Goal: Task Accomplishment & Management: Use online tool/utility

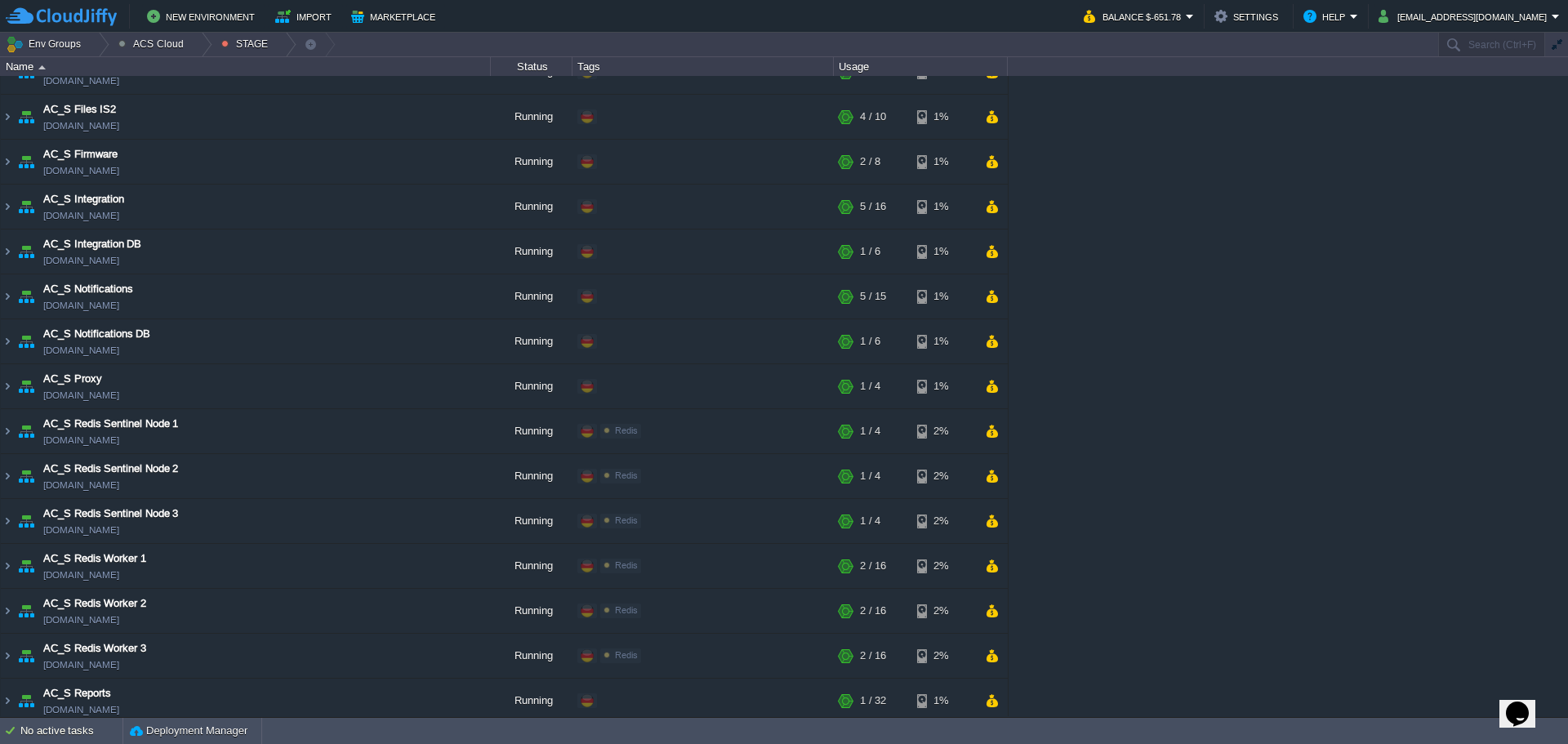
scroll to position [735, 0]
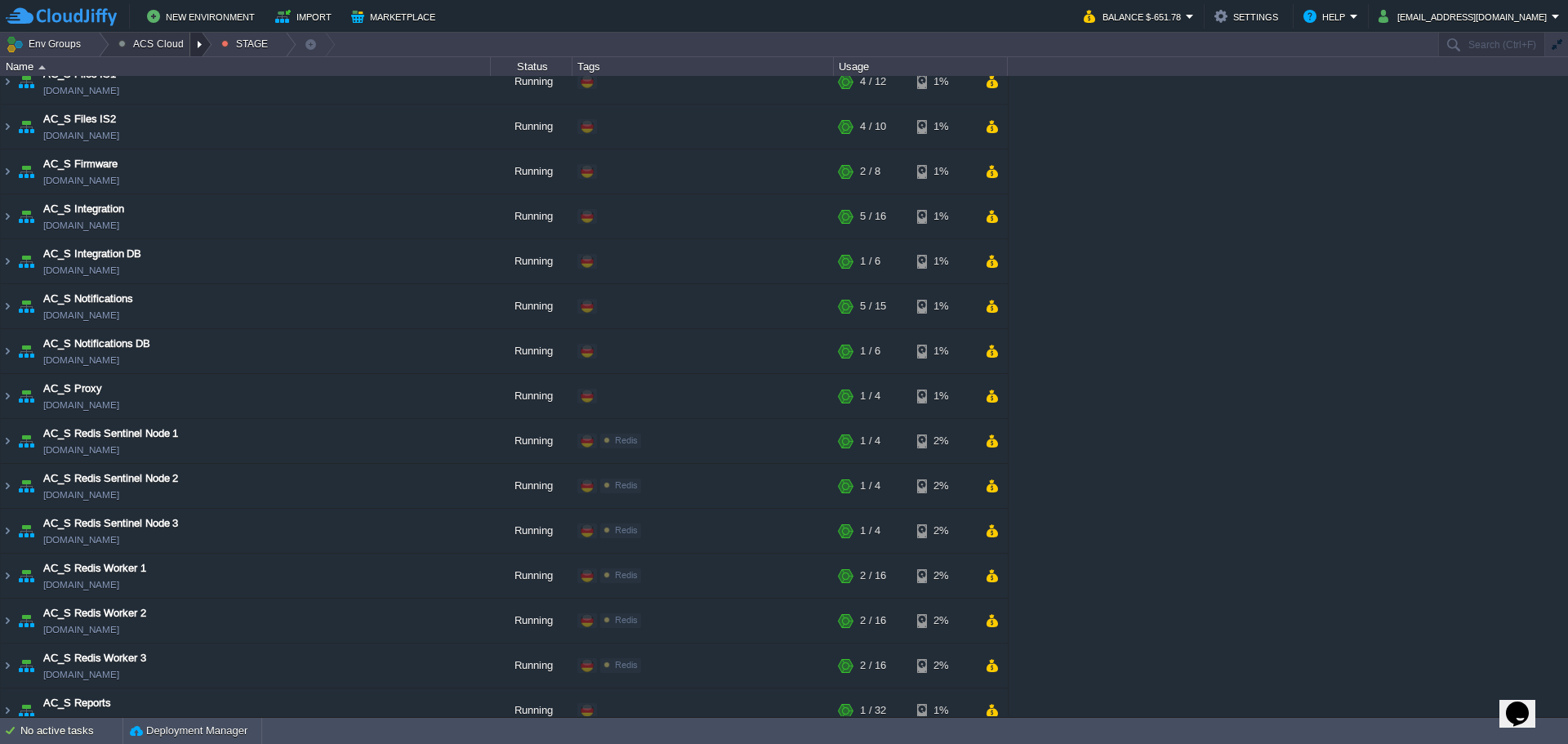
click at [191, 50] on div at bounding box center [201, 44] width 22 height 24
click at [175, 71] on link "DEV" at bounding box center [159, 69] width 96 height 18
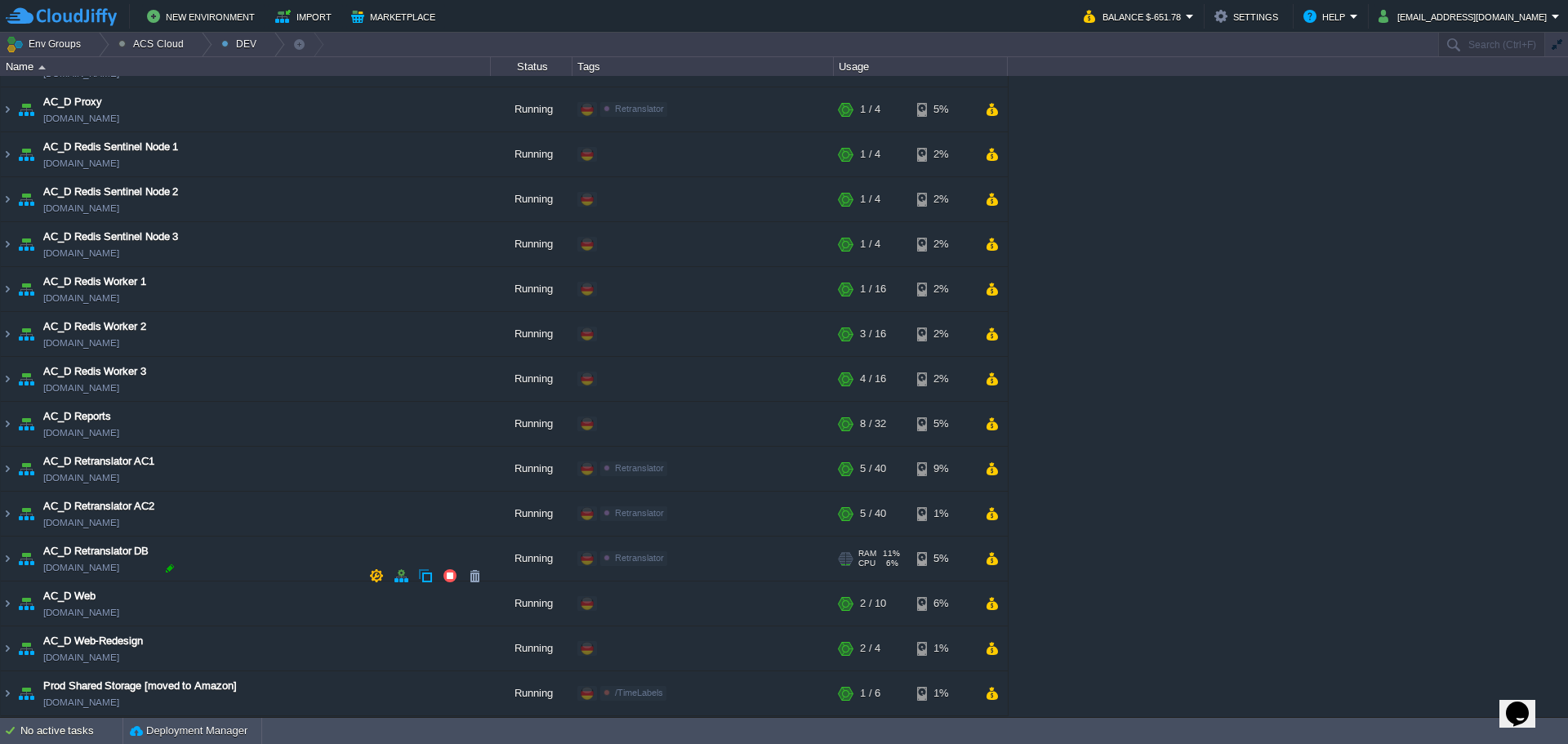
scroll to position [1062, 0]
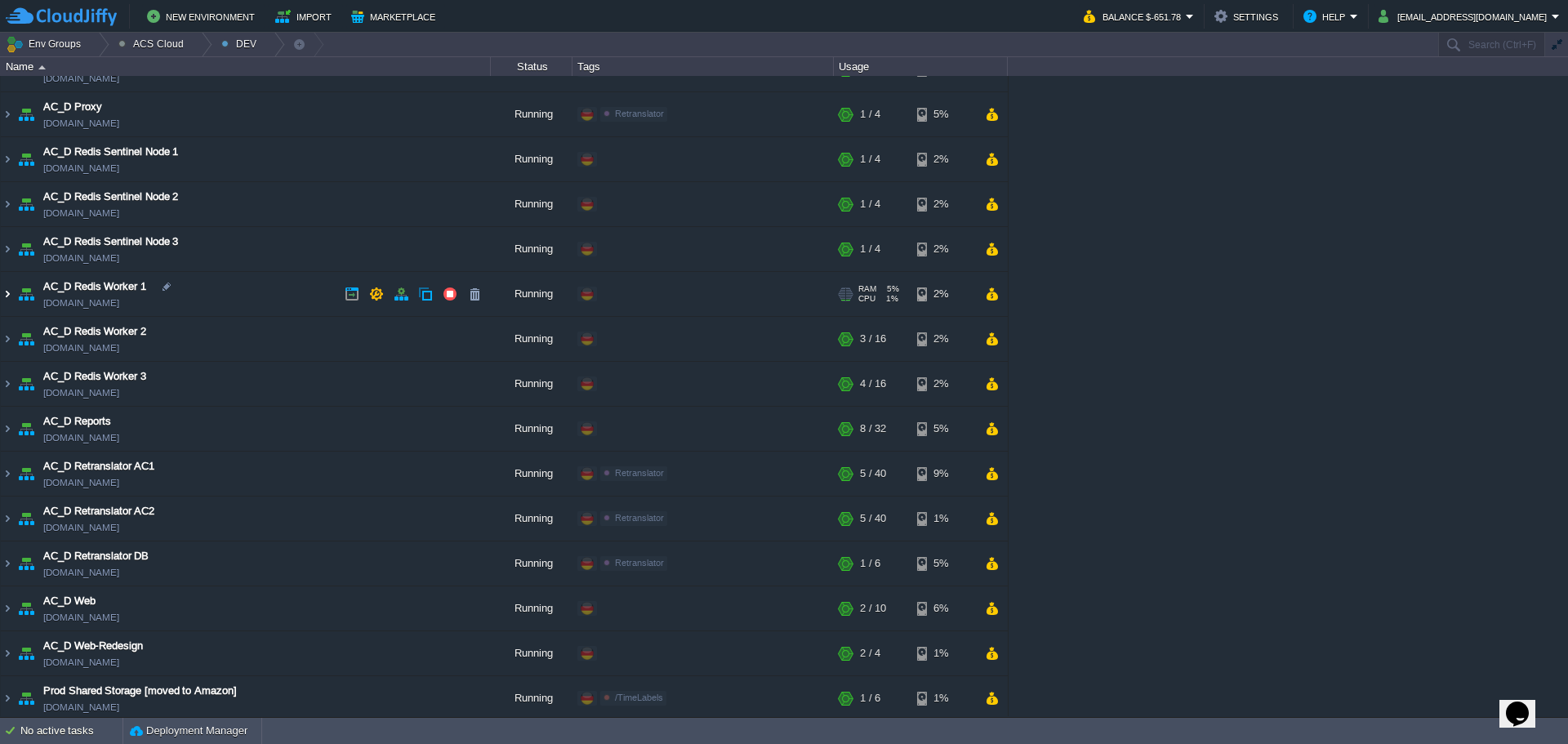
click at [3, 302] on img at bounding box center [8, 295] width 13 height 44
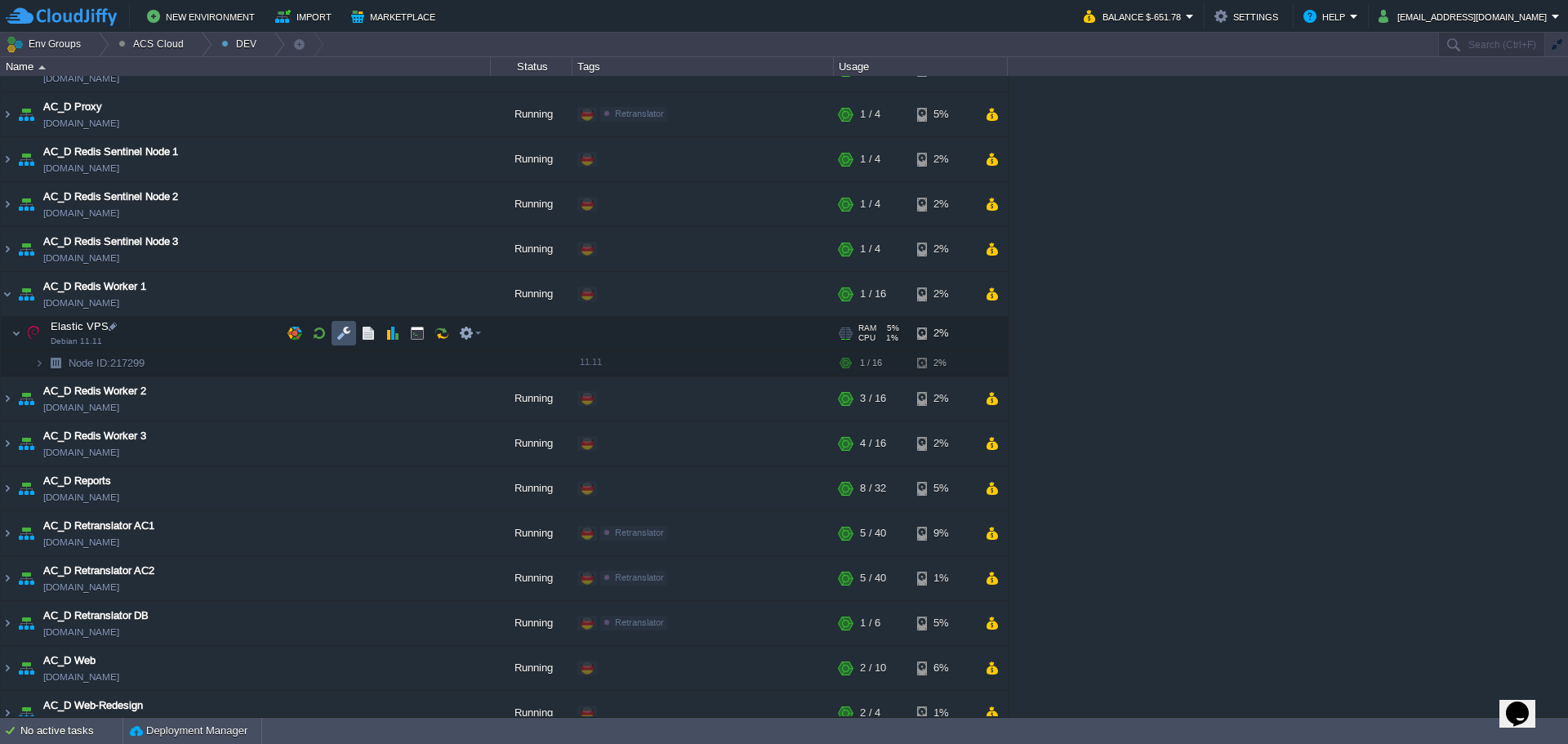
click at [347, 334] on button "button" at bounding box center [344, 333] width 14 height 14
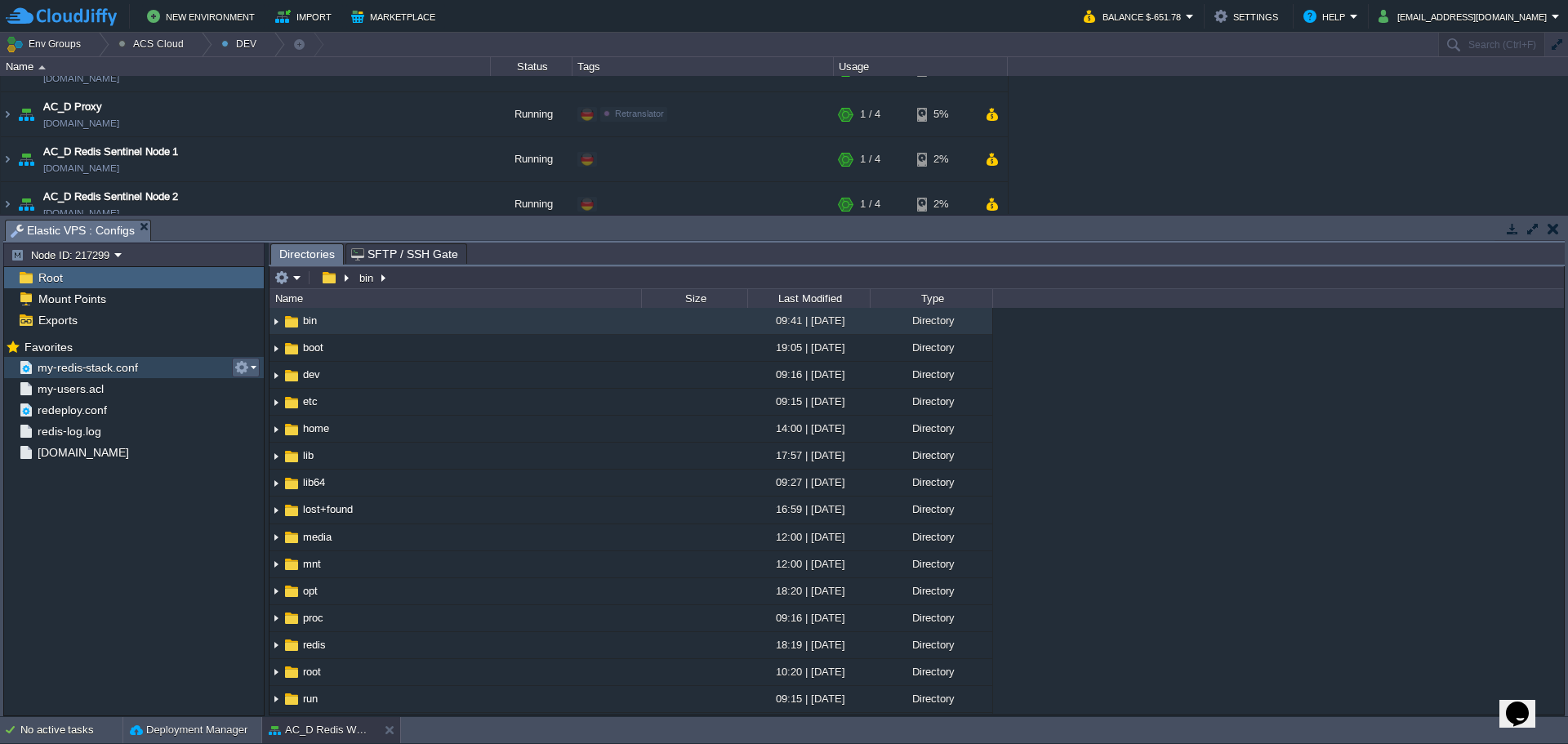
click at [255, 372] on em at bounding box center [245, 367] width 22 height 14
click at [129, 367] on span "my-redis-stack.conf" at bounding box center [88, 367] width 106 height 14
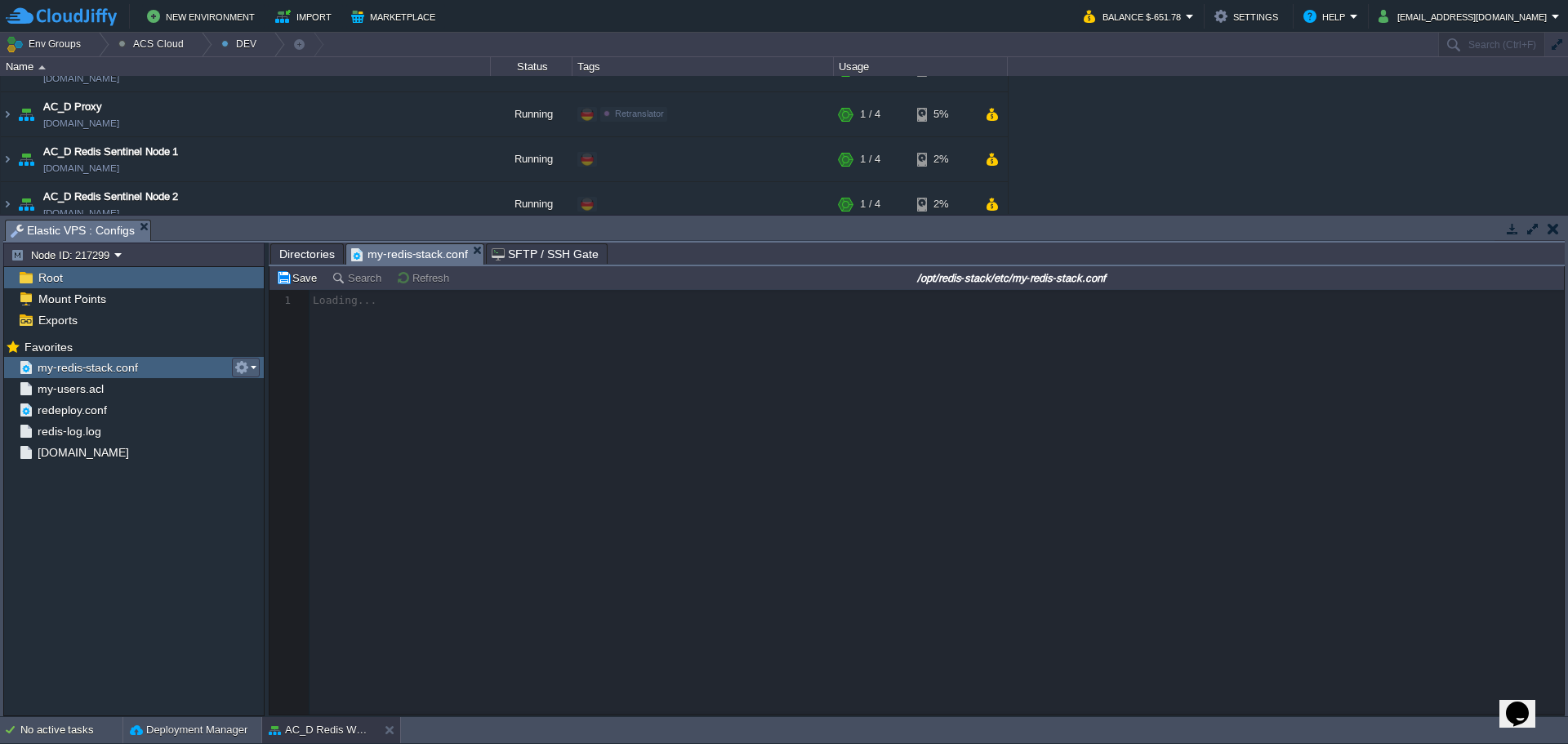
click at [256, 370] on td at bounding box center [245, 368] width 28 height 19
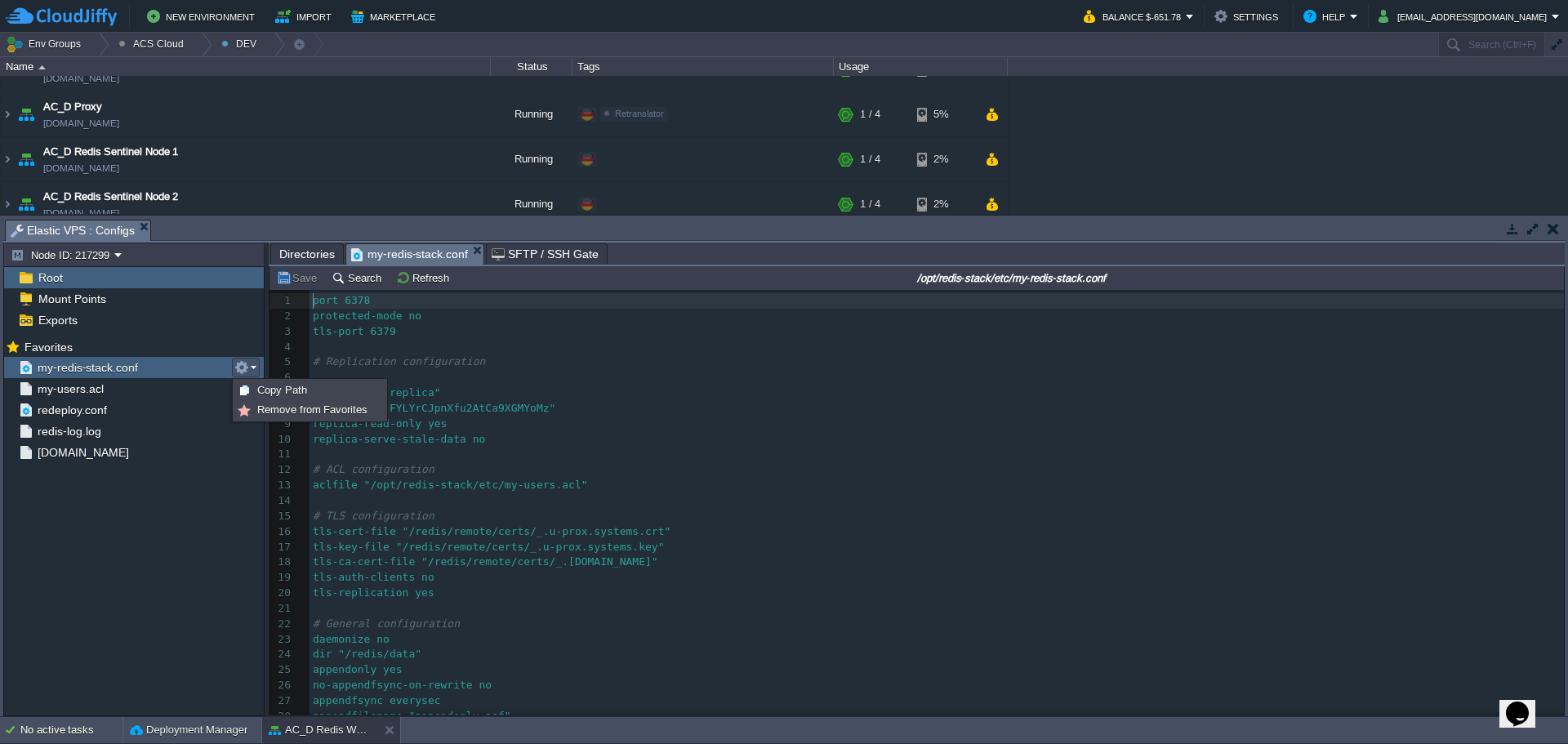
scroll to position [6, 0]
click at [1016, 281] on input "/opt/redis-stack/etc/my-redis-stack.conf" at bounding box center [1012, 277] width 1099 height 19
click at [1015, 278] on input "/opt/redis-stack/etc/my-redis-stack.conf" at bounding box center [1012, 277] width 1099 height 19
drag, startPoint x: 892, startPoint y: 281, endPoint x: 1217, endPoint y: 284, distance: 325.0
click at [1217, 284] on input "/opt/redis-stack/etc/my-redis-stack.conf" at bounding box center [1012, 277] width 1099 height 19
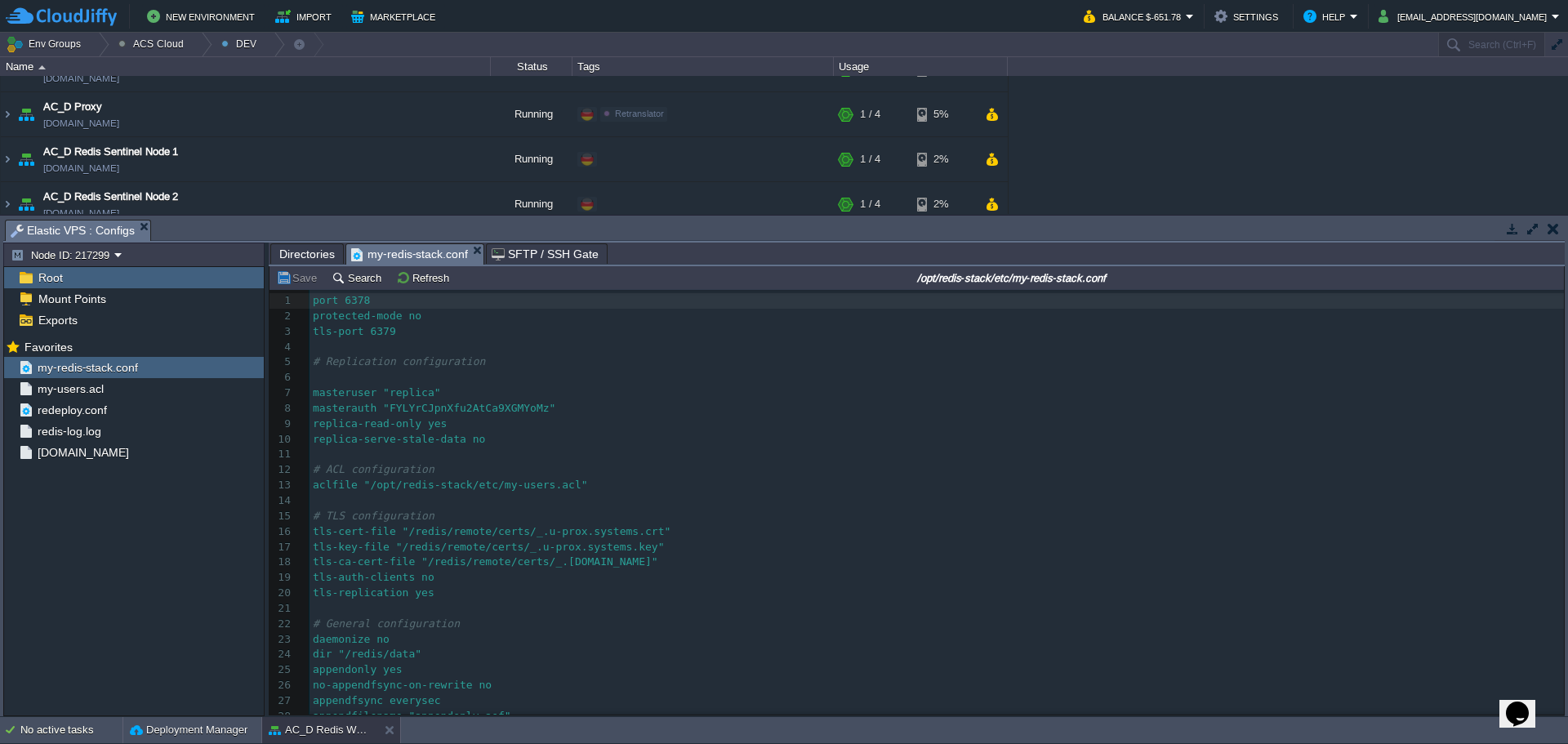
click at [310, 260] on span "Directories" at bounding box center [307, 254] width 56 height 19
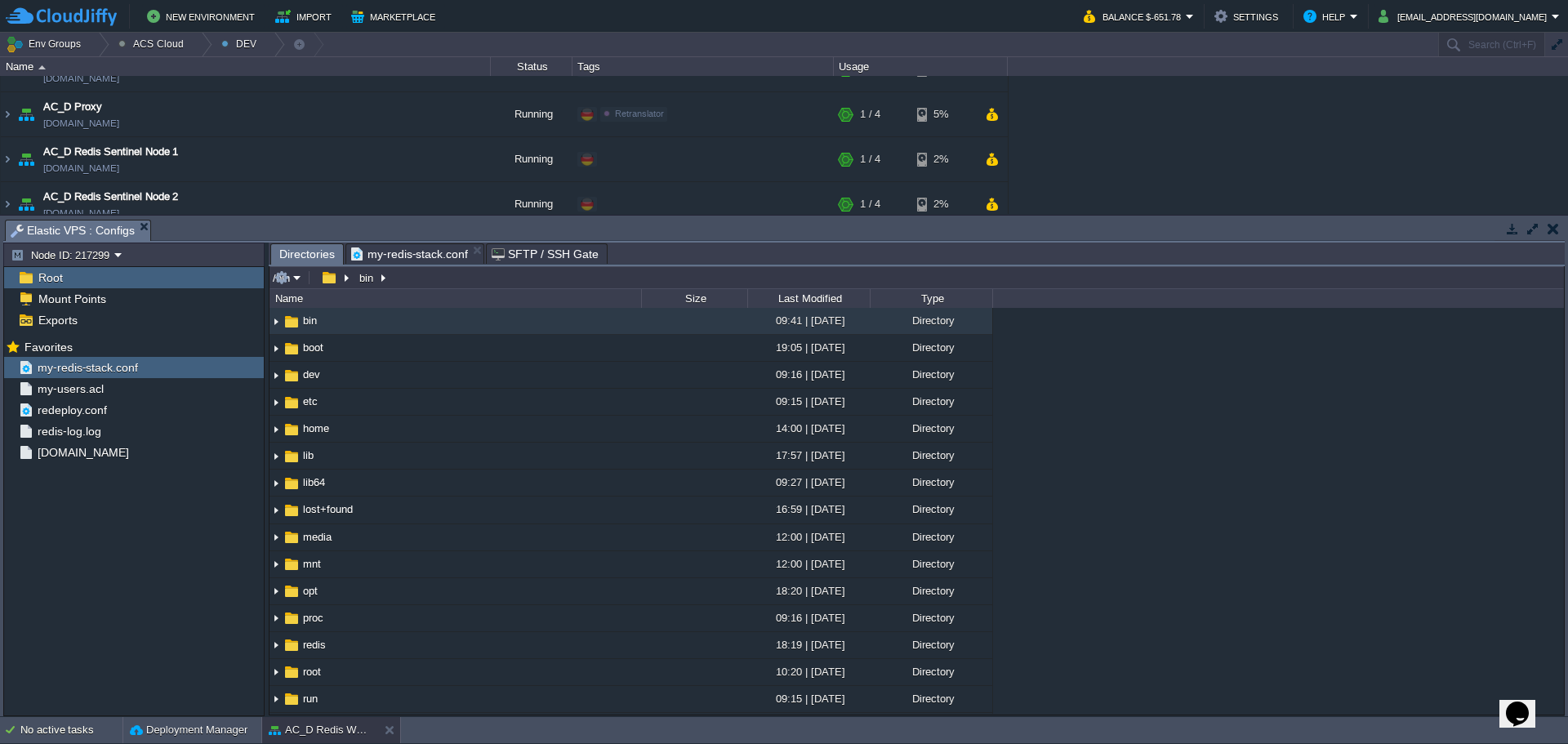
click at [641, 272] on input "/bin" at bounding box center [916, 278] width 1295 height 23
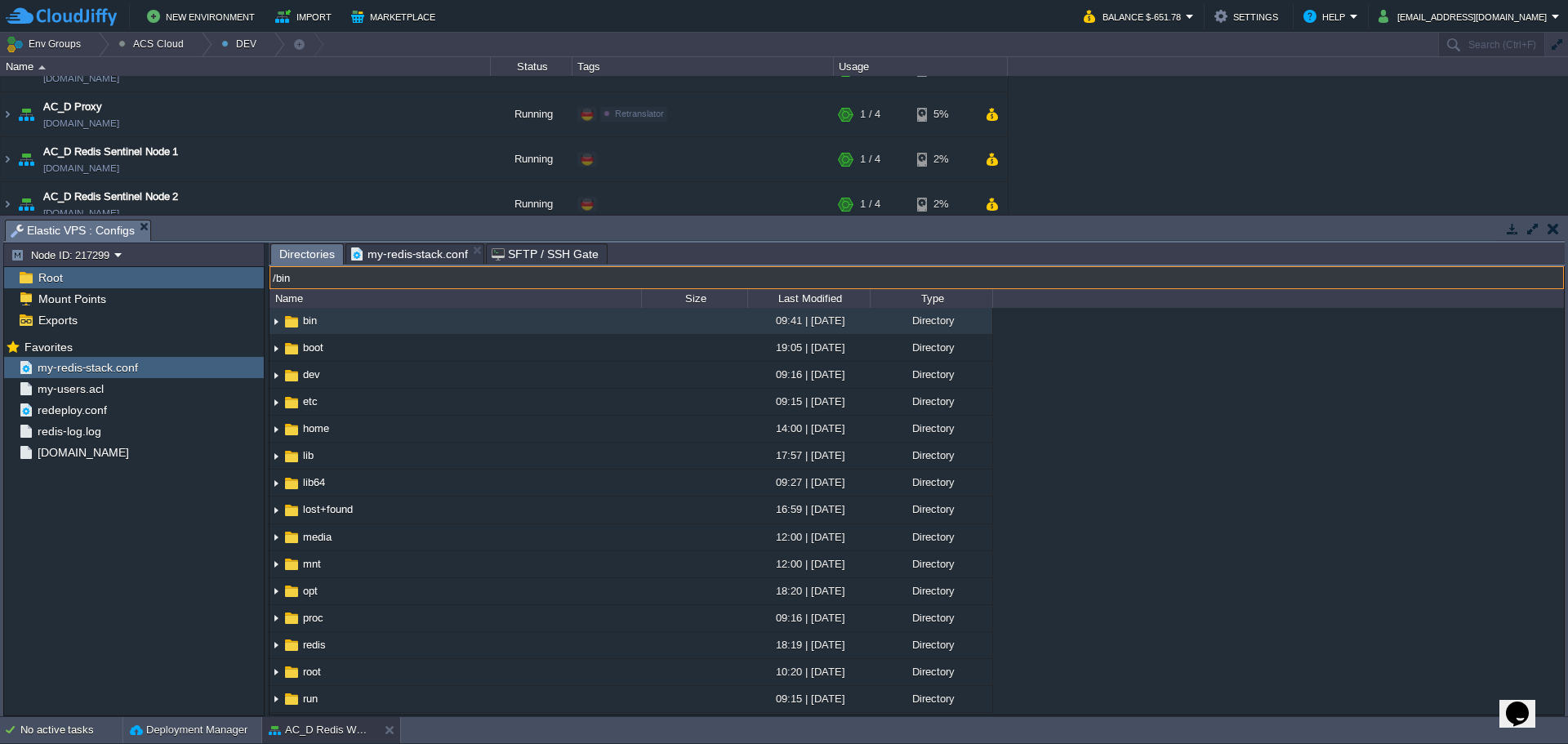
paste input "opt/redis-stack/etc/my-redis-stack.conf"
type input "/opt/redis-stack/etc/"
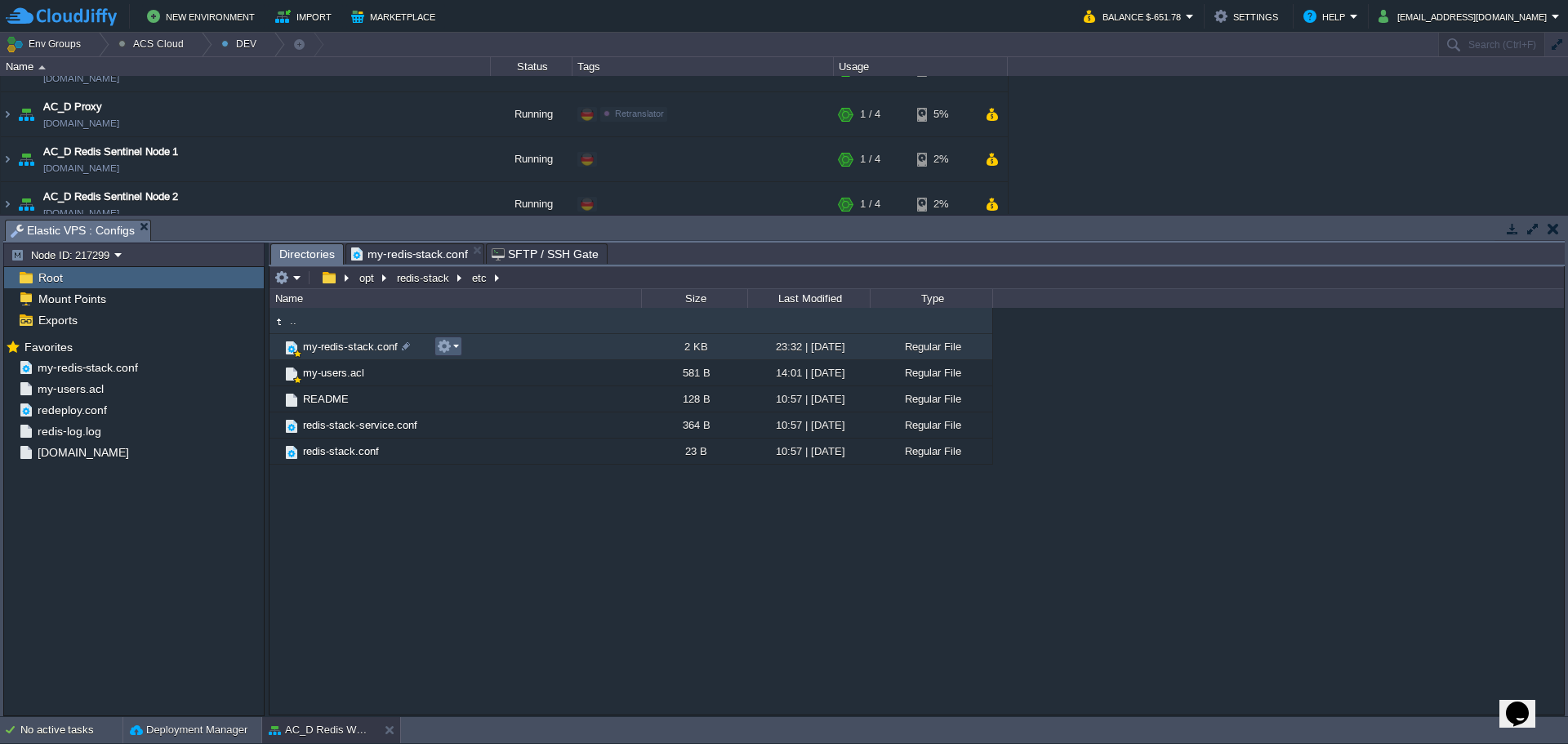
click at [461, 349] on td at bounding box center [448, 346] width 28 height 19
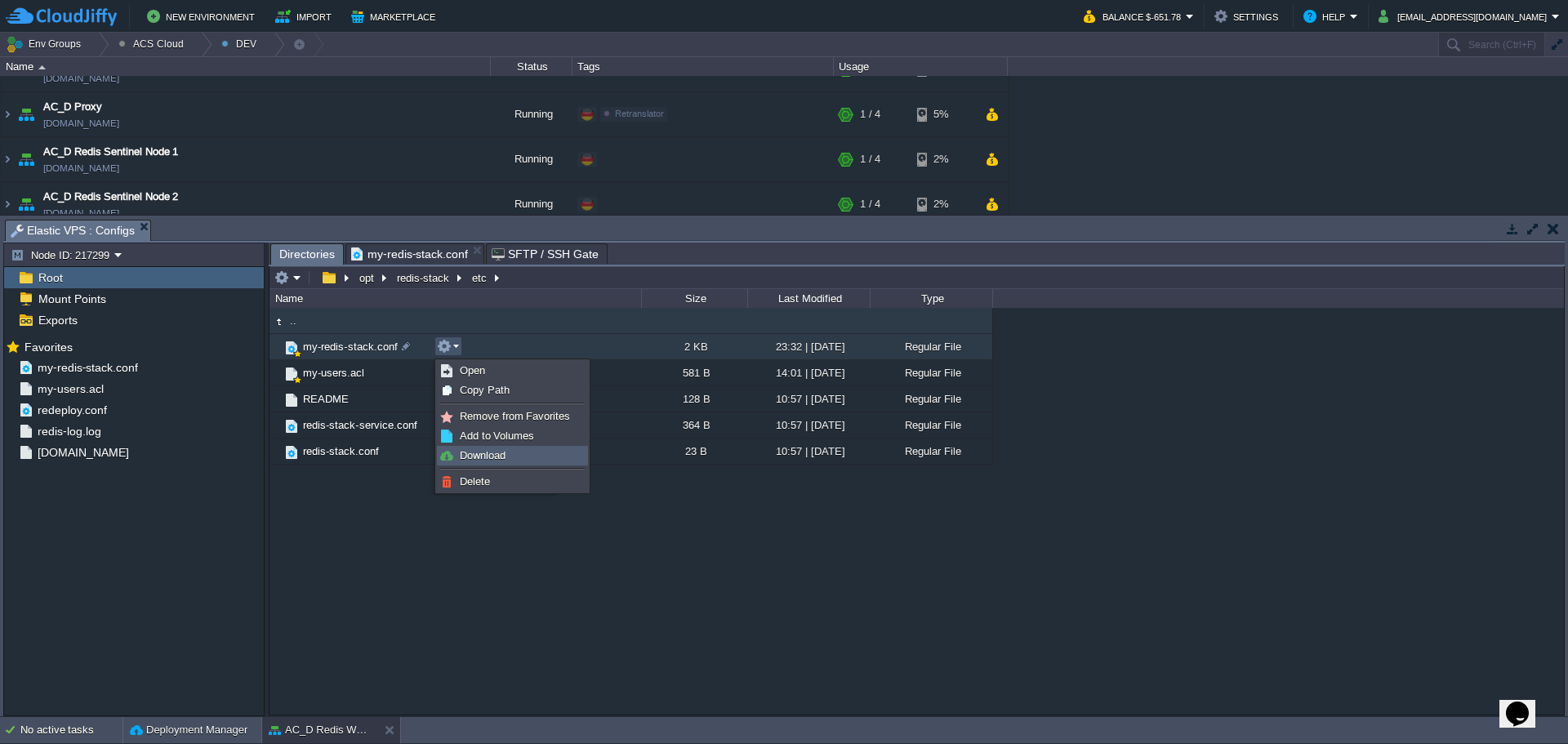
click at [488, 452] on span "Download" at bounding box center [483, 455] width 46 height 13
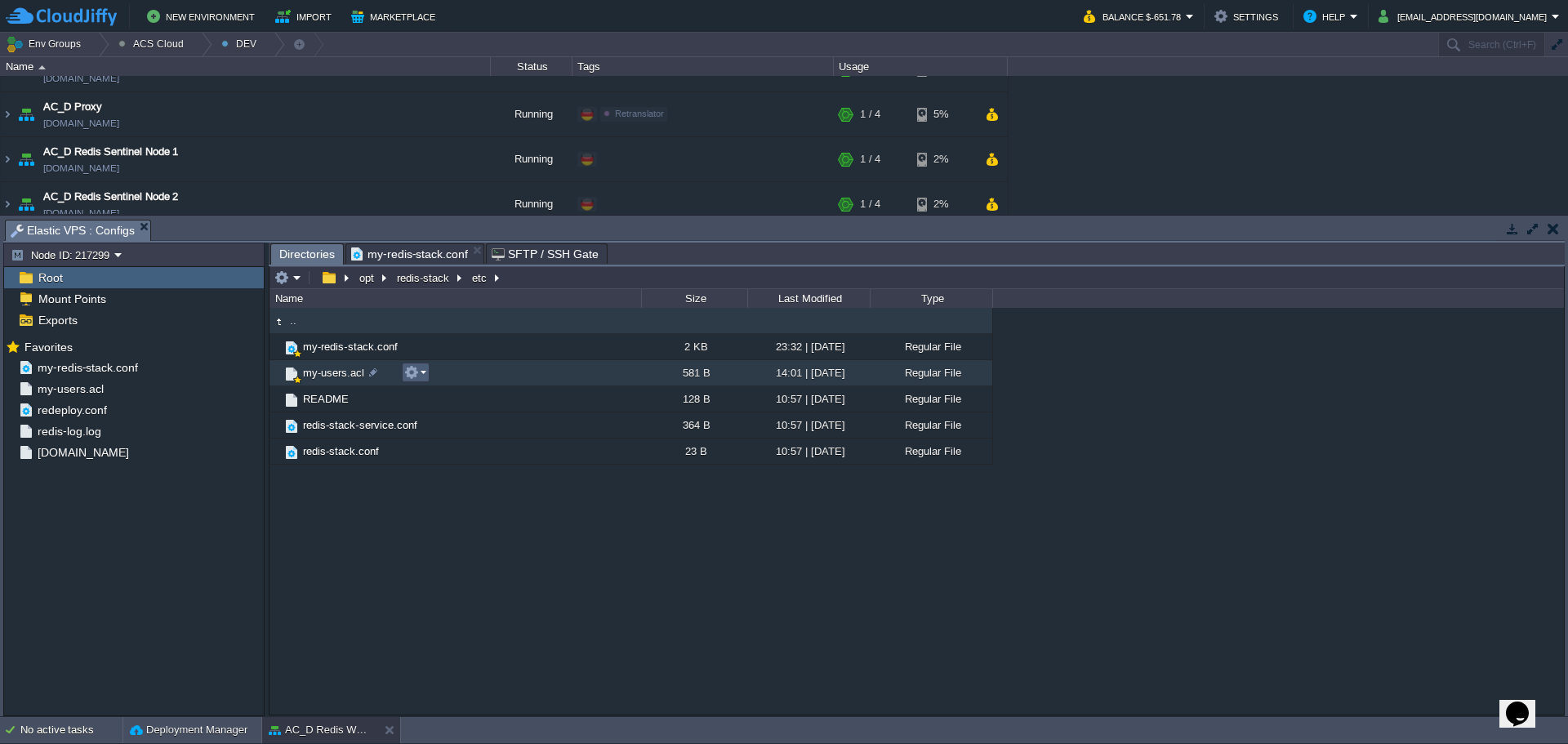
click at [424, 374] on em at bounding box center [415, 372] width 22 height 14
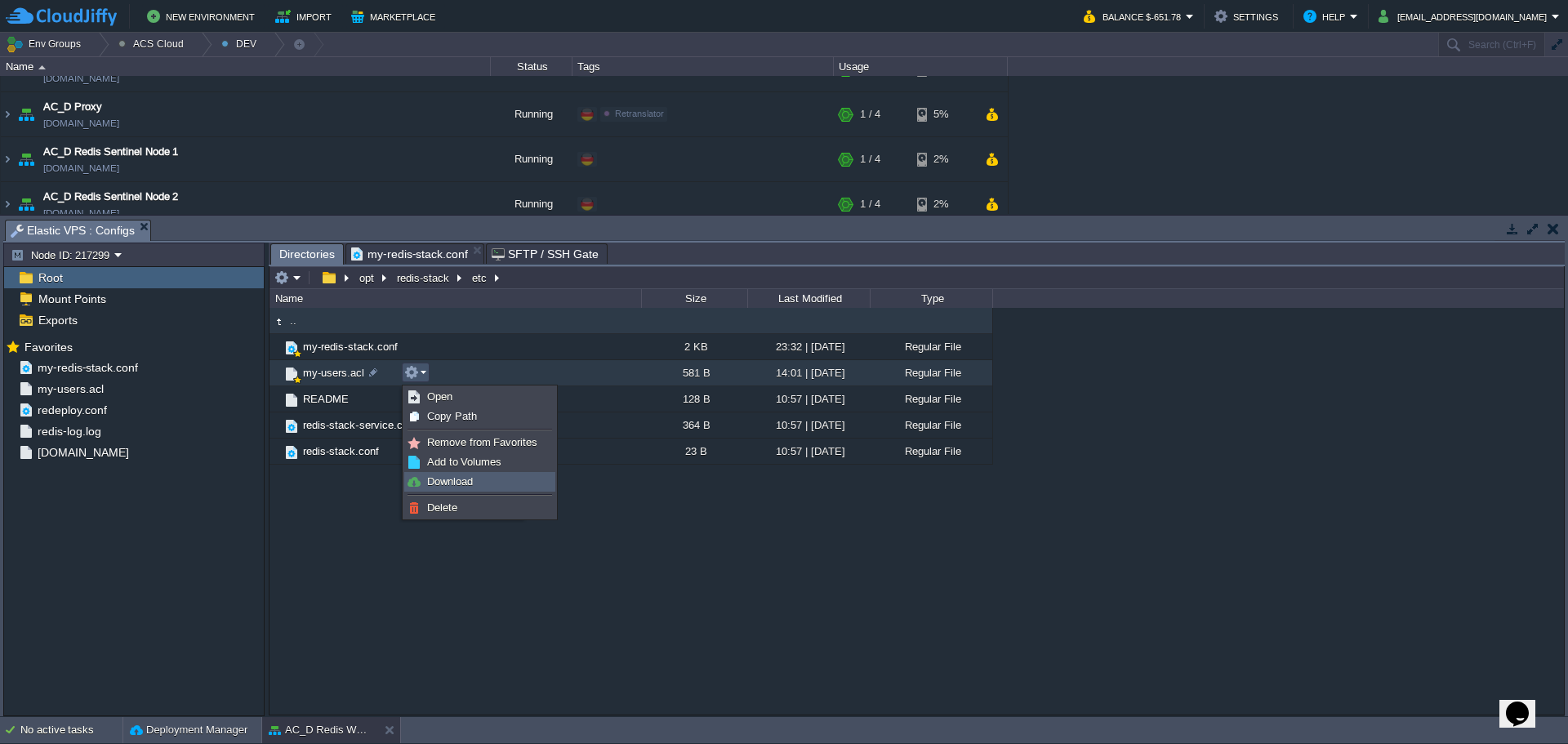
click at [461, 483] on span "Download" at bounding box center [450, 481] width 46 height 13
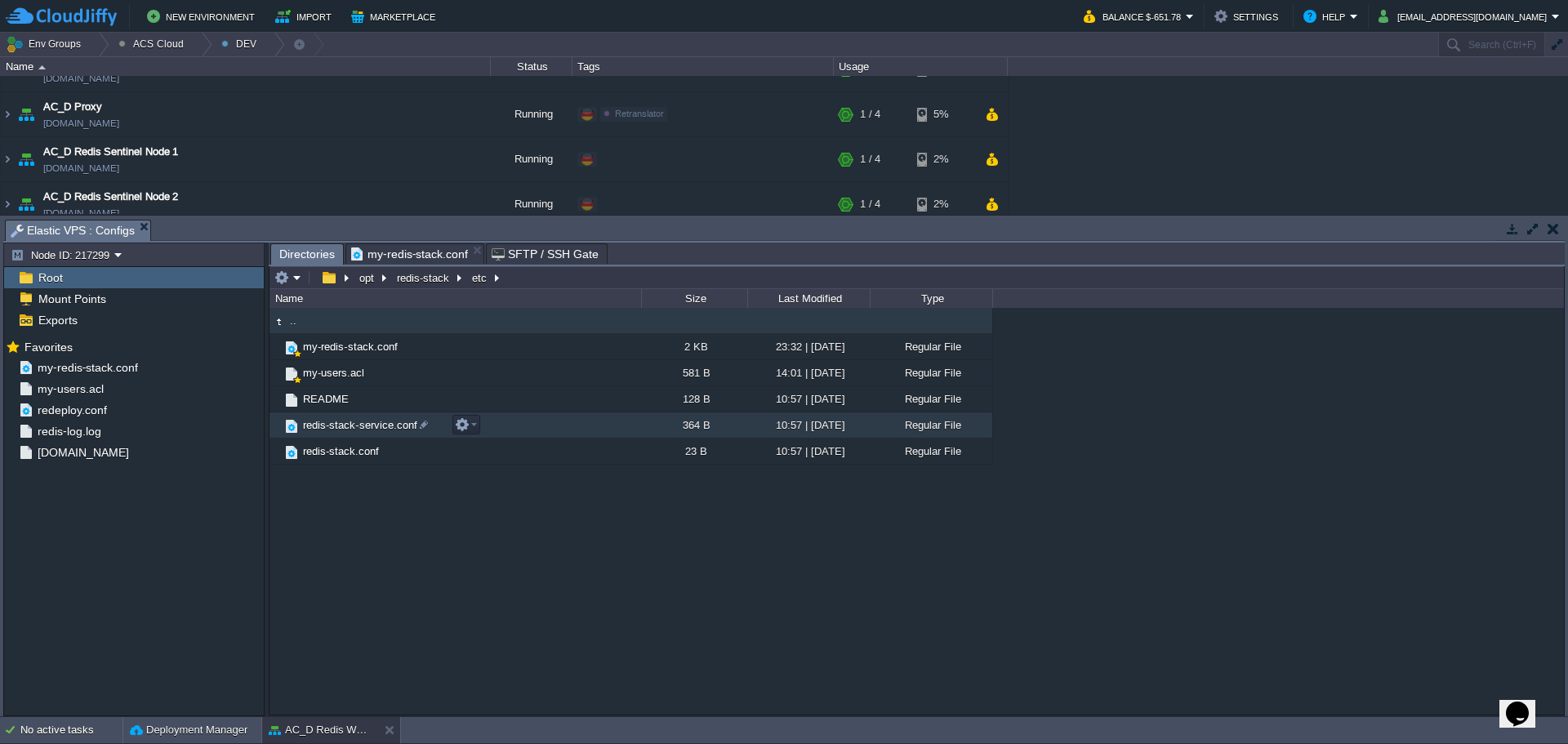
click at [355, 432] on span "redis-stack-service.conf" at bounding box center [360, 424] width 119 height 13
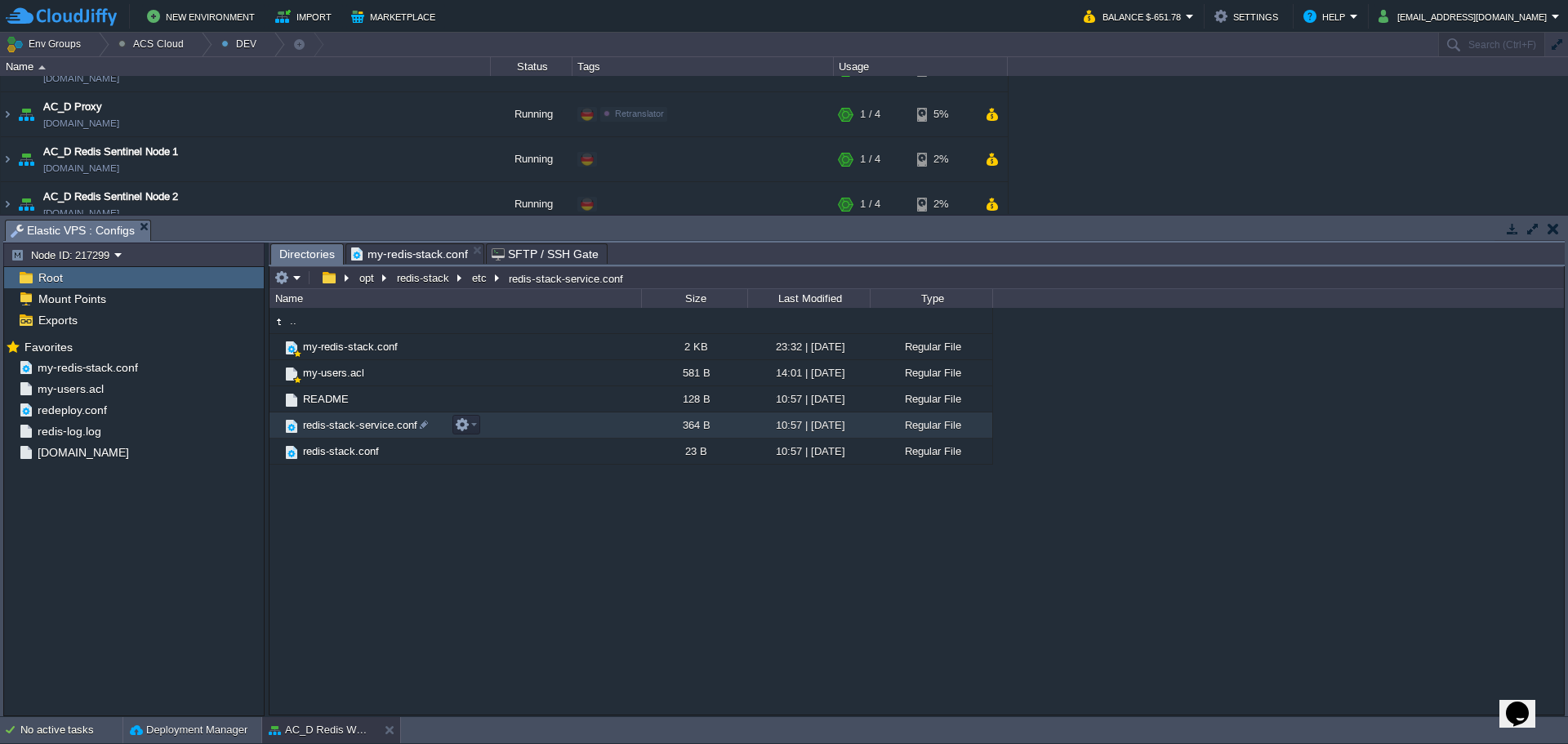
click at [353, 434] on td "redis-stack-service.conf" at bounding box center [455, 425] width 372 height 26
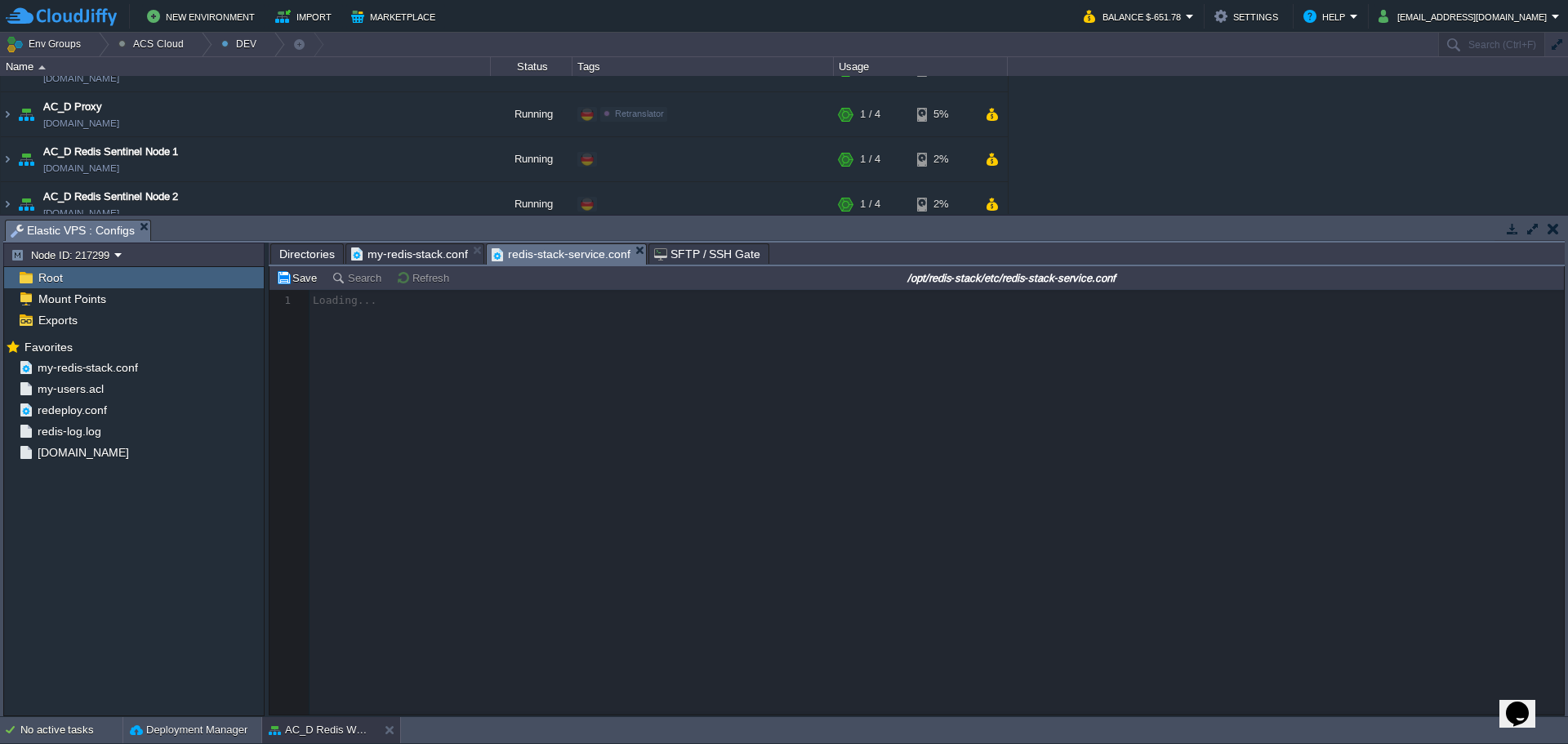
click at [318, 262] on span "Directories" at bounding box center [307, 254] width 56 height 19
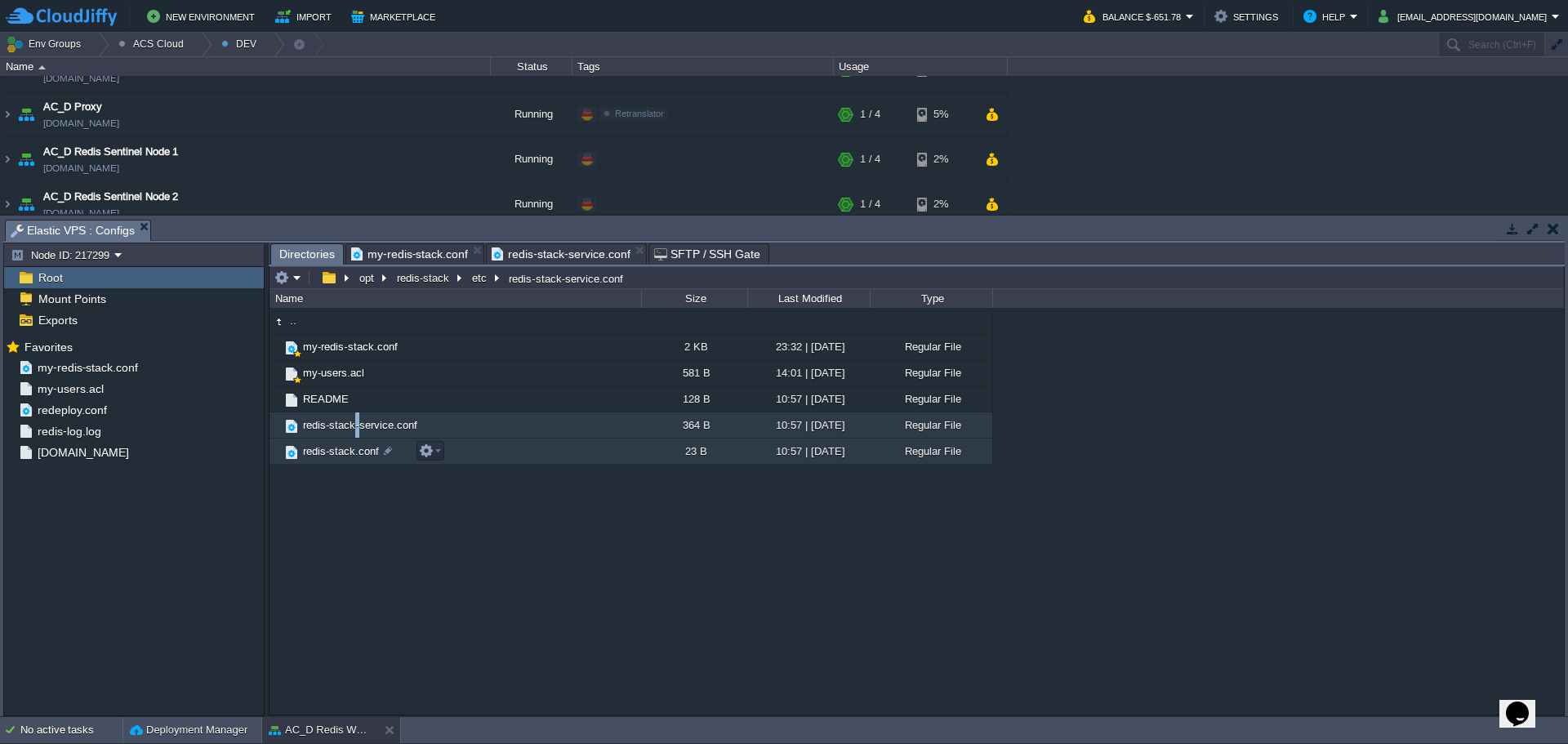
click at [348, 454] on span "redis-stack.conf" at bounding box center [341, 451] width 81 height 13
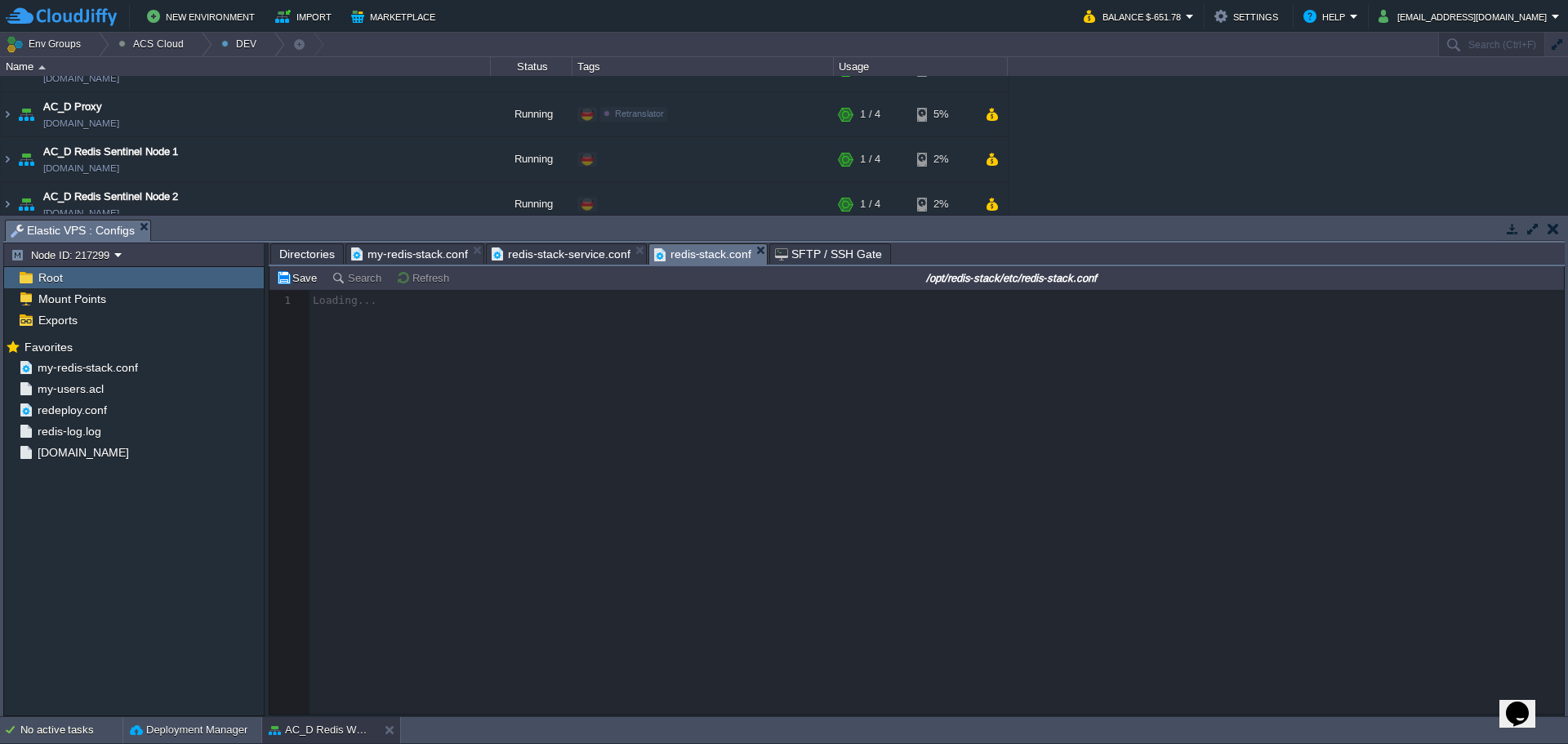
click at [574, 257] on span "redis-stack-service.conf" at bounding box center [560, 254] width 138 height 19
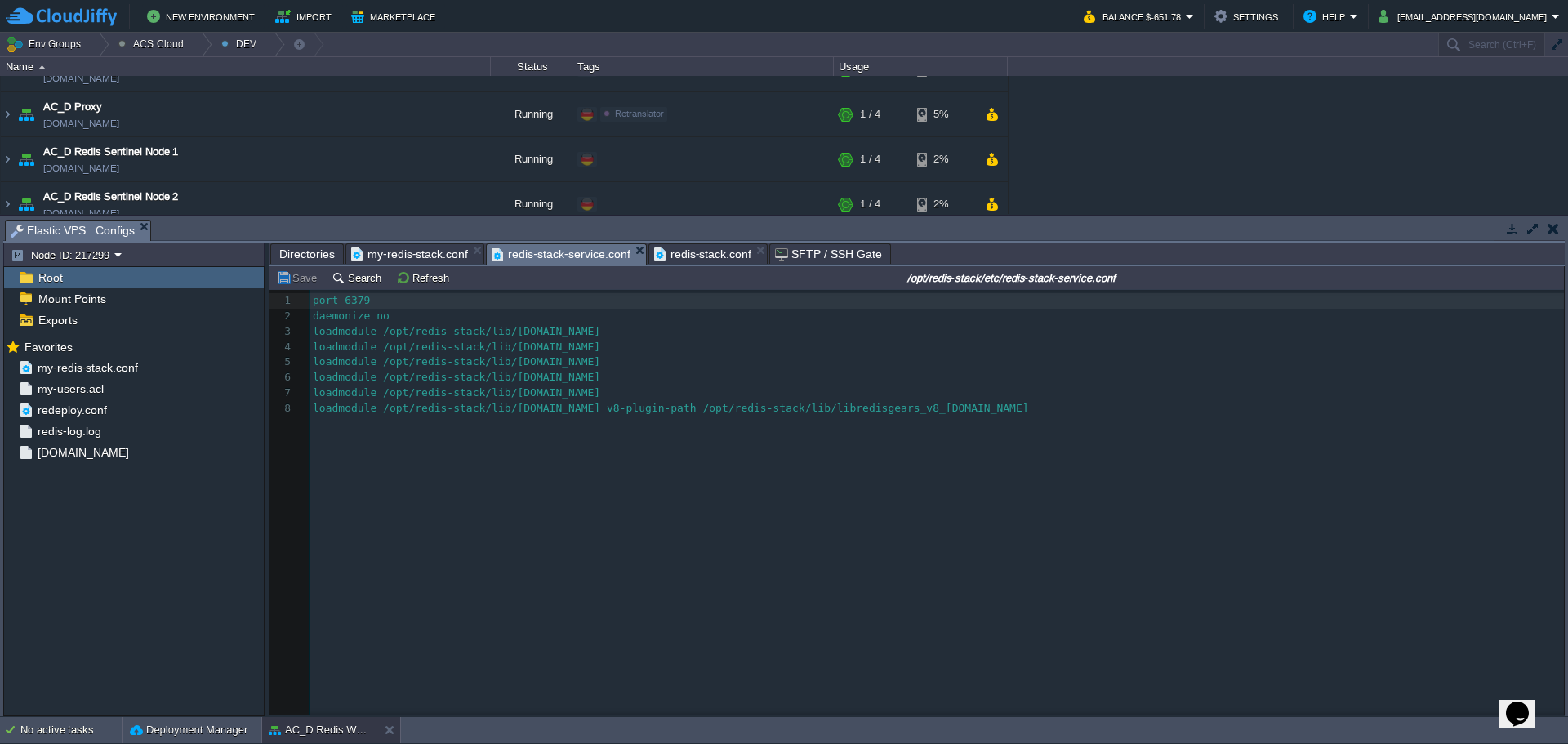
click at [711, 259] on span "redis-stack.conf" at bounding box center [704, 254] width 98 height 19
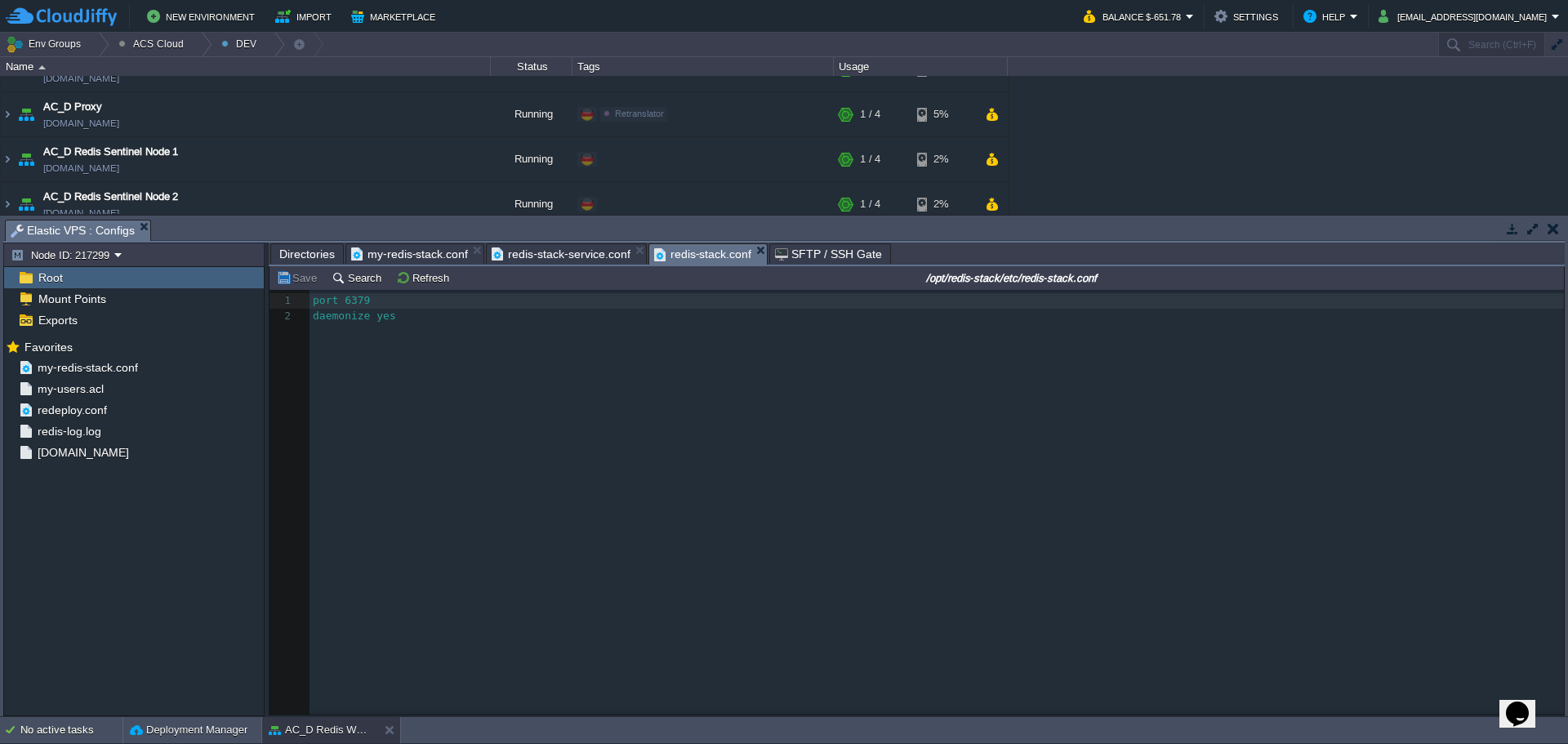
click at [404, 252] on span "my-redis-stack.conf" at bounding box center [409, 254] width 116 height 19
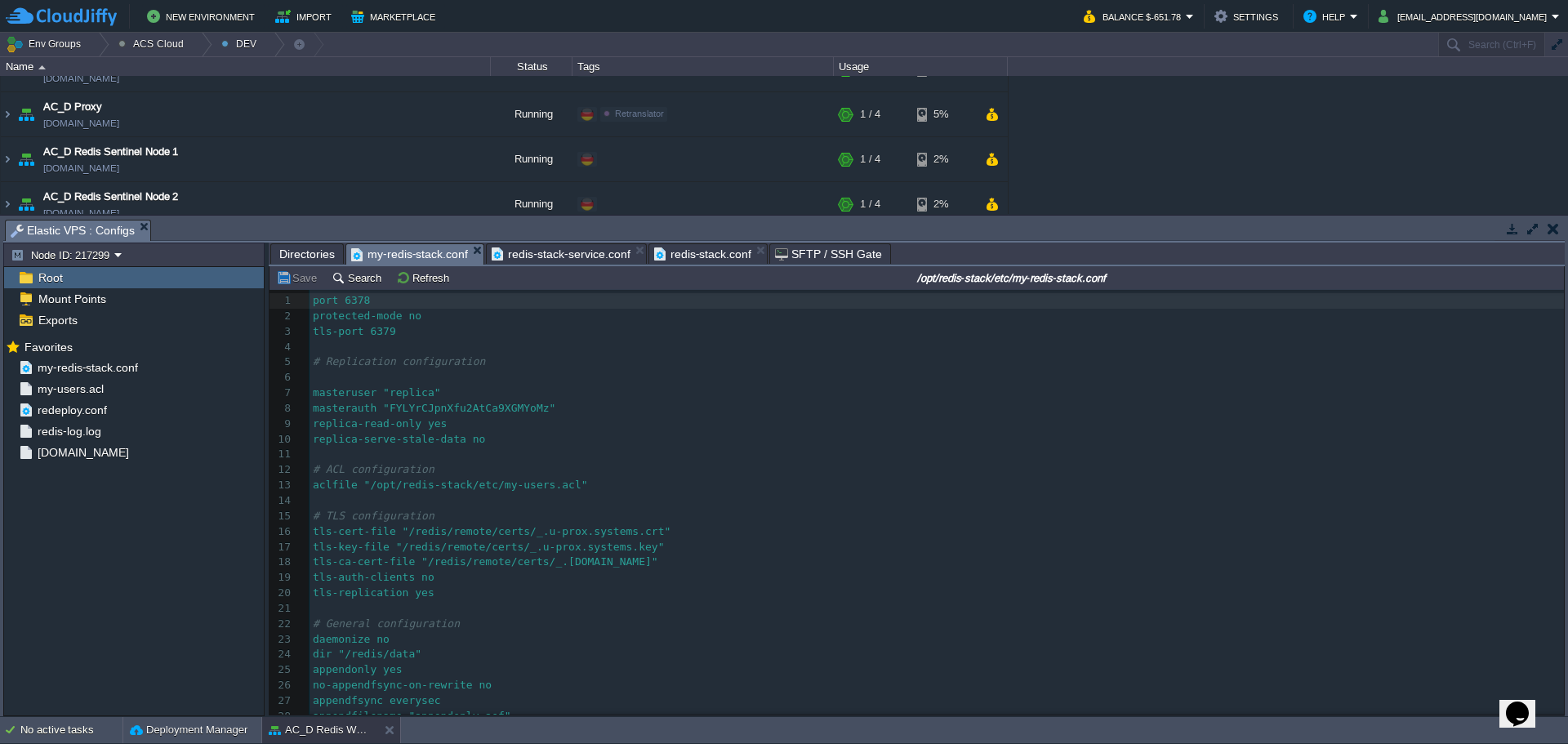
click at [704, 367] on pre "# Replication configuration" at bounding box center [937, 362] width 1254 height 15
click at [520, 252] on span "redis-stack-service.conf" at bounding box center [560, 254] width 138 height 19
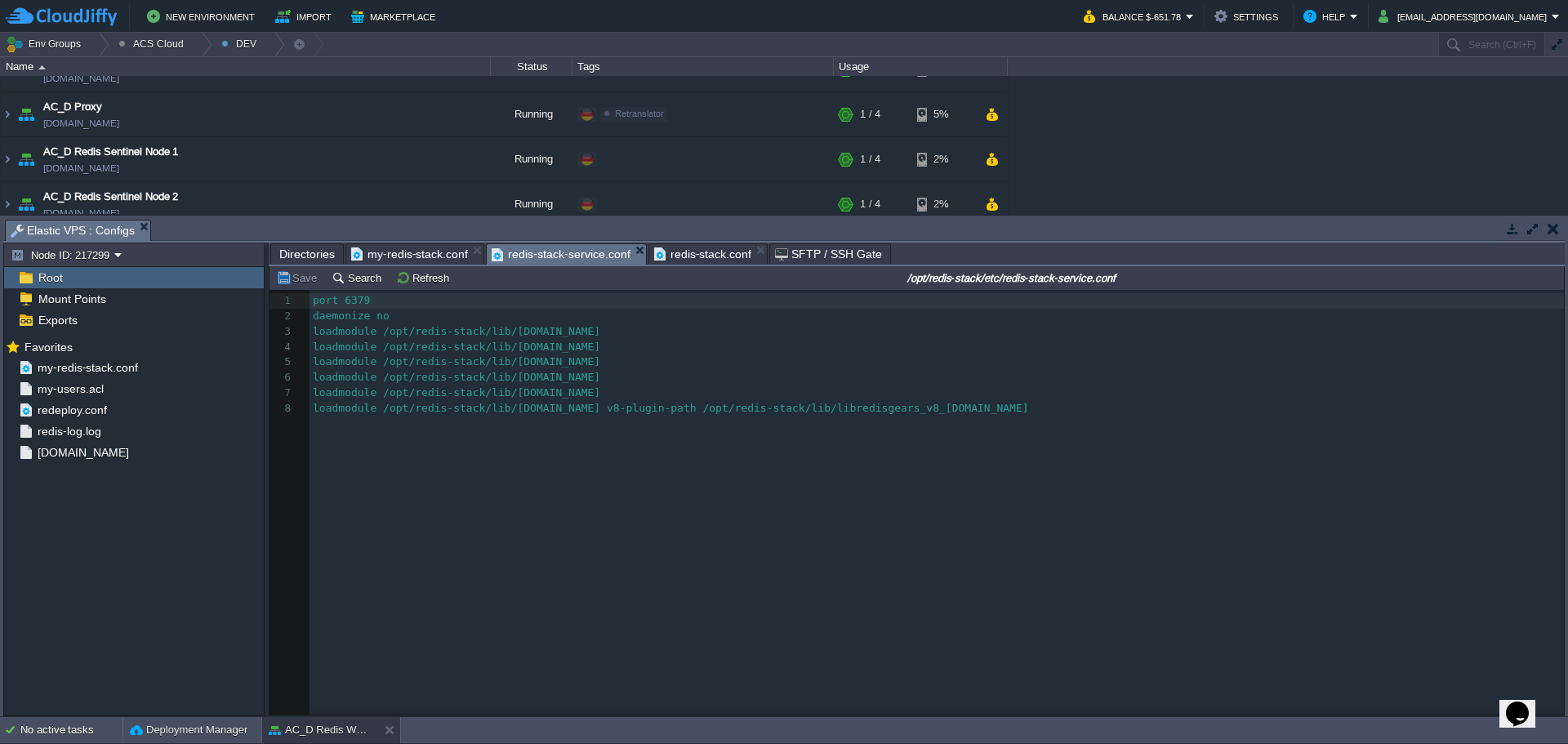
click at [708, 258] on span "redis-stack.conf" at bounding box center [704, 254] width 98 height 19
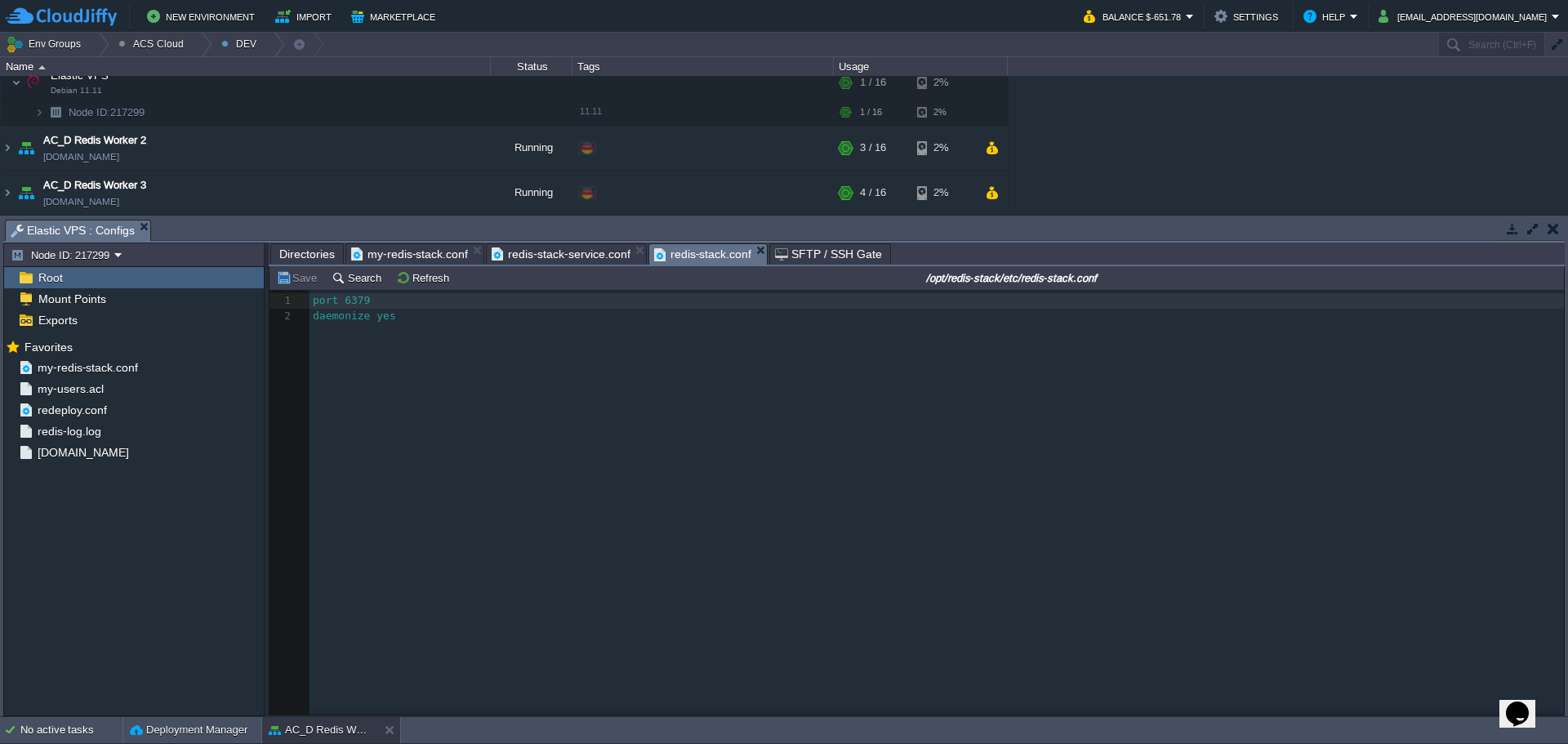
scroll to position [1307, 0]
click at [391, 728] on button at bounding box center [393, 730] width 16 height 16
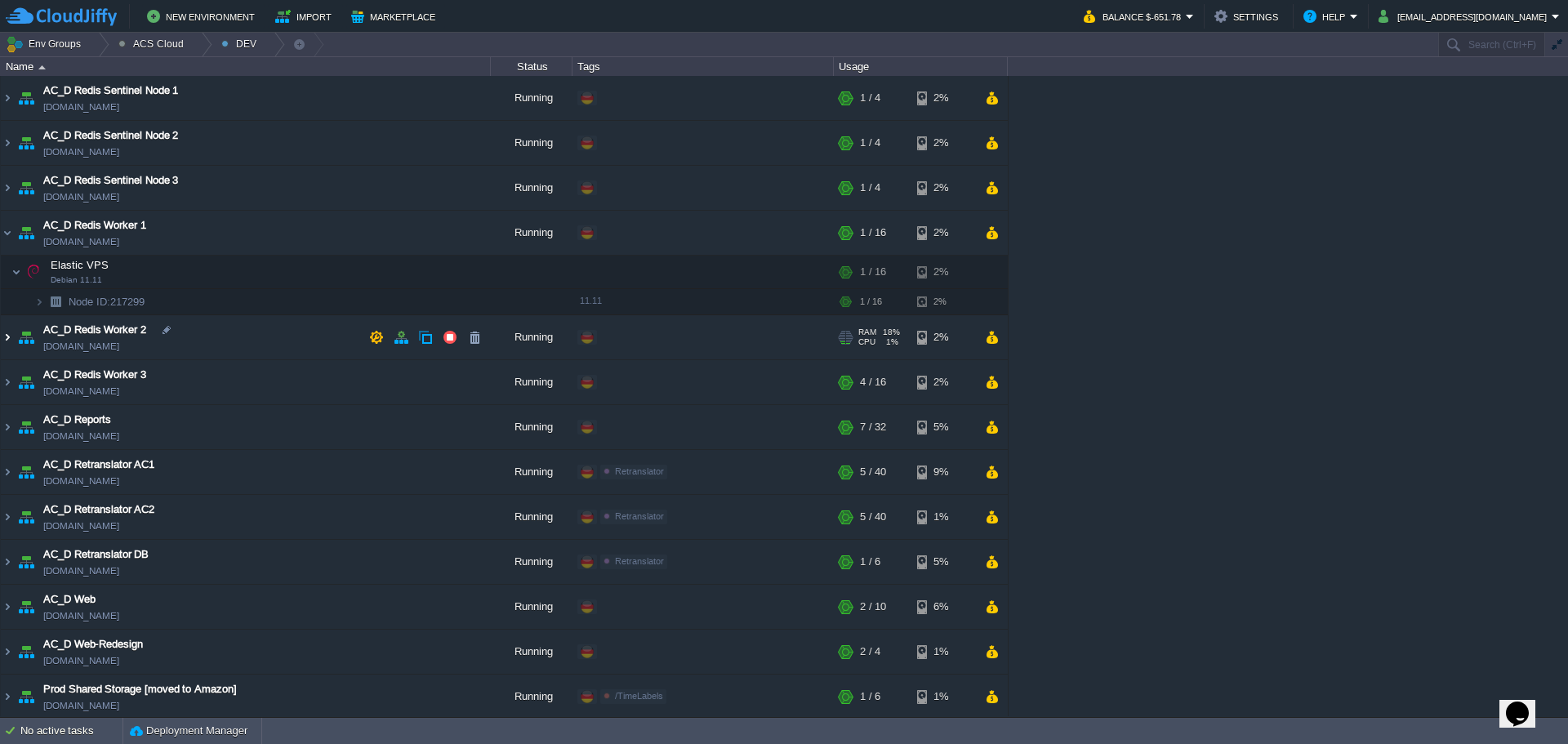
click at [5, 340] on img at bounding box center [8, 338] width 13 height 44
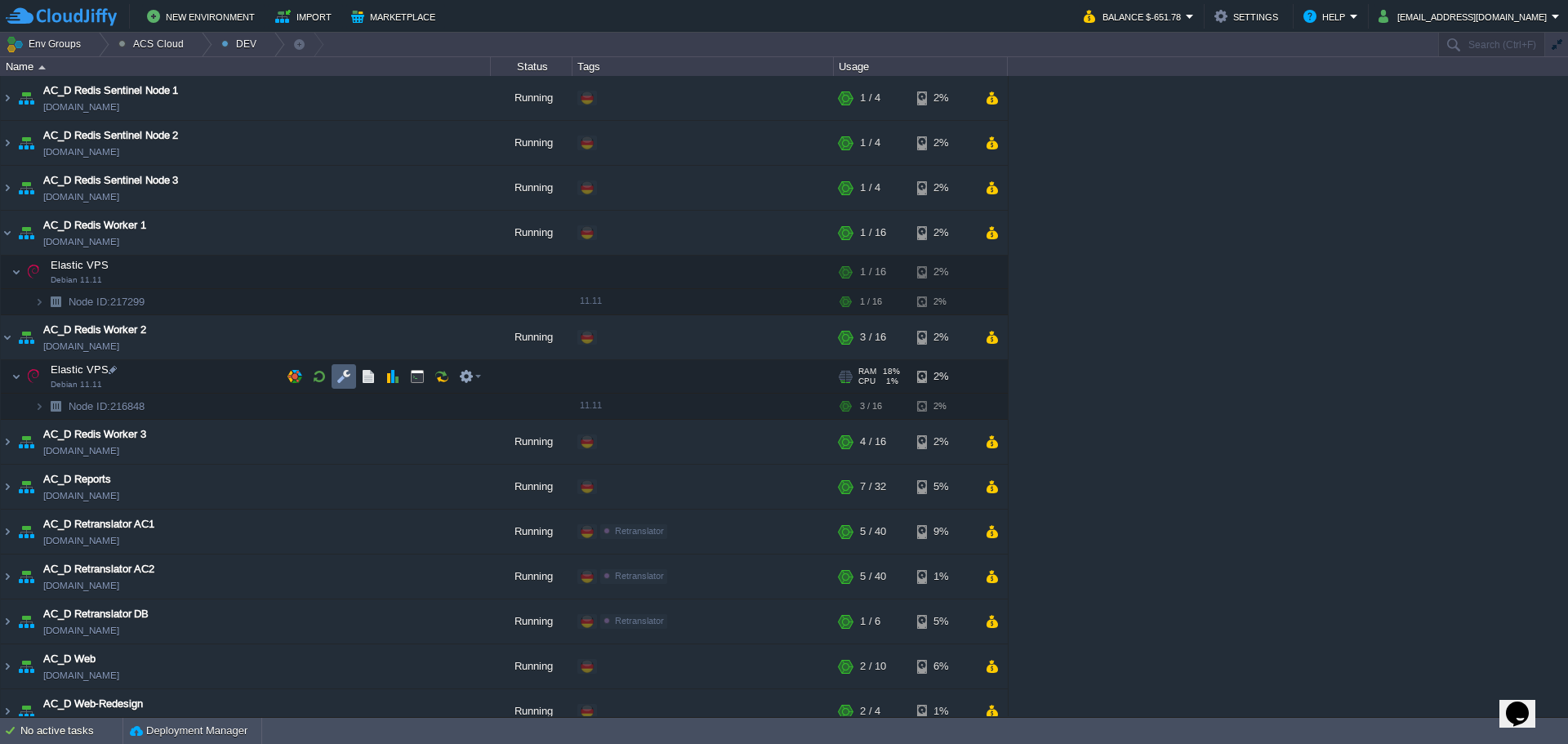
click at [337, 384] on button "button" at bounding box center [344, 376] width 14 height 14
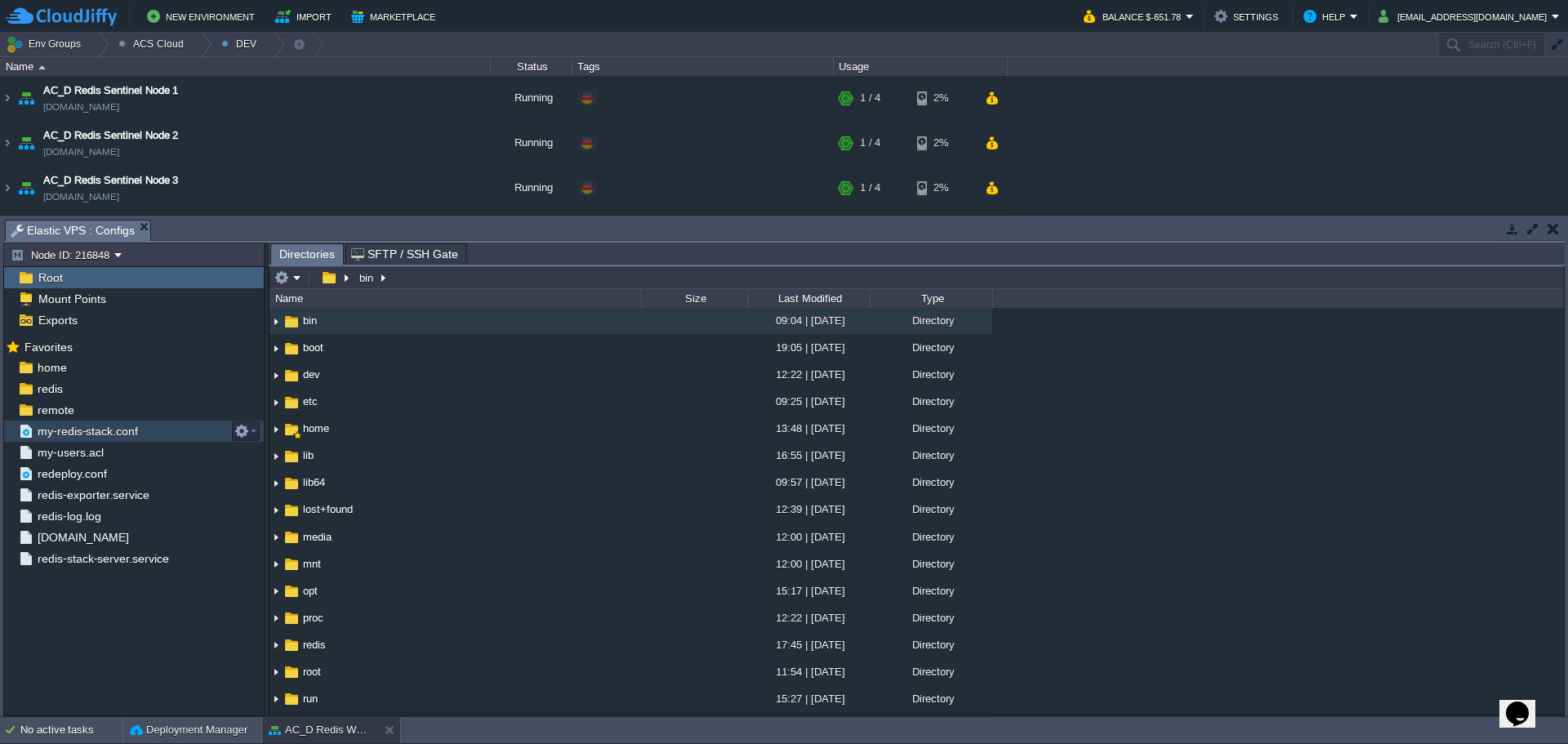
click at [117, 434] on span "my-redis-stack.conf" at bounding box center [88, 430] width 106 height 14
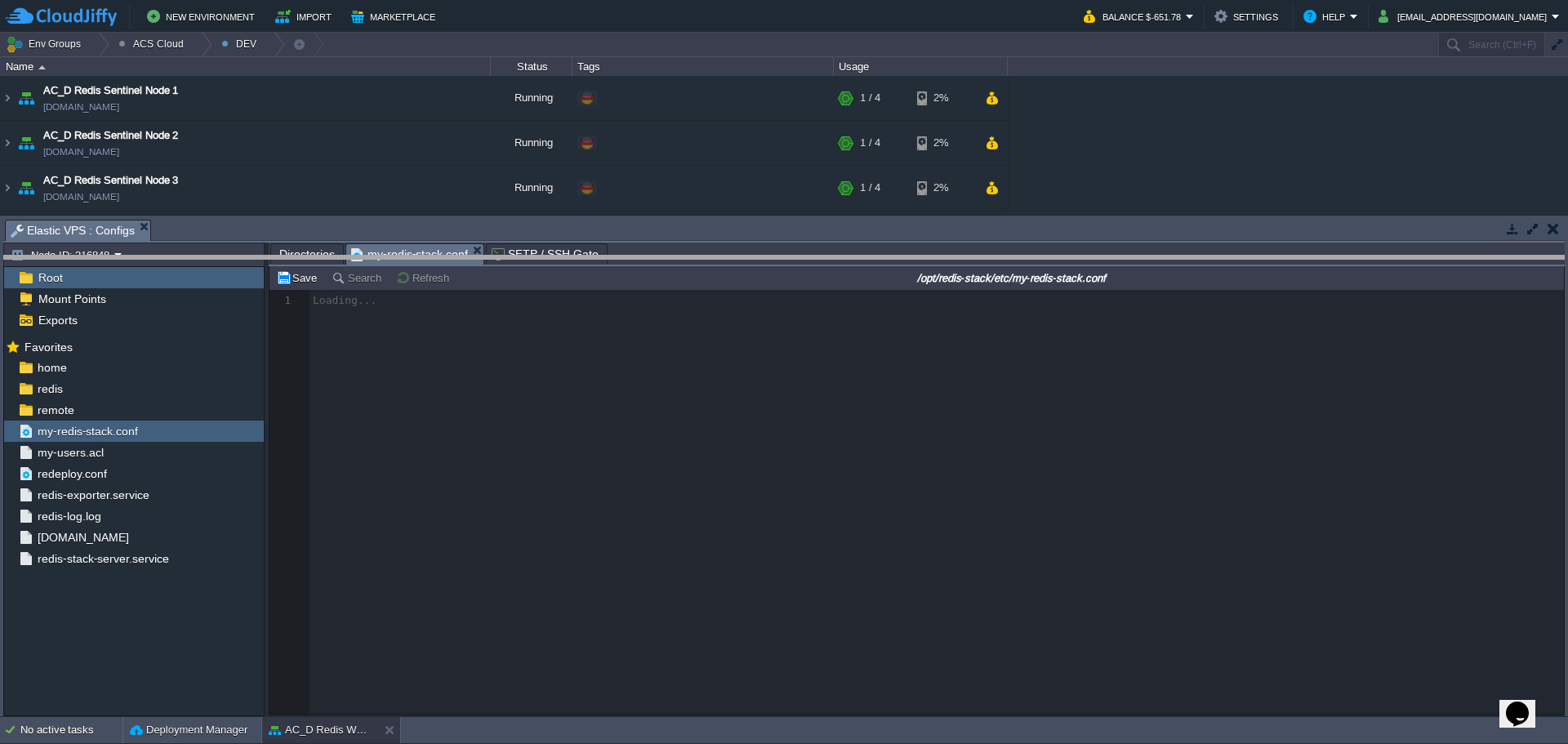
drag, startPoint x: 394, startPoint y: 229, endPoint x: 391, endPoint y: 267, distance: 38.1
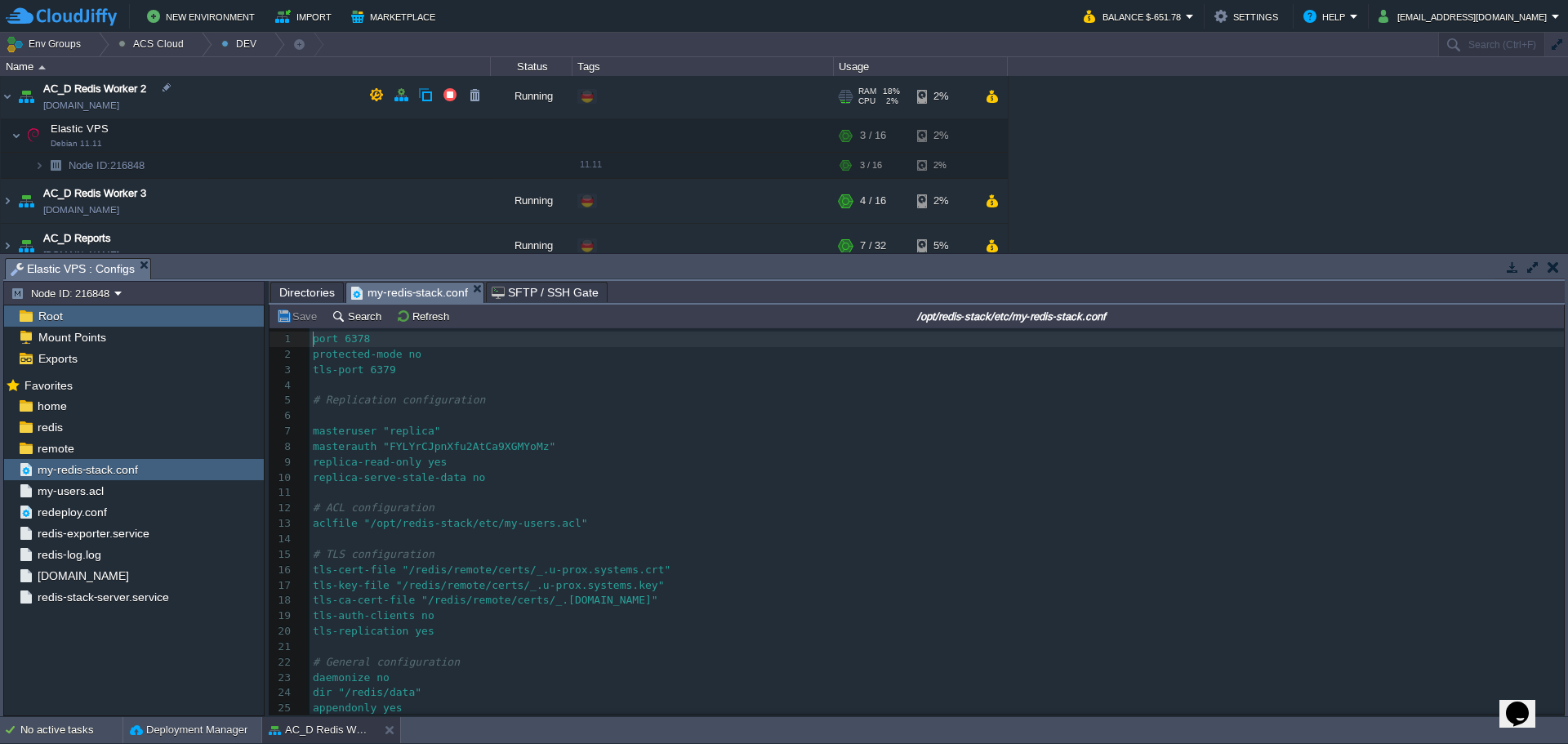
scroll to position [1368, 0]
click at [891, 316] on input "/opt/redis-stack/etc/my-redis-stack.conf" at bounding box center [1012, 316] width 1099 height 19
click at [315, 292] on span "Directories" at bounding box center [307, 293] width 56 height 19
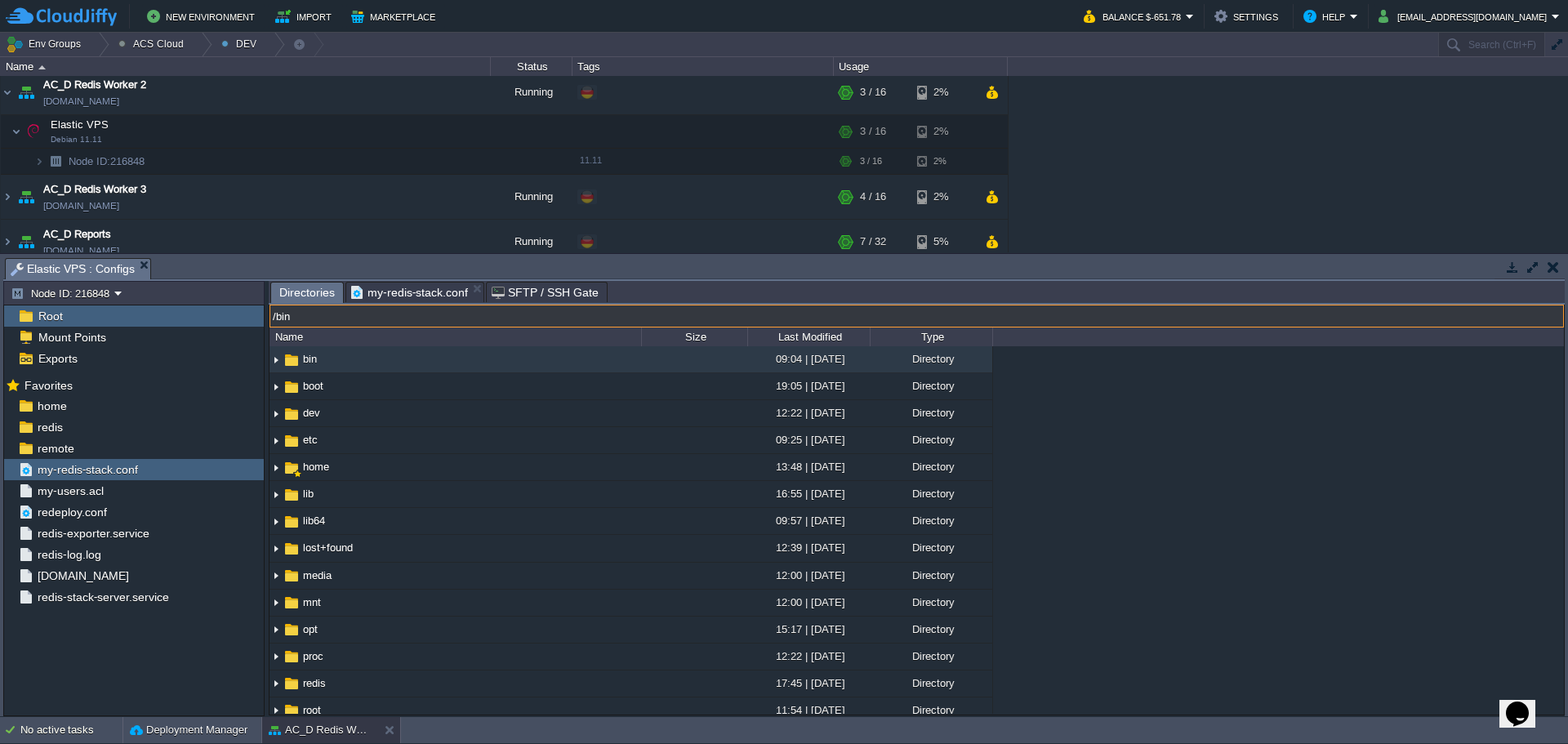
click at [555, 321] on input "/bin" at bounding box center [916, 317] width 1295 height 23
paste input "opt/redis-stack/etc/my-redis-stack.conf"
type input "/opt/redis-stack/etc/"
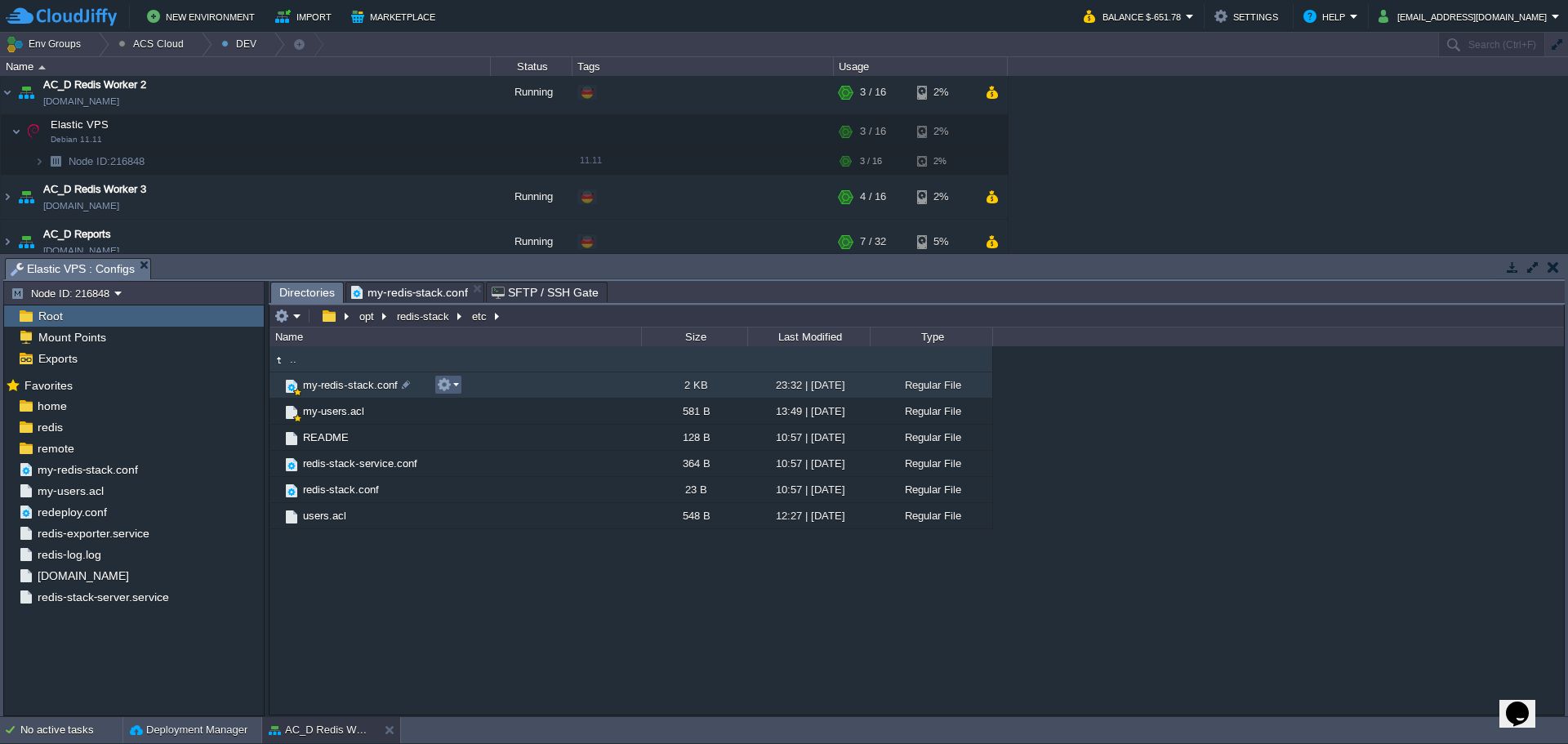
click at [455, 388] on em at bounding box center [448, 384] width 22 height 14
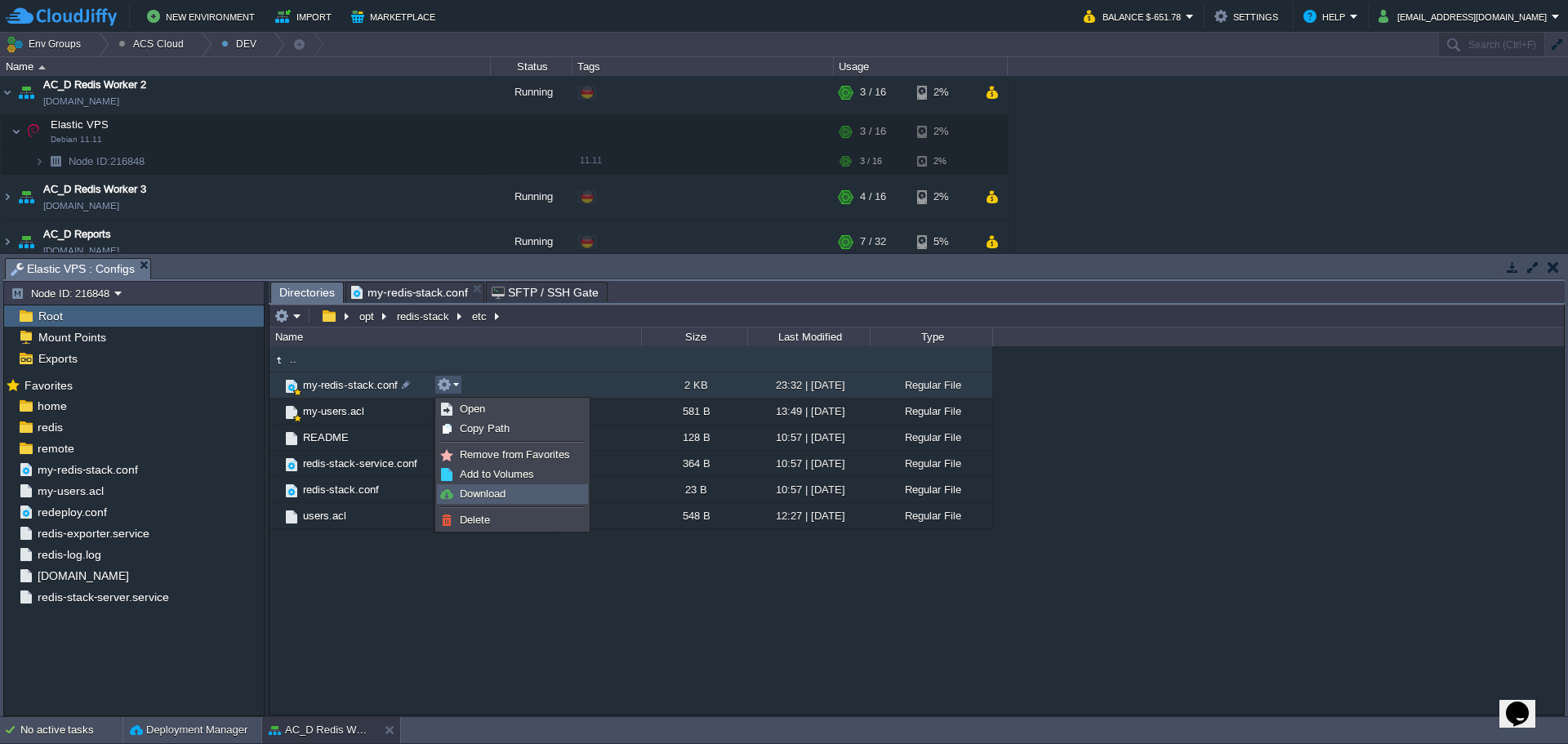
click at [475, 496] on span "Download" at bounding box center [483, 494] width 46 height 13
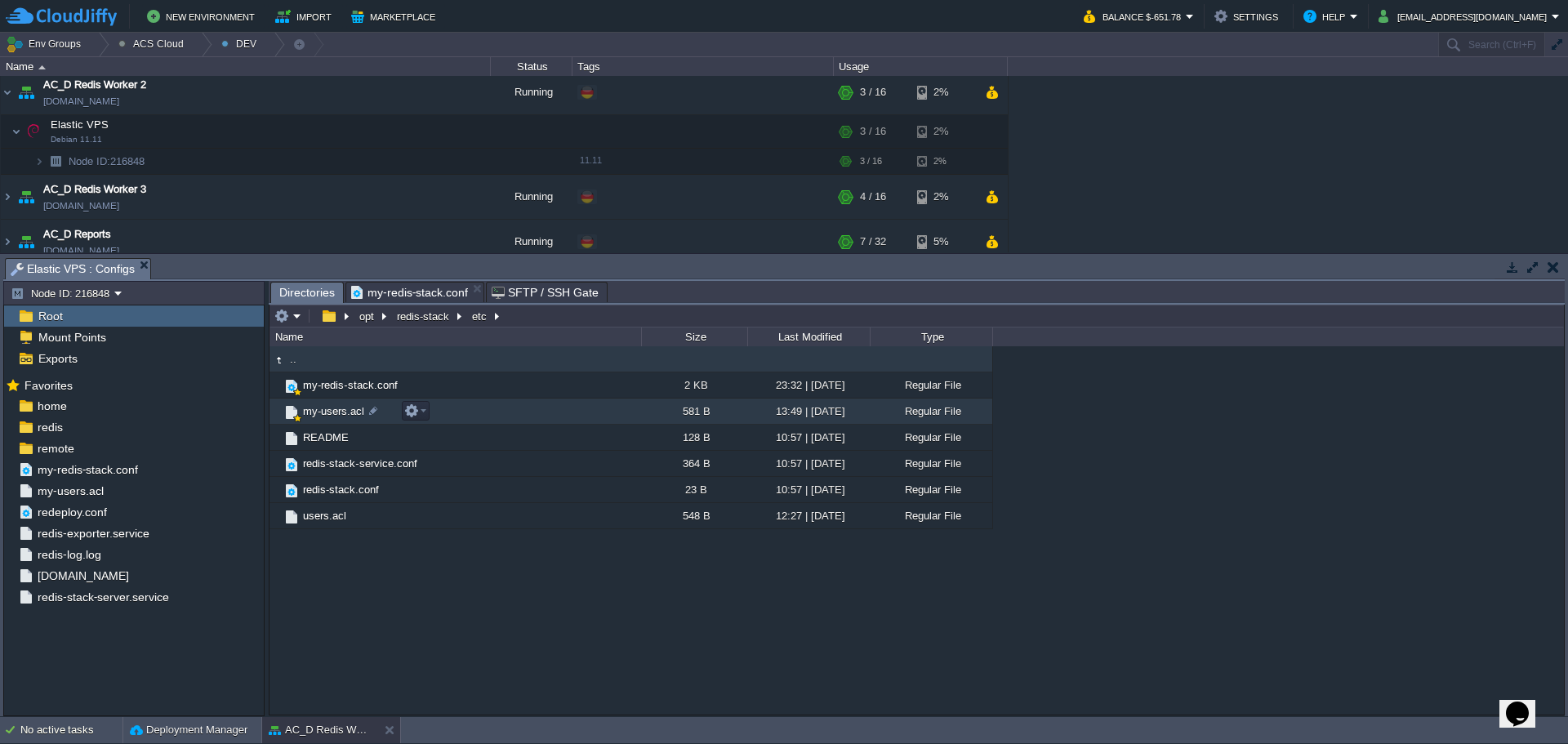
click at [323, 416] on span "my-users.acl" at bounding box center [333, 411] width 66 height 13
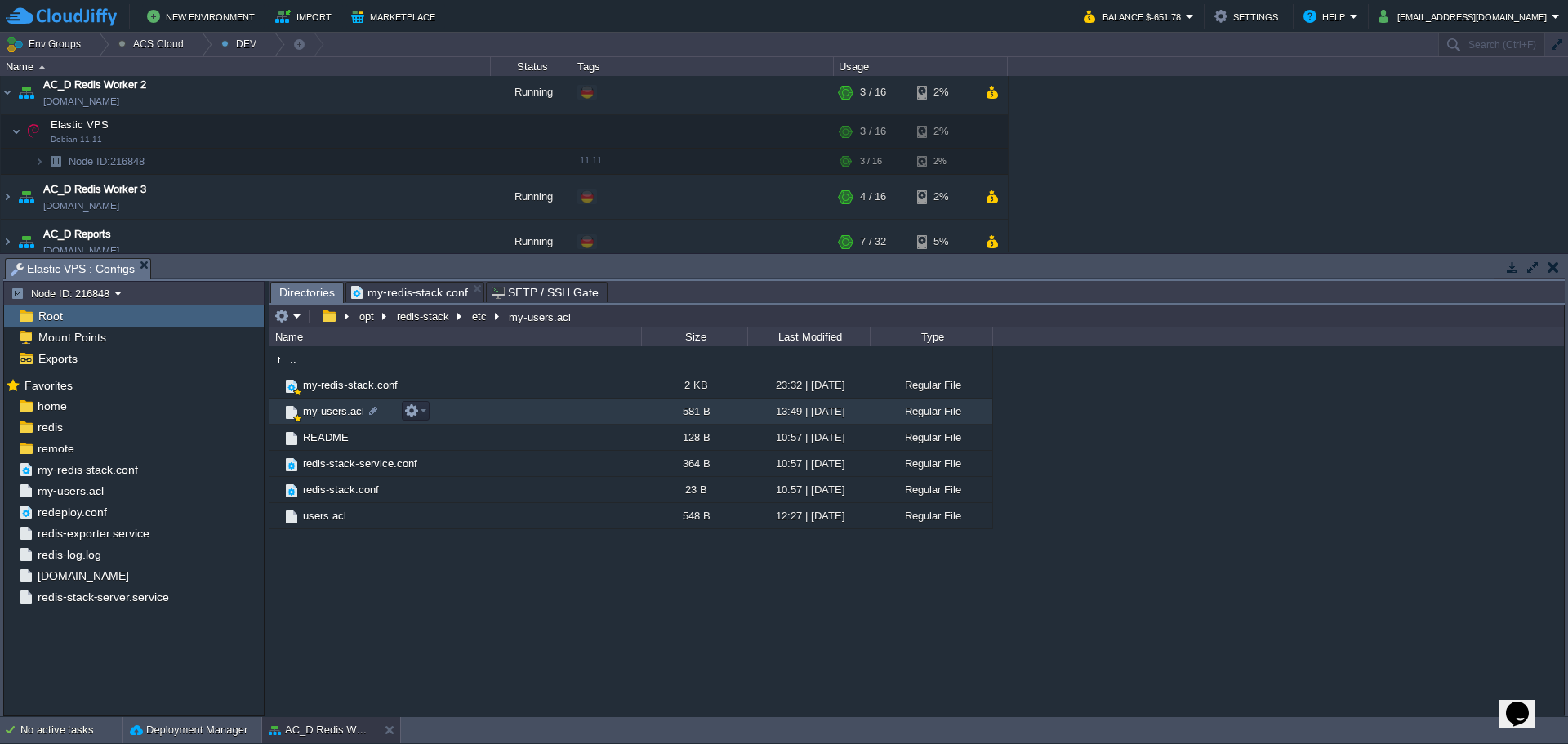
click at [323, 416] on span "my-users.acl" at bounding box center [333, 411] width 66 height 13
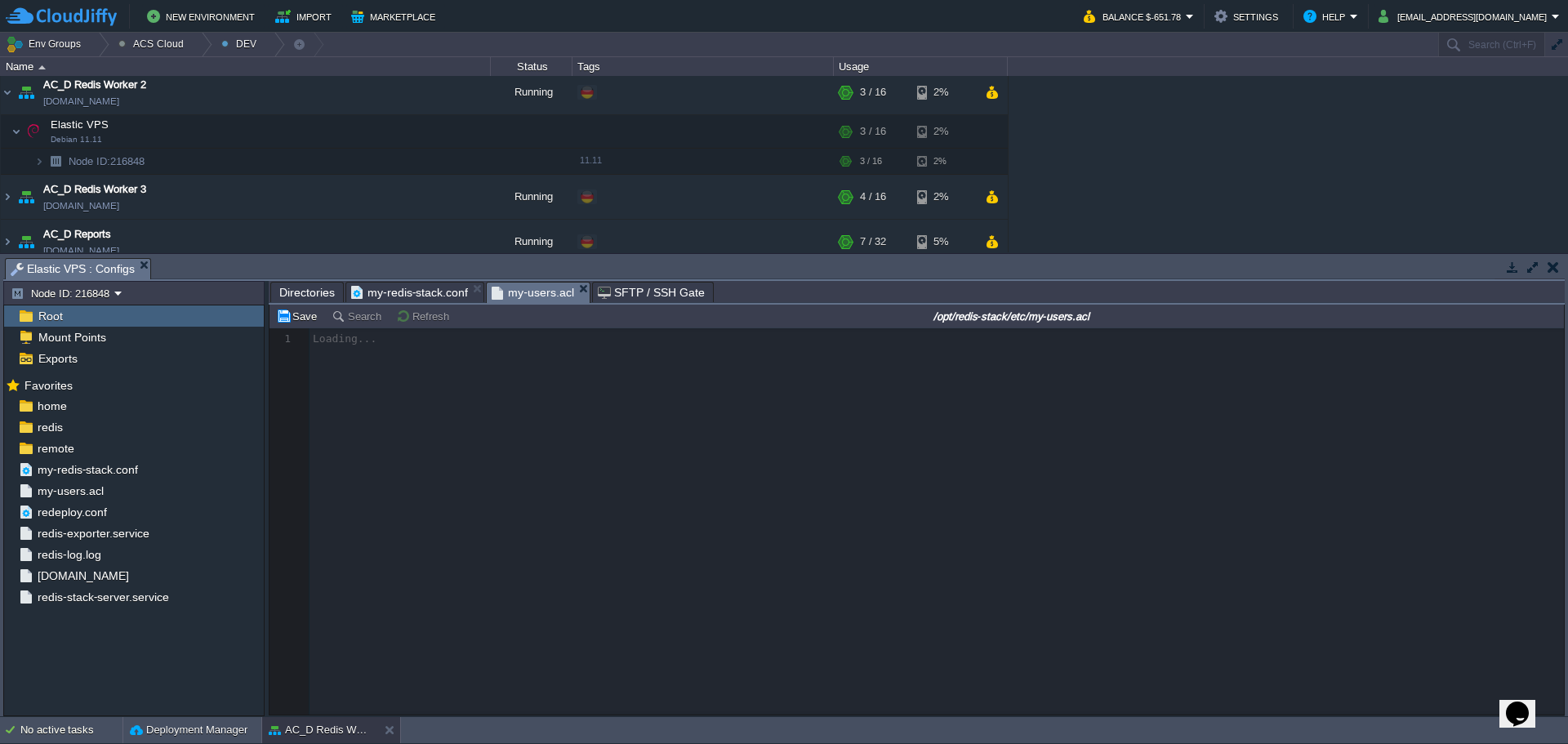
scroll to position [6, 0]
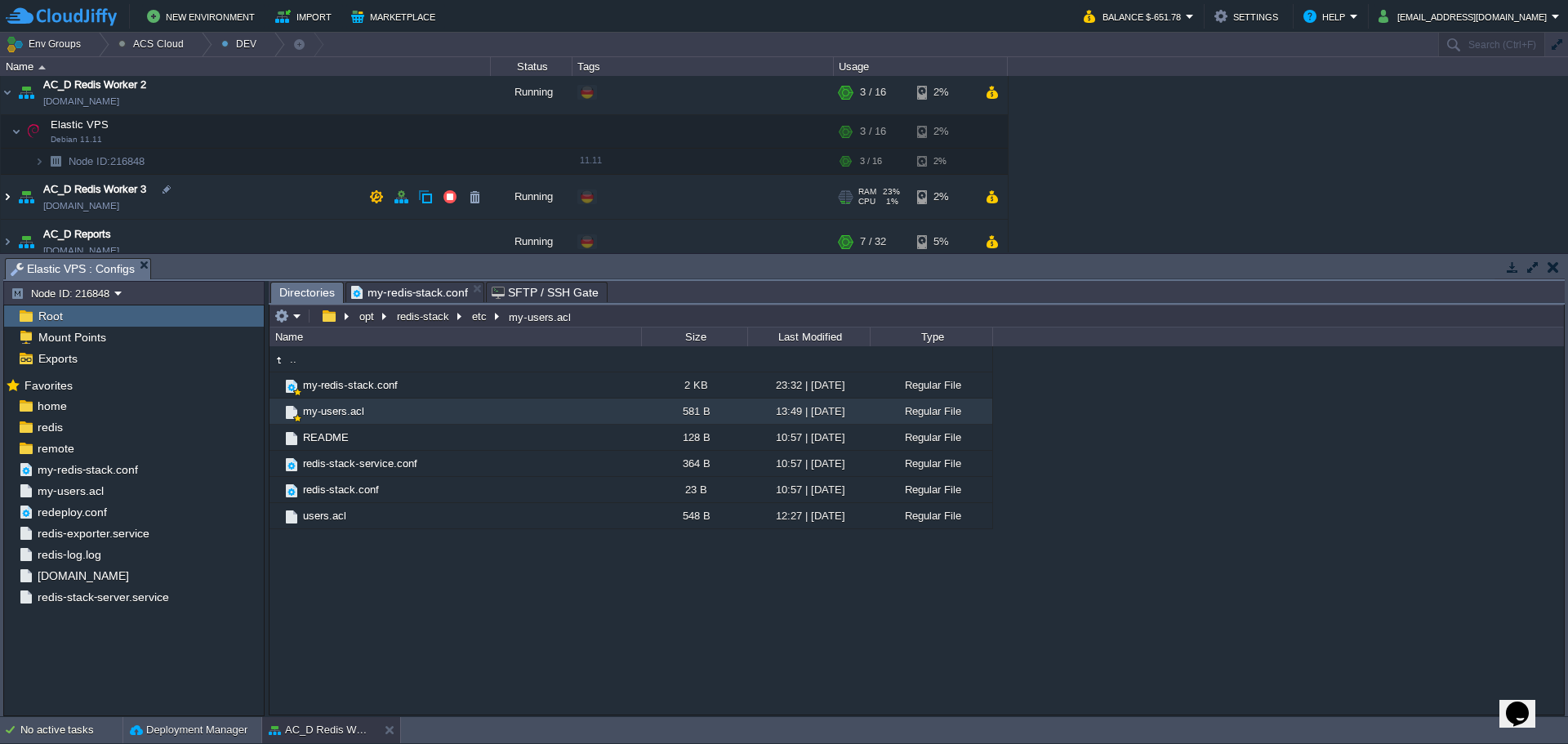
click at [9, 197] on img at bounding box center [8, 197] width 13 height 44
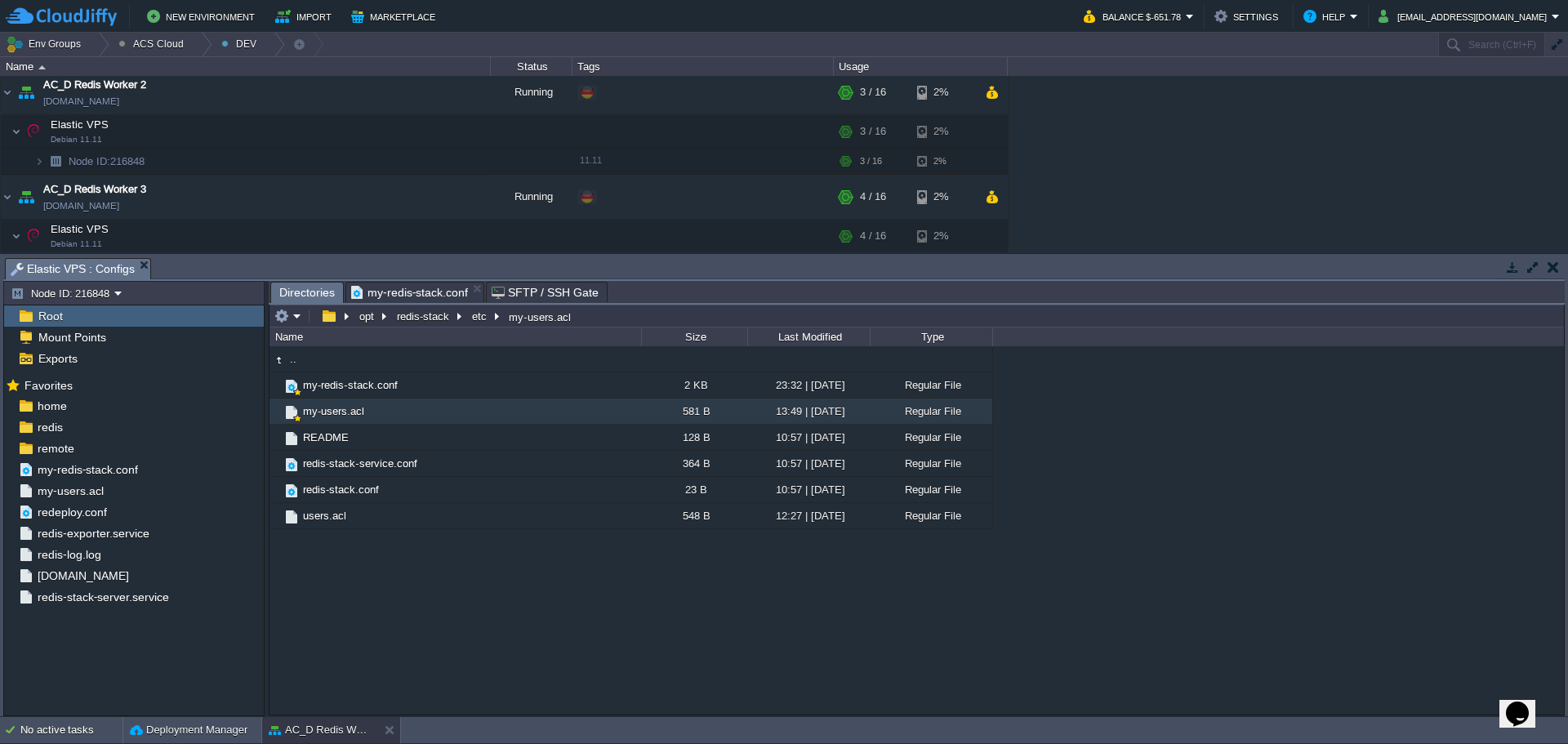
type input "/opt/redis-stack/etc/my-users.acl"
click at [654, 322] on input "/opt/redis-stack/etc/my-users.acl" at bounding box center [916, 317] width 1295 height 23
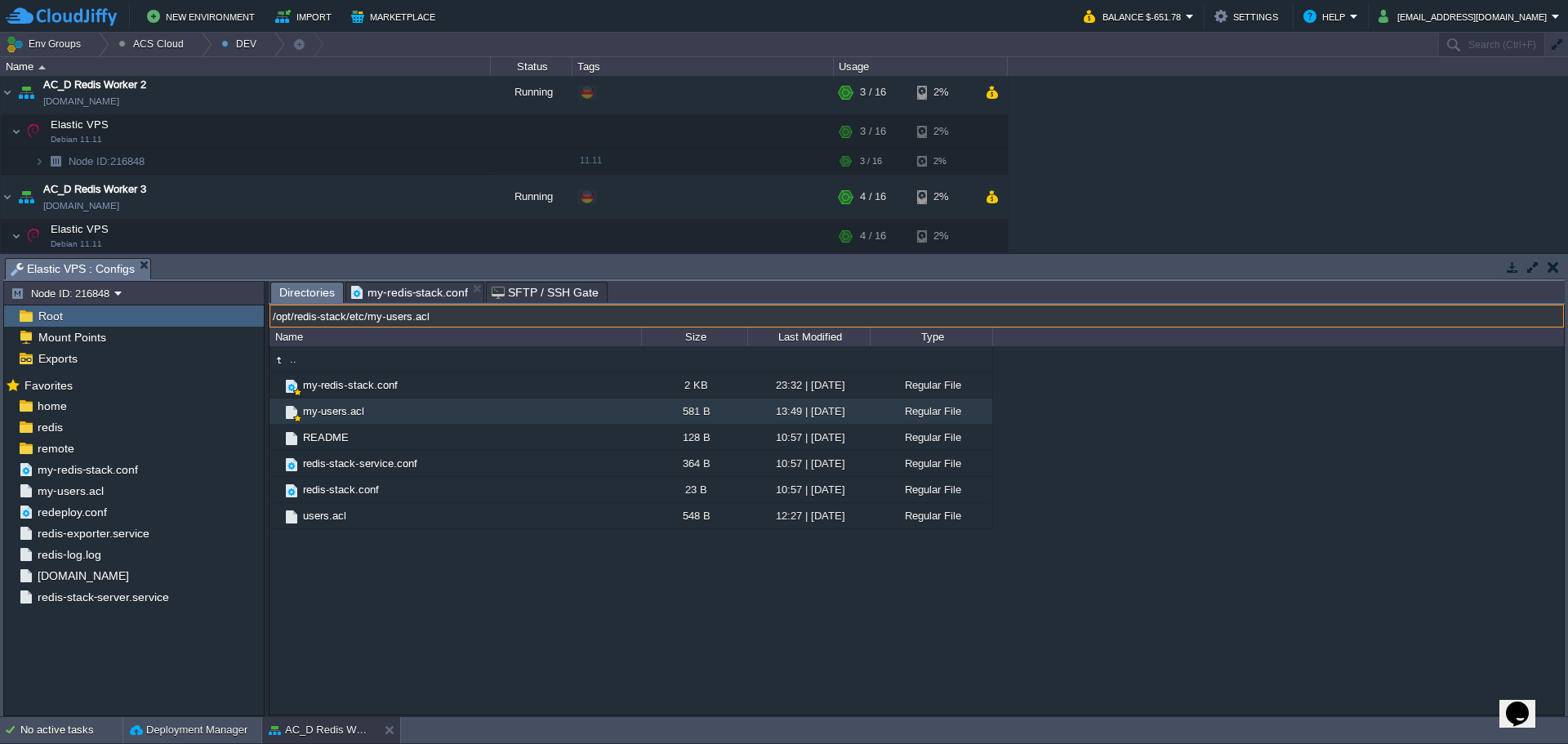
click at [635, 322] on input "/opt/redis-stack/etc/my-users.acl" at bounding box center [916, 317] width 1295 height 23
drag, startPoint x: 368, startPoint y: 321, endPoint x: 235, endPoint y: 313, distance: 133.2
click at [235, 313] on div "Node ID: 216848 Root Mount Points Exports Mark the most frequently used files a…" at bounding box center [784, 499] width 1561 height 435
click at [340, 237] on button "button" at bounding box center [344, 236] width 14 height 14
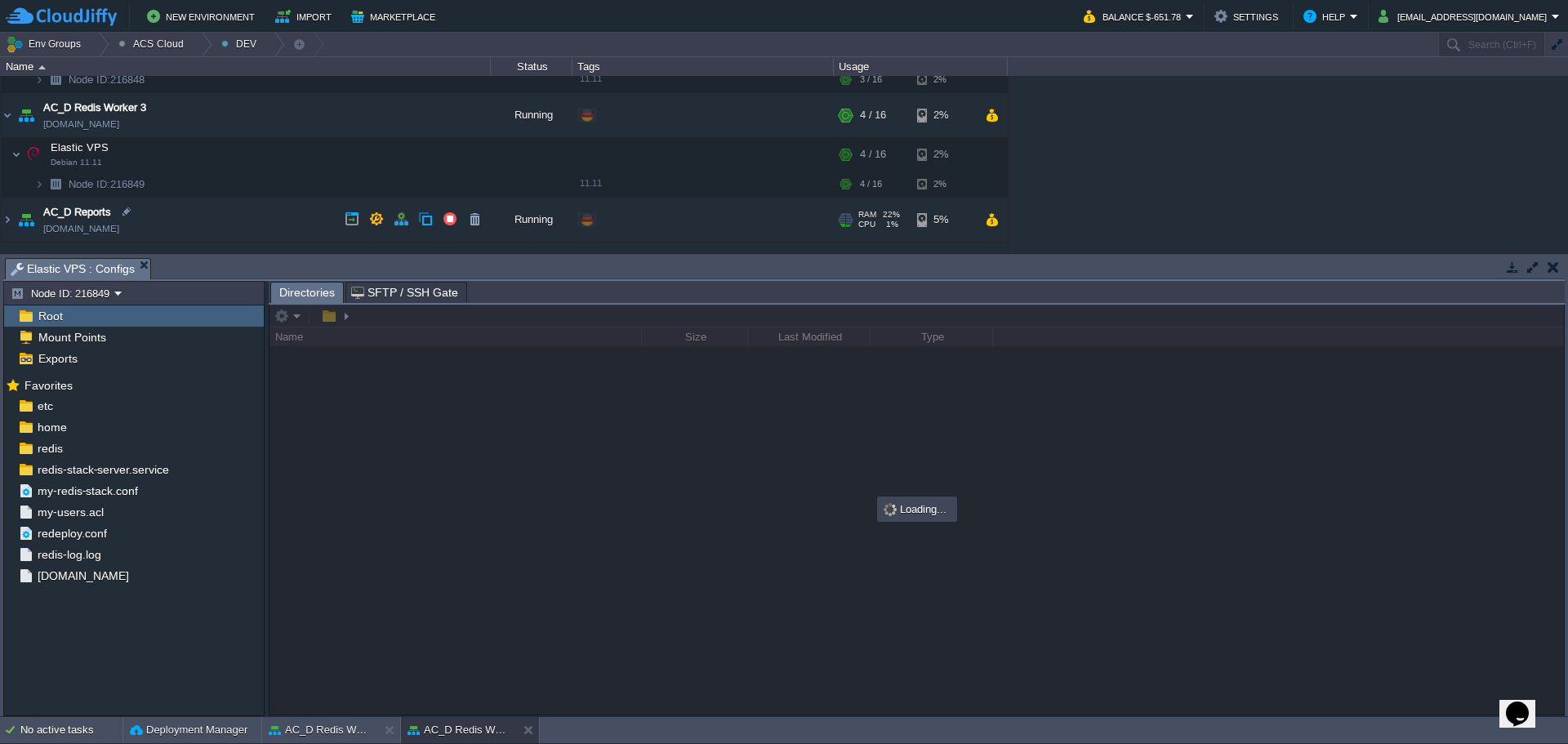
scroll to position [1450, 0]
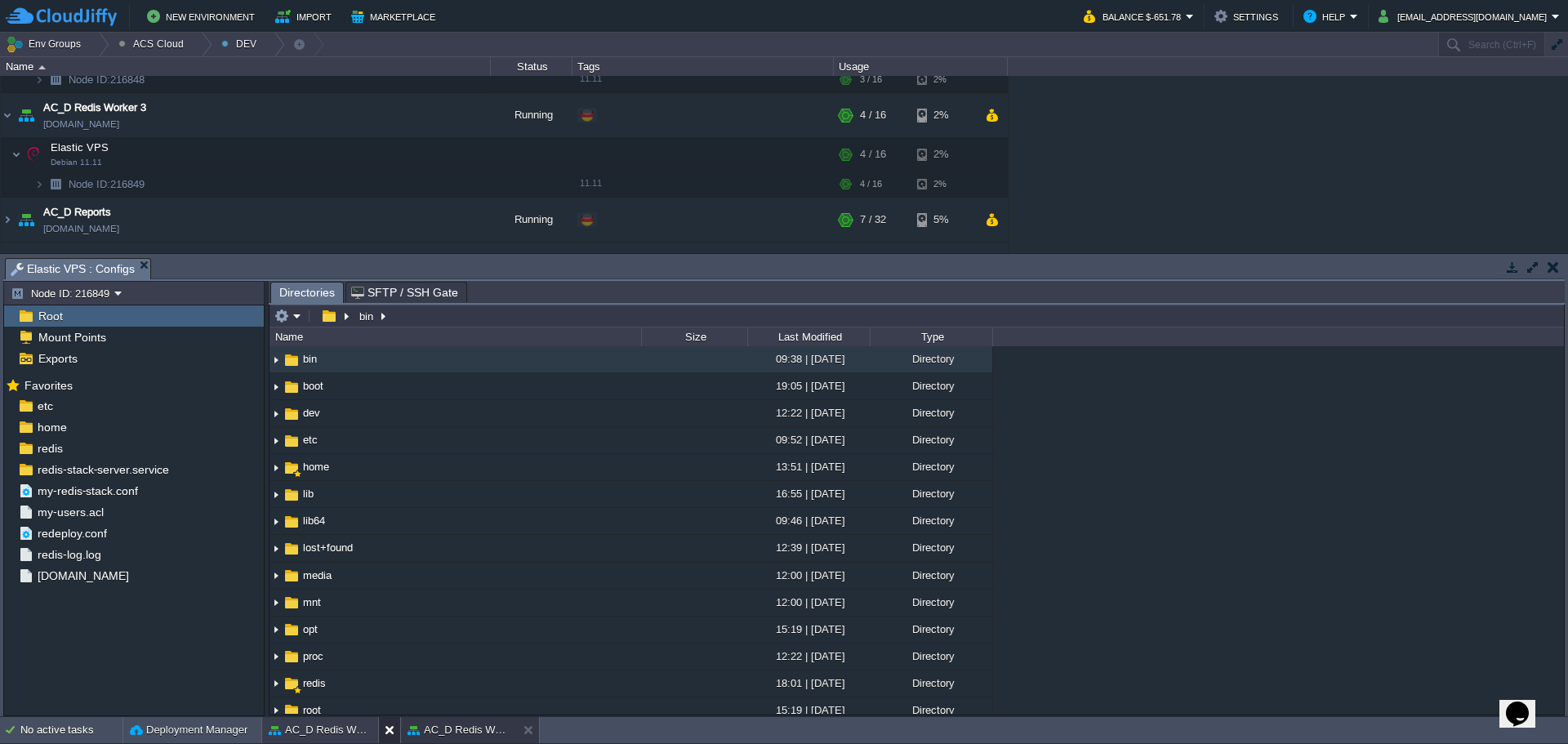
click at [382, 734] on div at bounding box center [389, 730] width 22 height 26
click at [441, 325] on input "/bin" at bounding box center [916, 317] width 1295 height 23
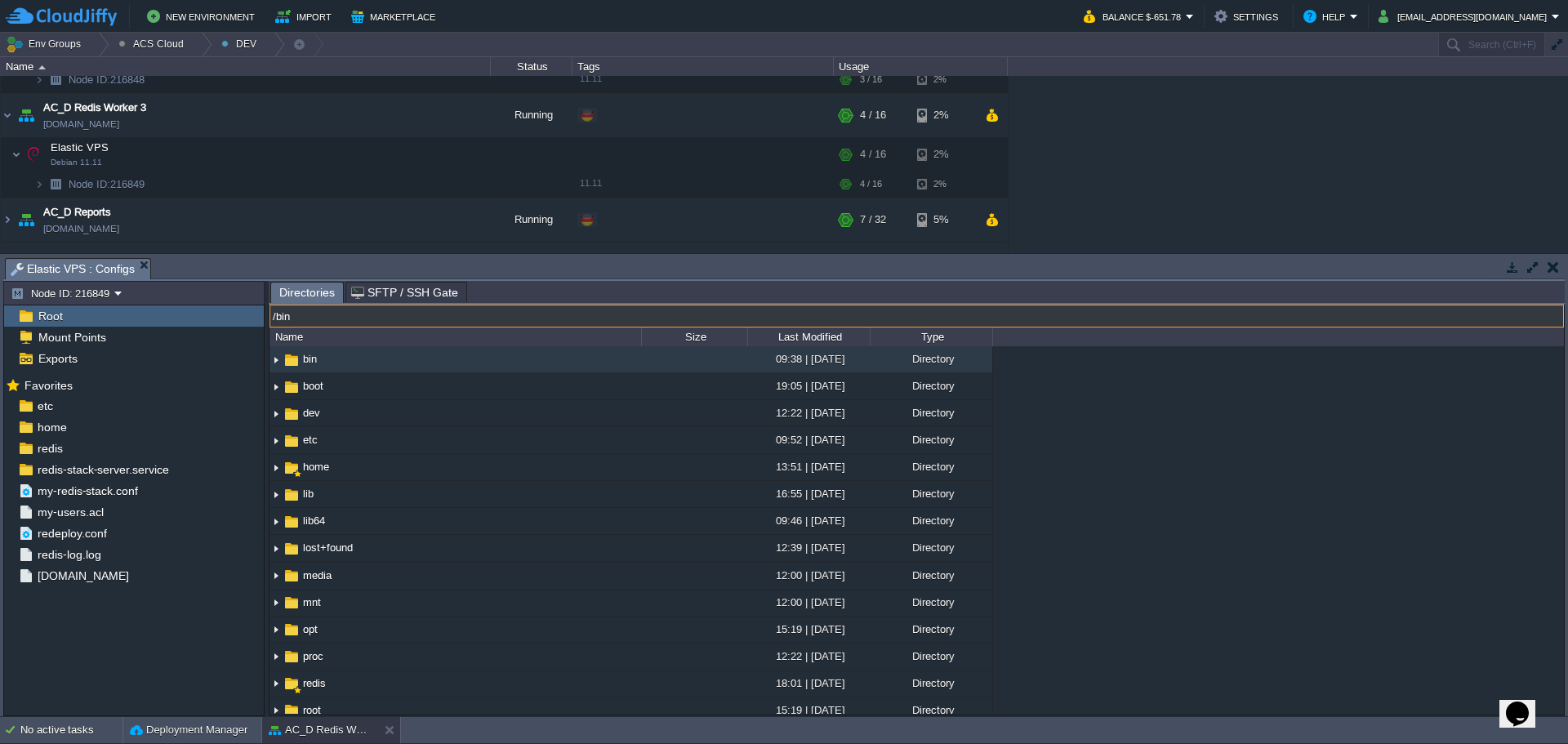
paste input "opt/redis-stack/etc/"
type input "/opt/redis-stack/etc/"
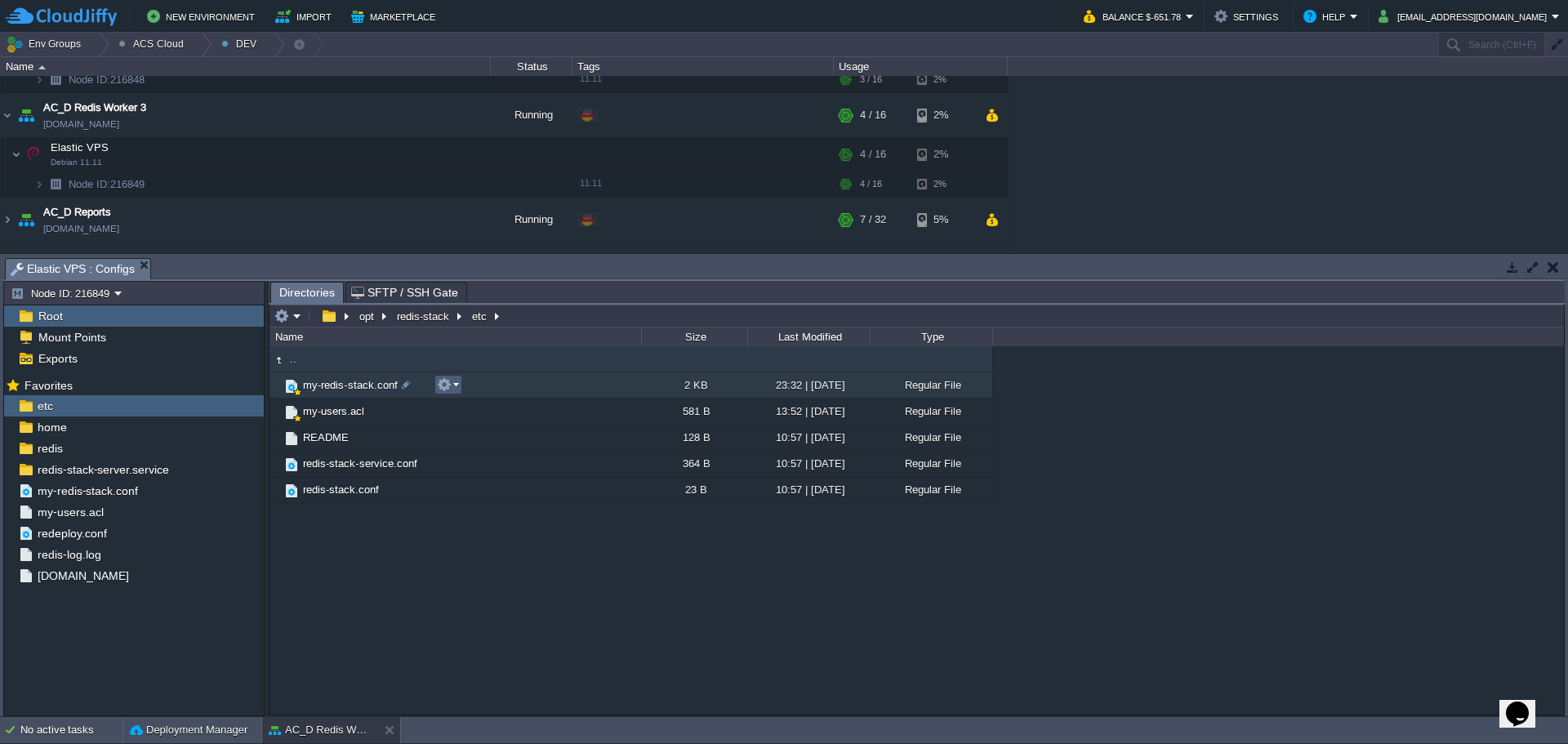
click at [455, 389] on em at bounding box center [448, 384] width 22 height 14
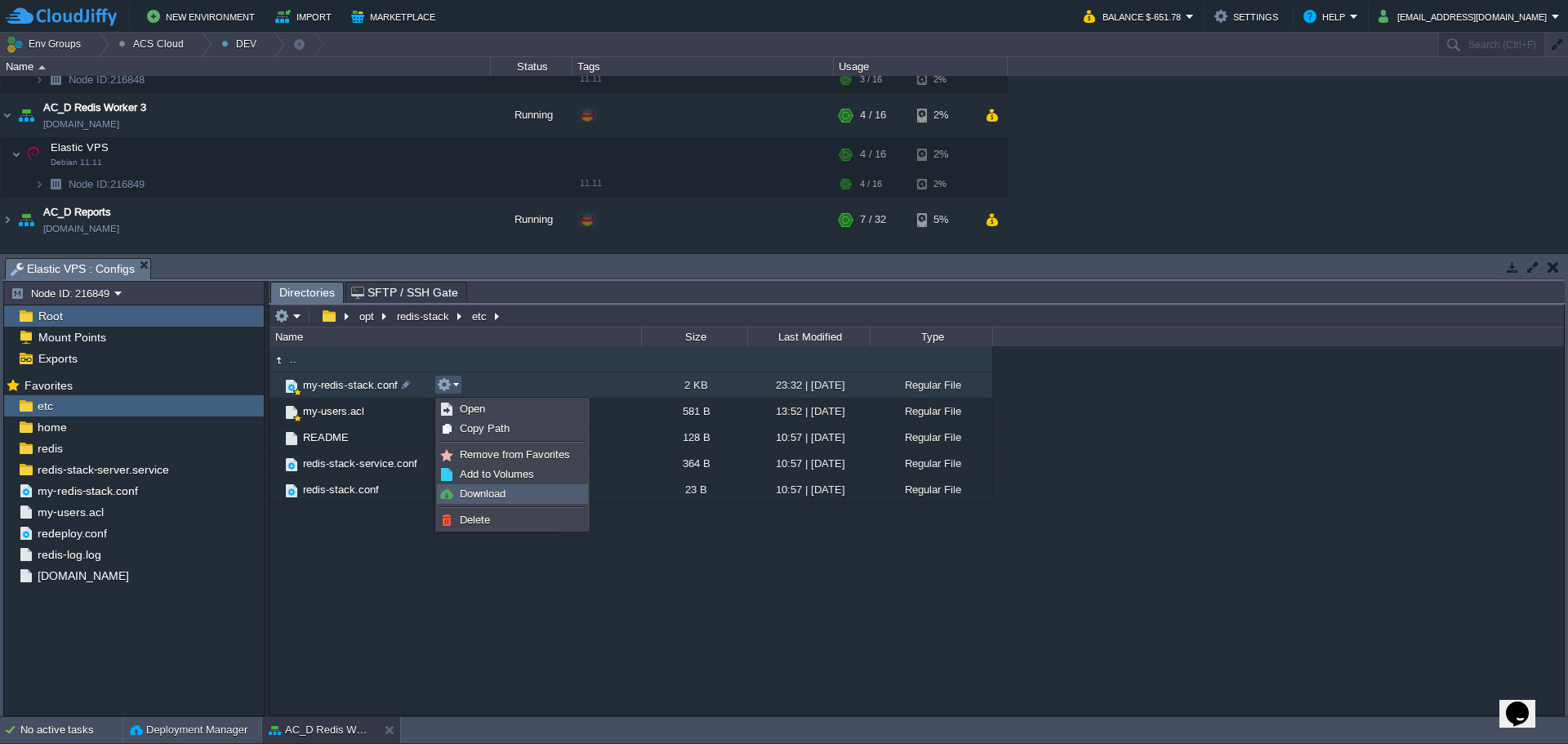
click at [482, 491] on span "Download" at bounding box center [483, 494] width 46 height 13
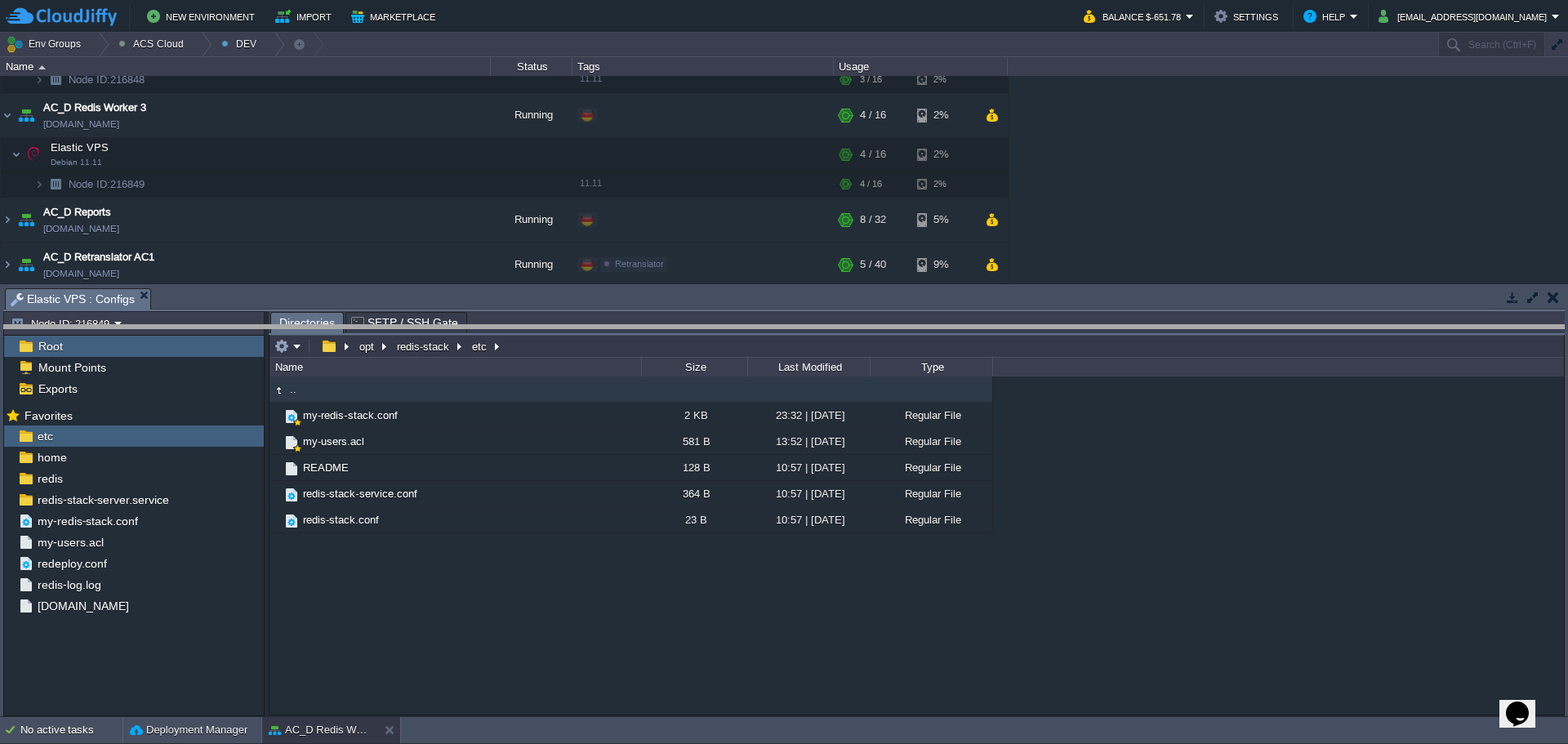
drag, startPoint x: 810, startPoint y: 296, endPoint x: 803, endPoint y: 391, distance: 95.3
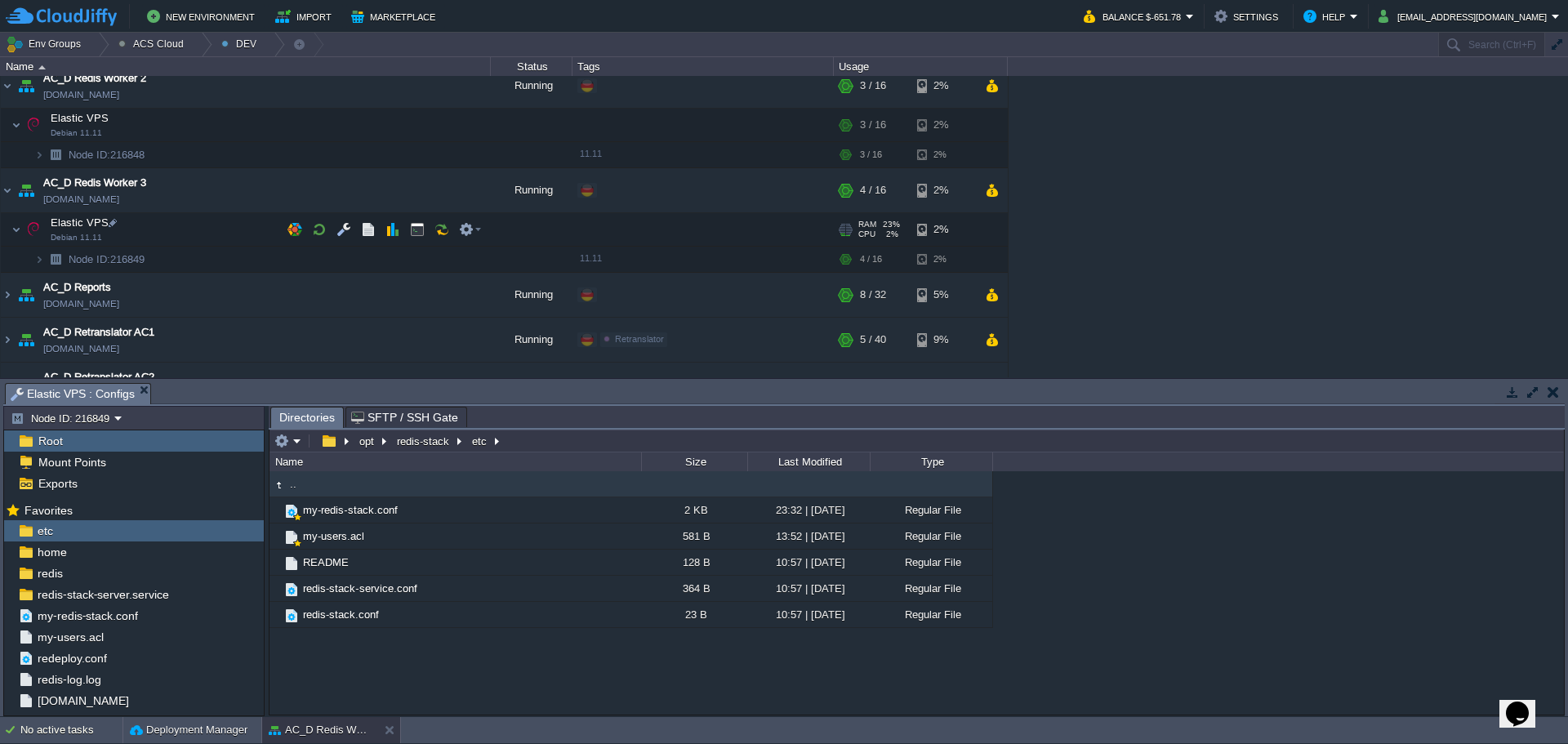
scroll to position [1368, 0]
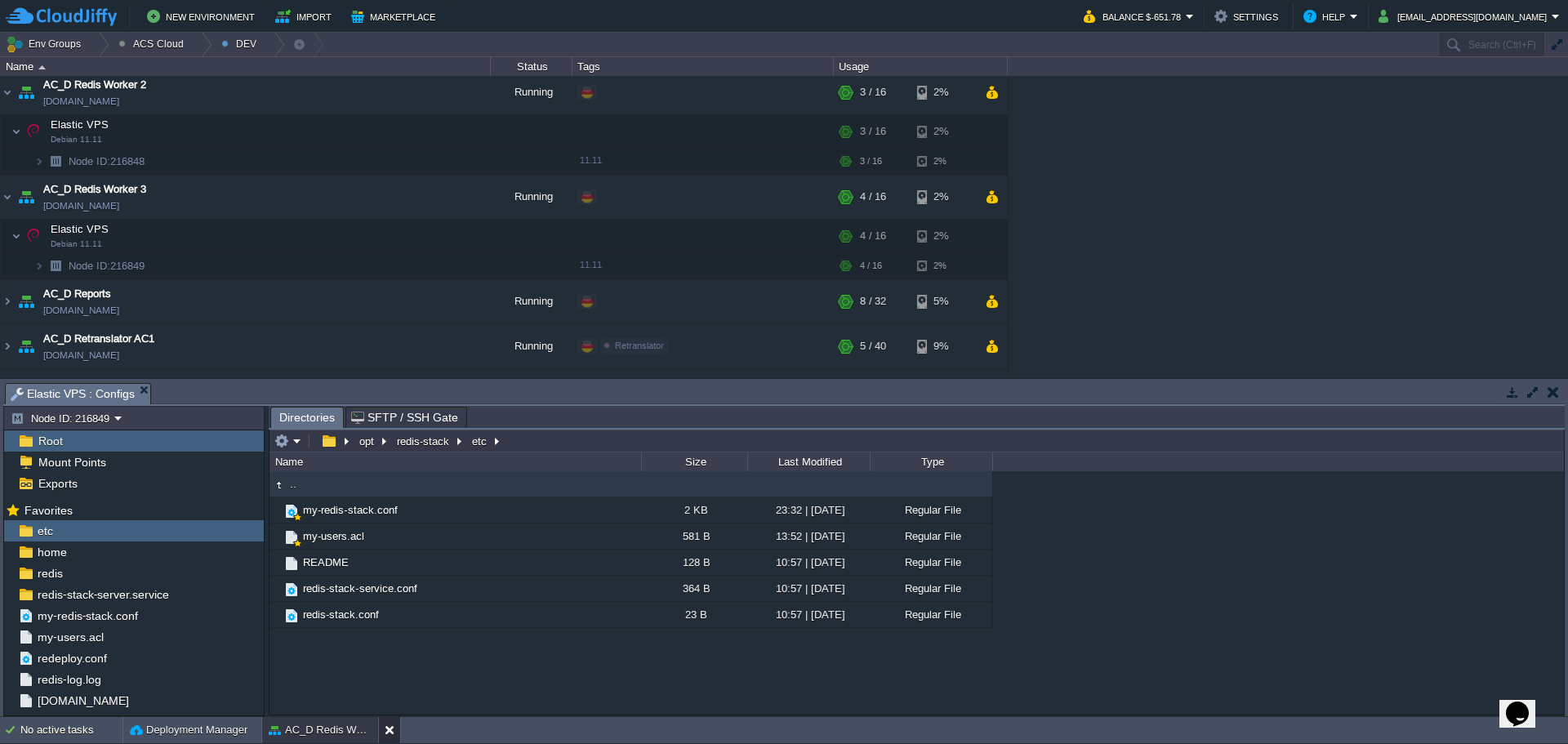
click at [386, 731] on button at bounding box center [393, 730] width 16 height 16
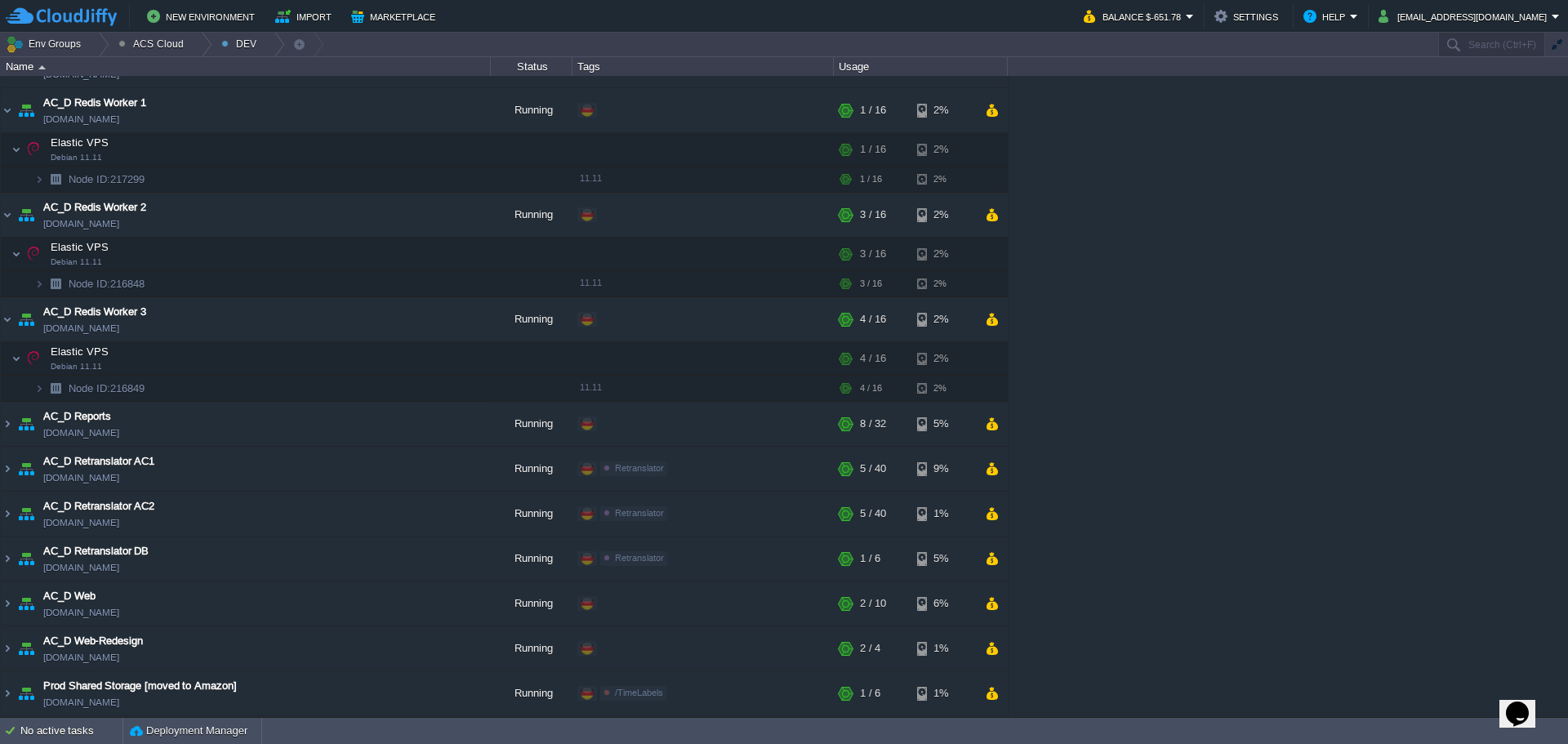
scroll to position [1245, 0]
click at [347, 256] on button "button" at bounding box center [344, 253] width 14 height 14
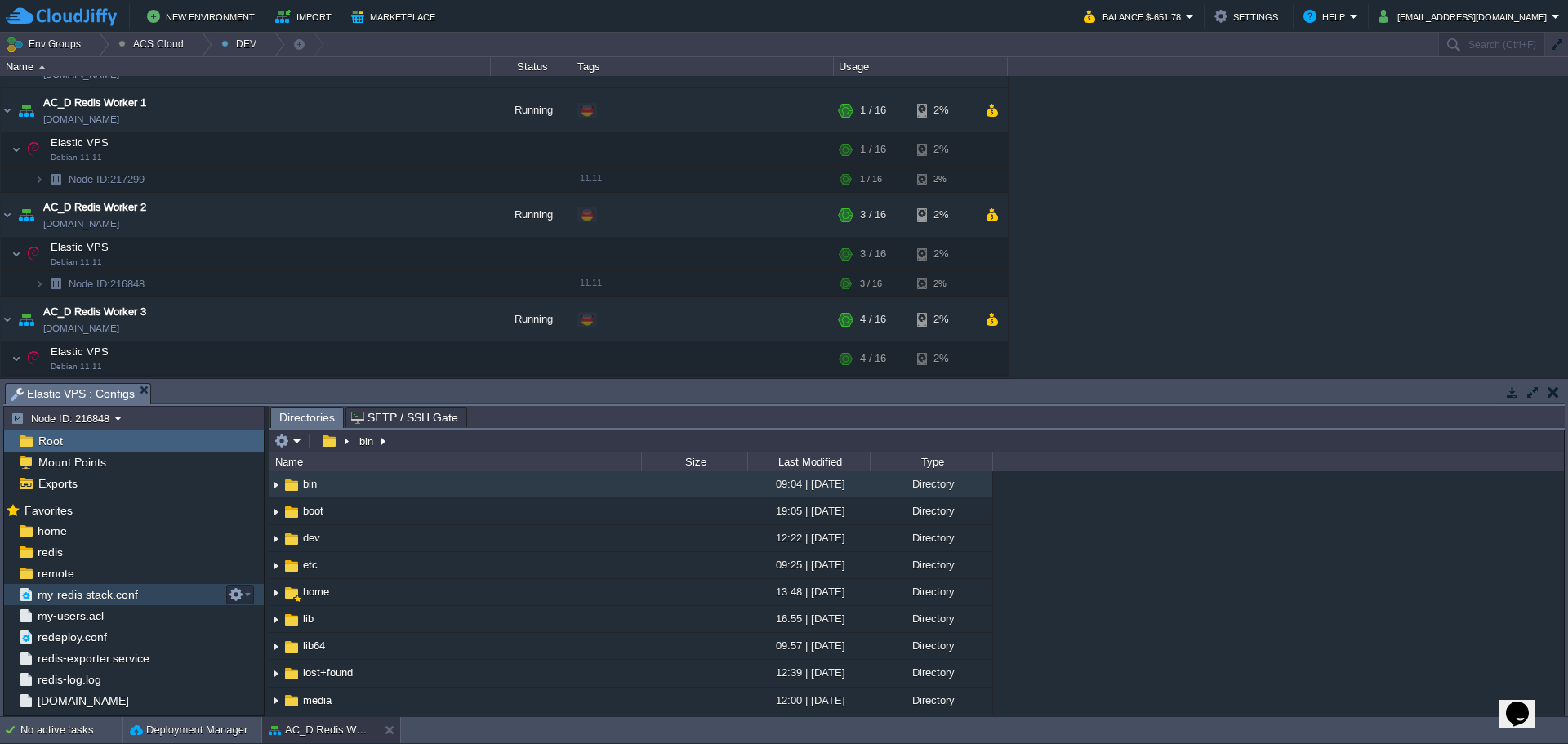
click at [116, 596] on span "my-redis-stack.conf" at bounding box center [88, 594] width 106 height 14
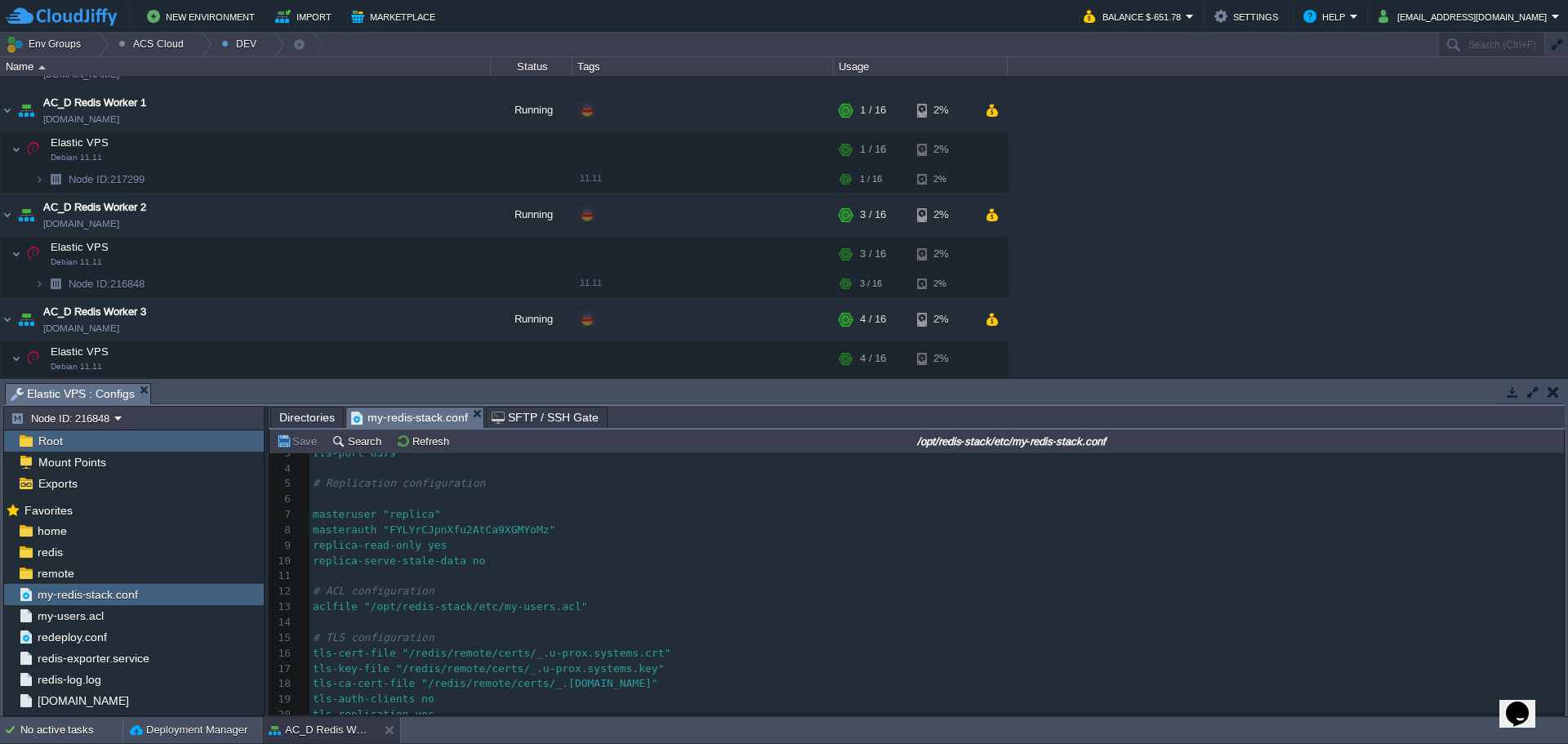
scroll to position [0, 0]
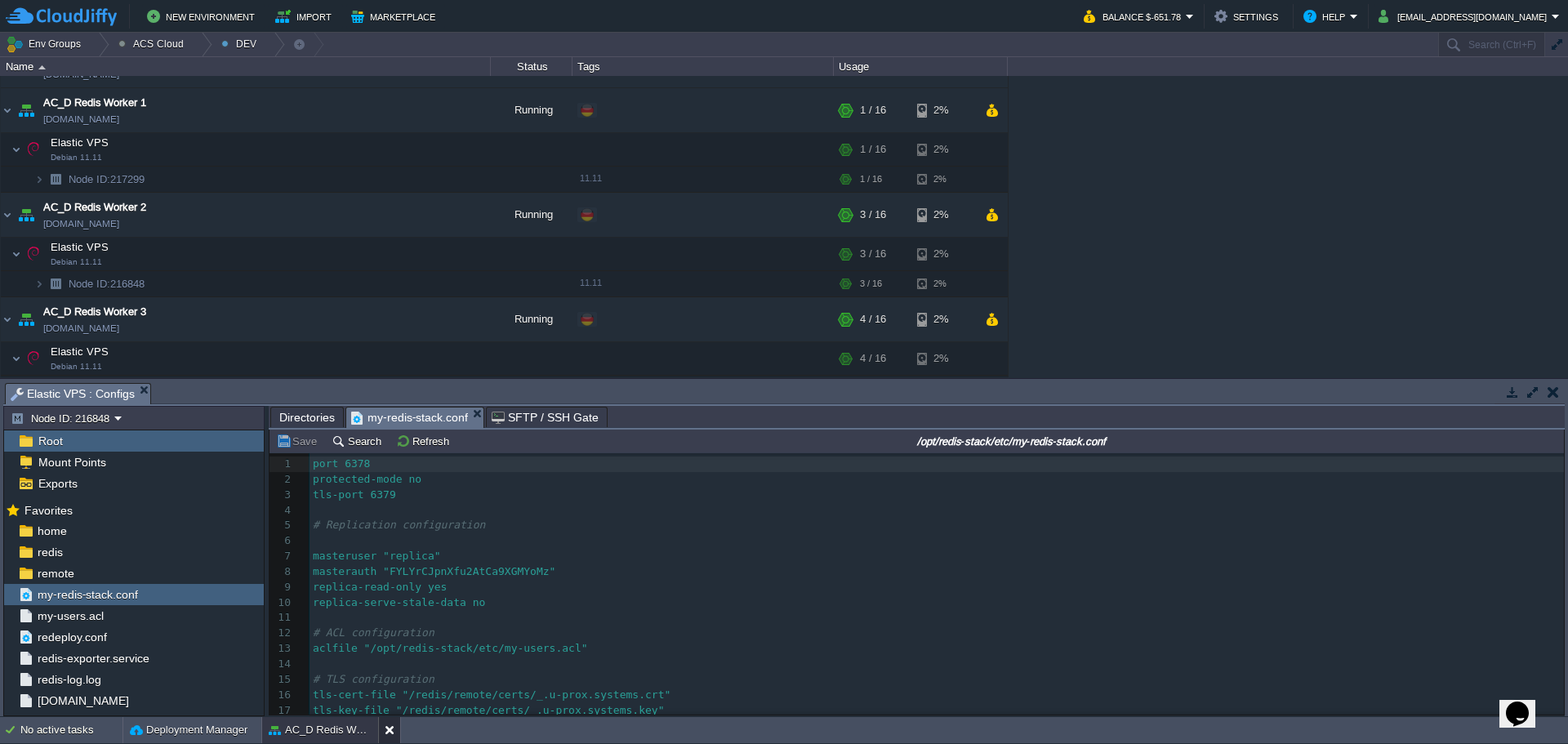
click at [392, 731] on button at bounding box center [393, 730] width 16 height 16
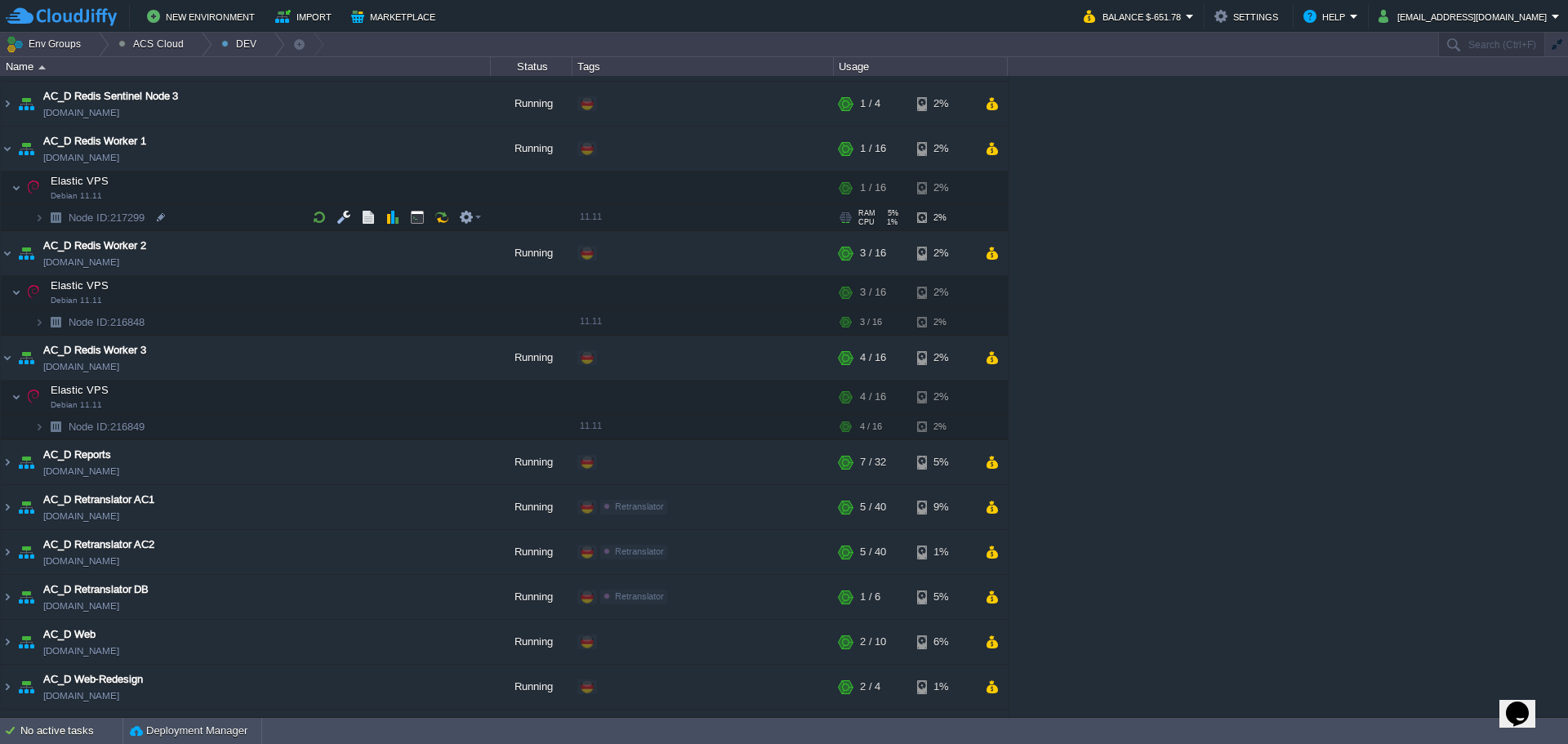
scroll to position [1164, 0]
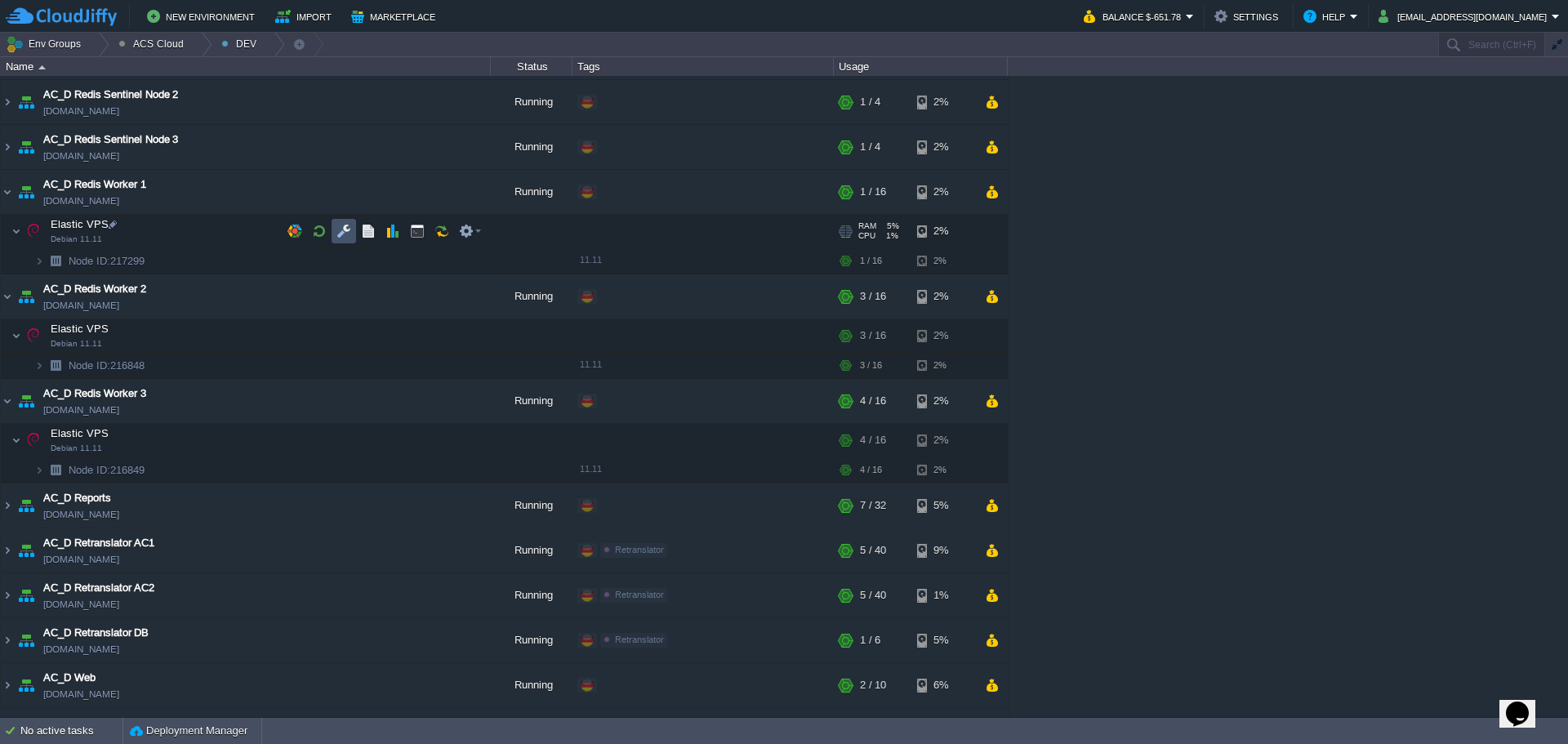
click at [339, 225] on button "button" at bounding box center [344, 231] width 14 height 14
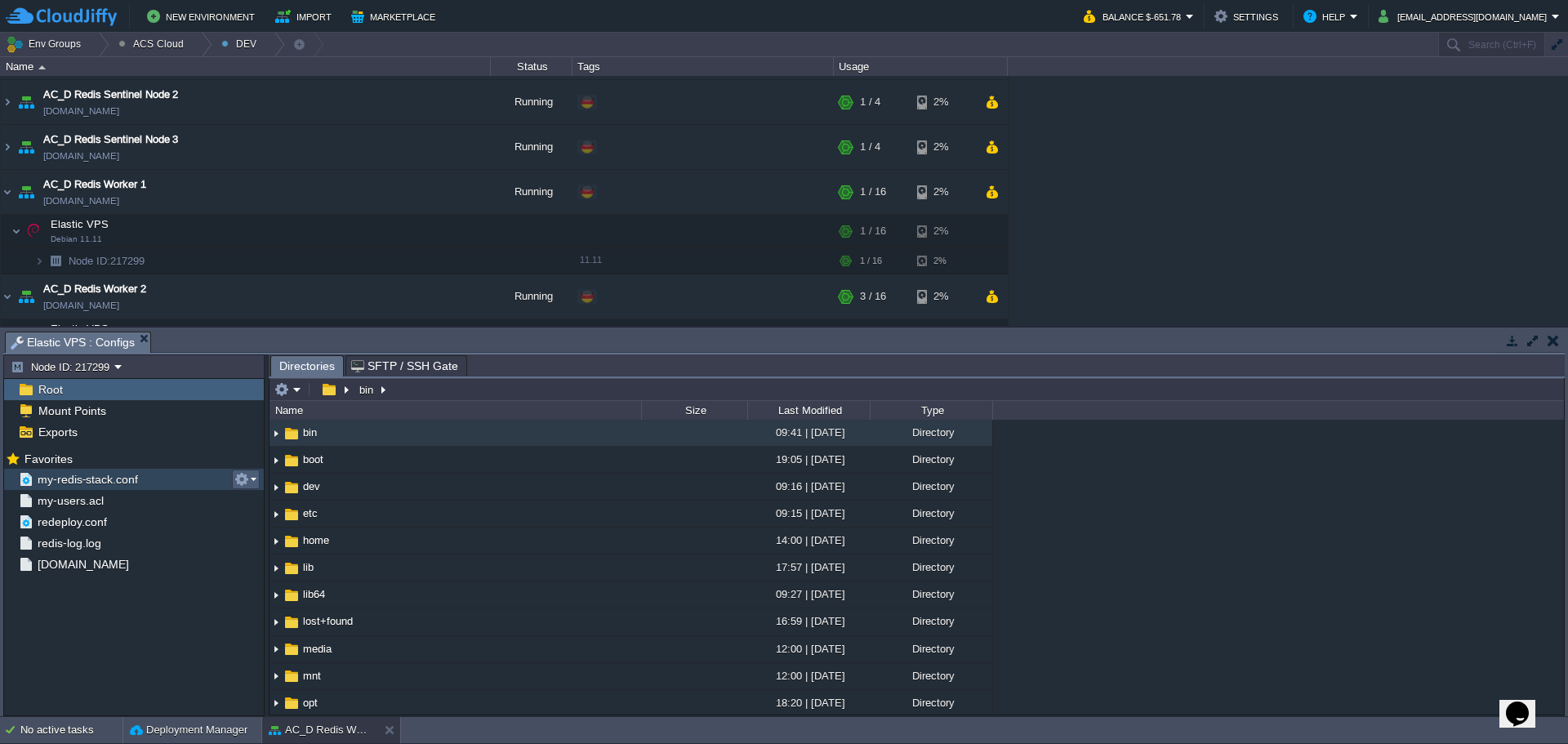
click at [257, 483] on td at bounding box center [245, 479] width 28 height 19
click at [161, 479] on div "my-redis-stack.conf" at bounding box center [134, 479] width 260 height 21
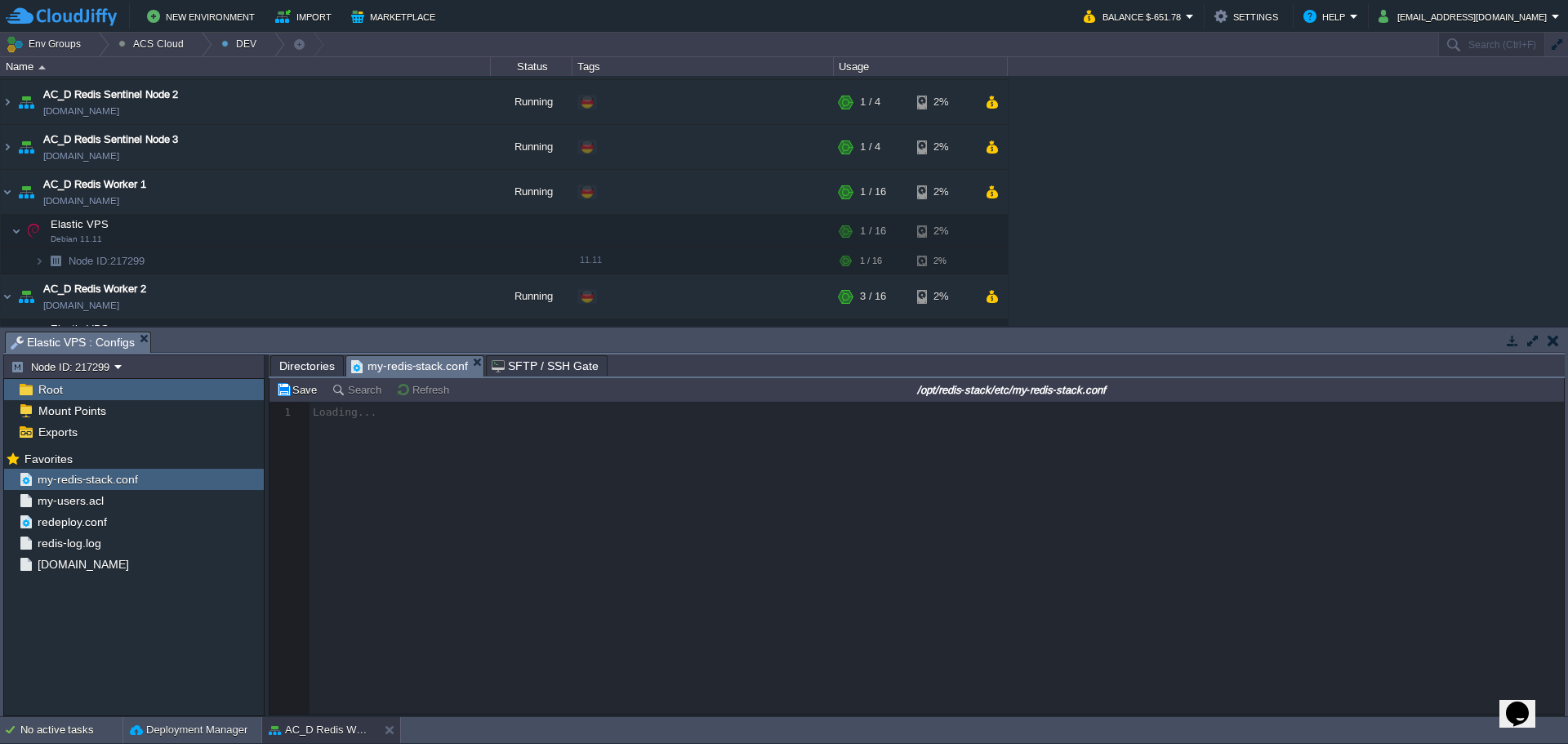
click at [1149, 388] on input "/opt/redis-stack/etc/my-redis-stack.conf" at bounding box center [1012, 390] width 1099 height 19
click at [307, 370] on span "Directories" at bounding box center [307, 366] width 56 height 19
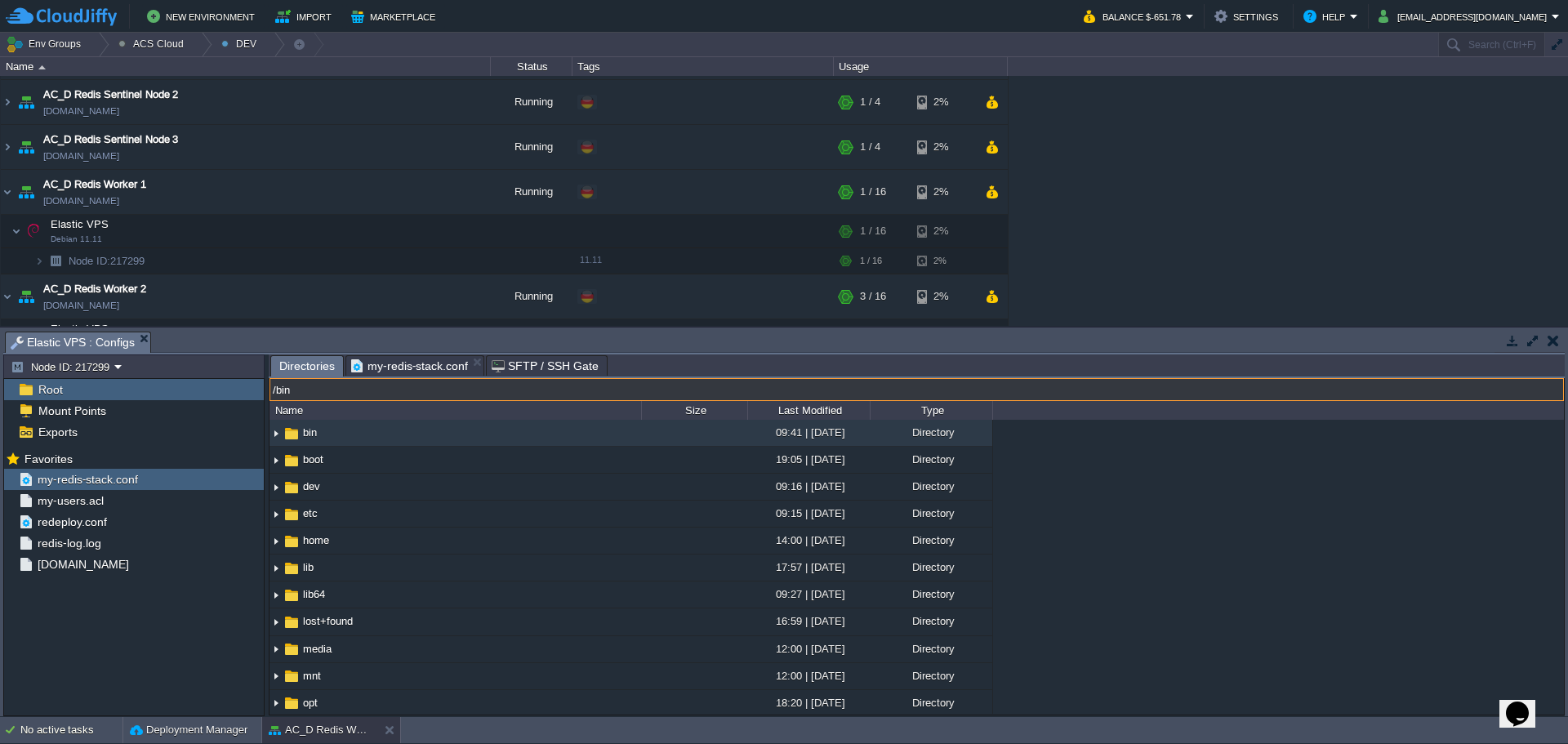
click at [502, 386] on input "/bin" at bounding box center [916, 390] width 1295 height 23
paste input "opt/redis-stack/etc/my-redis-stack.conf"
drag, startPoint x: 502, startPoint y: 386, endPoint x: 372, endPoint y: 396, distance: 130.4
click at [372, 396] on input "/opt/redis-stack/etc/my-redis-stack.conf" at bounding box center [916, 390] width 1295 height 23
type input "/opt/redis-stack/etc/"
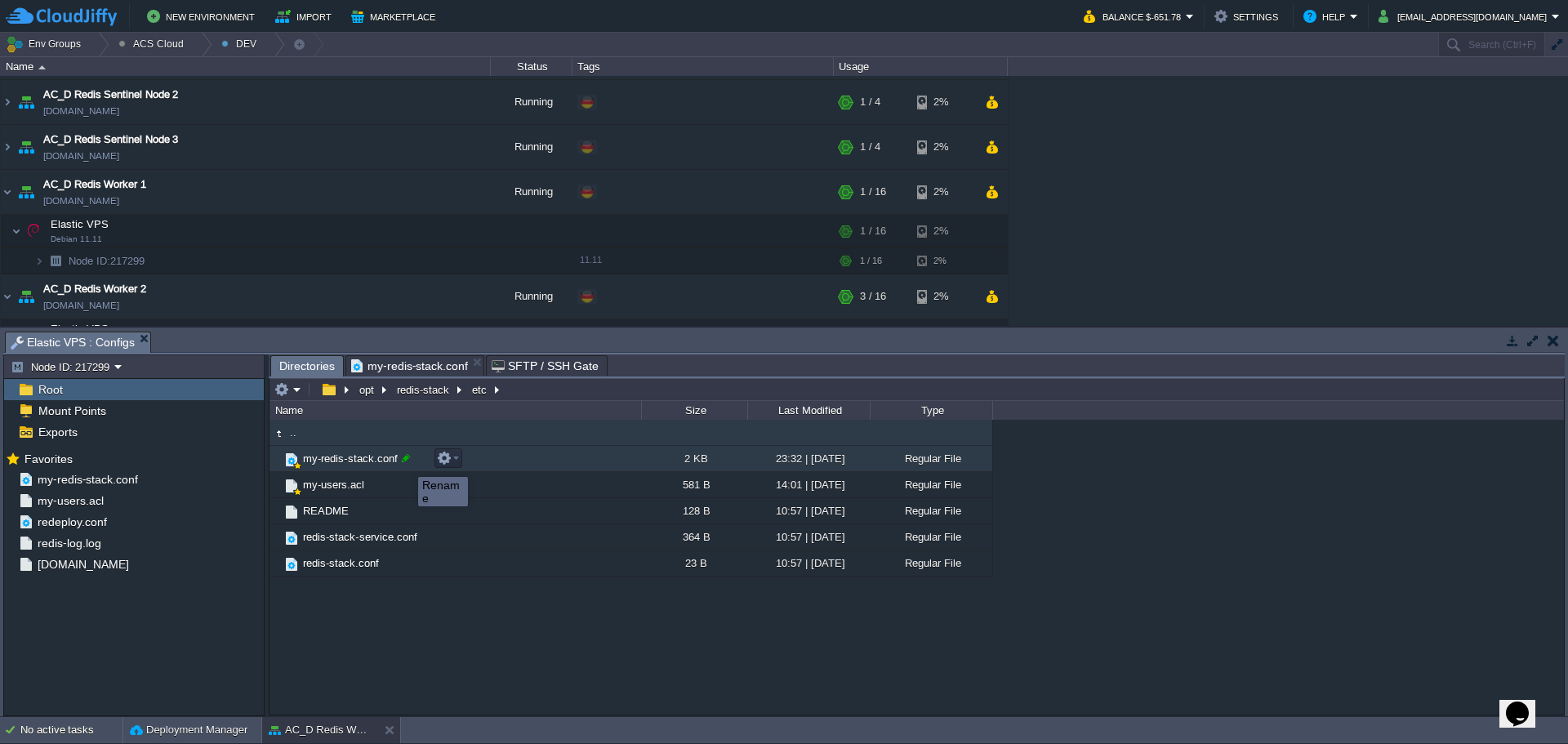
click at [407, 465] on div at bounding box center [405, 457] width 14 height 14
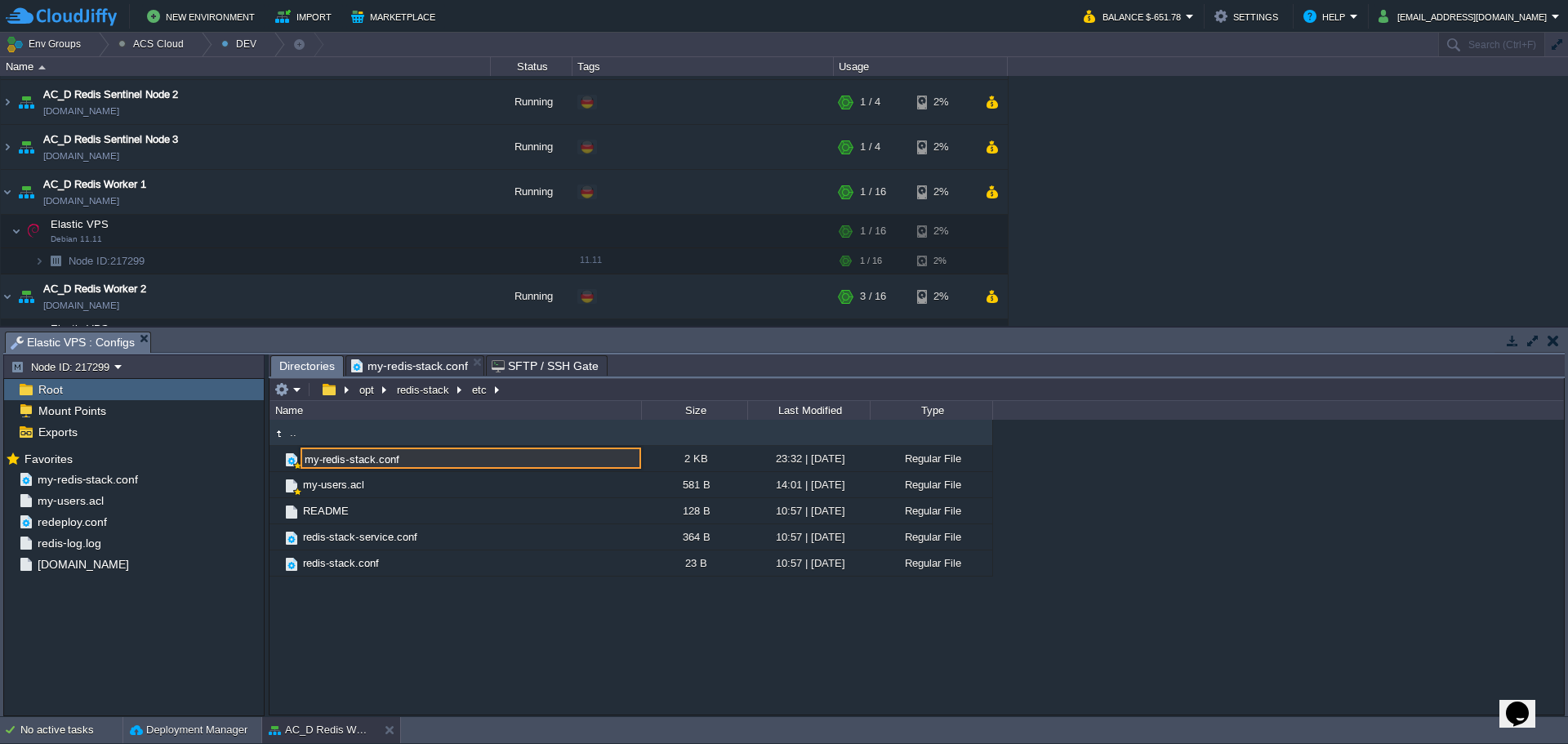
drag, startPoint x: 461, startPoint y: 638, endPoint x: 435, endPoint y: 540, distance: 101.4
click at [461, 638] on div ".. my-redis-stack.conf 2 KB 23:32 | [DATE] Regular File my-users.acl 581 B 14:0…" at bounding box center [916, 566] width 1295 height 294
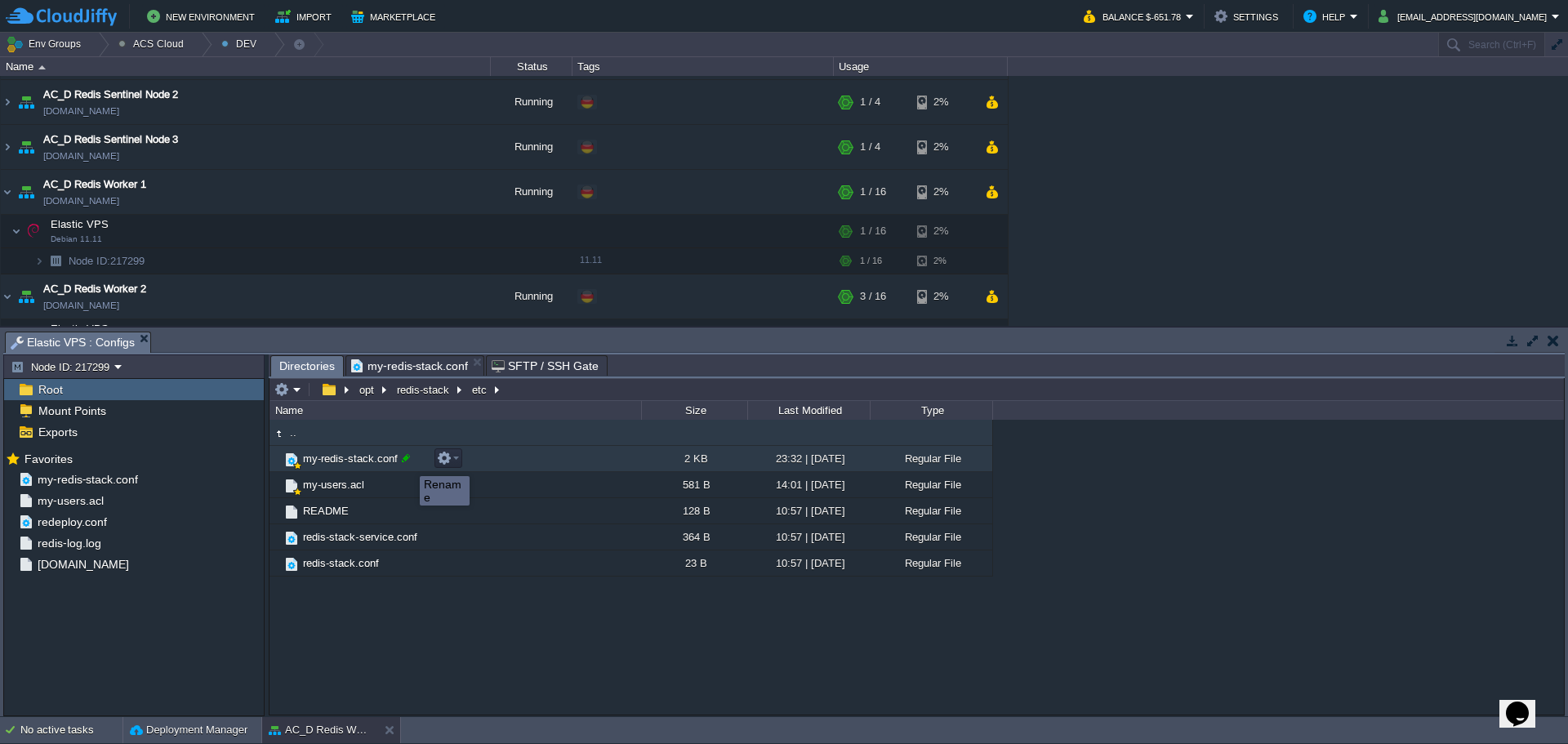
click at [407, 461] on div at bounding box center [405, 457] width 14 height 14
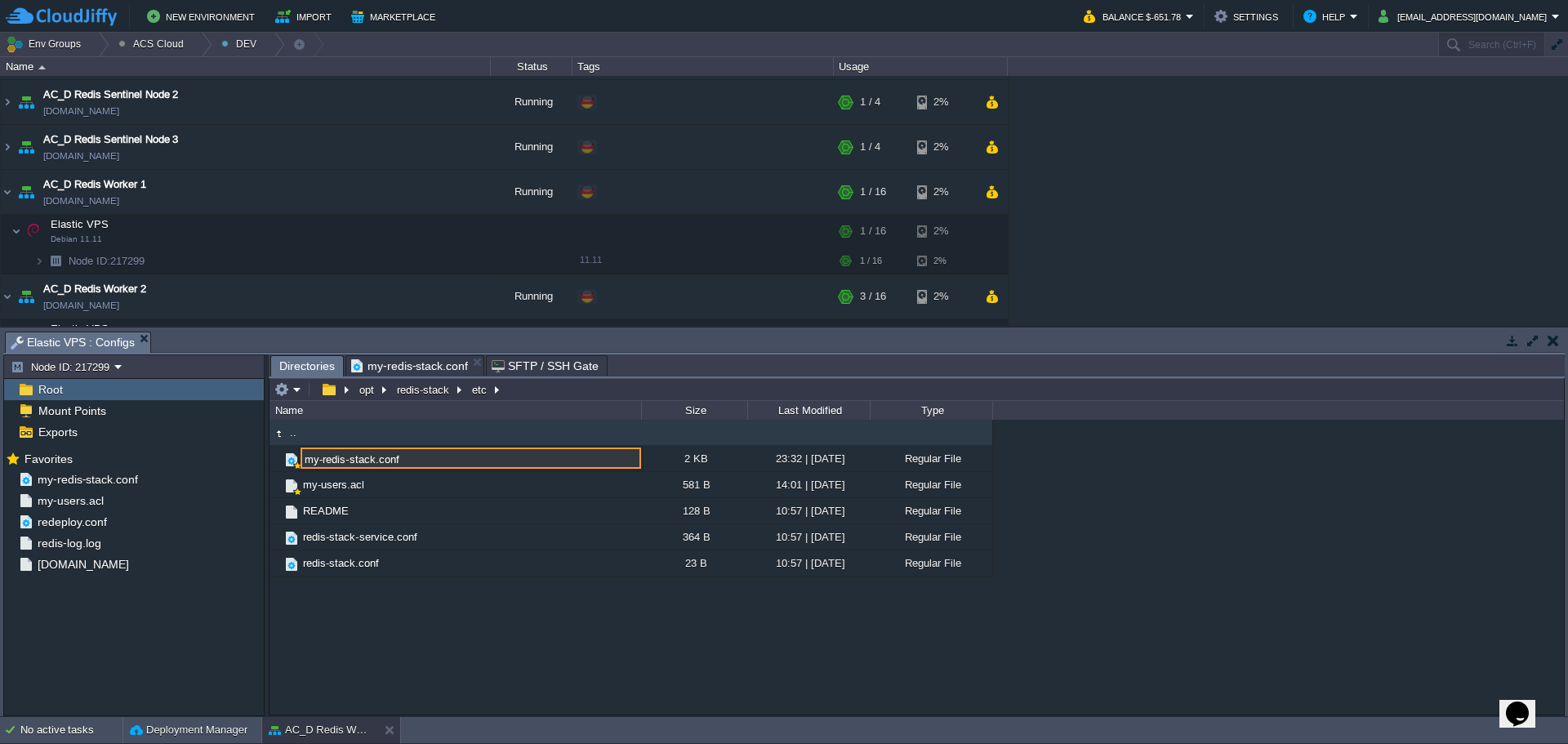
click at [408, 462] on input "my-redis-stack.conf" at bounding box center [471, 458] width 341 height 21
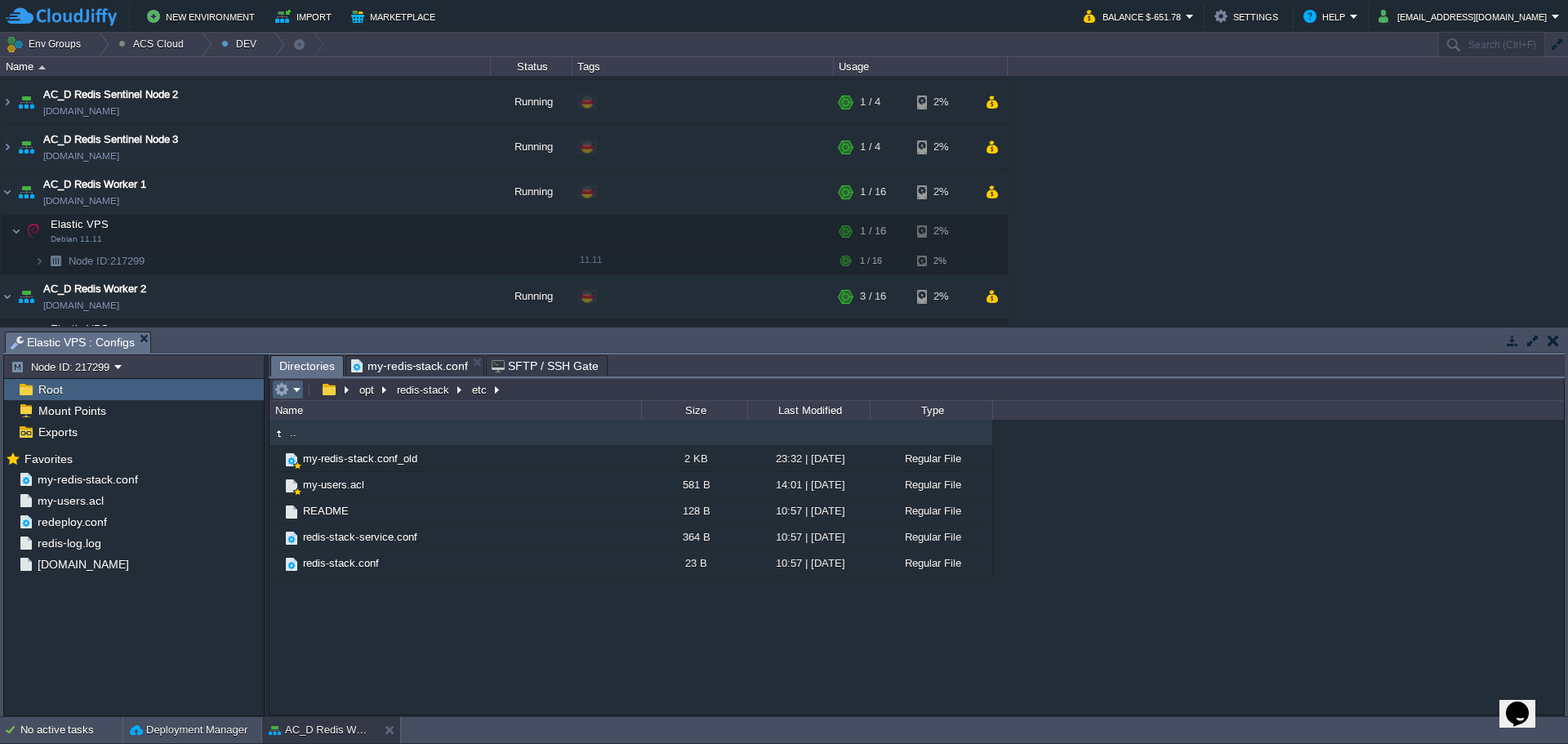
click at [291, 398] on td at bounding box center [288, 390] width 32 height 19
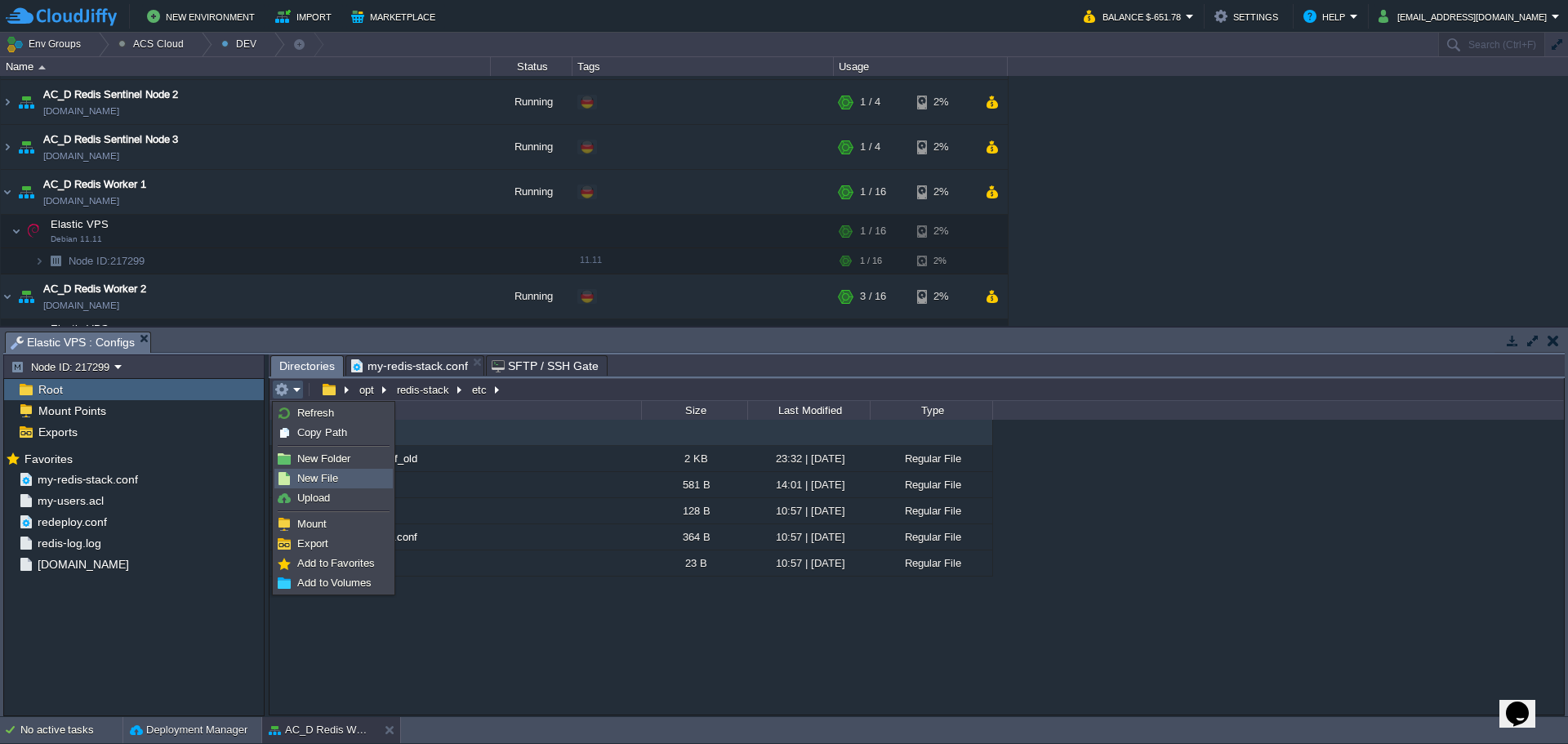
click at [326, 482] on span "New File" at bounding box center [318, 477] width 40 height 13
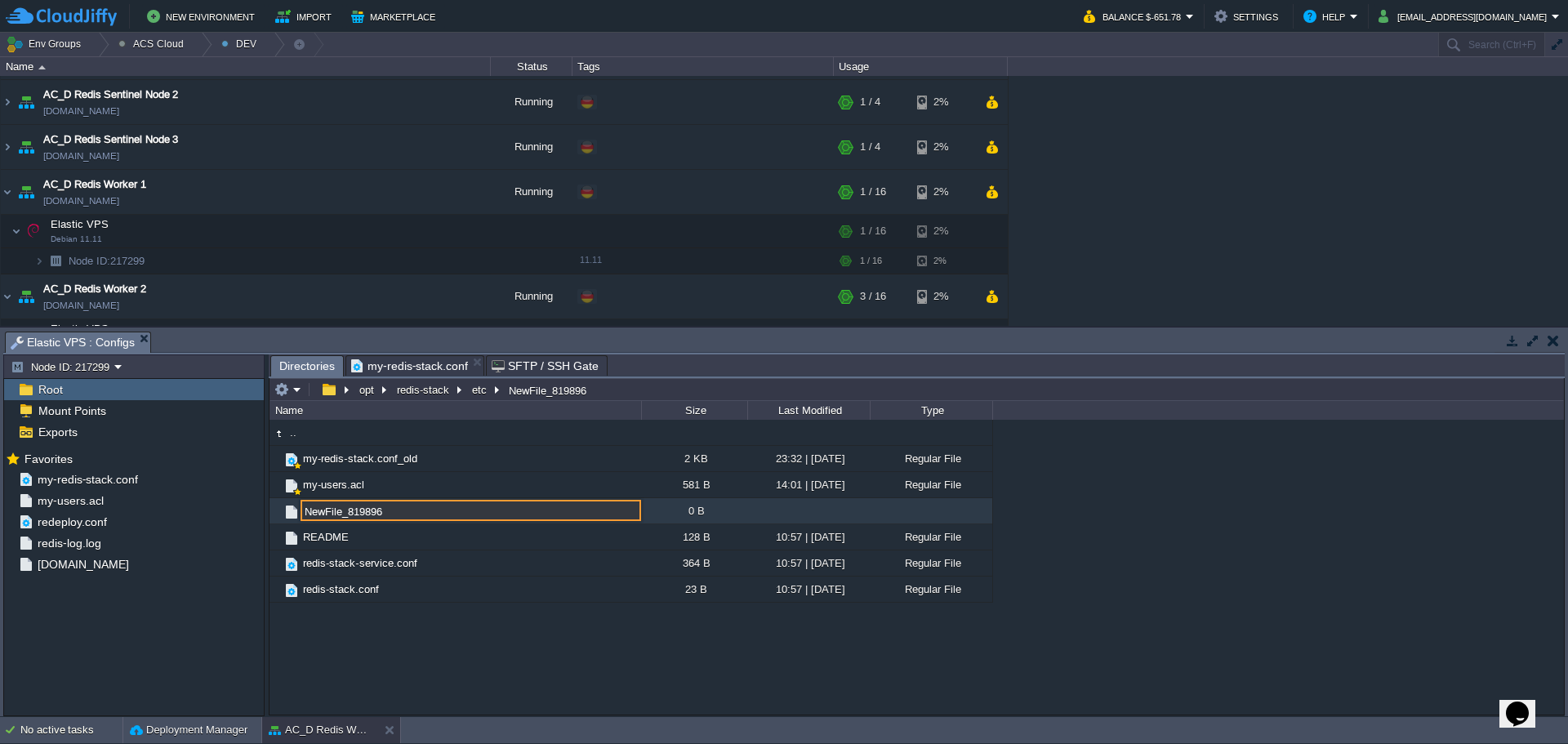
paste input "my-redis-stack.conf"
type input "my-redis-stack.conf"
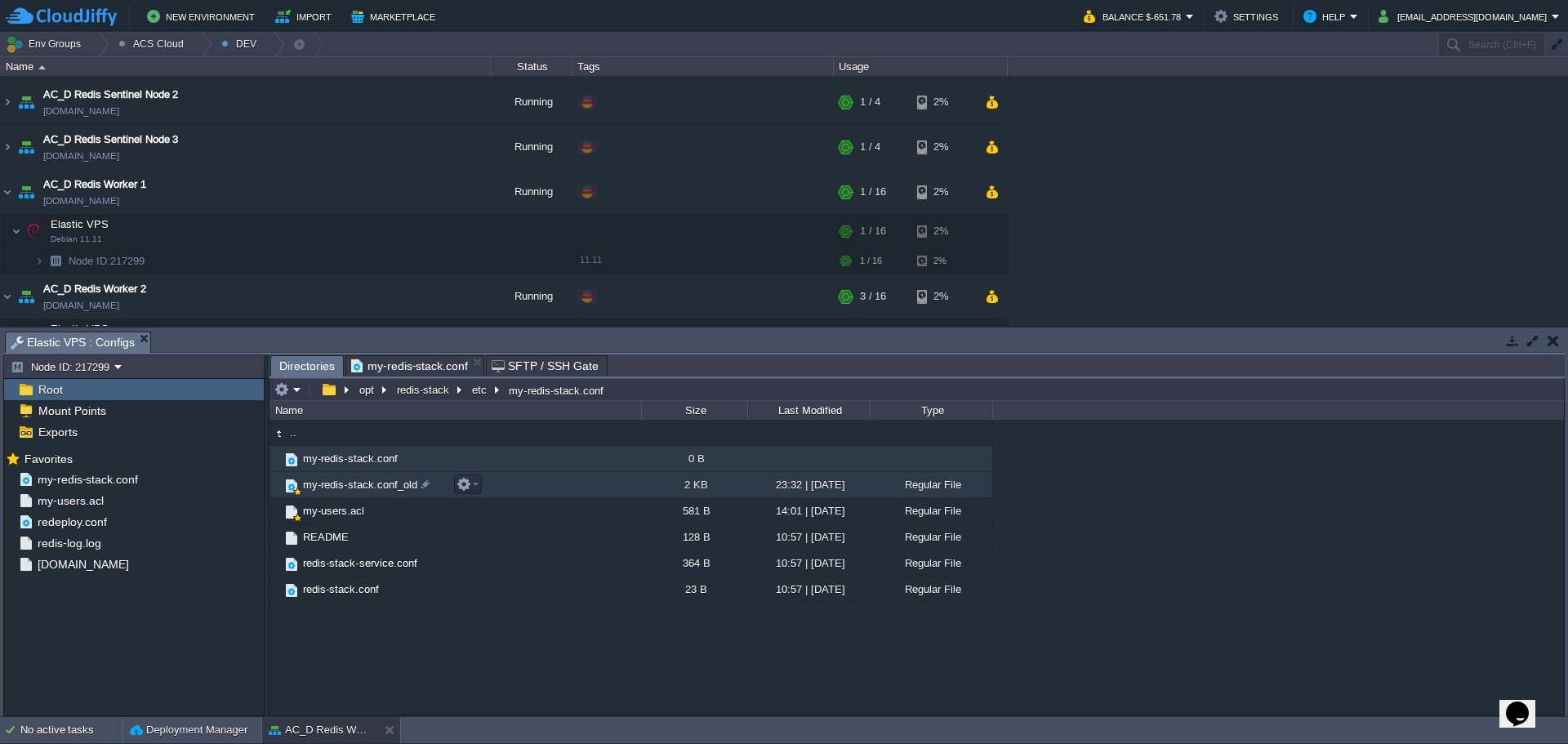
click at [395, 496] on td "my-redis-stack.conf_old" at bounding box center [455, 484] width 372 height 26
click at [387, 494] on td "my-redis-stack.conf_old" at bounding box center [455, 484] width 372 height 26
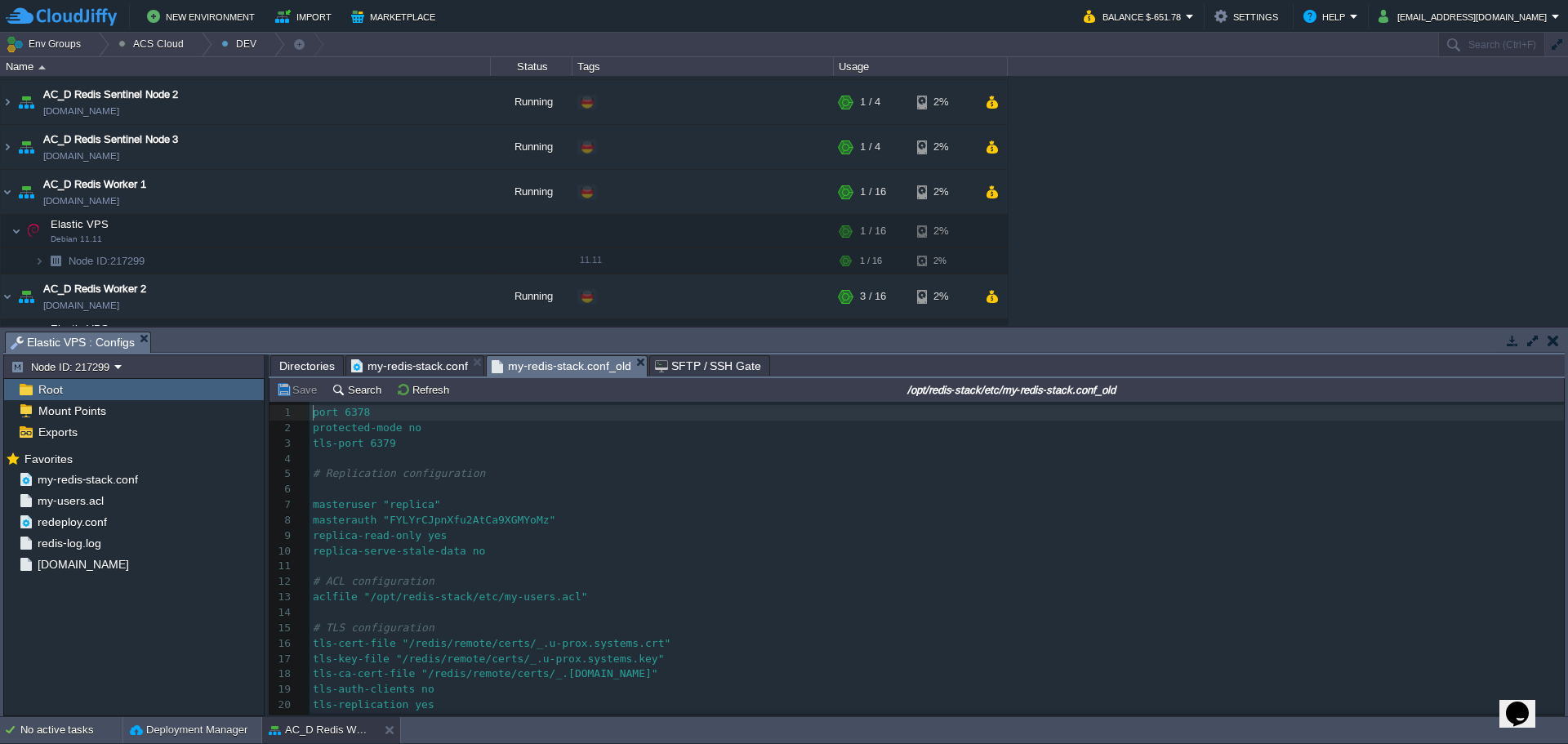
scroll to position [6, 0]
click at [547, 461] on pre "​" at bounding box center [937, 459] width 1254 height 15
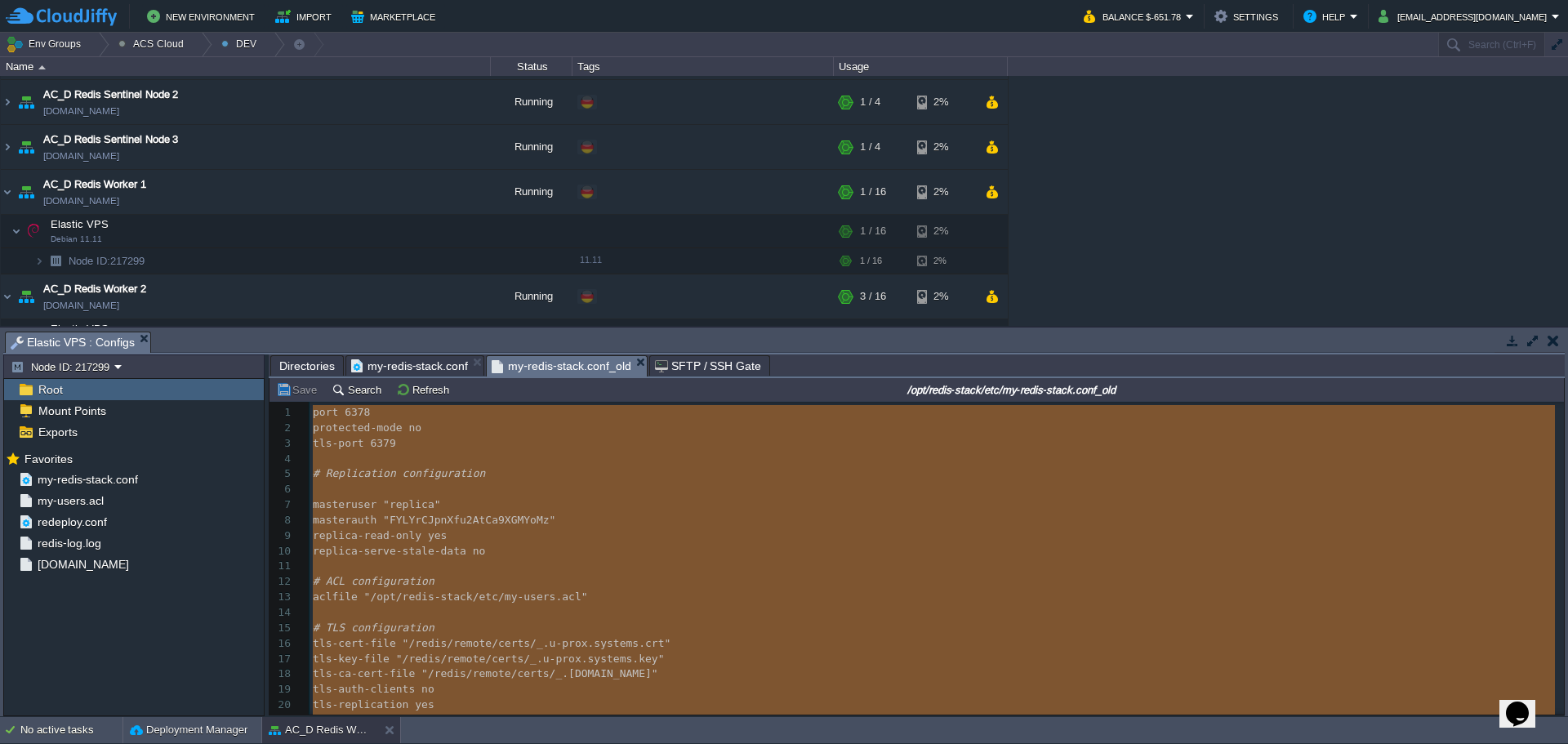
type textarea "port 6378 protected-mode no tls-port 6379 # Replication configuration masteruse…"
click at [425, 371] on span "my-redis-stack.conf" at bounding box center [409, 366] width 116 height 19
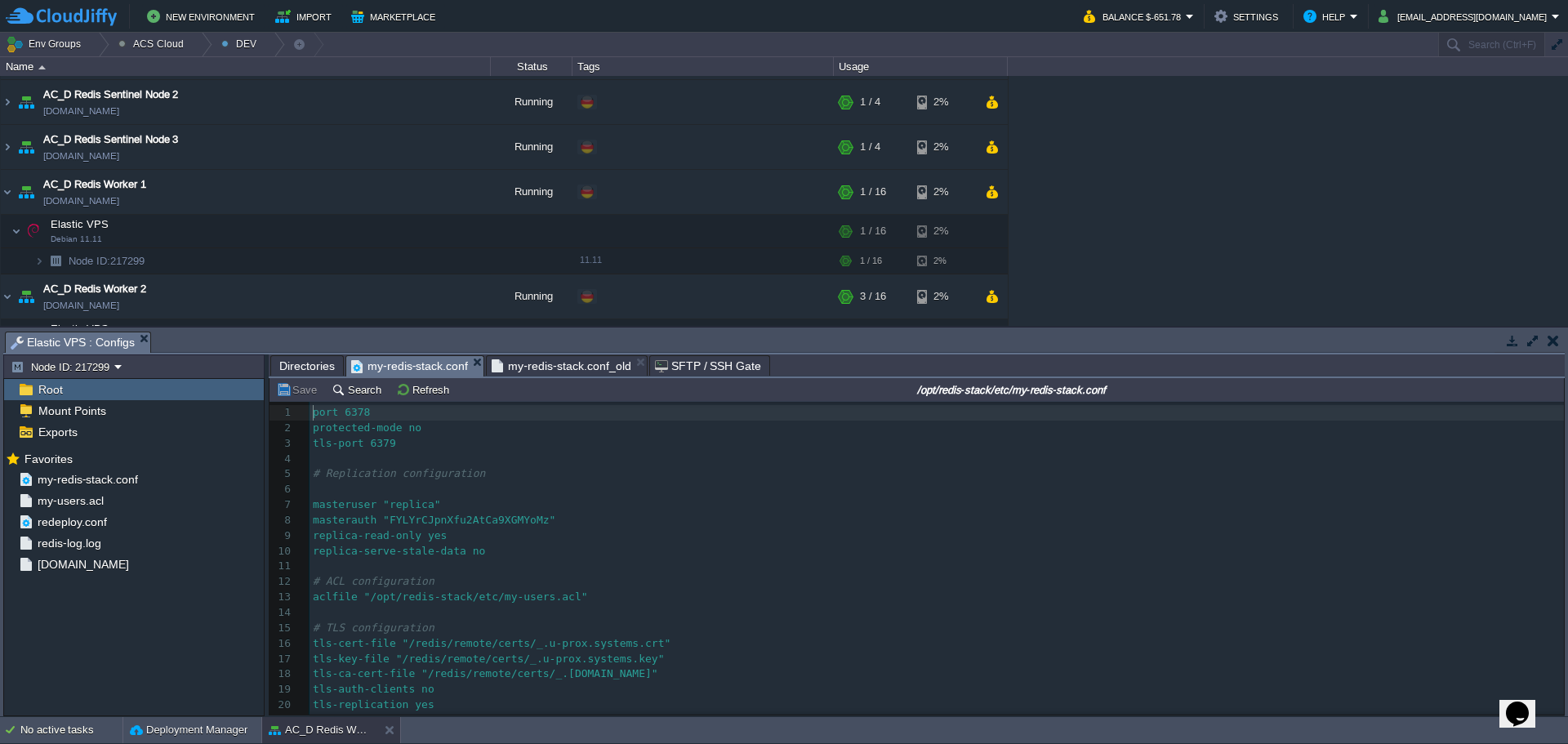
click at [471, 504] on pre "masteruser "replica"" at bounding box center [937, 505] width 1254 height 15
drag, startPoint x: 558, startPoint y: 361, endPoint x: 576, endPoint y: 361, distance: 18.0
click at [558, 361] on span "my-redis-stack.conf_old" at bounding box center [561, 366] width 139 height 19
click at [417, 363] on span "my-redis-stack.conf" at bounding box center [409, 366] width 116 height 20
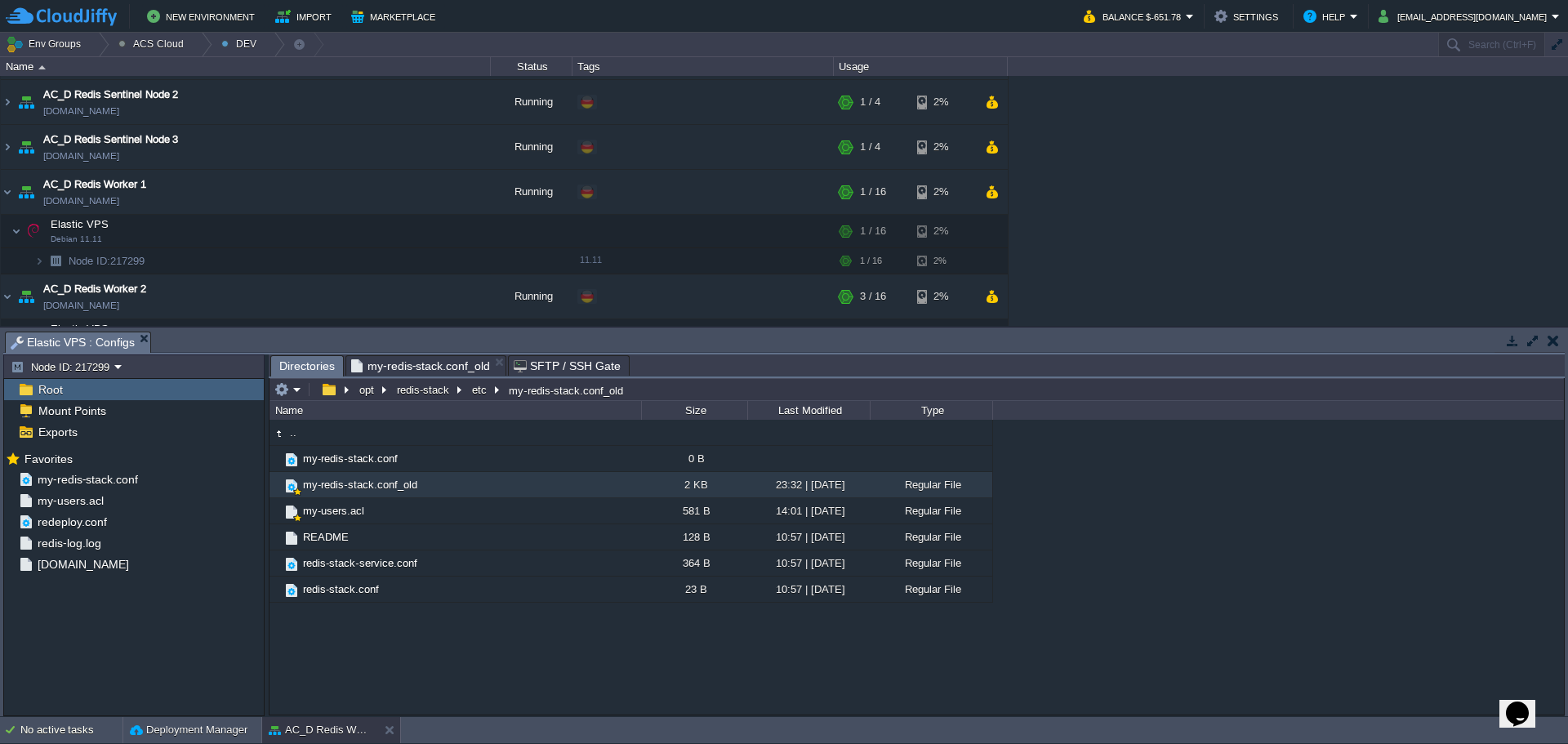
click at [457, 370] on span "my-redis-stack.conf_old" at bounding box center [421, 366] width 139 height 19
click at [357, 465] on span "my-redis-stack.conf" at bounding box center [350, 458] width 100 height 13
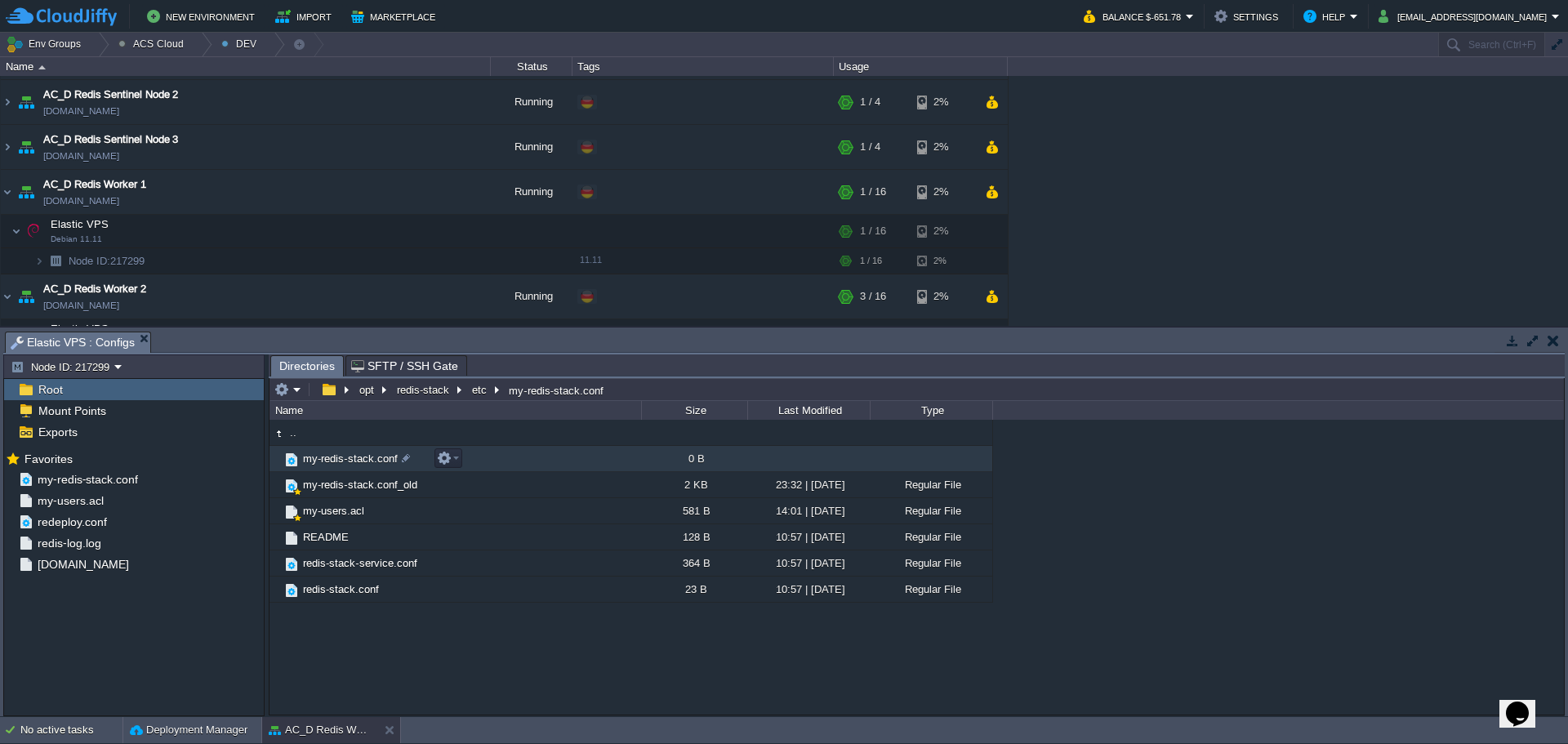
click at [357, 465] on span "my-redis-stack.conf" at bounding box center [350, 458] width 100 height 13
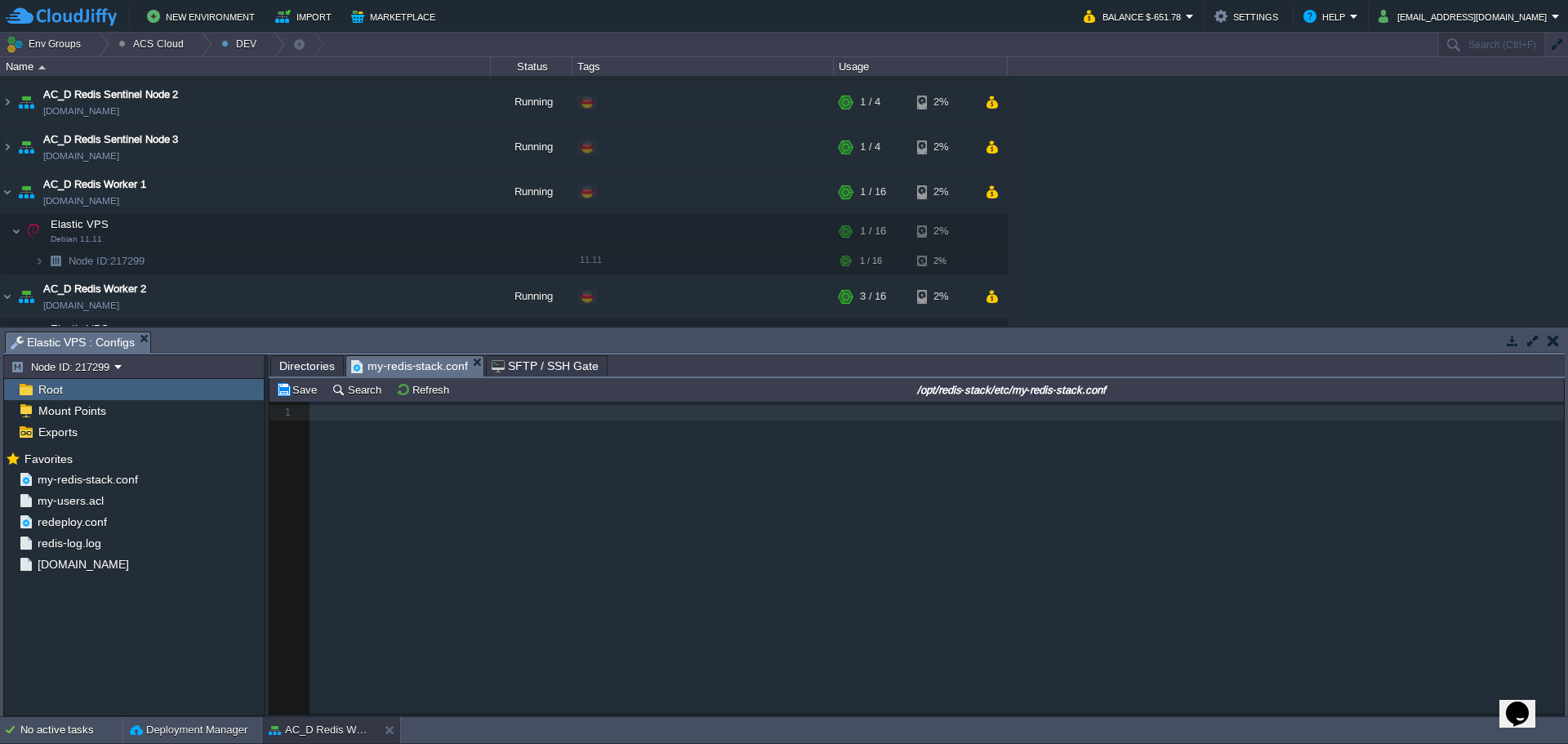
click at [434, 493] on div "1 1 ​" at bounding box center [929, 570] width 1319 height 337
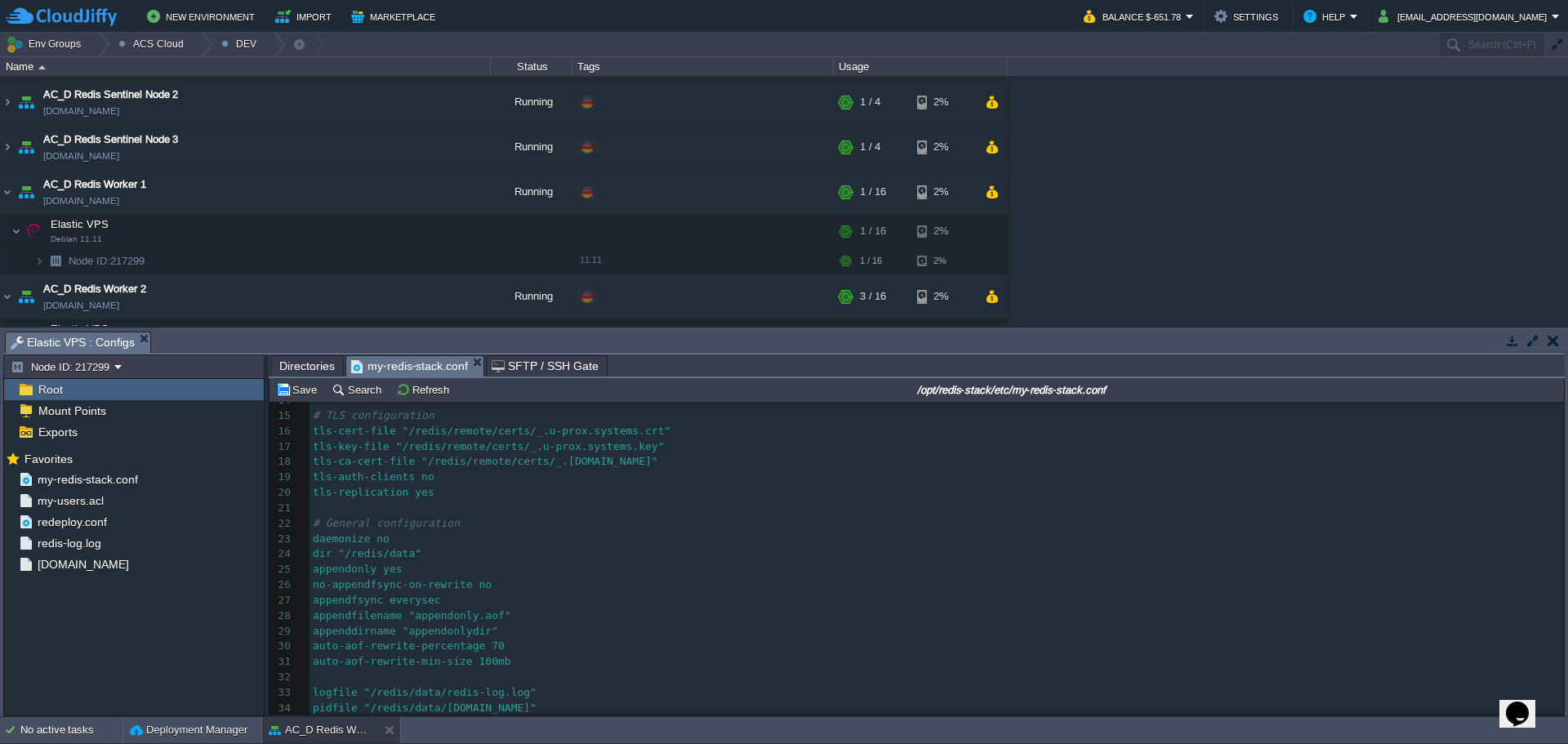
scroll to position [0, 0]
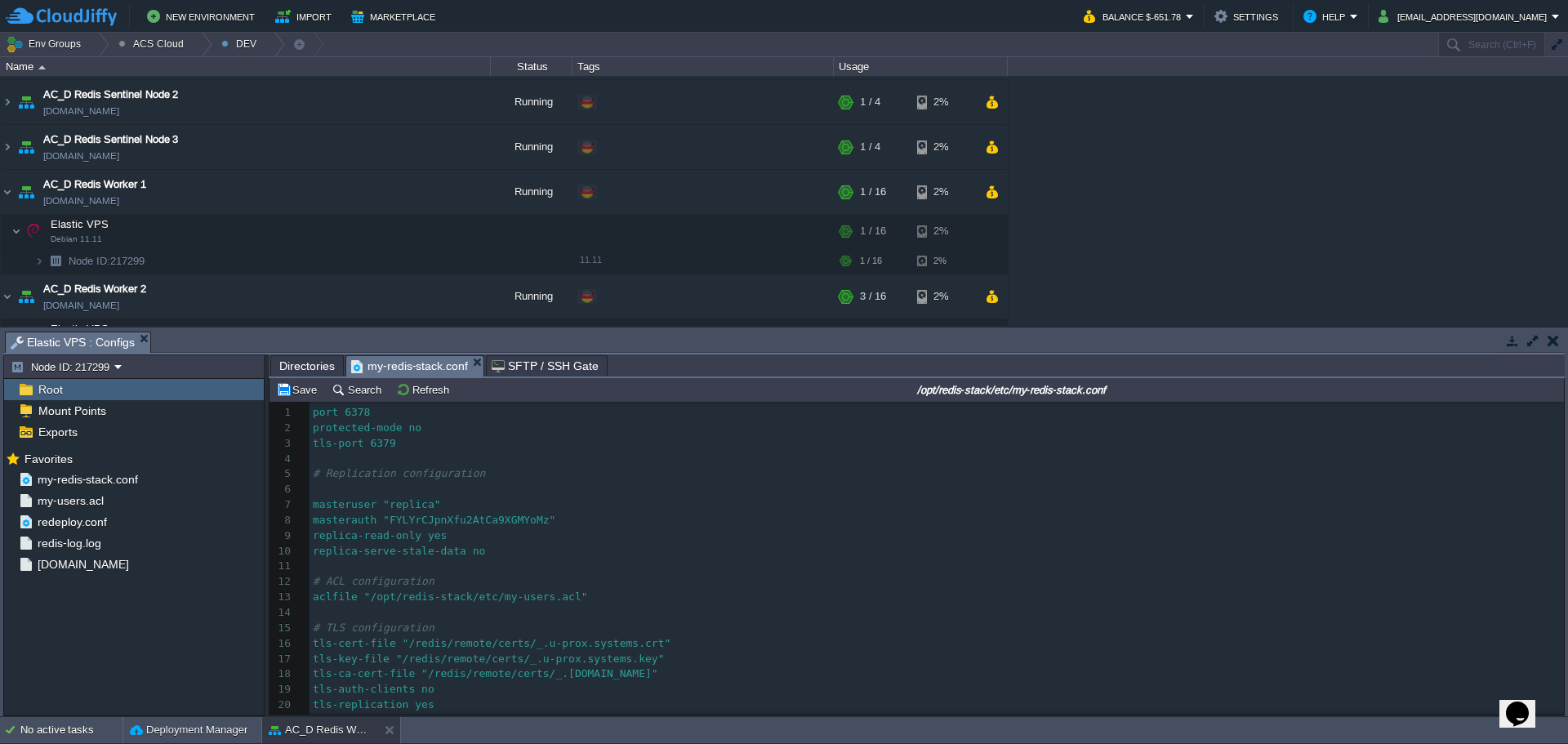
type textarea "0"
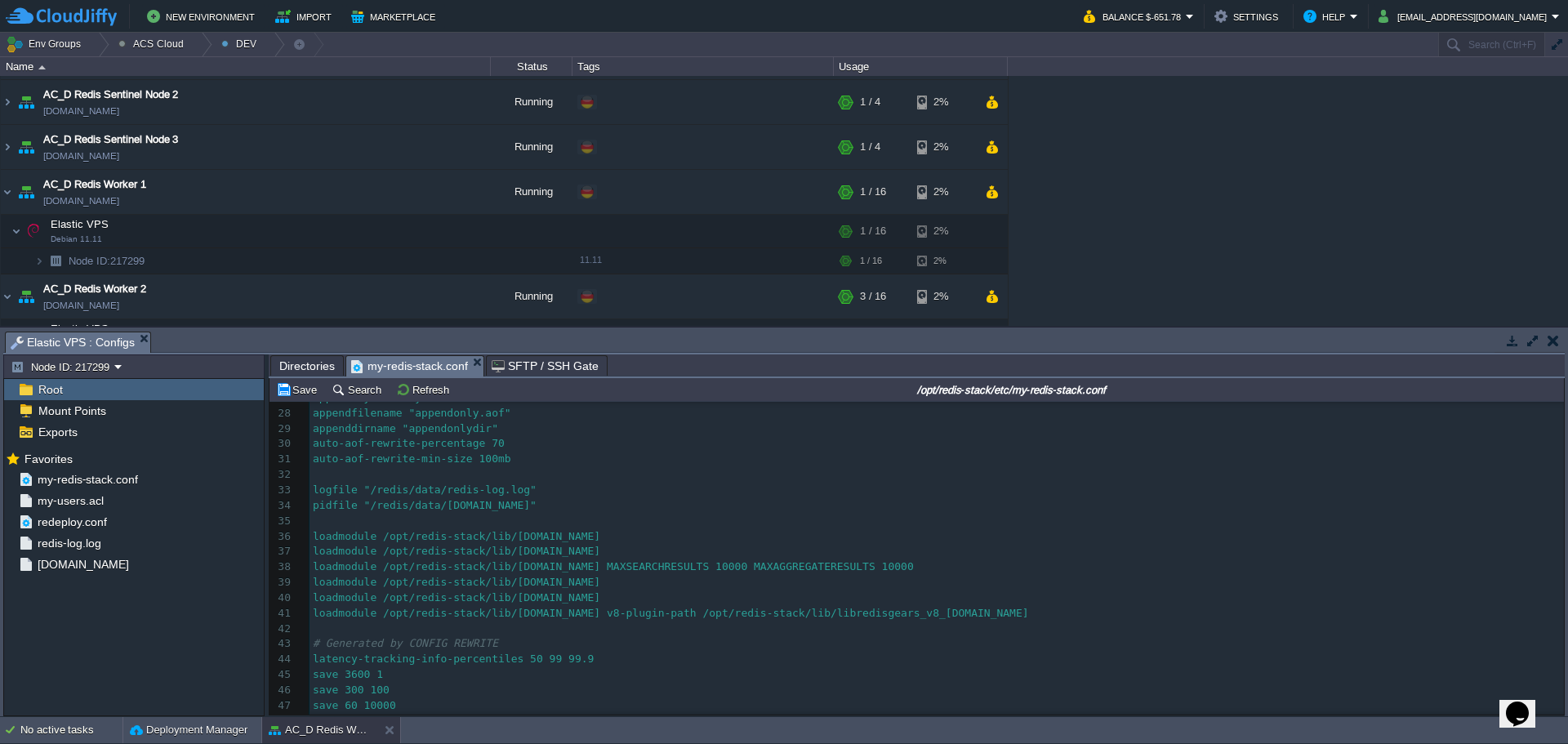
scroll to position [448, 0]
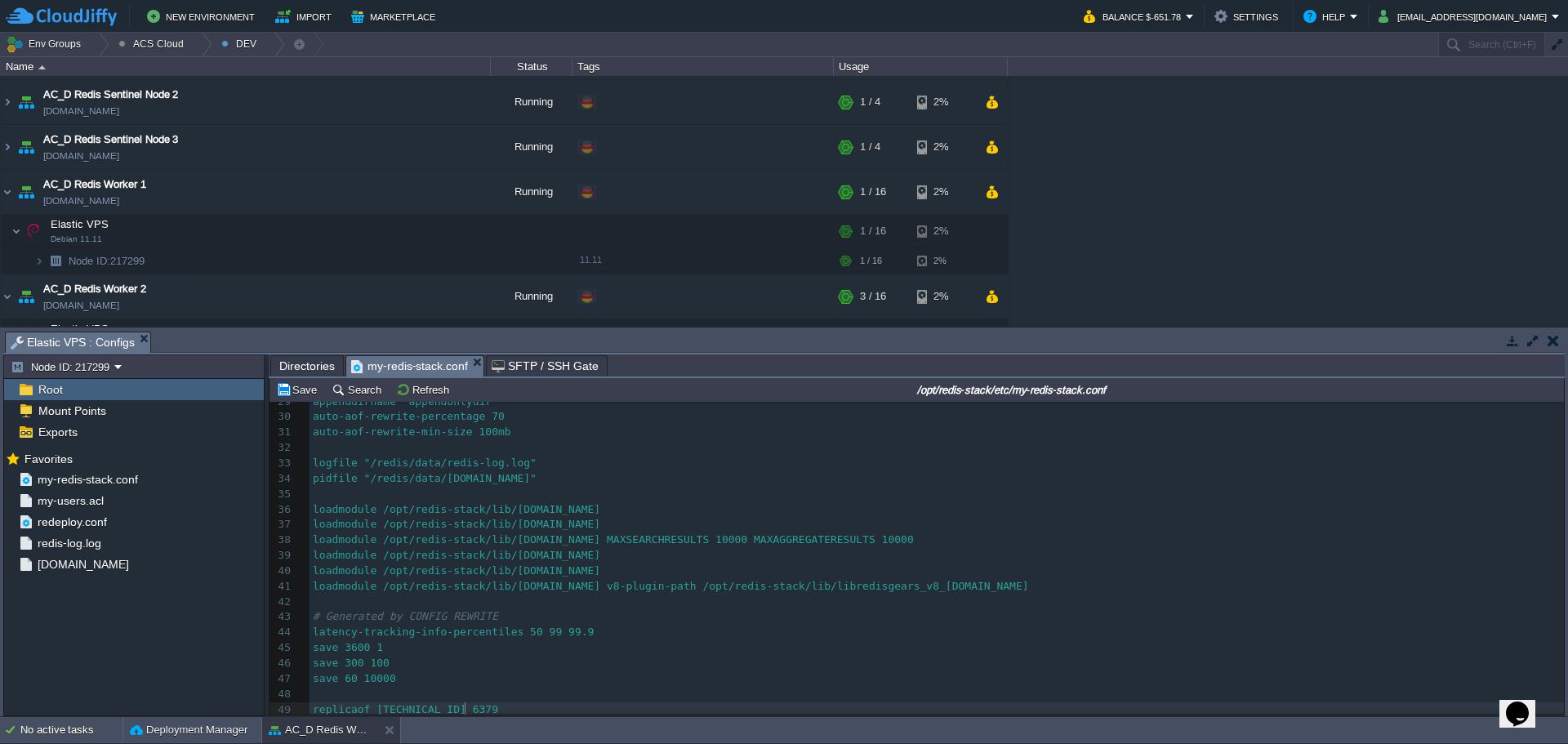
click at [564, 703] on pre "replicaof [TECHNICAL_ID] 6379" at bounding box center [937, 710] width 1254 height 15
type textarea "replicaof [TECHNICAL_ID] 6379"
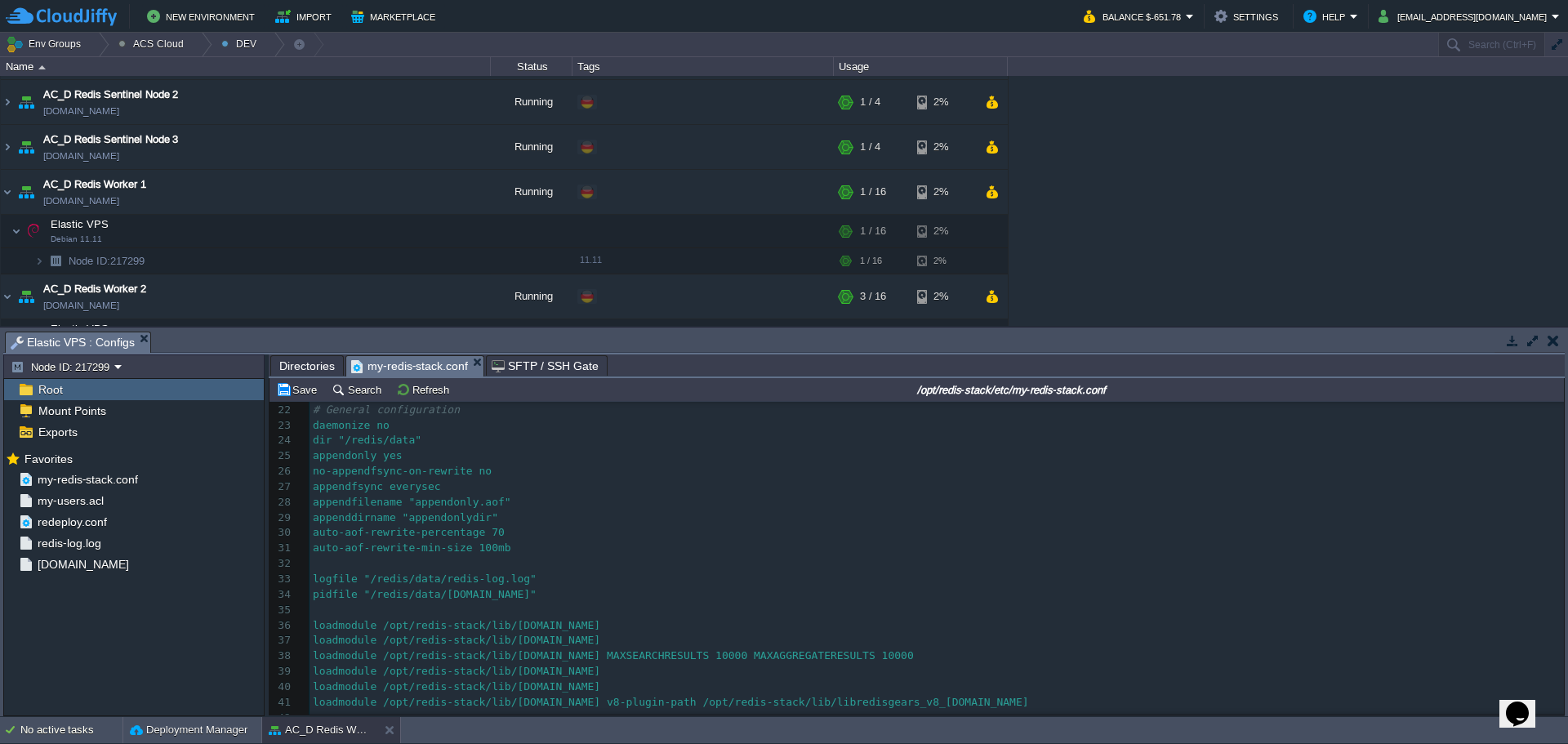
scroll to position [326, 0]
click at [476, 489] on pre "appendfsync everysec" at bounding box center [937, 486] width 1254 height 15
type textarea "appendfsync everysec"
paste textarea
click at [514, 502] on pre "appendfilename "appendonly.aof"" at bounding box center [937, 501] width 1254 height 15
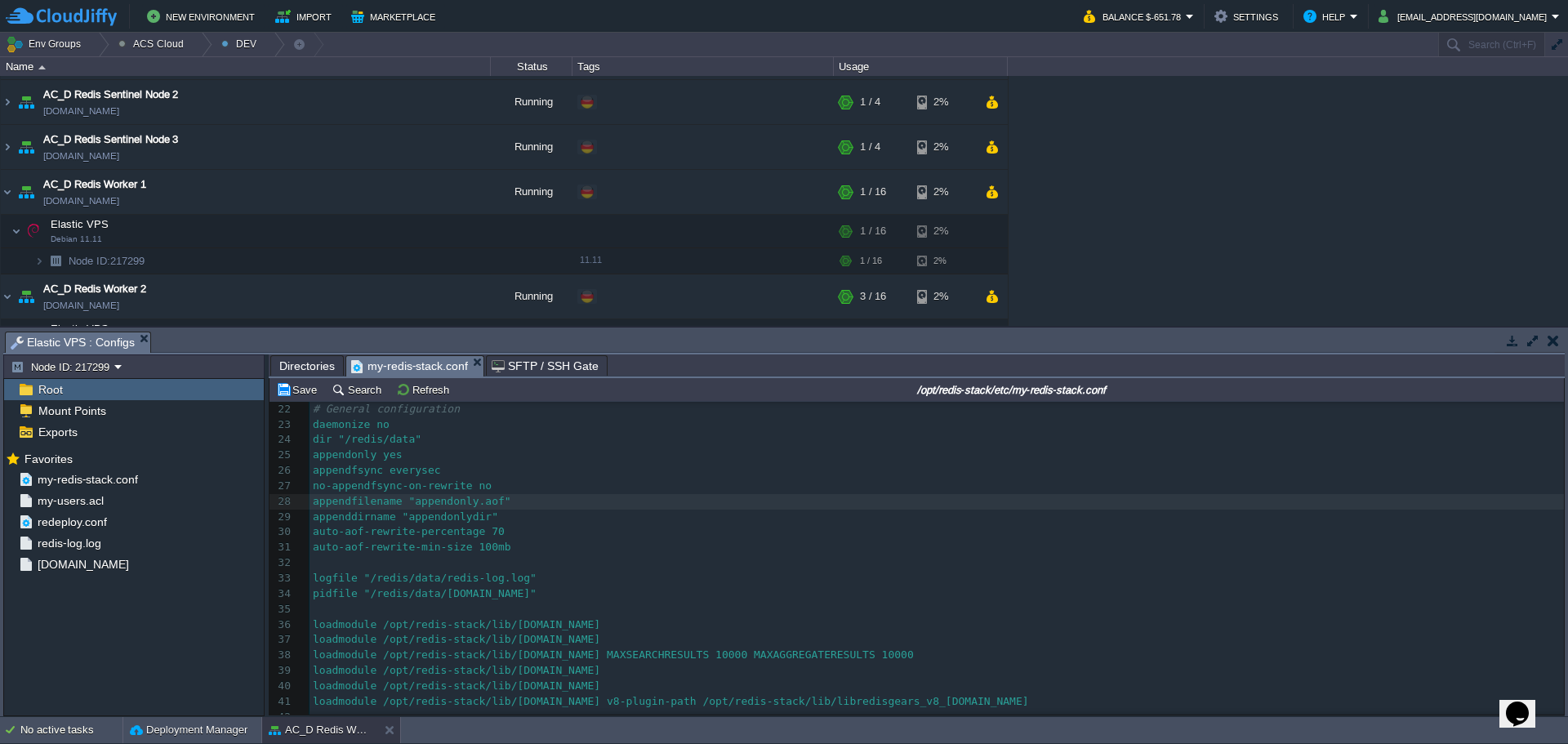
click at [502, 518] on pre "appenddirname "appendonlydir"" at bounding box center [937, 518] width 1254 height 15
click at [494, 535] on div "x 1 port 0 2 protected-mode no 3 tls-port 6379 4 ​ 5 # Replication configuratio…" at bounding box center [937, 440] width 1254 height 724
click at [499, 548] on div "x 1 port 0 2 protected-mode no 3 tls-port 6379 4 ​ 5 # Replication configuratio…" at bounding box center [937, 440] width 1254 height 724
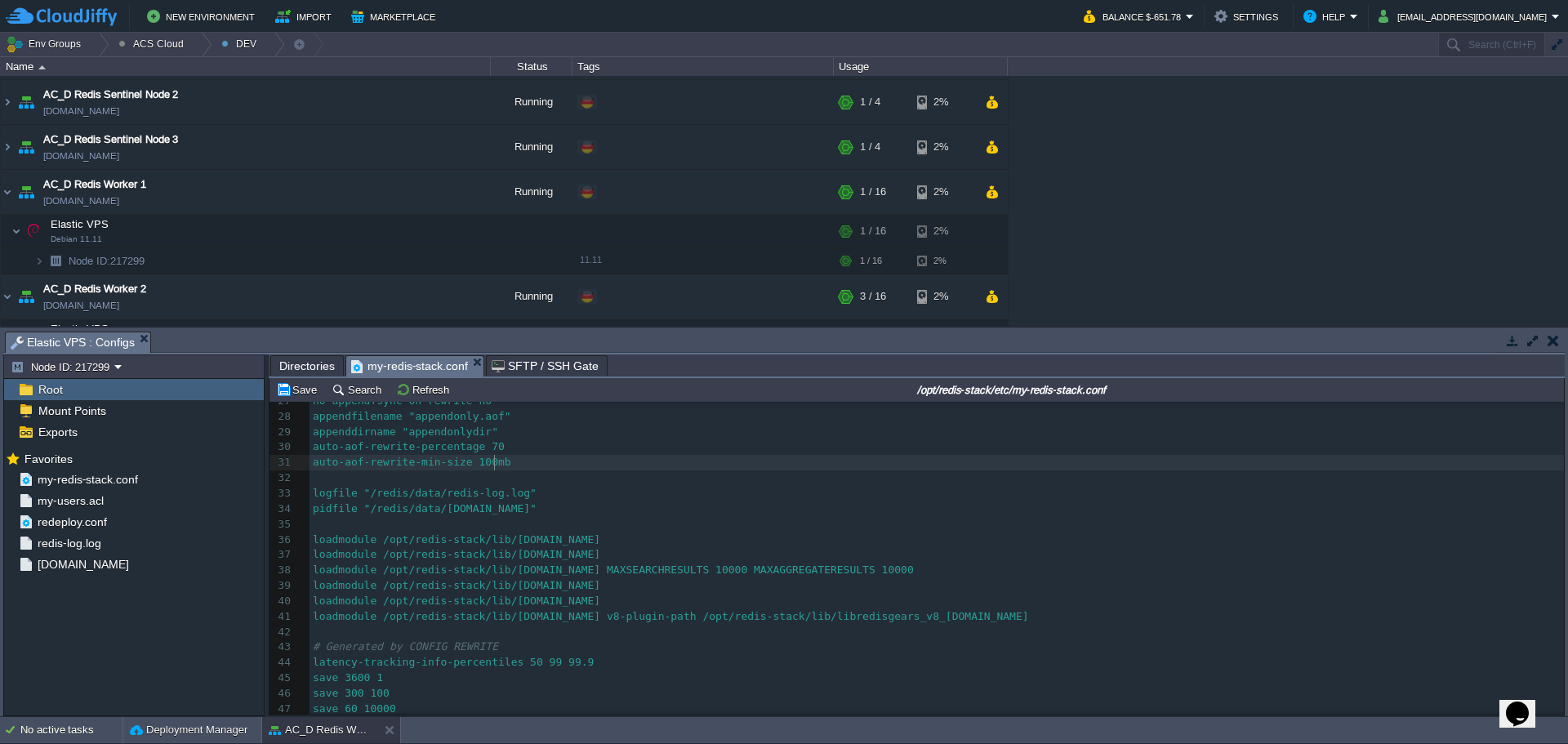
scroll to position [418, 0]
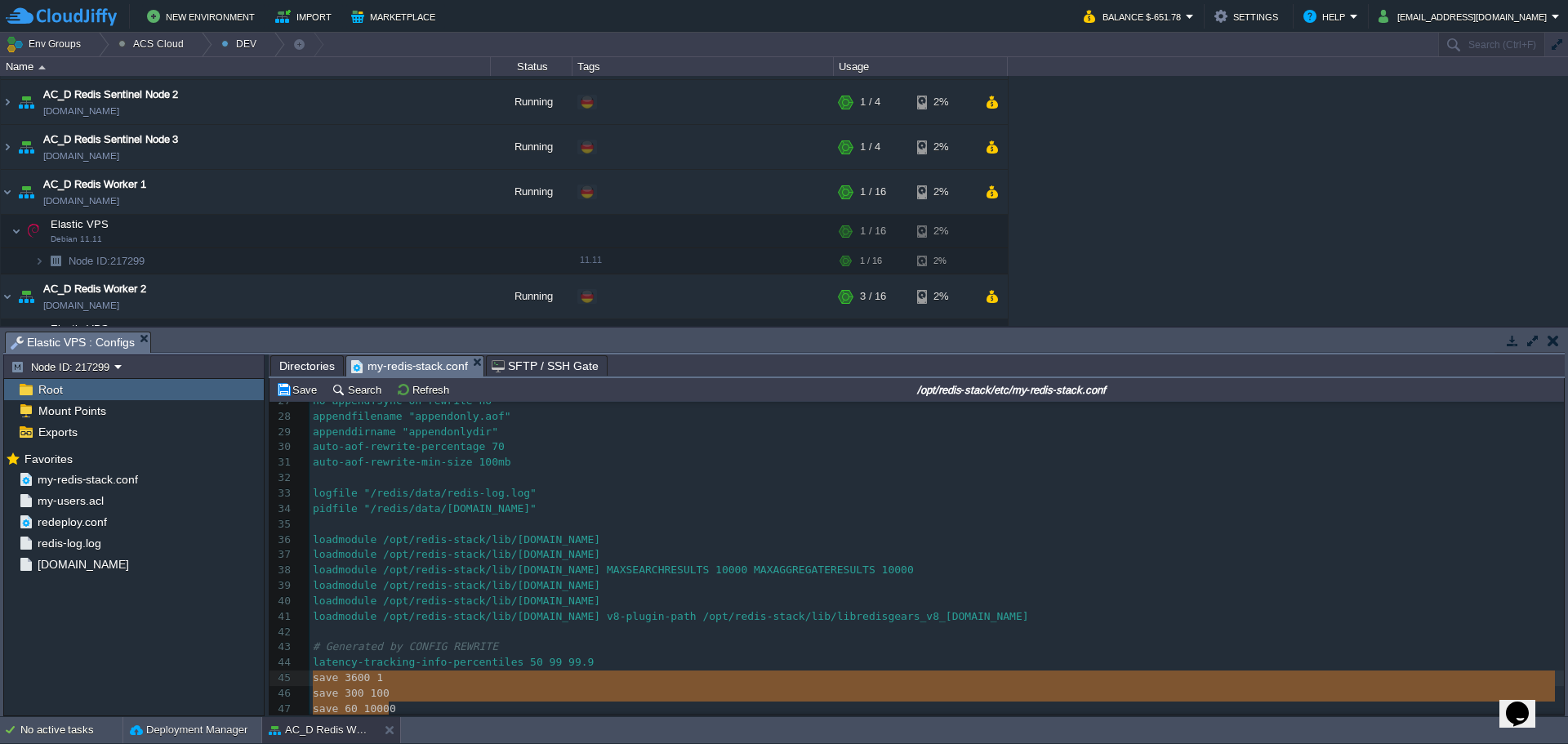
type textarea "latency-tracking-info-percentiles 50 99 99.9 save 3600 1 save 300 100 save 60 1…"
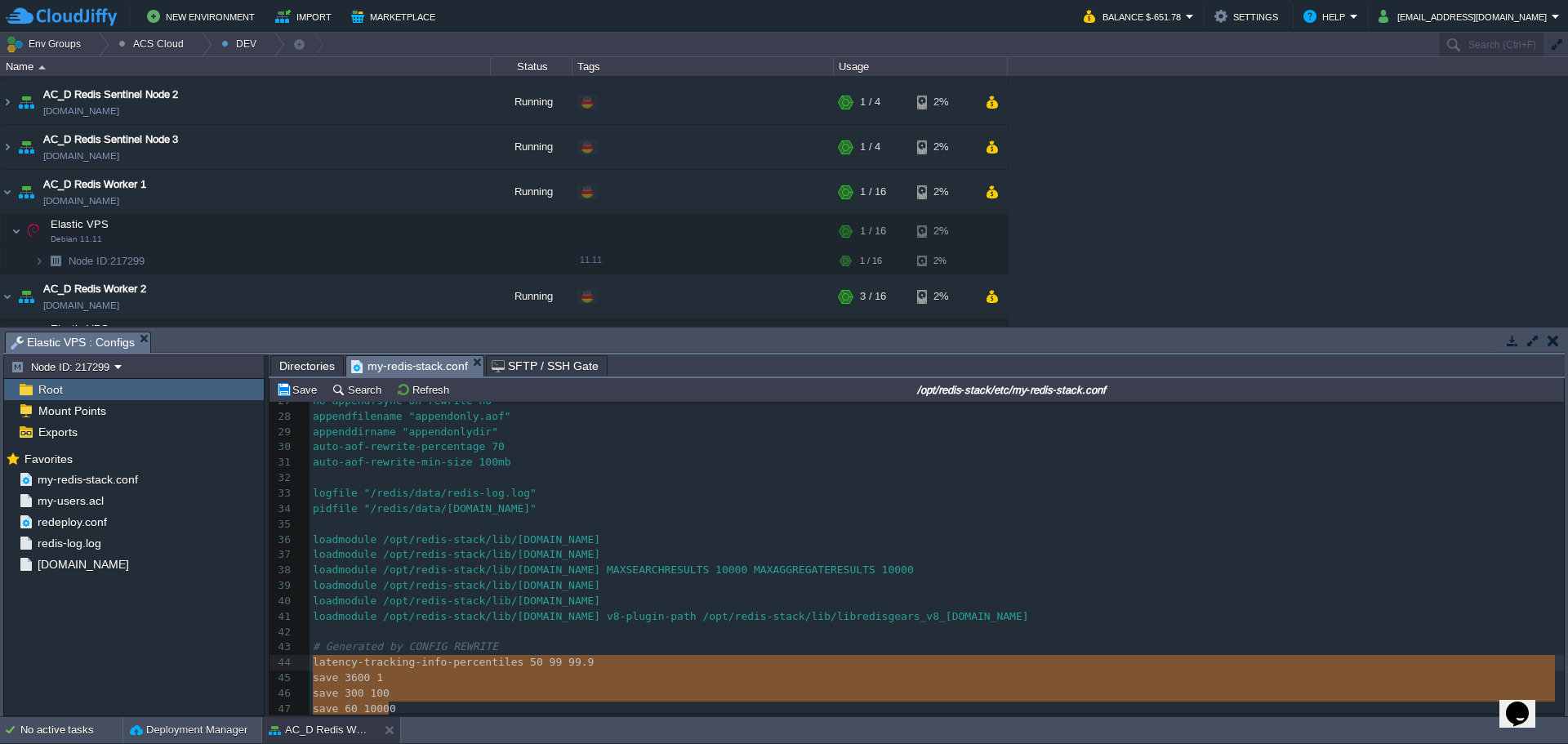
drag, startPoint x: 445, startPoint y: 706, endPoint x: 312, endPoint y: 661, distance: 140.4
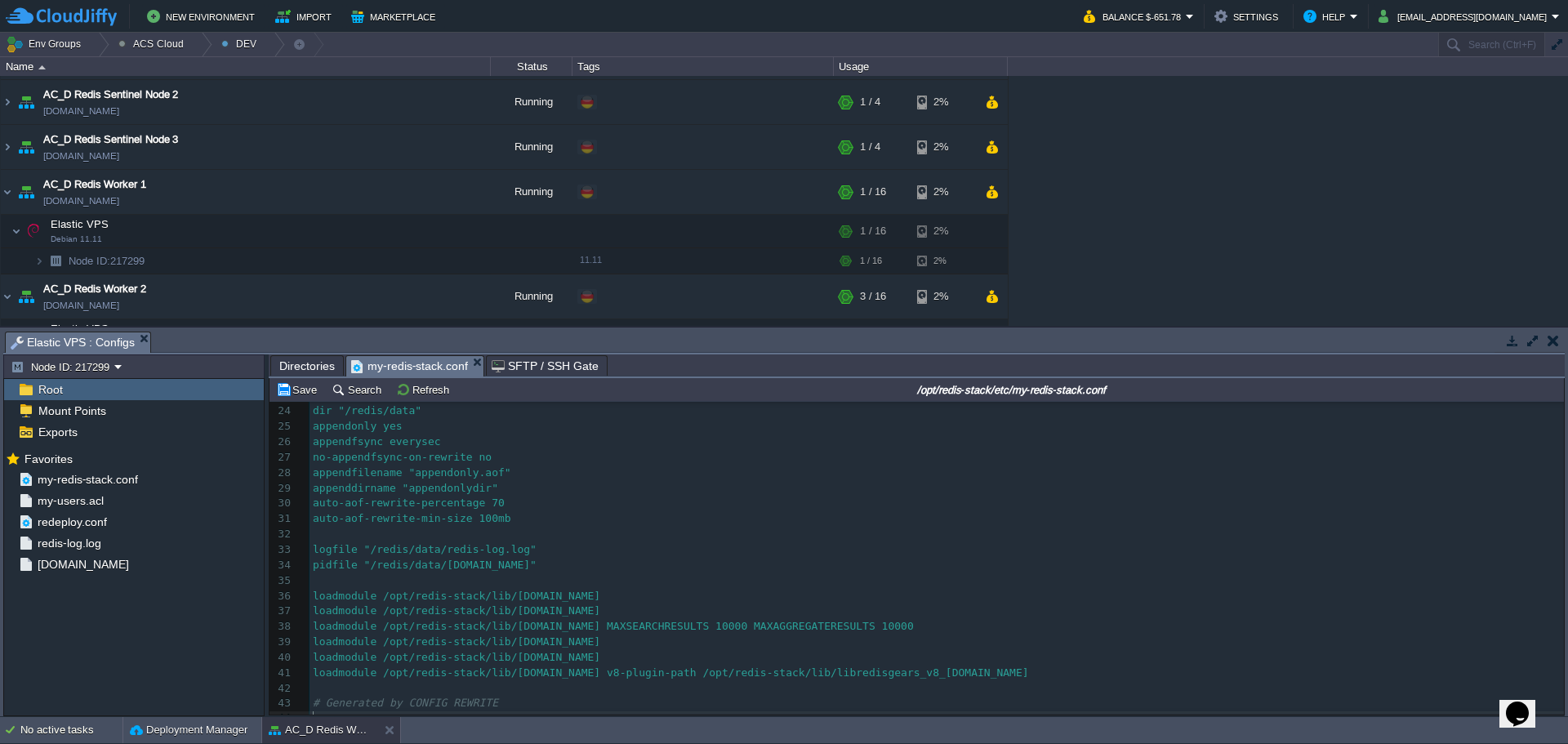
scroll to position [371, 0]
type textarea "latency-tracking-info-percentiles 50 99 99.9 save 3600 1 save 300 100 save 60 1…"
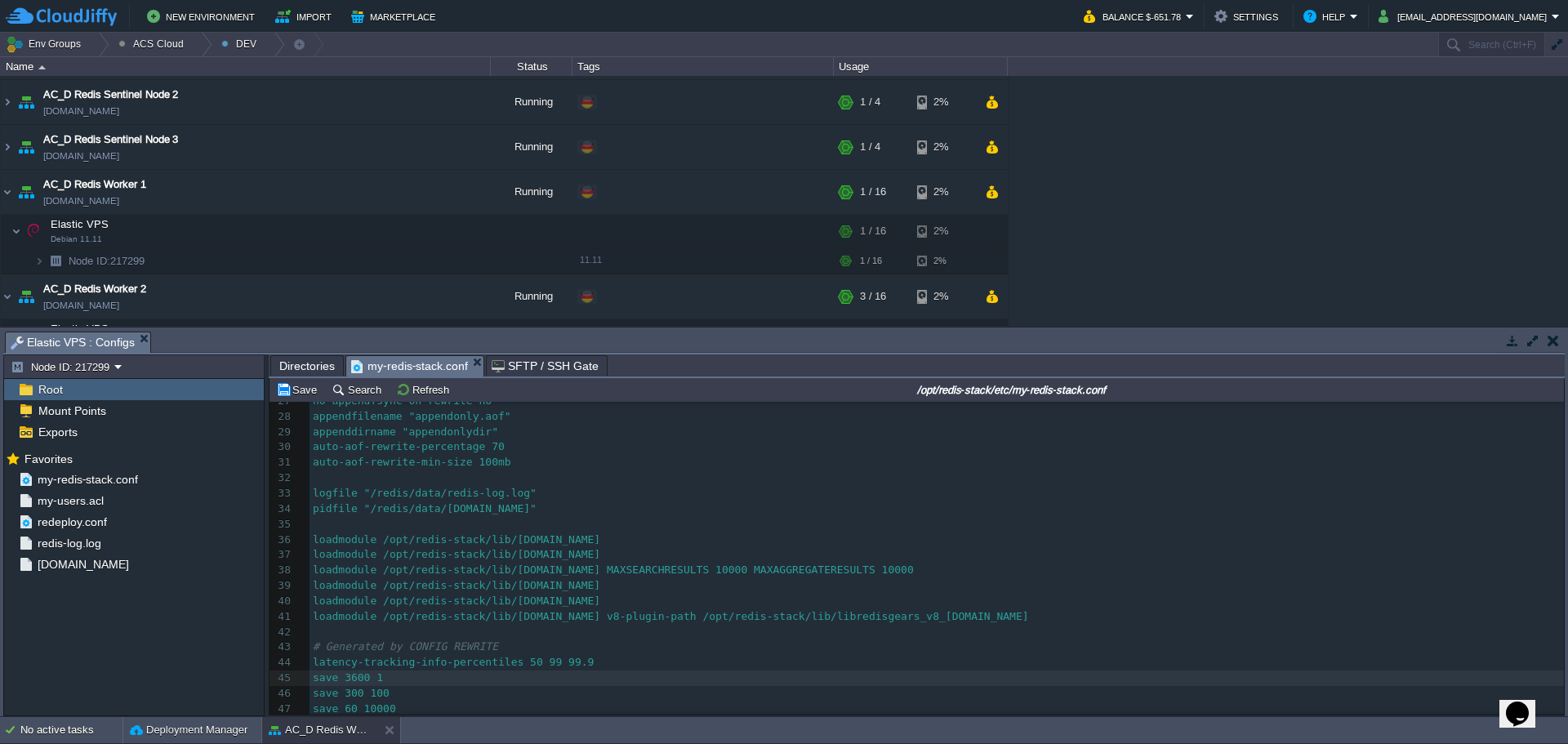
scroll to position [370, 0]
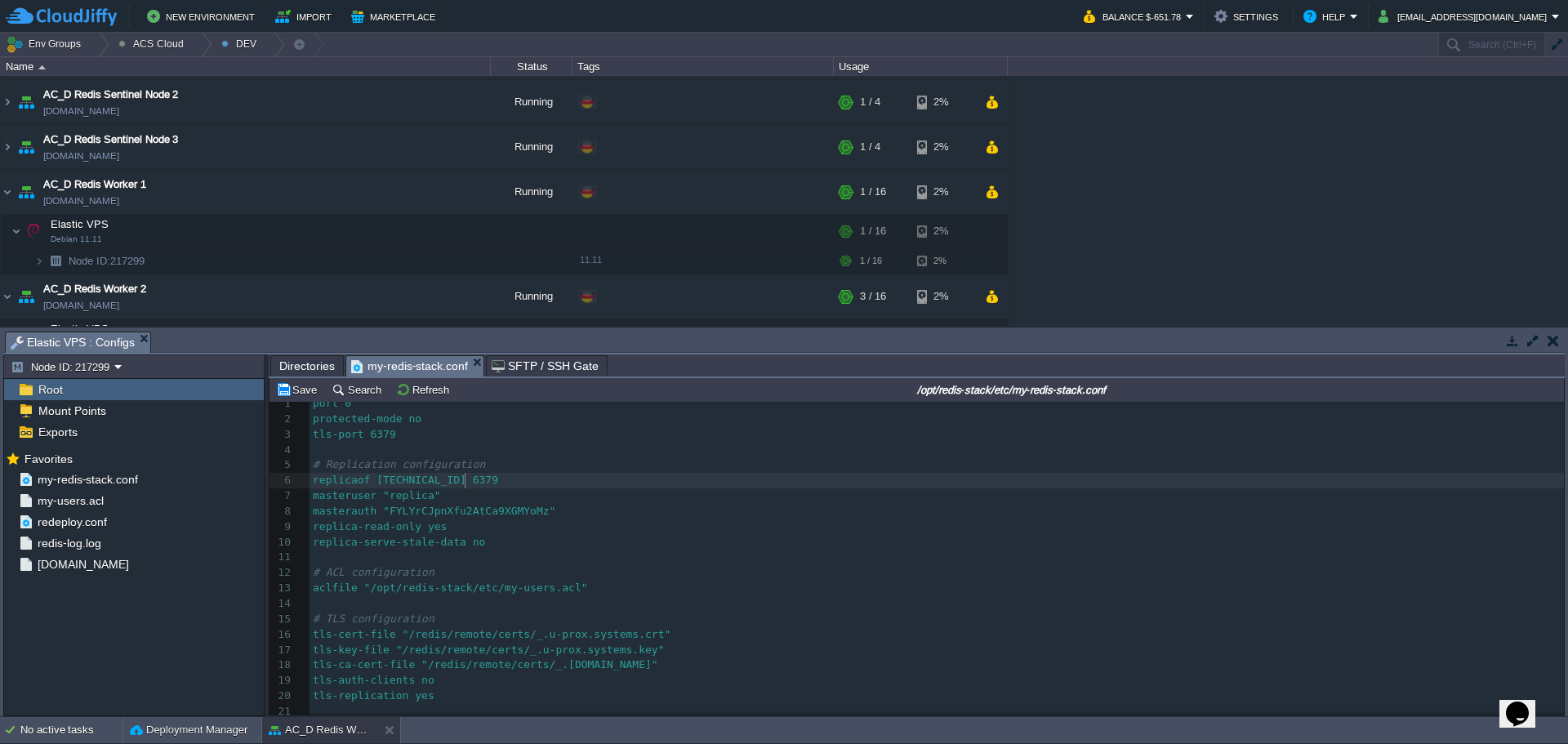
click at [538, 476] on pre "replicaof [TECHNICAL_ID] 6379" at bounding box center [937, 480] width 1254 height 15
type textarea "replicaof [TECHNICAL_ID] 6379"
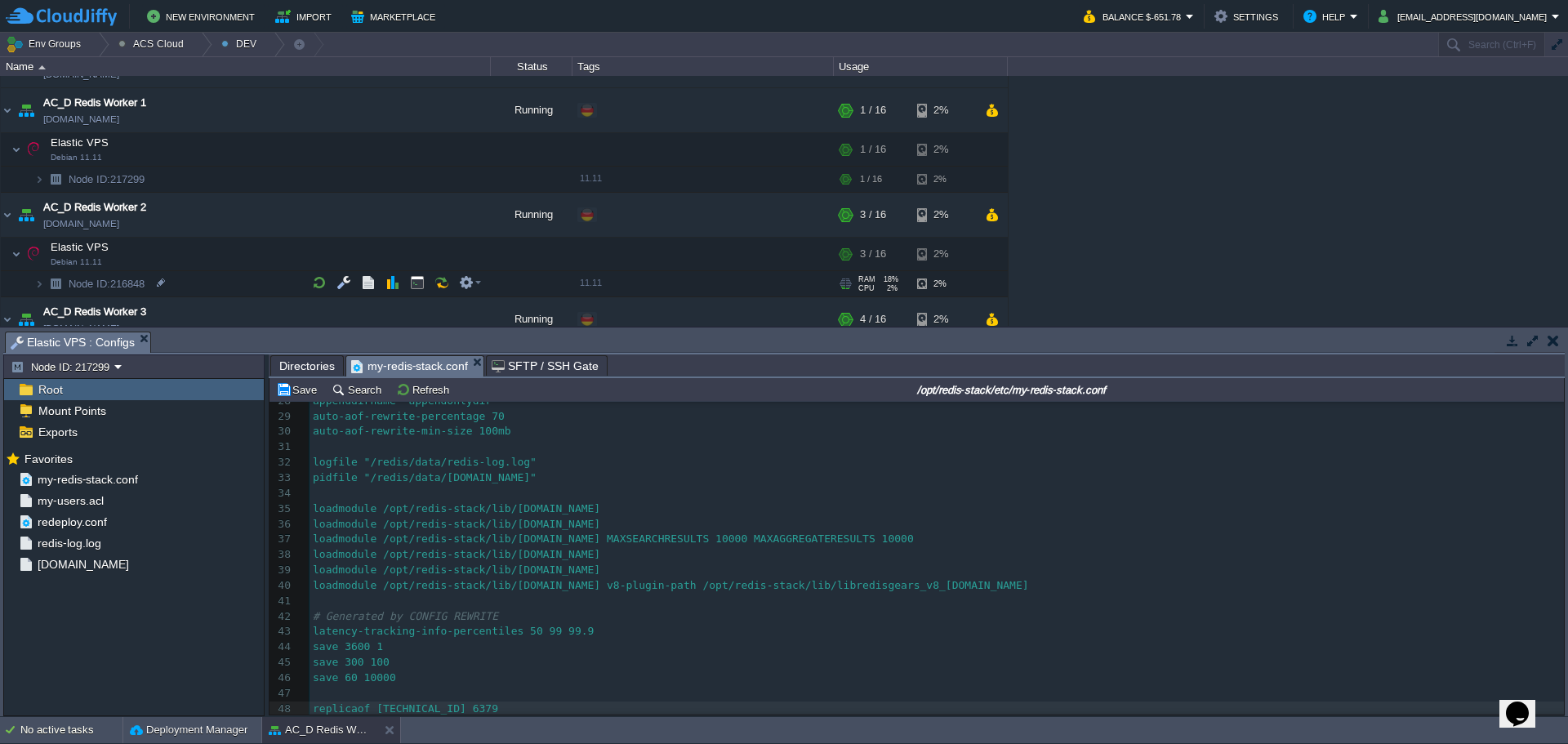
click at [44, 284] on img at bounding box center [56, 284] width 23 height 25
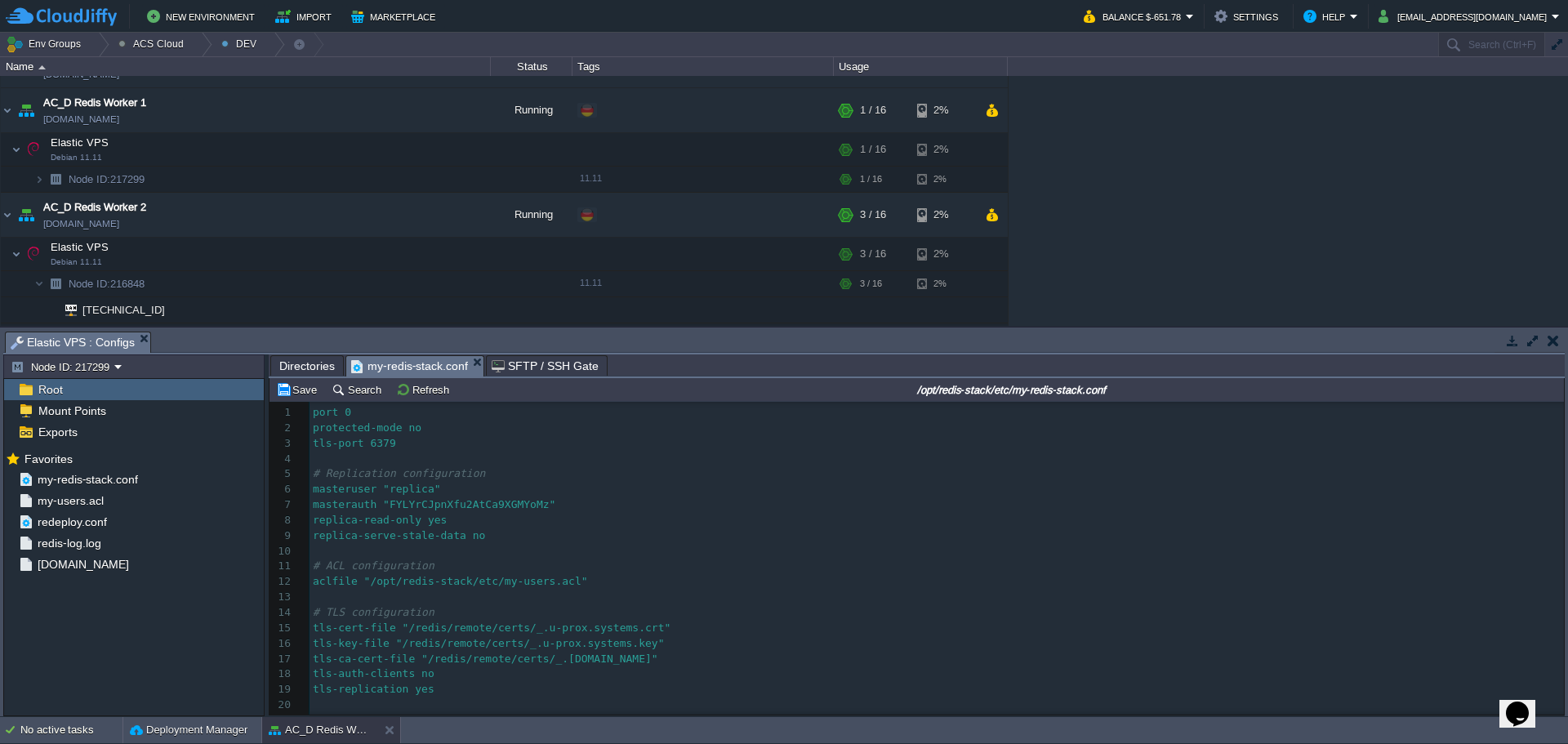
click at [788, 478] on pre "# Replication configuration" at bounding box center [937, 475] width 1254 height 15
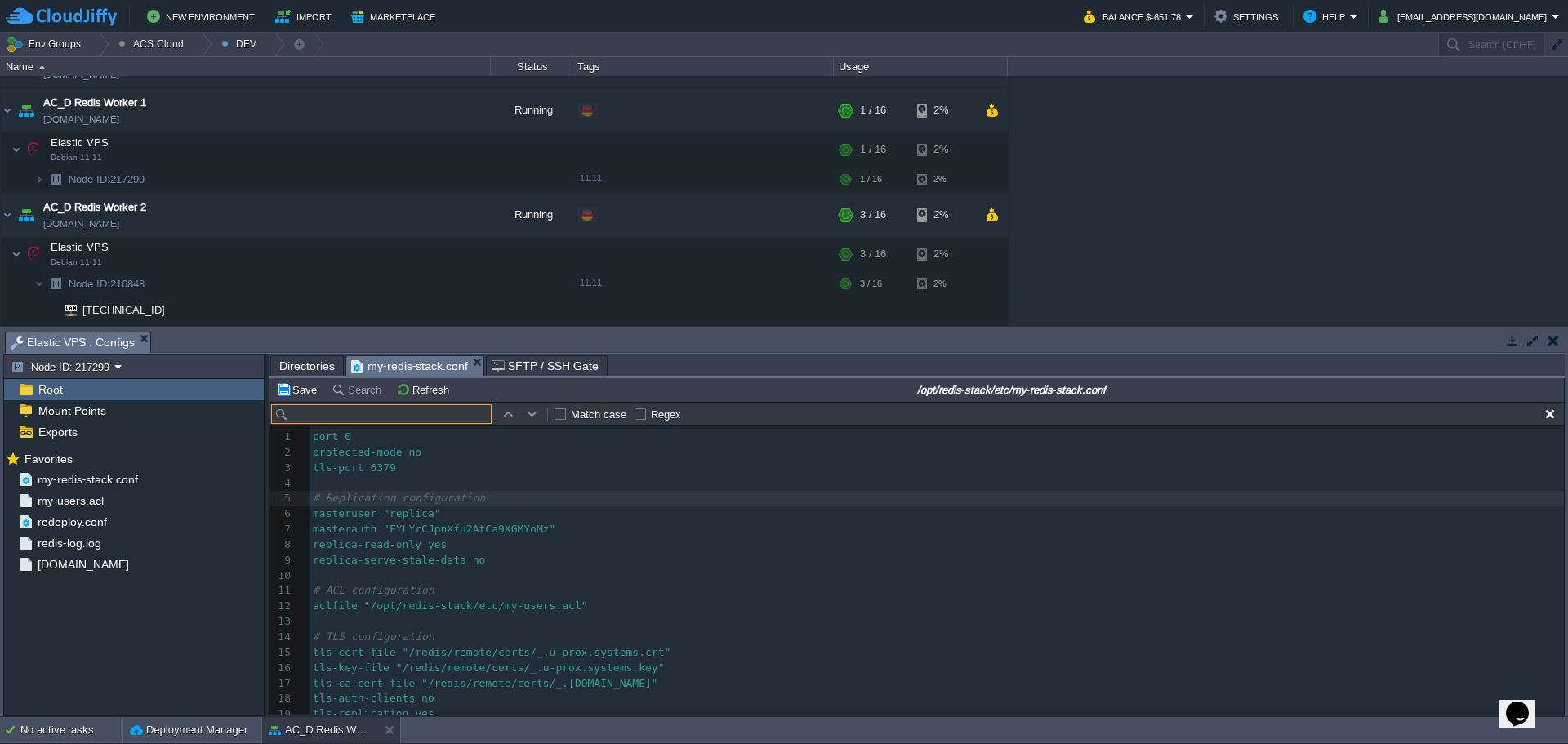
scroll to position [24, 0]
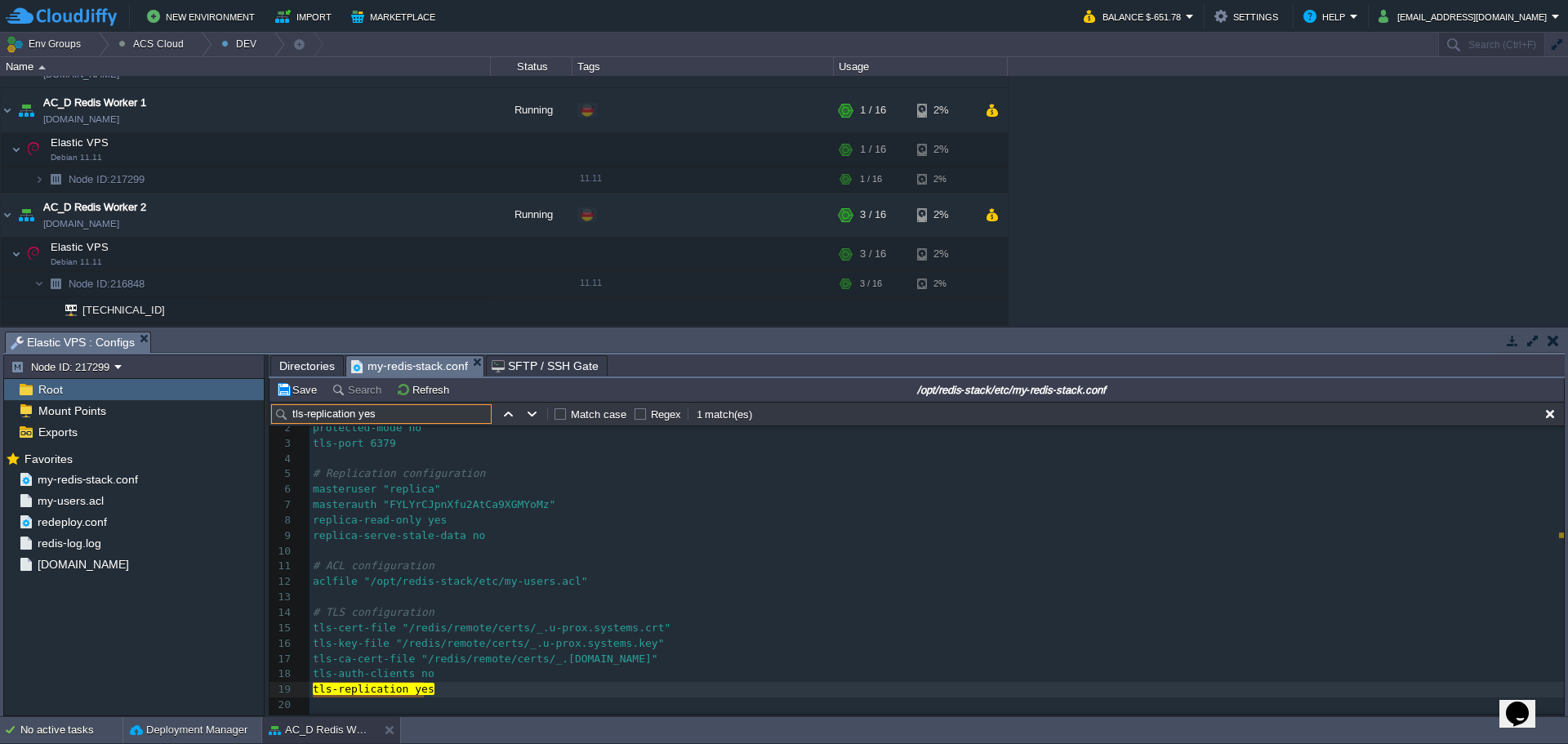
type input "tls-replication yes"
click at [623, 547] on pre "​" at bounding box center [937, 552] width 1254 height 15
click at [655, 565] on pre "# ACL configuration" at bounding box center [937, 566] width 1254 height 15
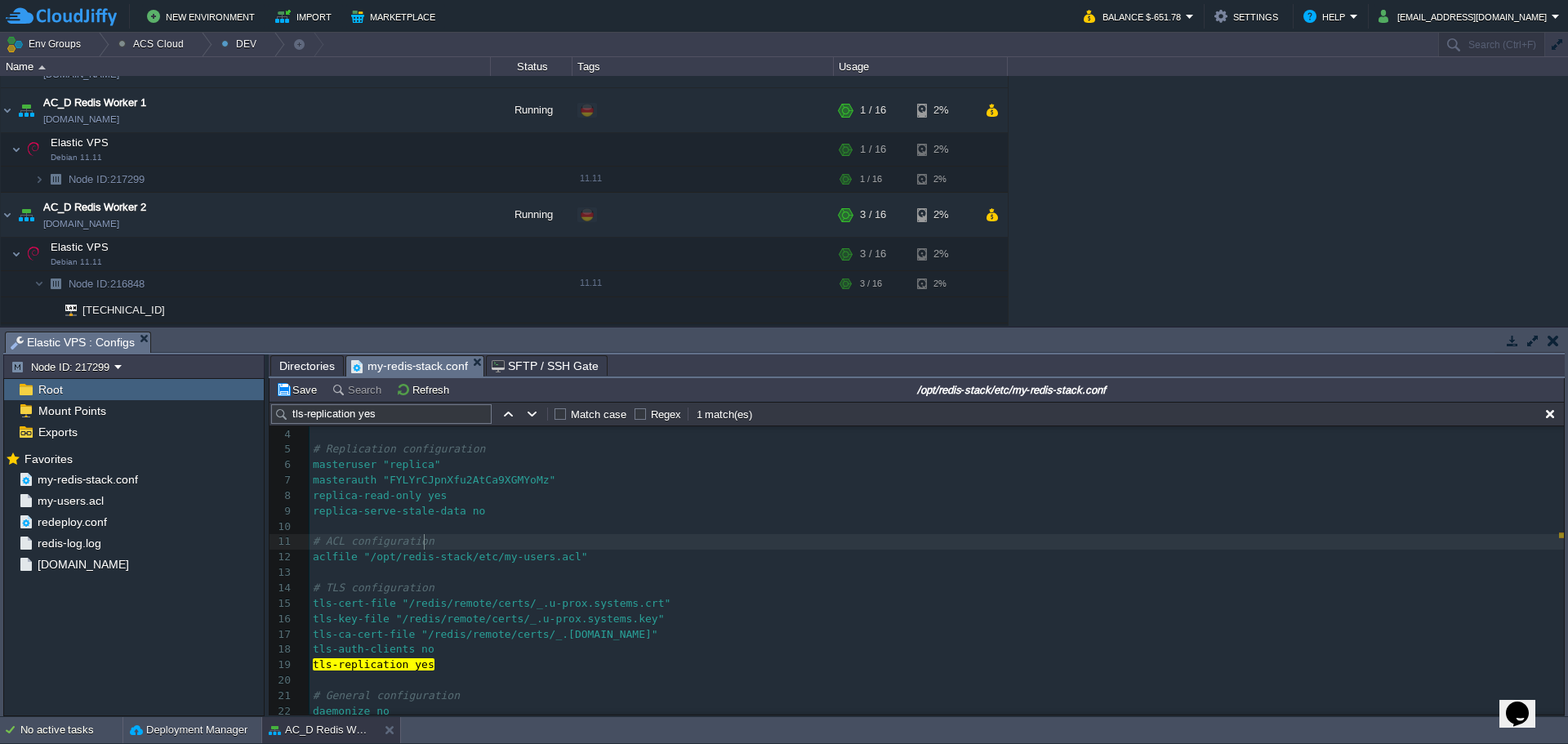
scroll to position [26, 0]
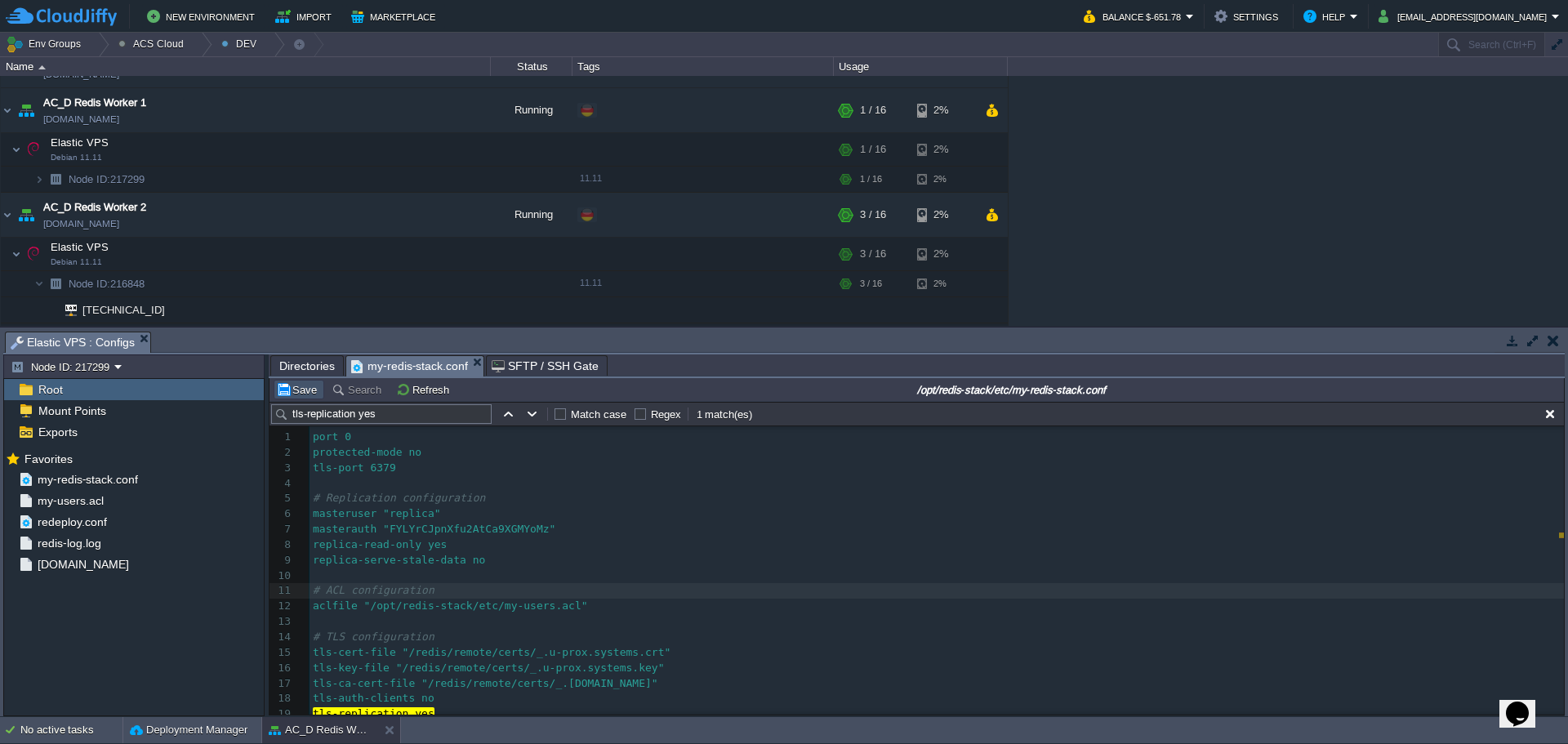
click at [292, 391] on button "Save" at bounding box center [299, 389] width 46 height 14
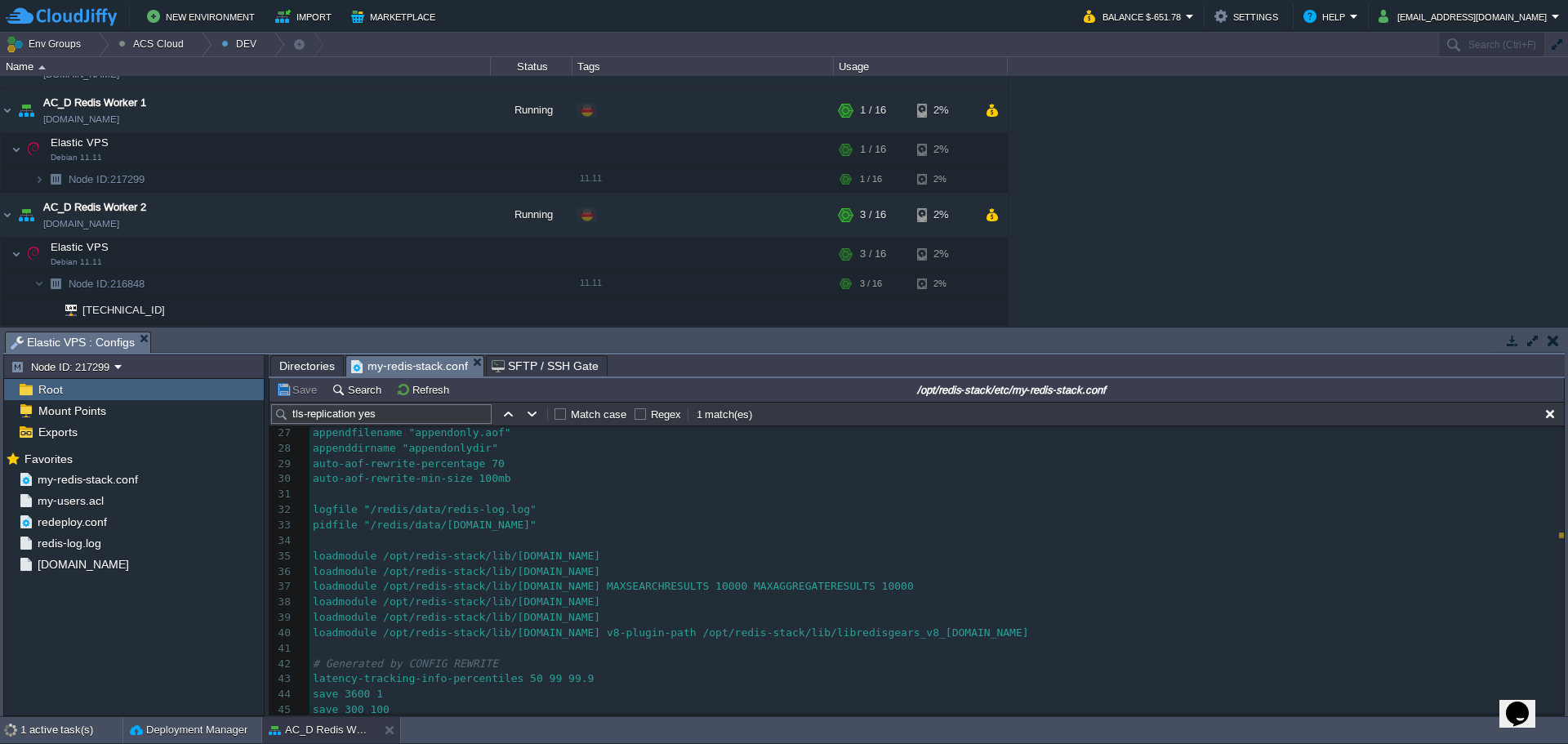
scroll to position [456, 0]
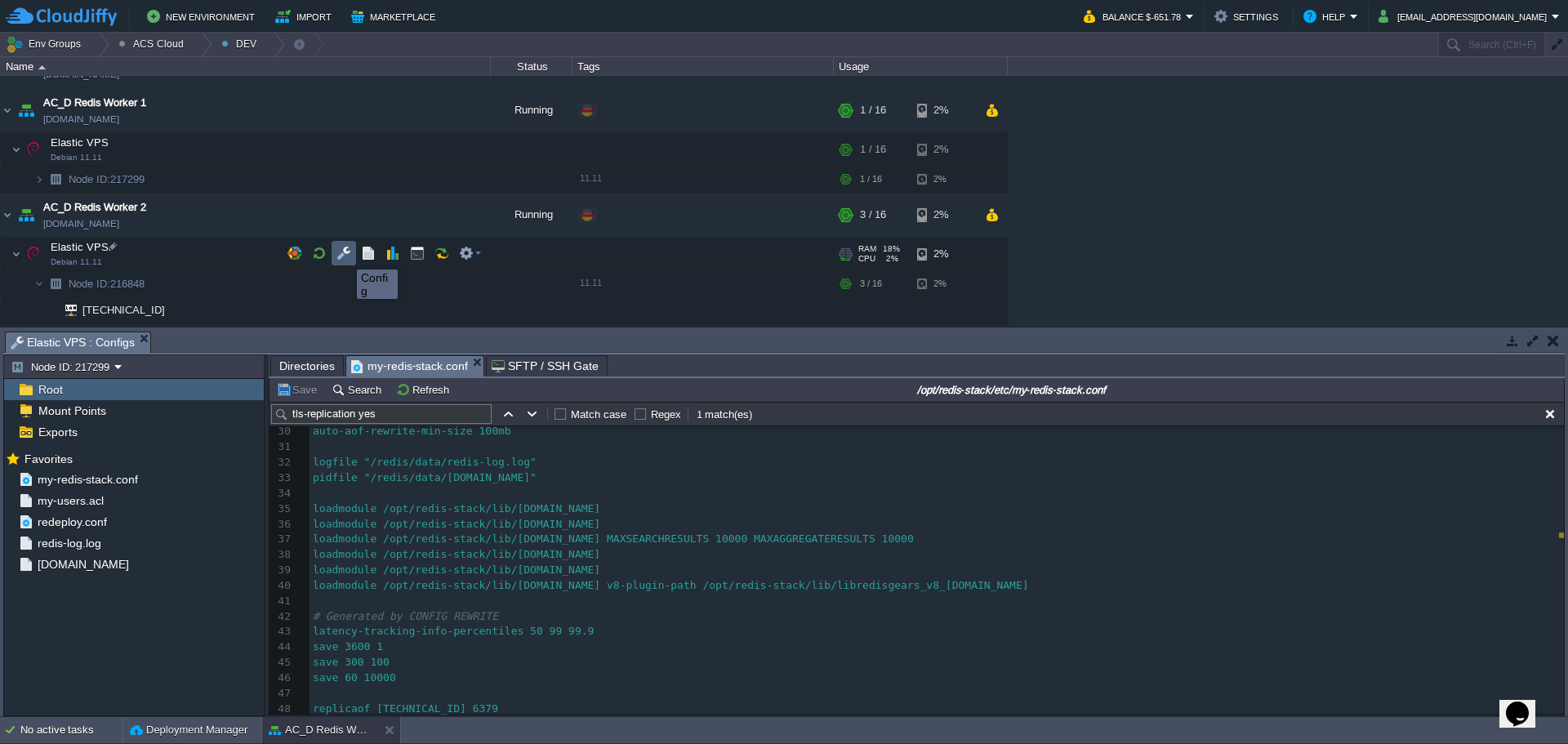
click at [345, 255] on button "button" at bounding box center [344, 252] width 14 height 14
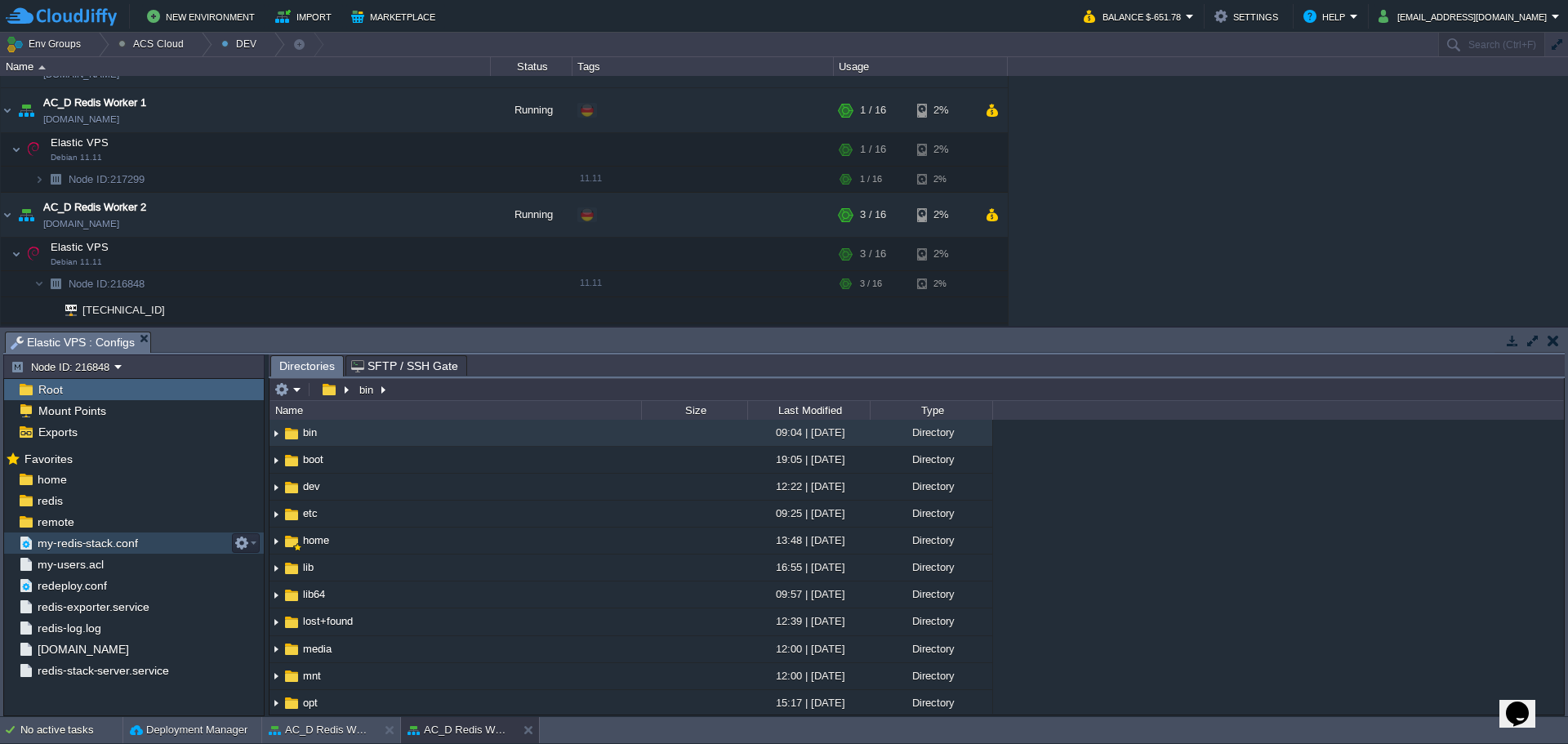
drag, startPoint x: 115, startPoint y: 542, endPoint x: 134, endPoint y: 546, distance: 19.4
click at [115, 542] on span "my-redis-stack.conf" at bounding box center [88, 543] width 106 height 14
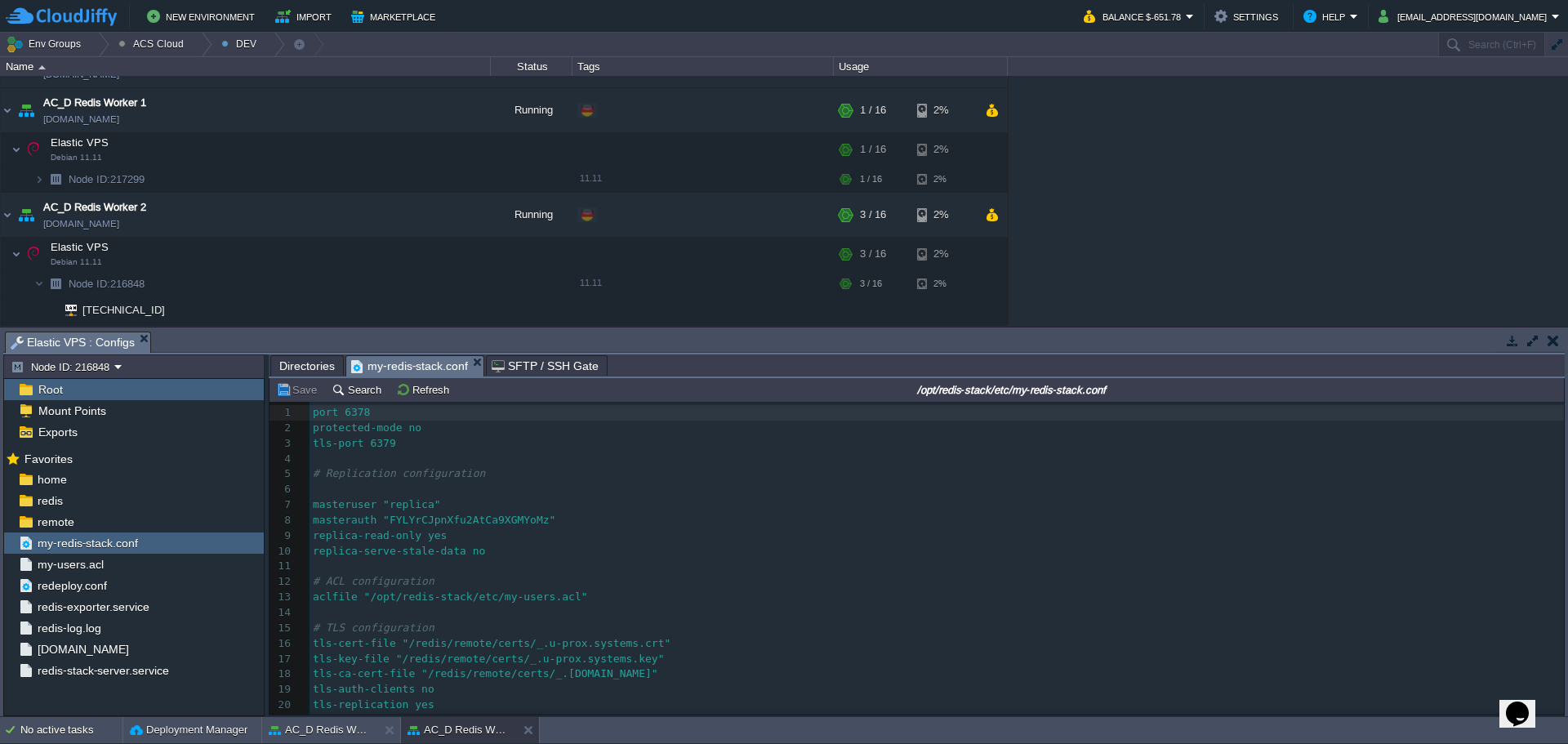
click at [1174, 398] on input "/opt/redis-stack/etc/my-redis-stack.conf" at bounding box center [1012, 390] width 1099 height 19
click at [316, 365] on span "Directories" at bounding box center [307, 366] width 56 height 19
click at [438, 370] on span "my-redis-stack.conf" at bounding box center [409, 366] width 116 height 20
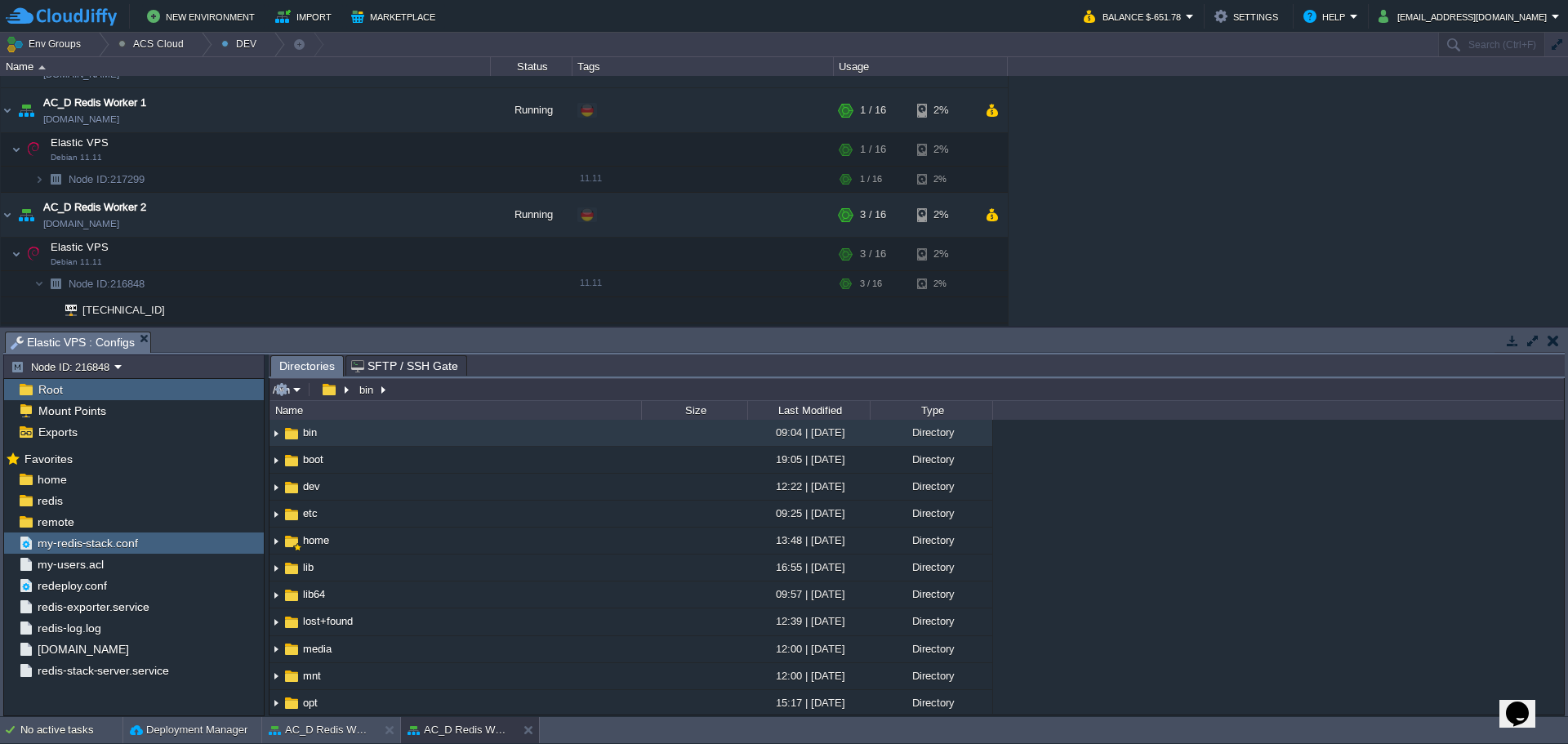
click at [456, 391] on input "/bin" at bounding box center [916, 390] width 1295 height 23
paste input "opt/redis-stack/etc/my-redis-stack.conf"
drag, startPoint x: 488, startPoint y: 394, endPoint x: 370, endPoint y: 395, distance: 118.0
click at [370, 395] on input "/opt/redis-stack/etc/my-redis-stack.conf" at bounding box center [916, 390] width 1295 height 23
type input "/opt/redis-stack/etc/"
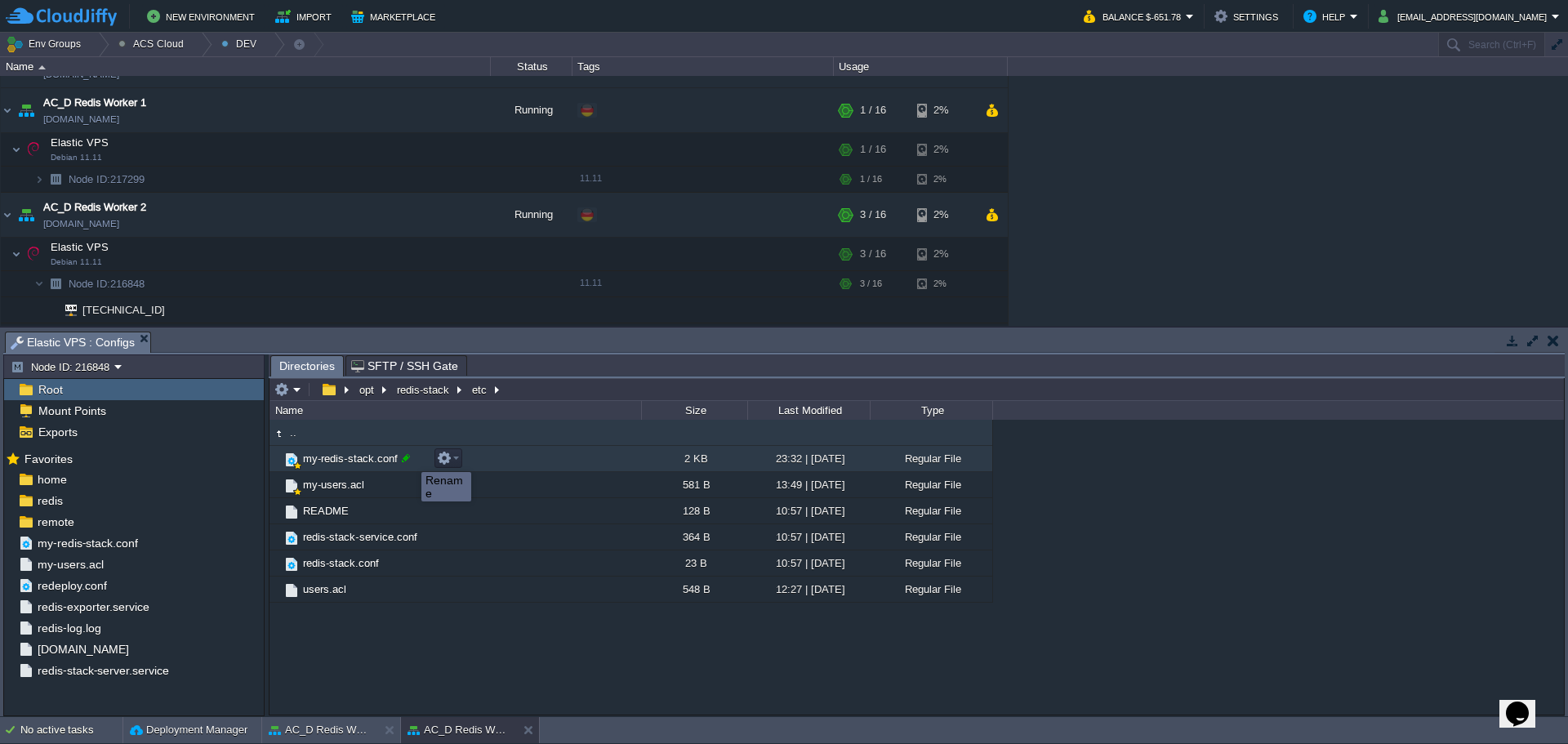
click at [409, 457] on div at bounding box center [405, 457] width 14 height 14
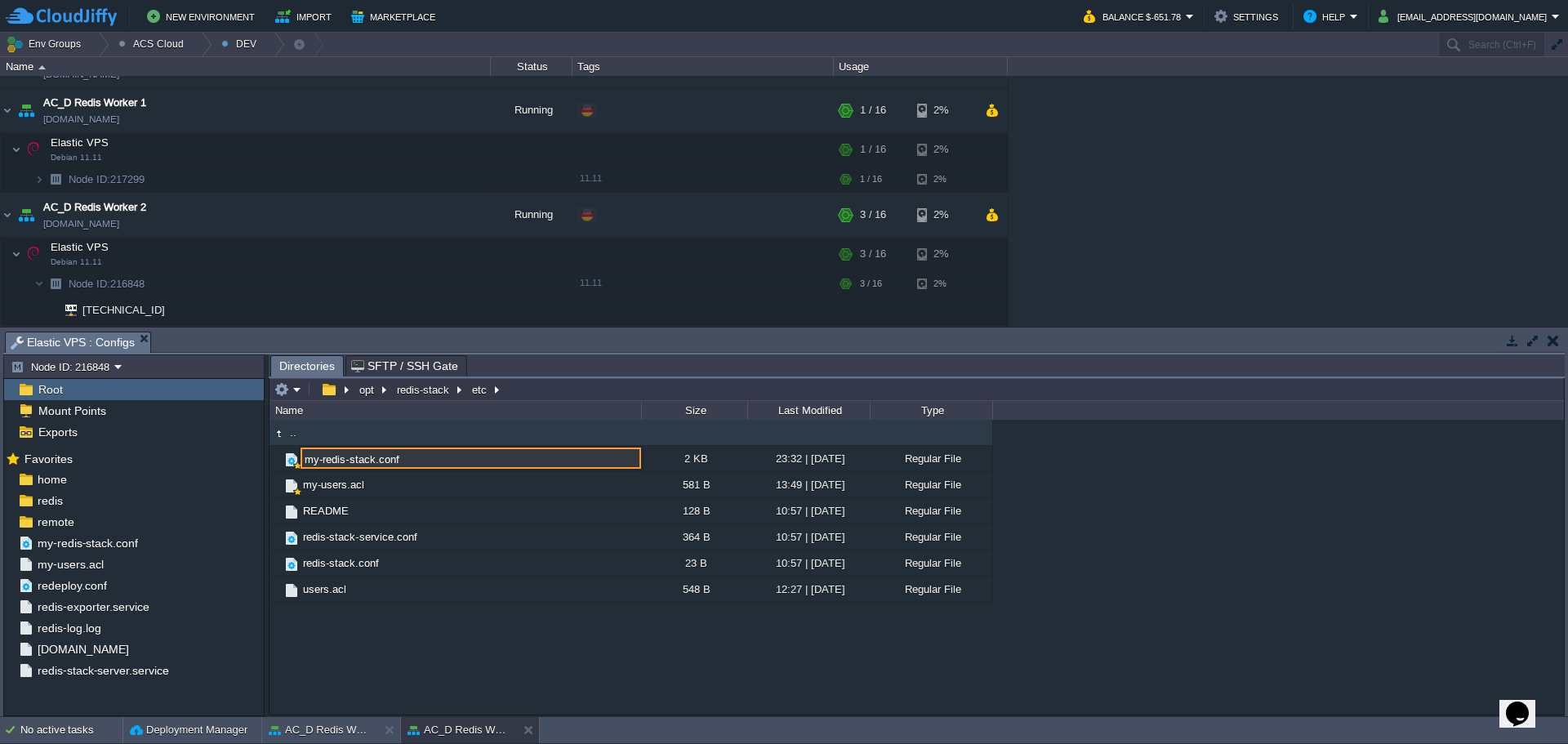
click at [420, 457] on input "my-redis-stack.conf" at bounding box center [471, 458] width 341 height 21
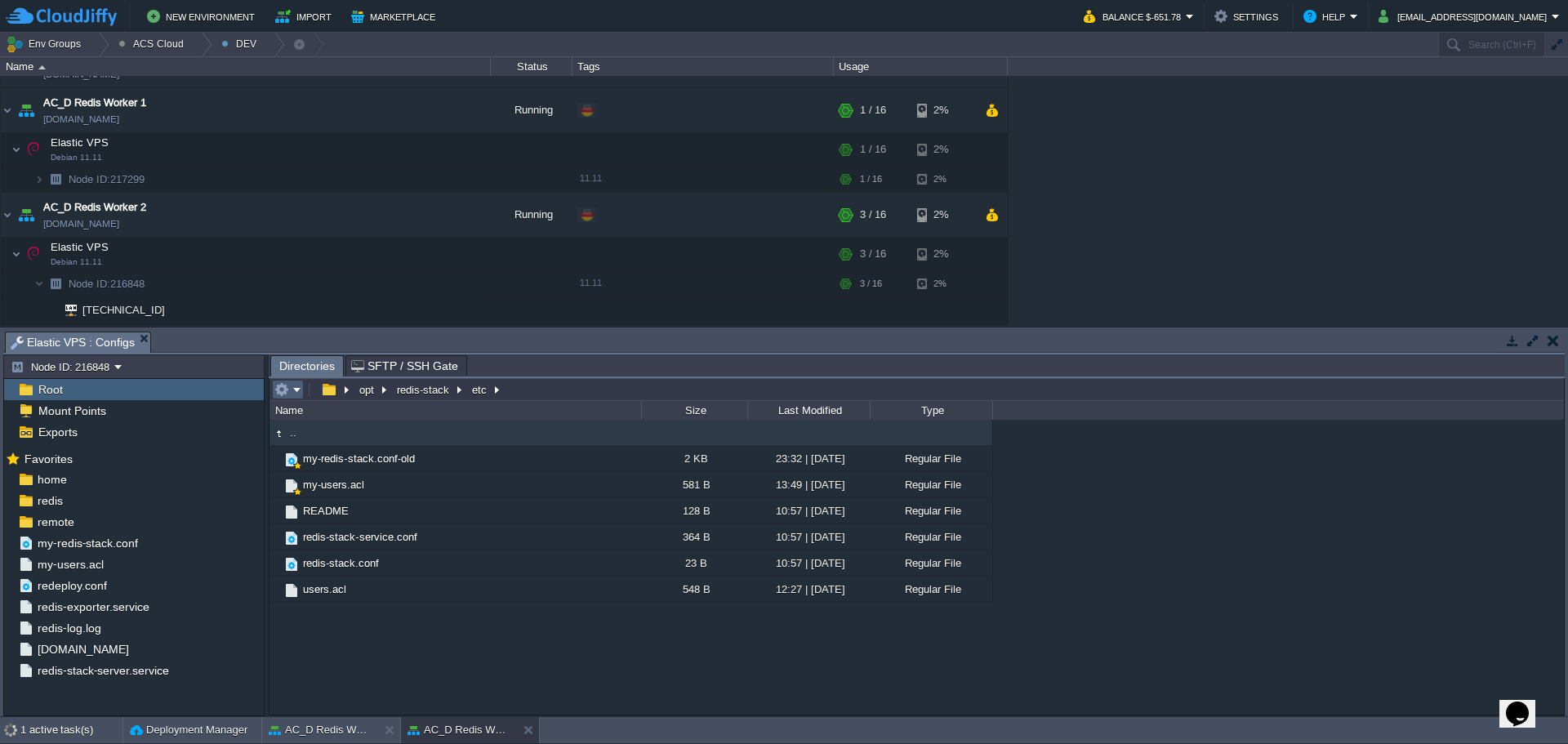
click at [295, 391] on em at bounding box center [288, 389] width 27 height 14
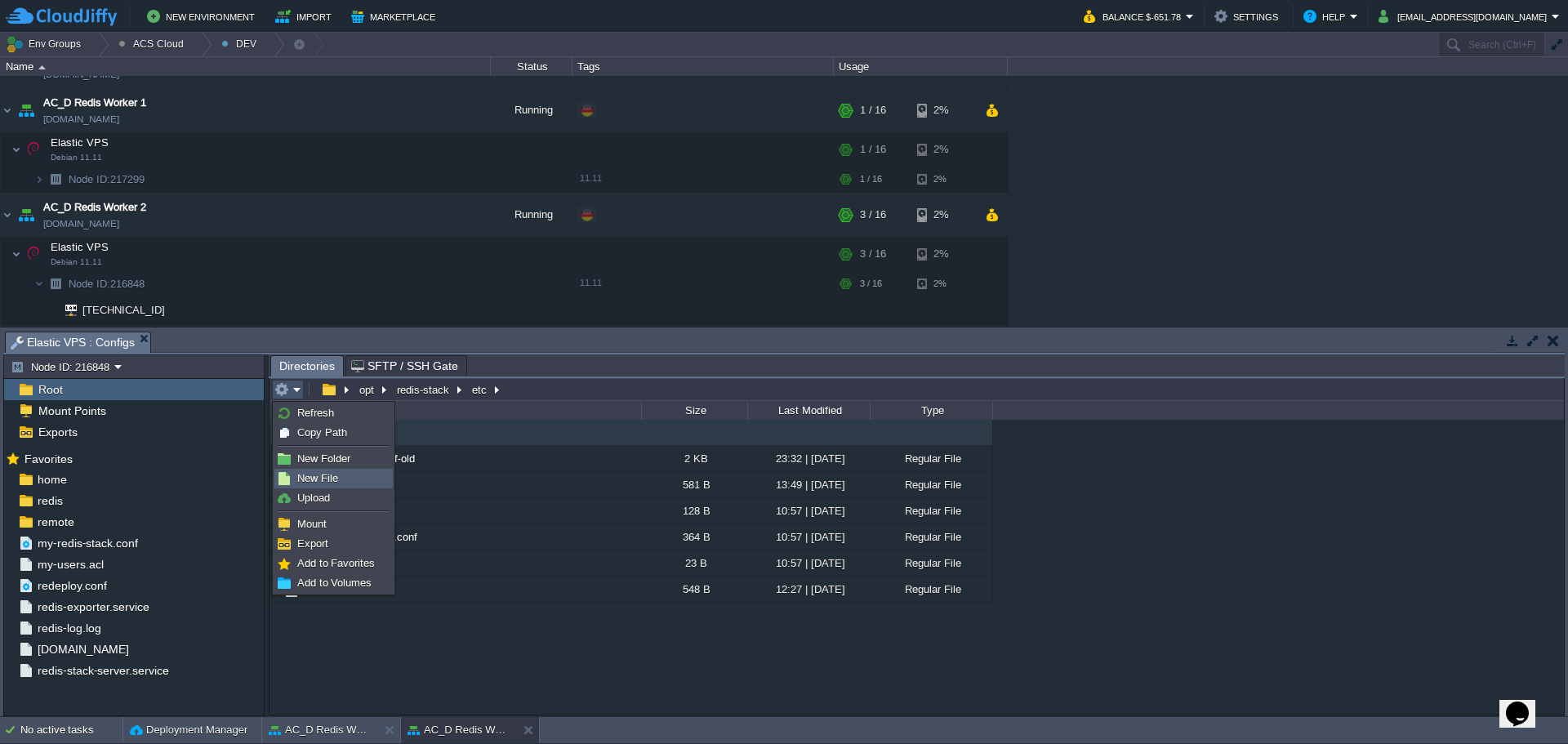
click at [314, 474] on span "New File" at bounding box center [318, 477] width 40 height 13
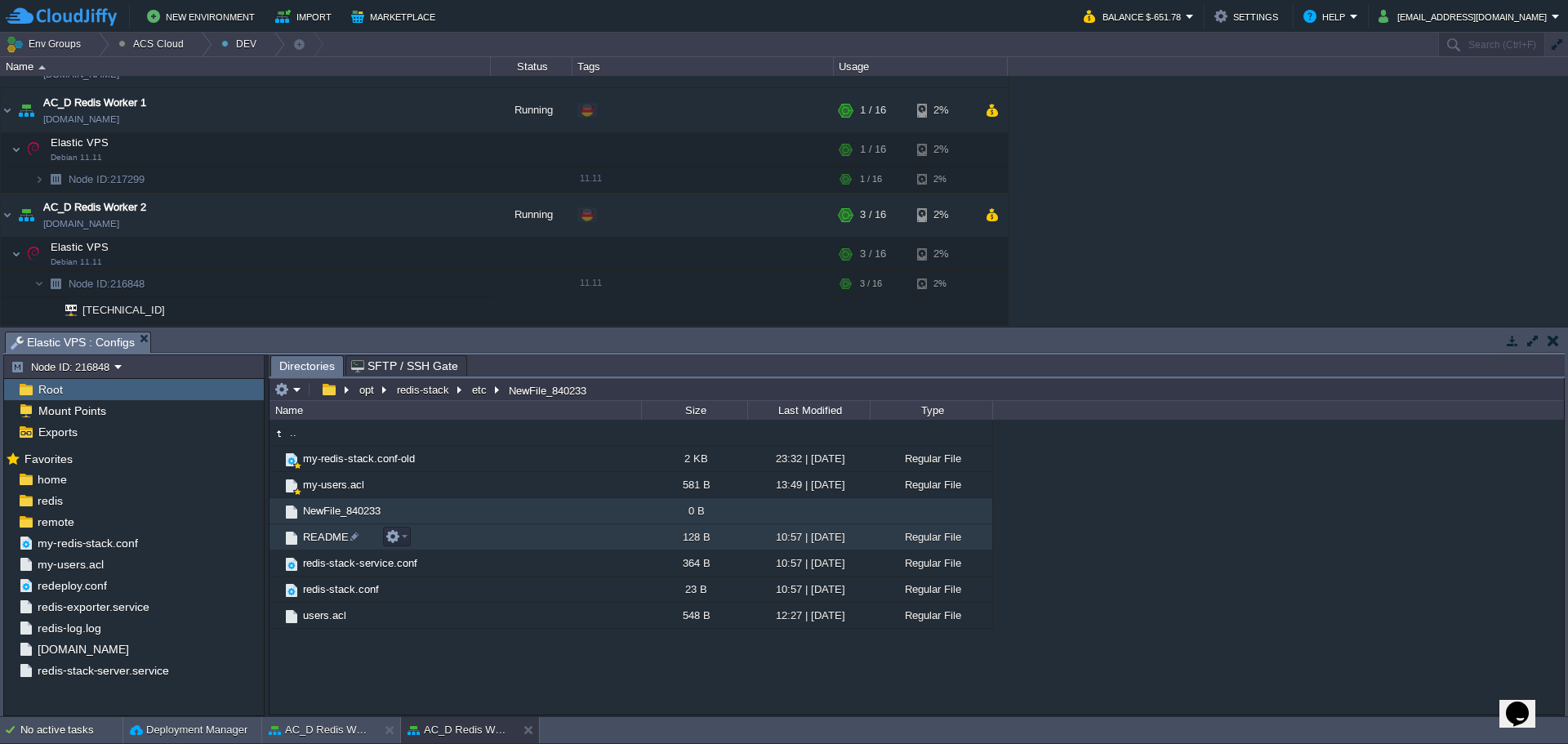
paste input "my-redis-stack.conf"
type input "my-redis-stack.conf"
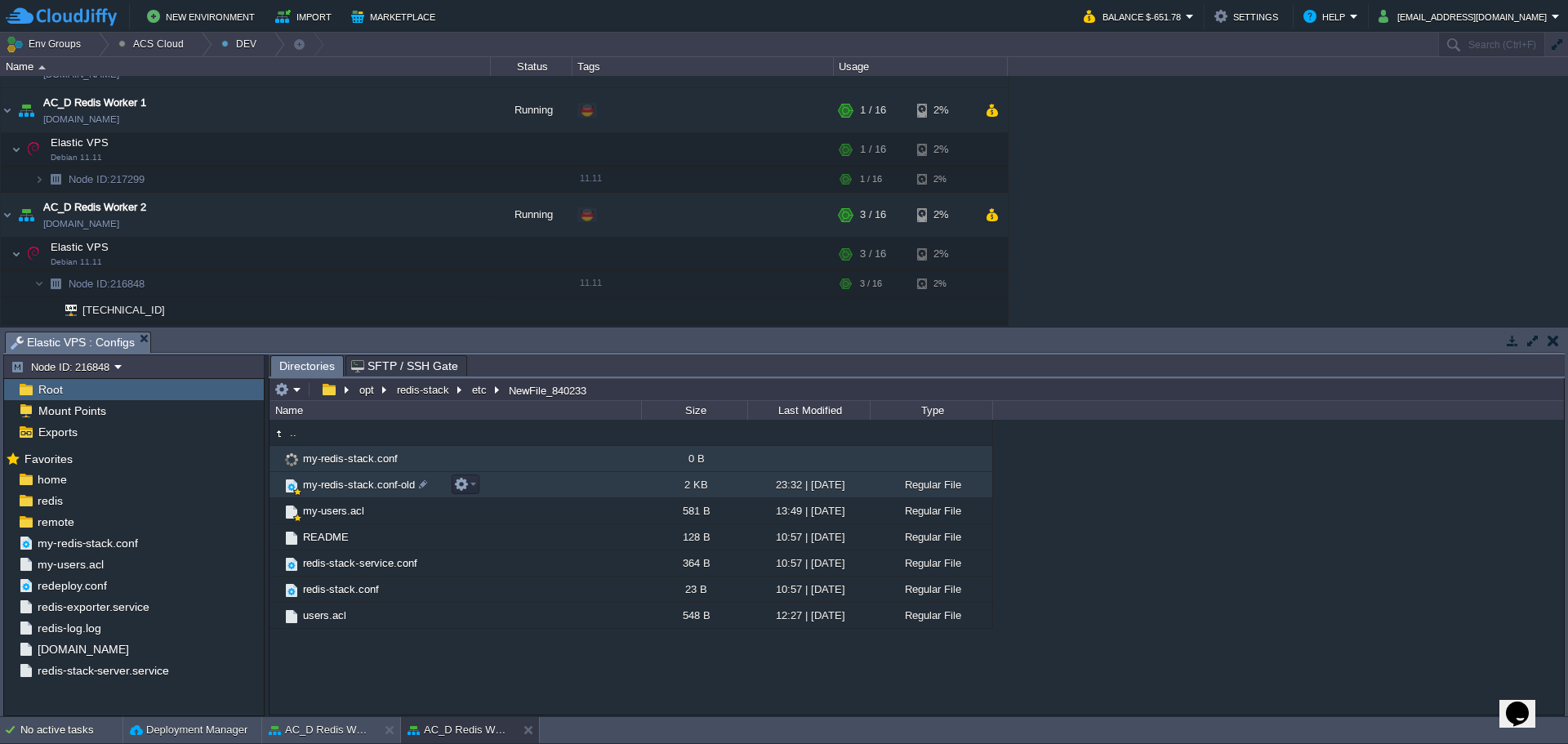
click at [363, 490] on span "my-redis-stack.conf-old" at bounding box center [358, 484] width 116 height 13
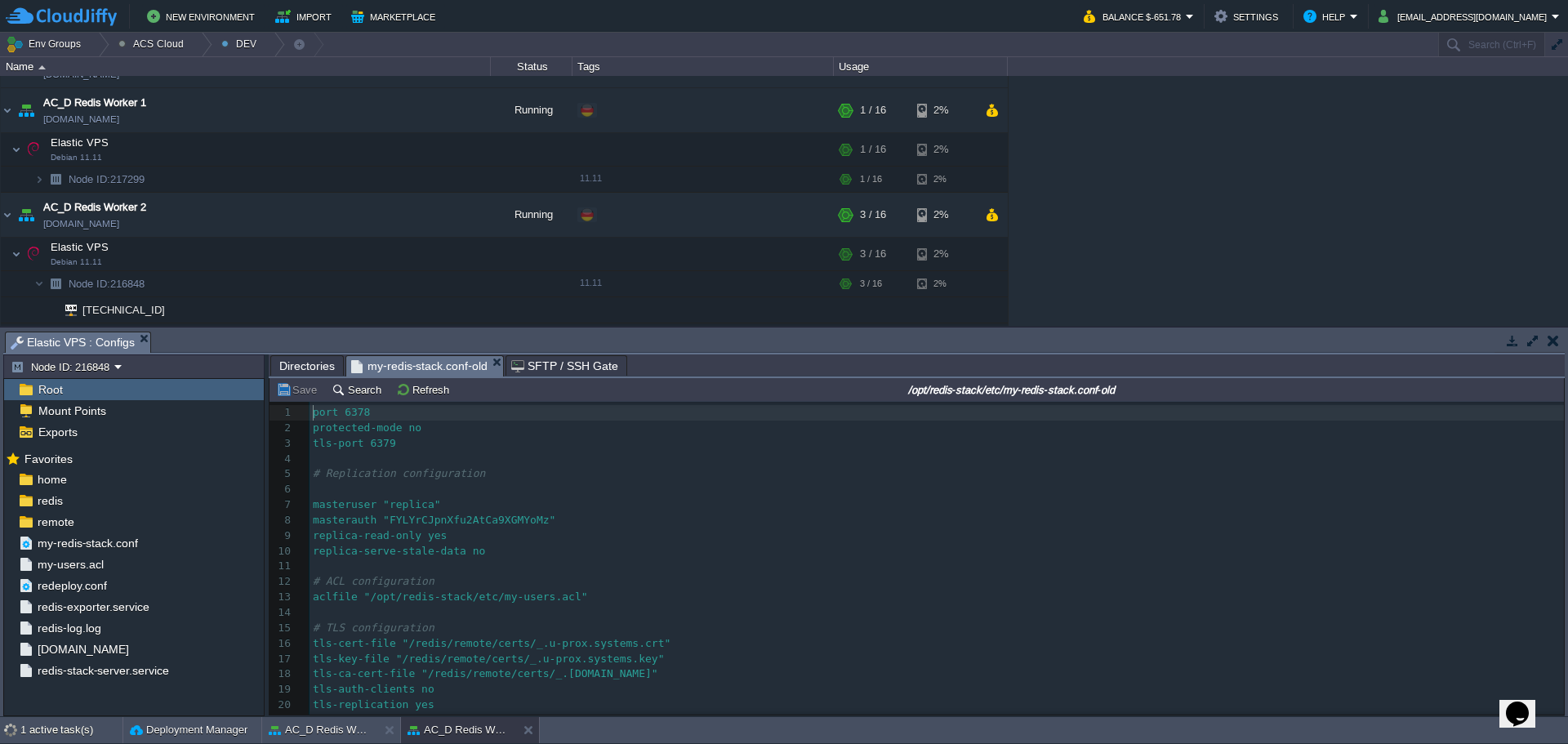
scroll to position [6, 0]
click at [497, 503] on pre "masteruser "replica"" at bounding box center [937, 505] width 1254 height 15
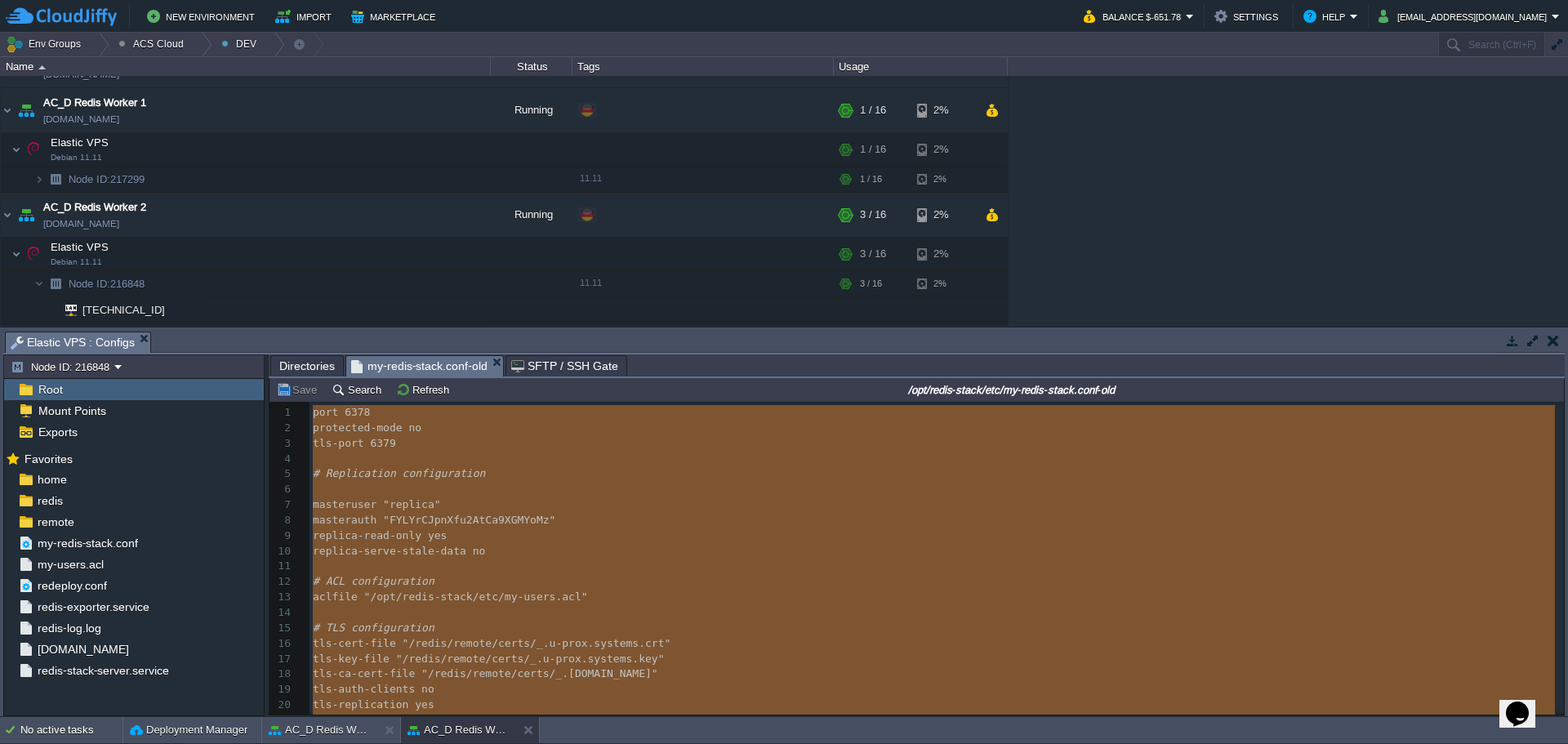
type textarea "port 6378 protected-mode no tls-port 6379 # Replication configuration masteruse…"
click at [310, 372] on span "Directories" at bounding box center [307, 366] width 56 height 19
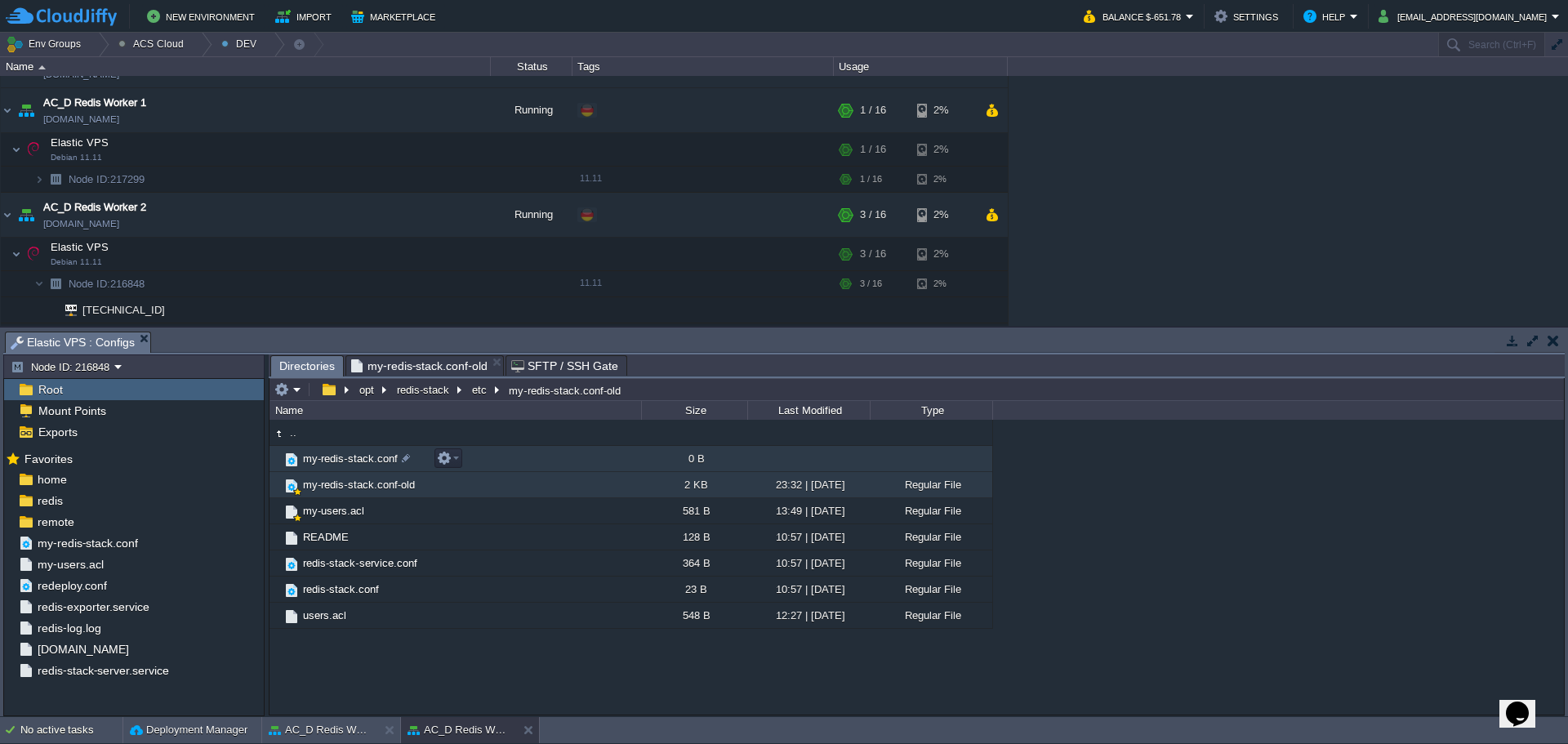
click at [360, 462] on span "my-redis-stack.conf" at bounding box center [350, 458] width 100 height 13
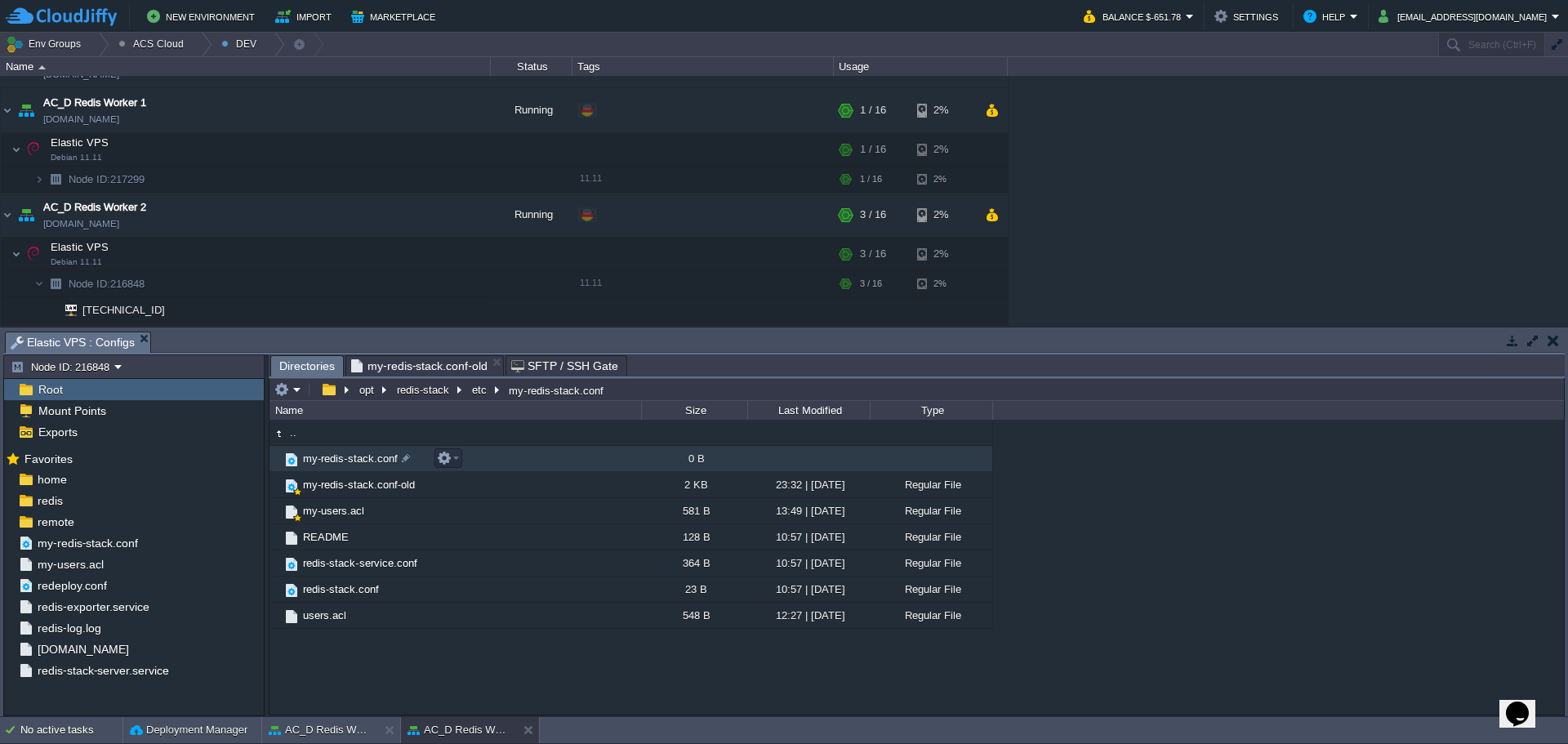
click at [360, 462] on span "my-redis-stack.conf" at bounding box center [350, 458] width 100 height 13
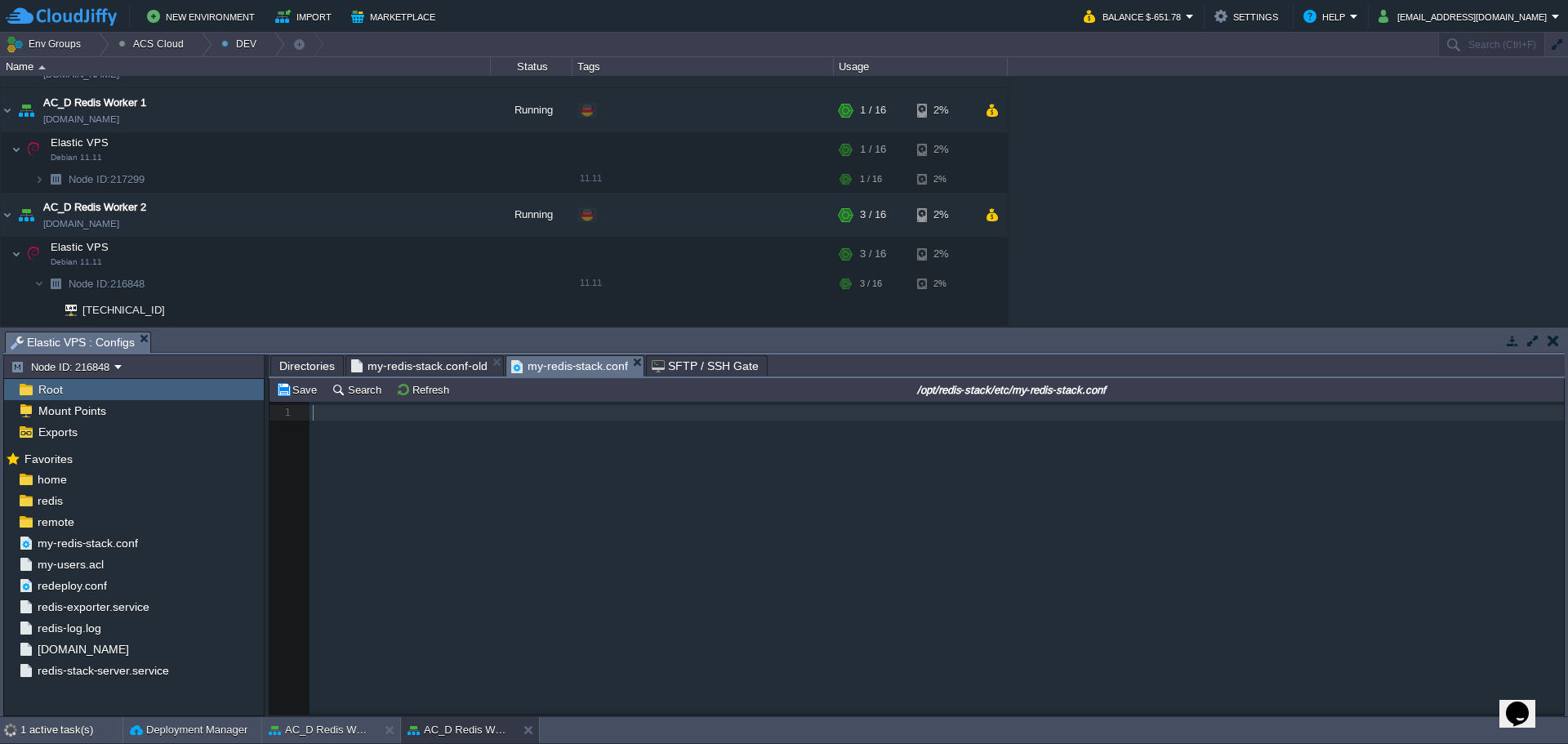
click at [406, 446] on div "1 1 ​" at bounding box center [929, 570] width 1319 height 337
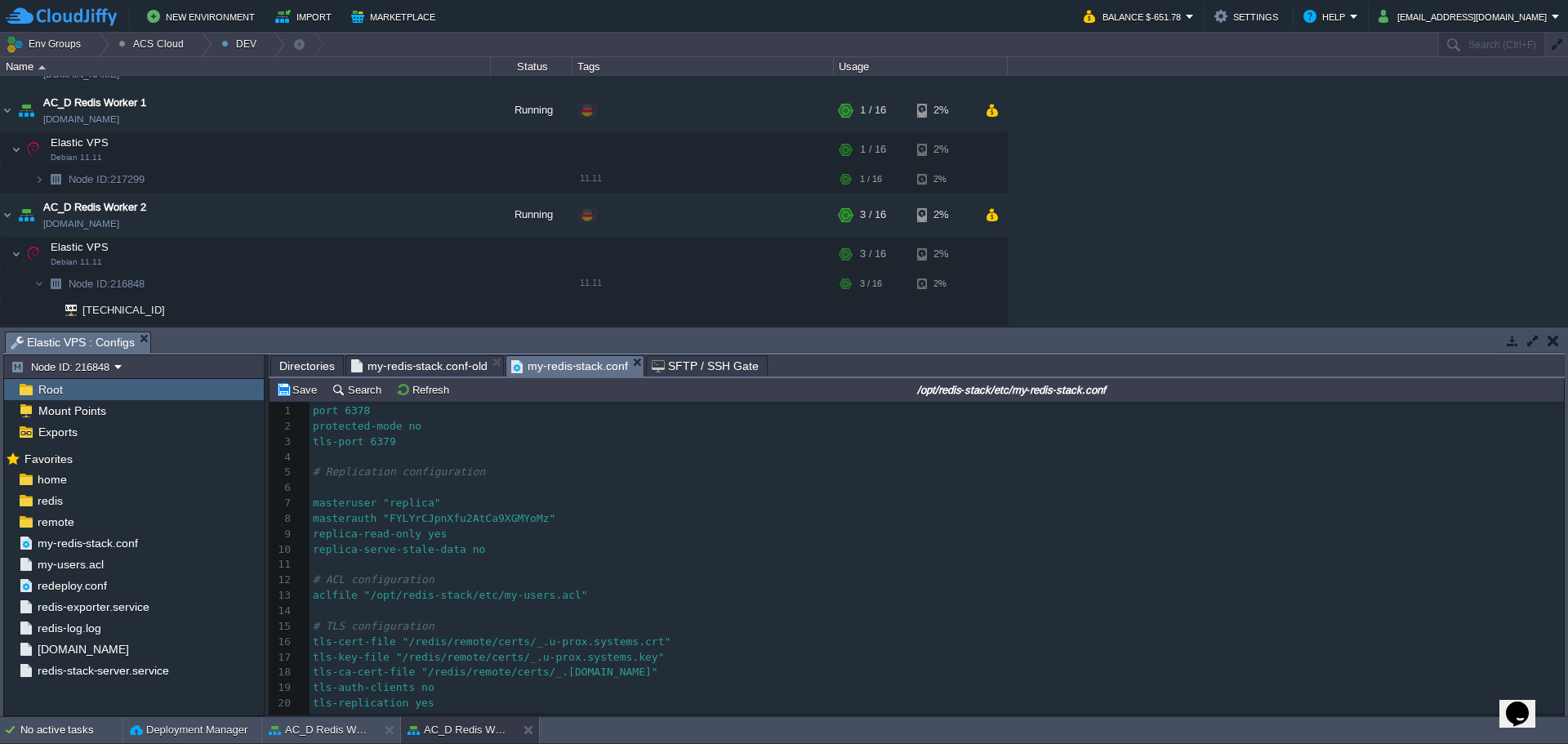
scroll to position [0, 0]
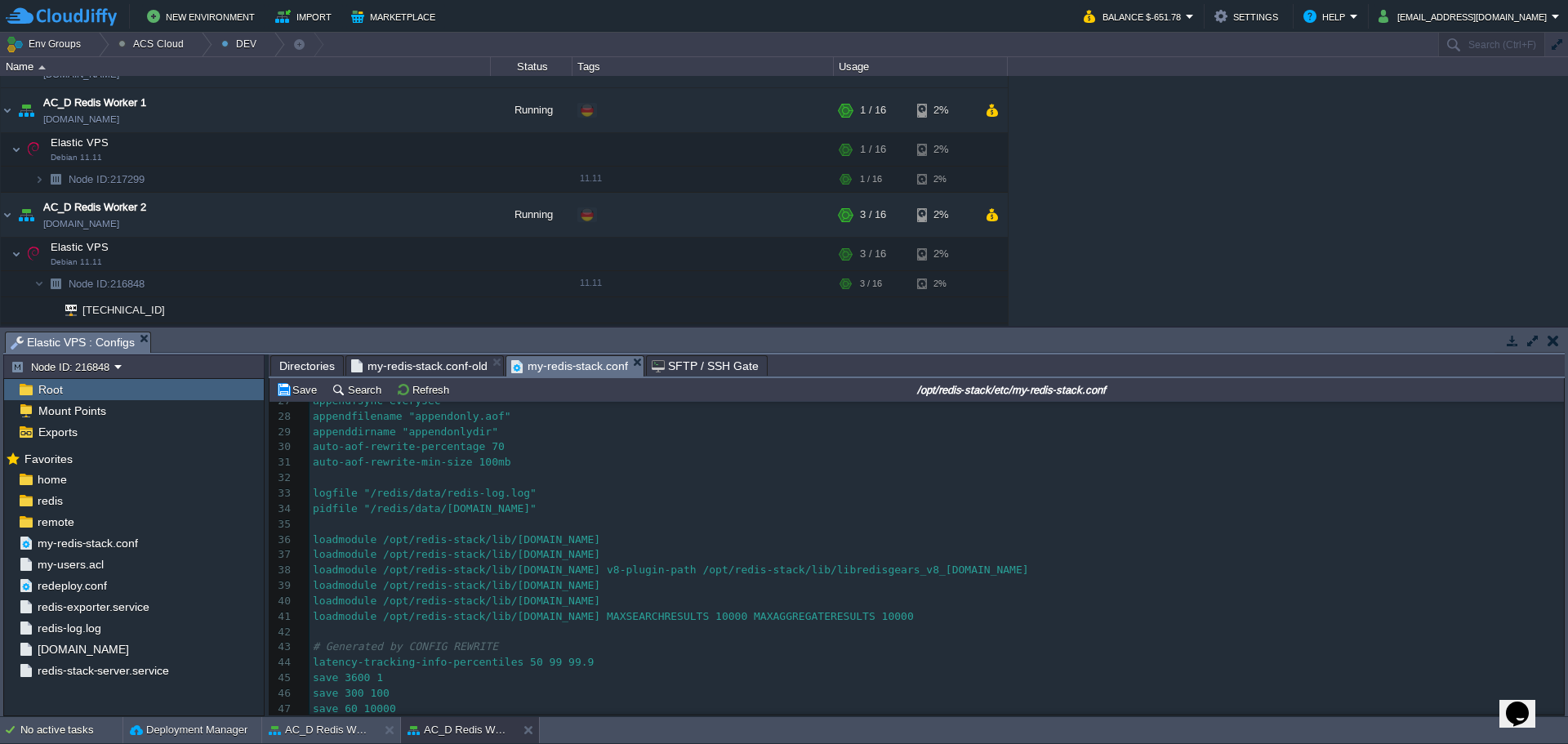
scroll to position [217, 0]
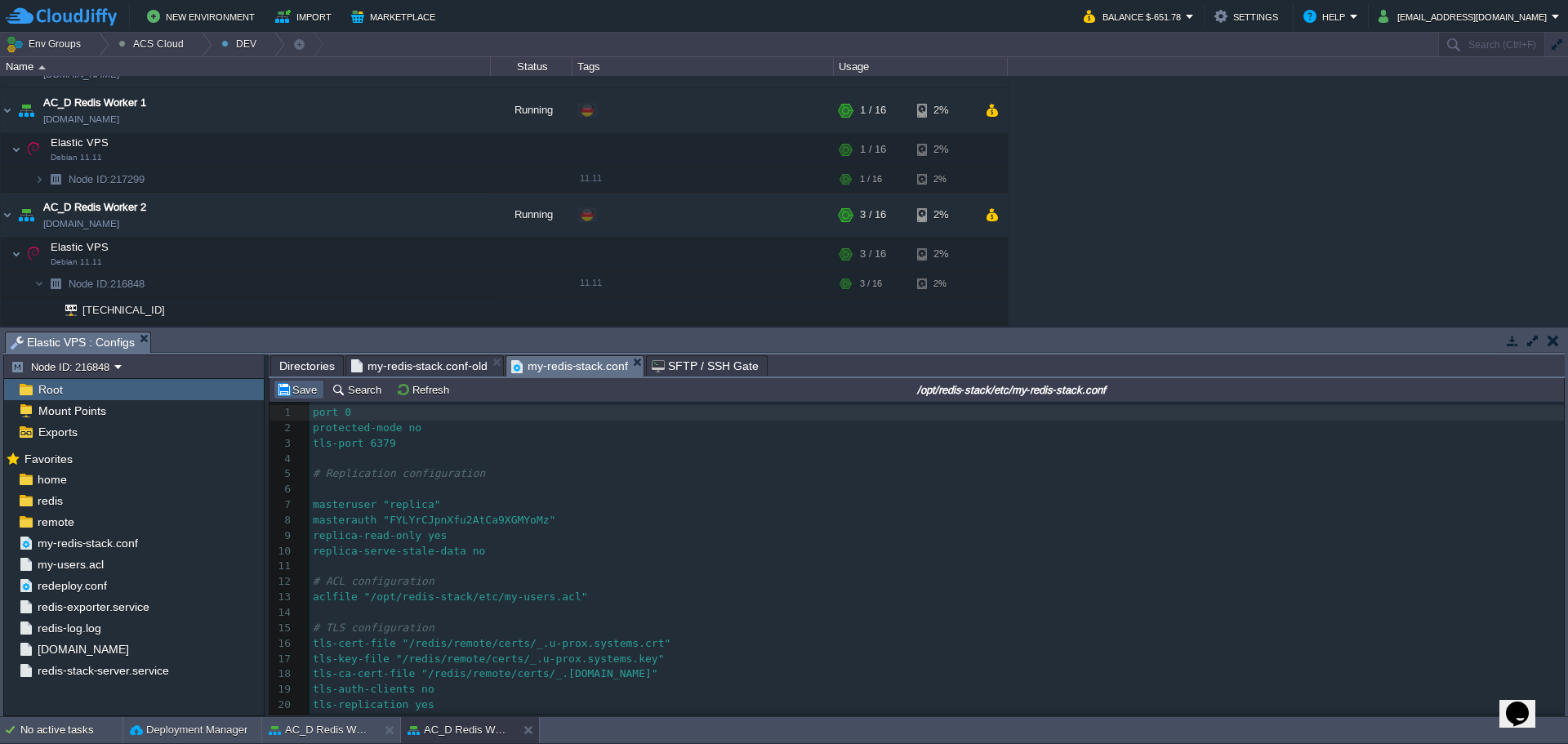
type textarea "0"
click at [316, 391] on button "Save" at bounding box center [299, 389] width 46 height 14
click at [334, 733] on button "AC_D Redis Worker 1" at bounding box center [320, 730] width 103 height 16
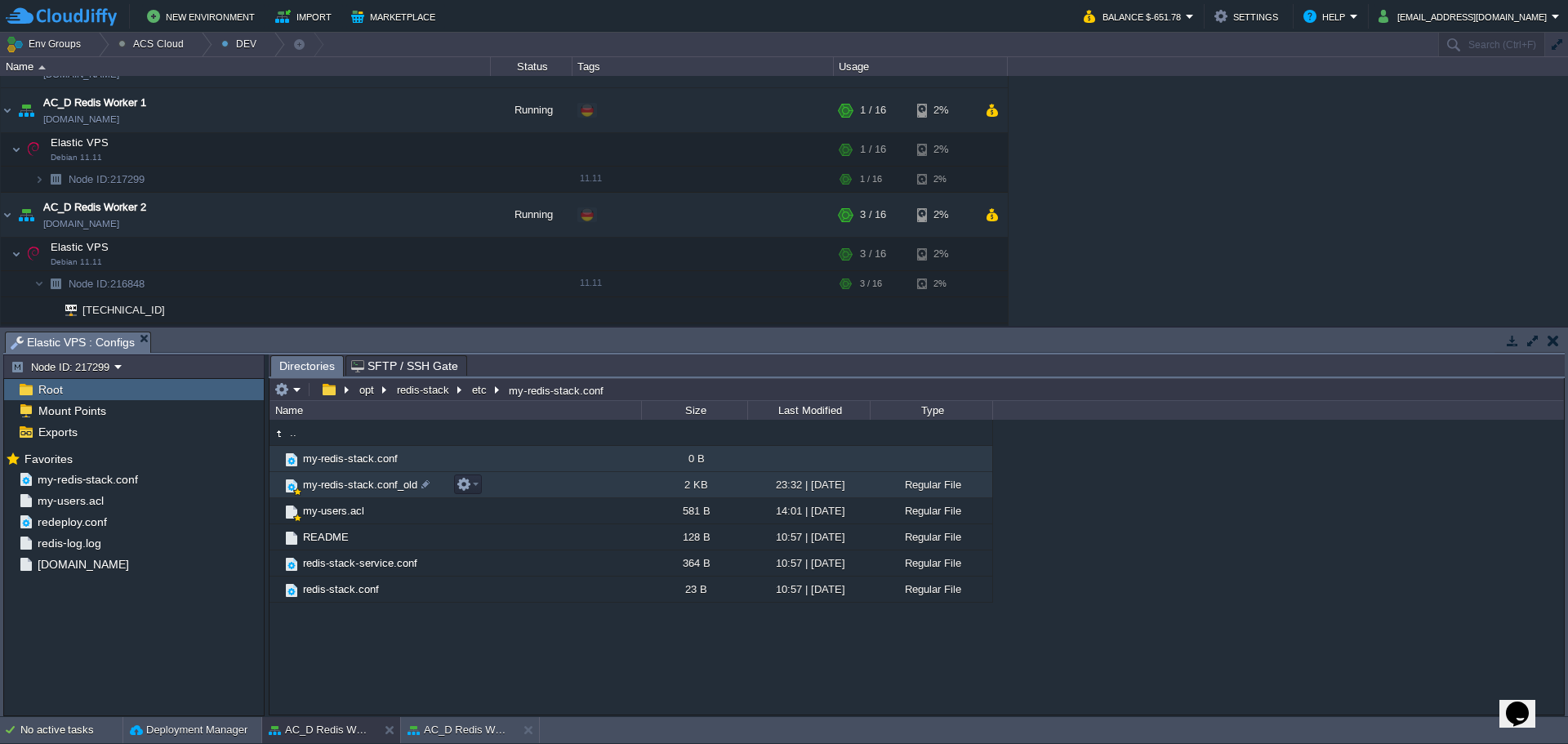
click at [397, 488] on span "my-redis-stack.conf_old" at bounding box center [360, 484] width 119 height 13
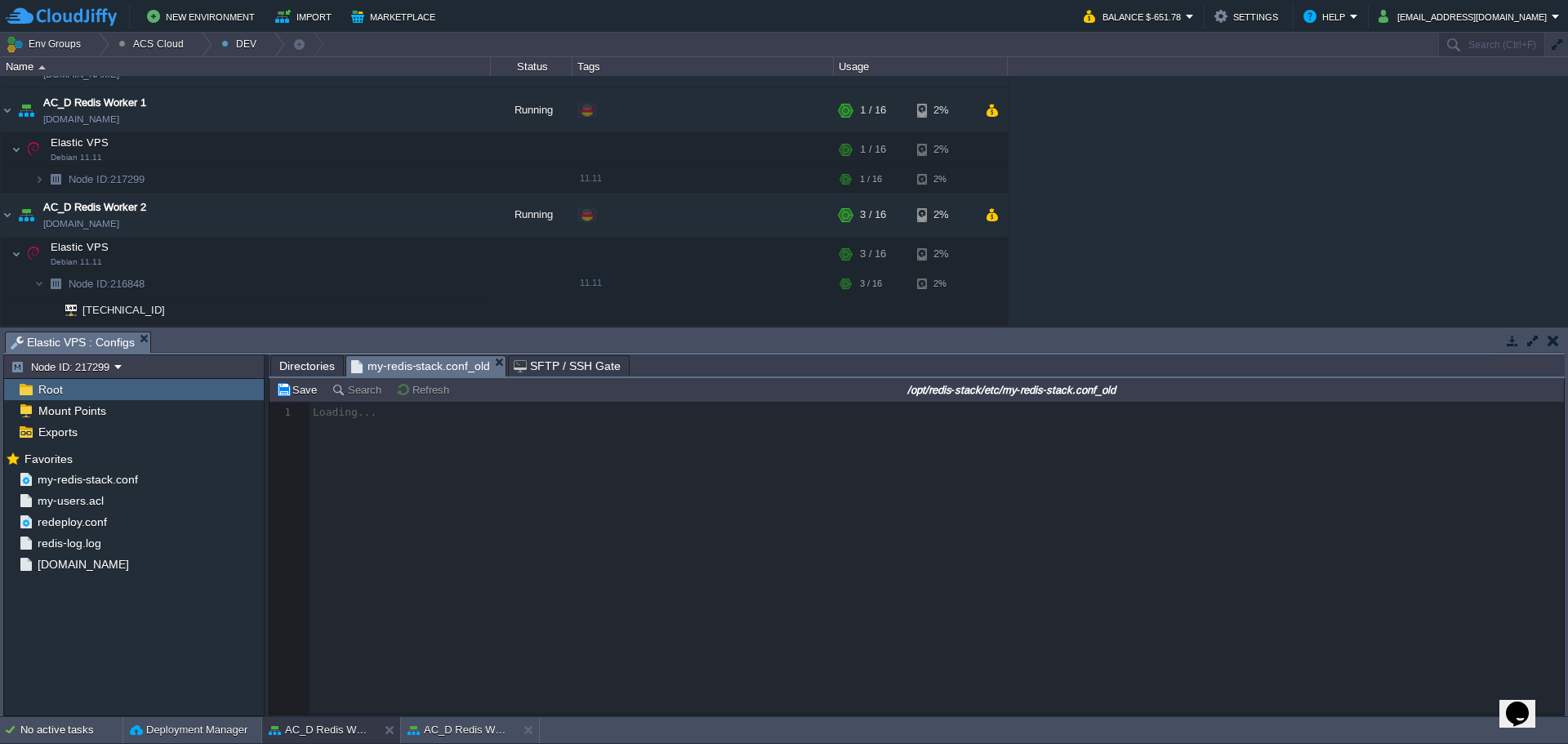
scroll to position [6, 0]
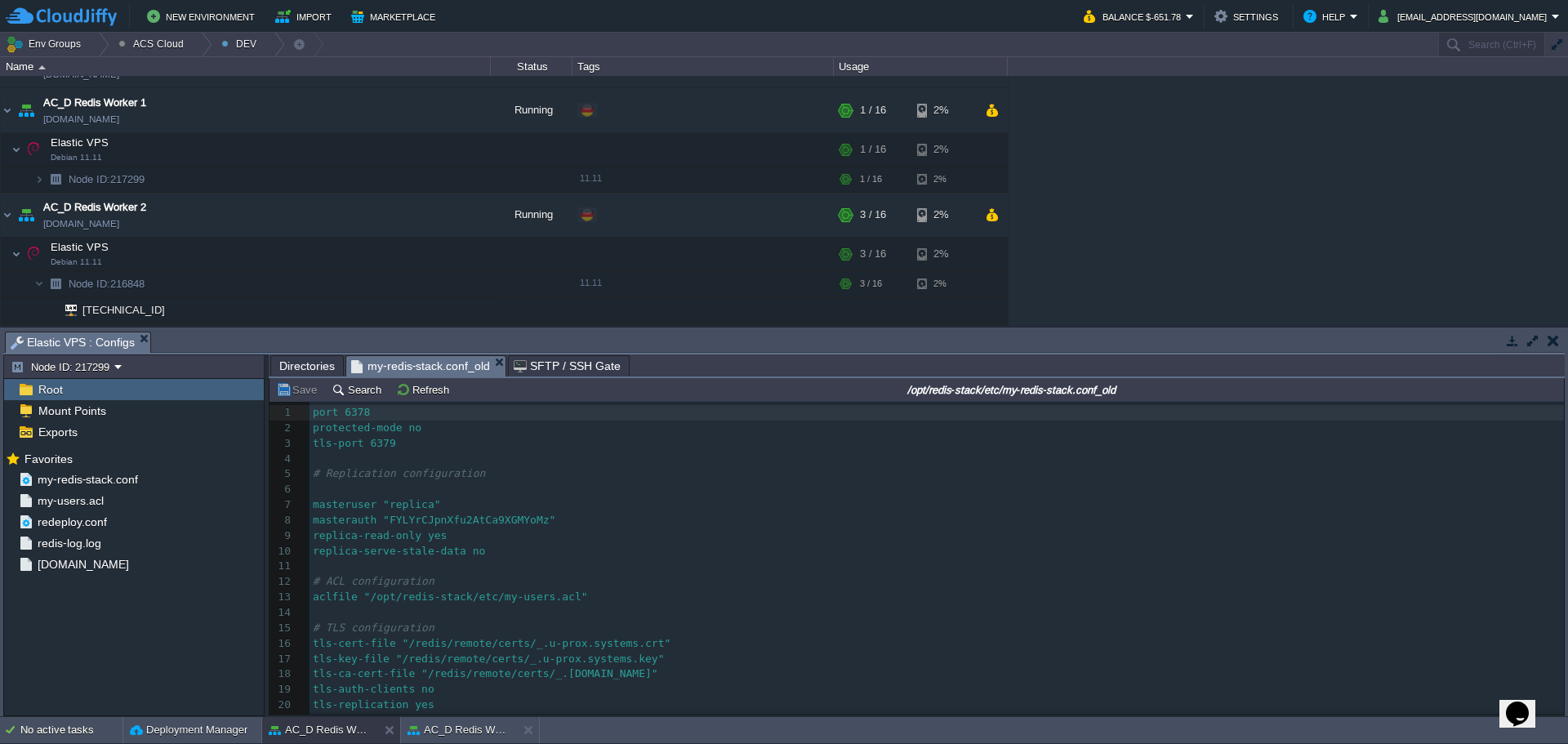
click at [458, 541] on pre "replica-read-only yes" at bounding box center [937, 536] width 1254 height 15
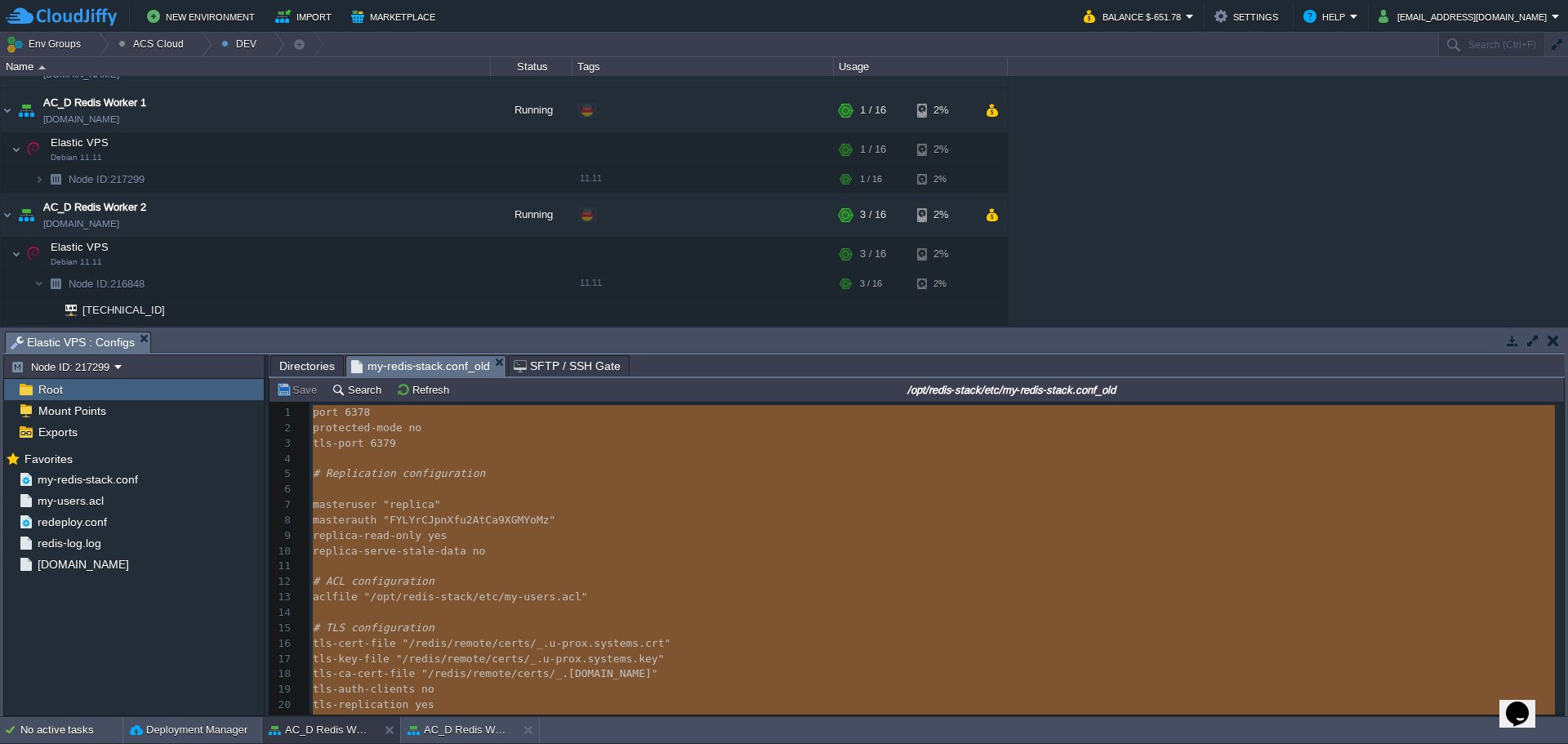
type textarea "port 6378 protected-mode no tls-port 6379 # Replication configuration masteruse…"
click at [312, 365] on span "Directories" at bounding box center [307, 366] width 56 height 19
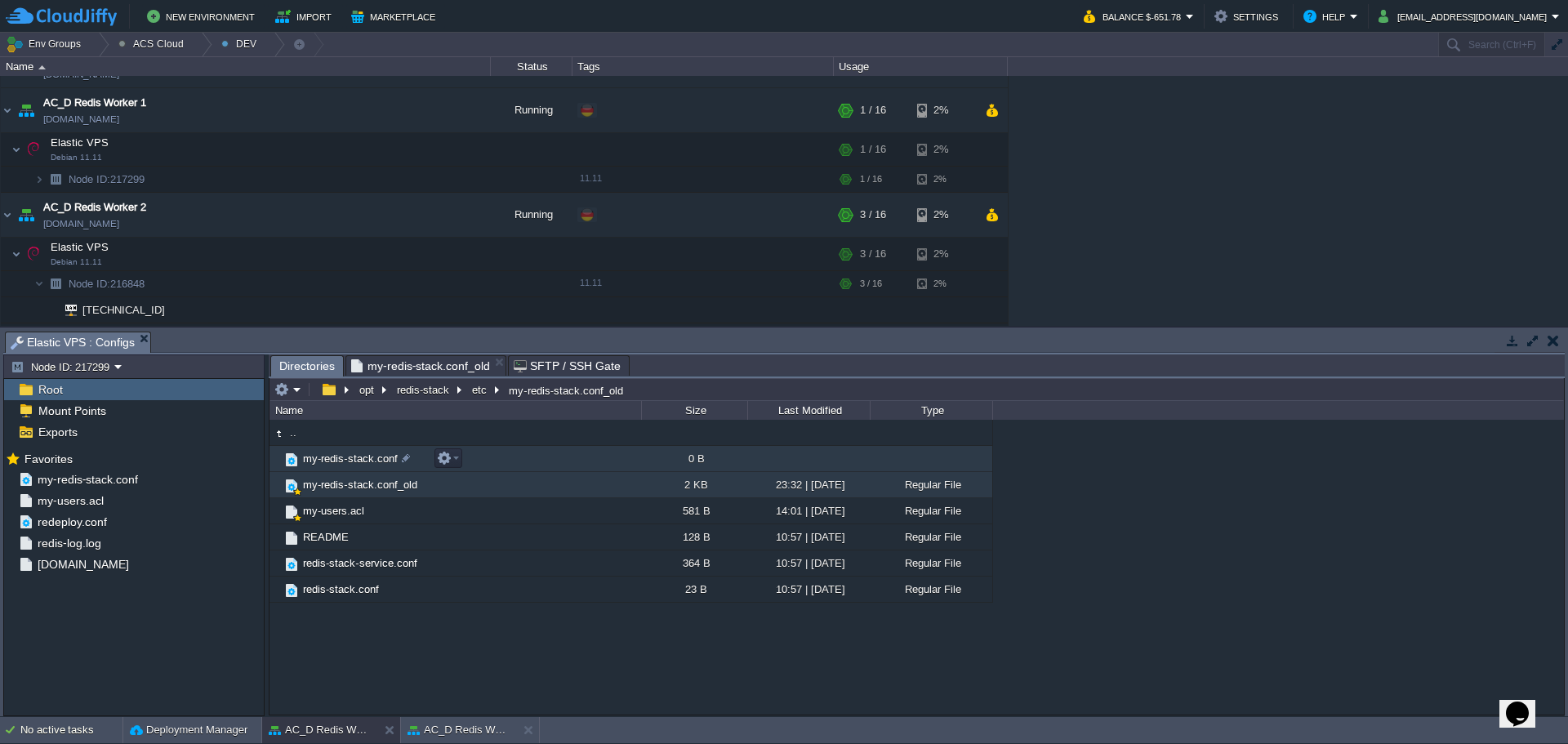
click at [470, 469] on td "my-redis-stack.conf" at bounding box center [455, 458] width 372 height 26
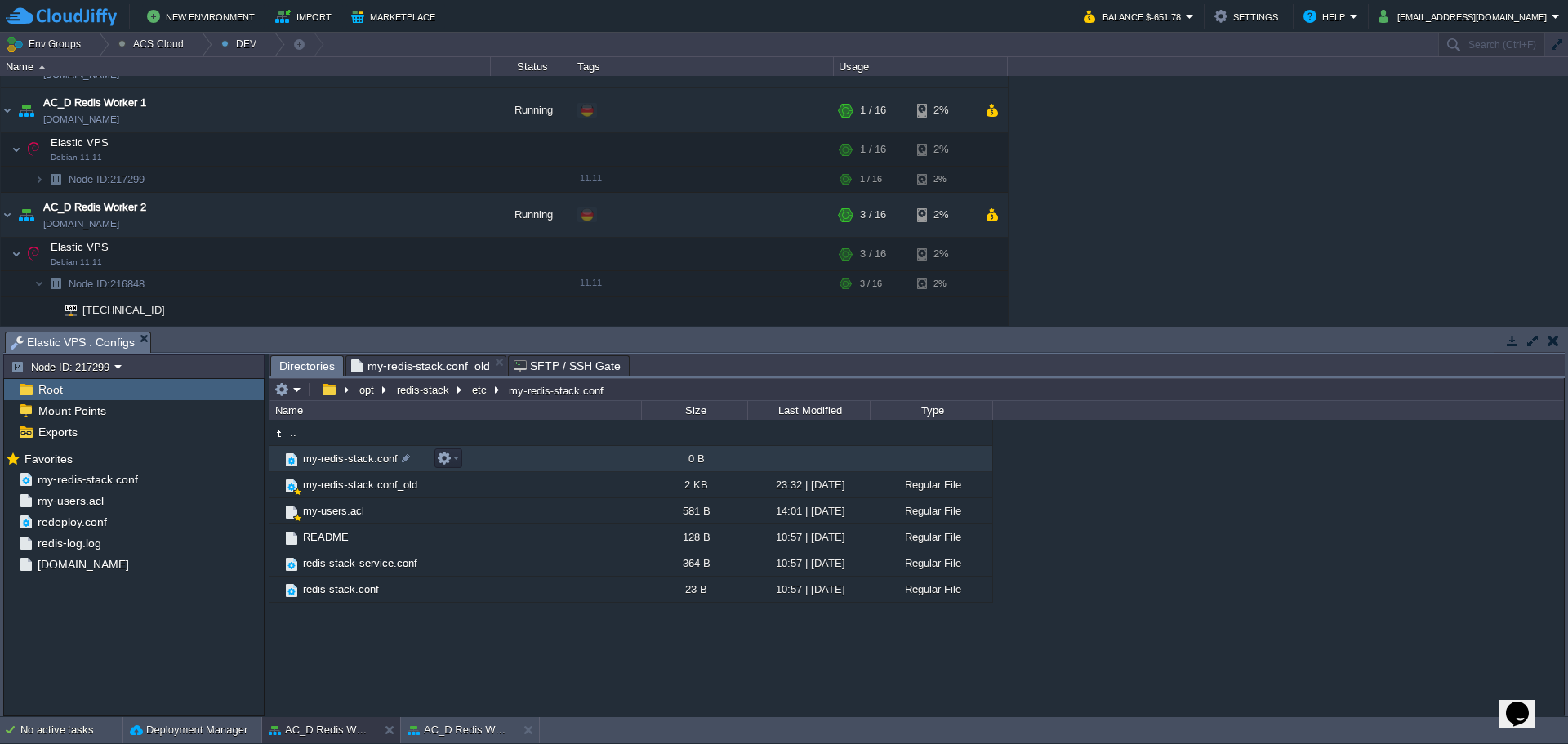
click at [368, 457] on span "my-redis-stack.conf" at bounding box center [350, 458] width 100 height 13
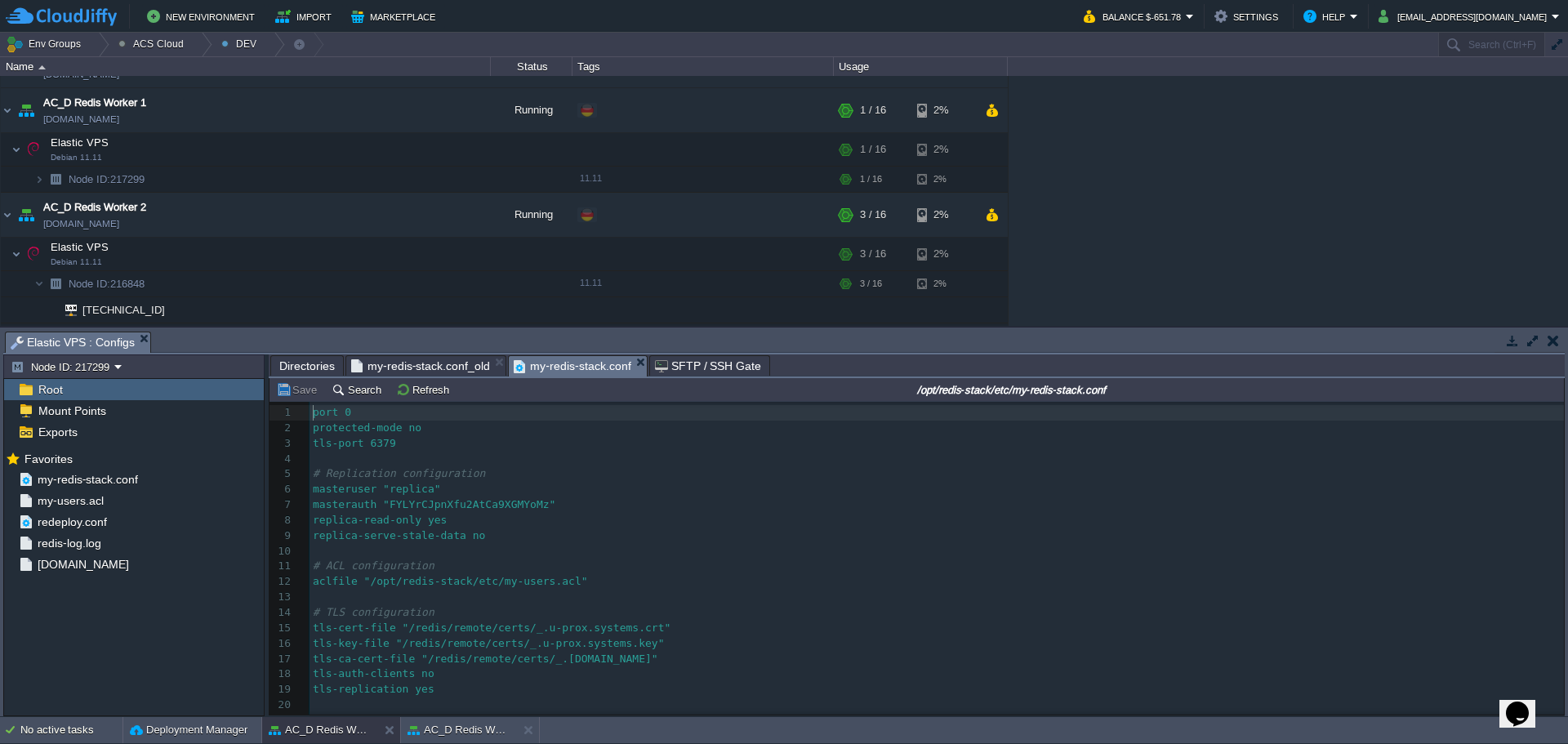
click at [477, 464] on pre "​" at bounding box center [937, 459] width 1254 height 15
type textarea "-"
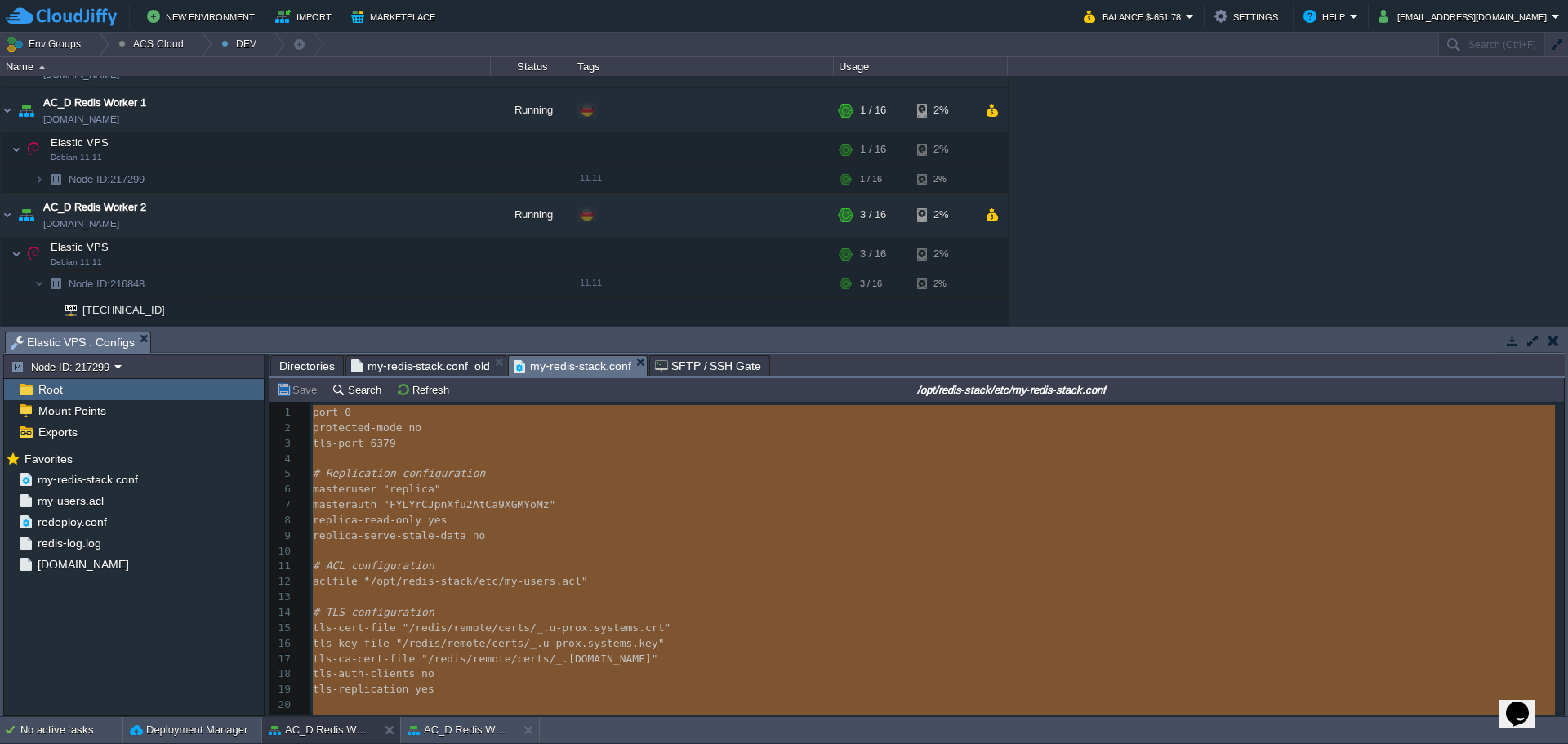
scroll to position [448, 0]
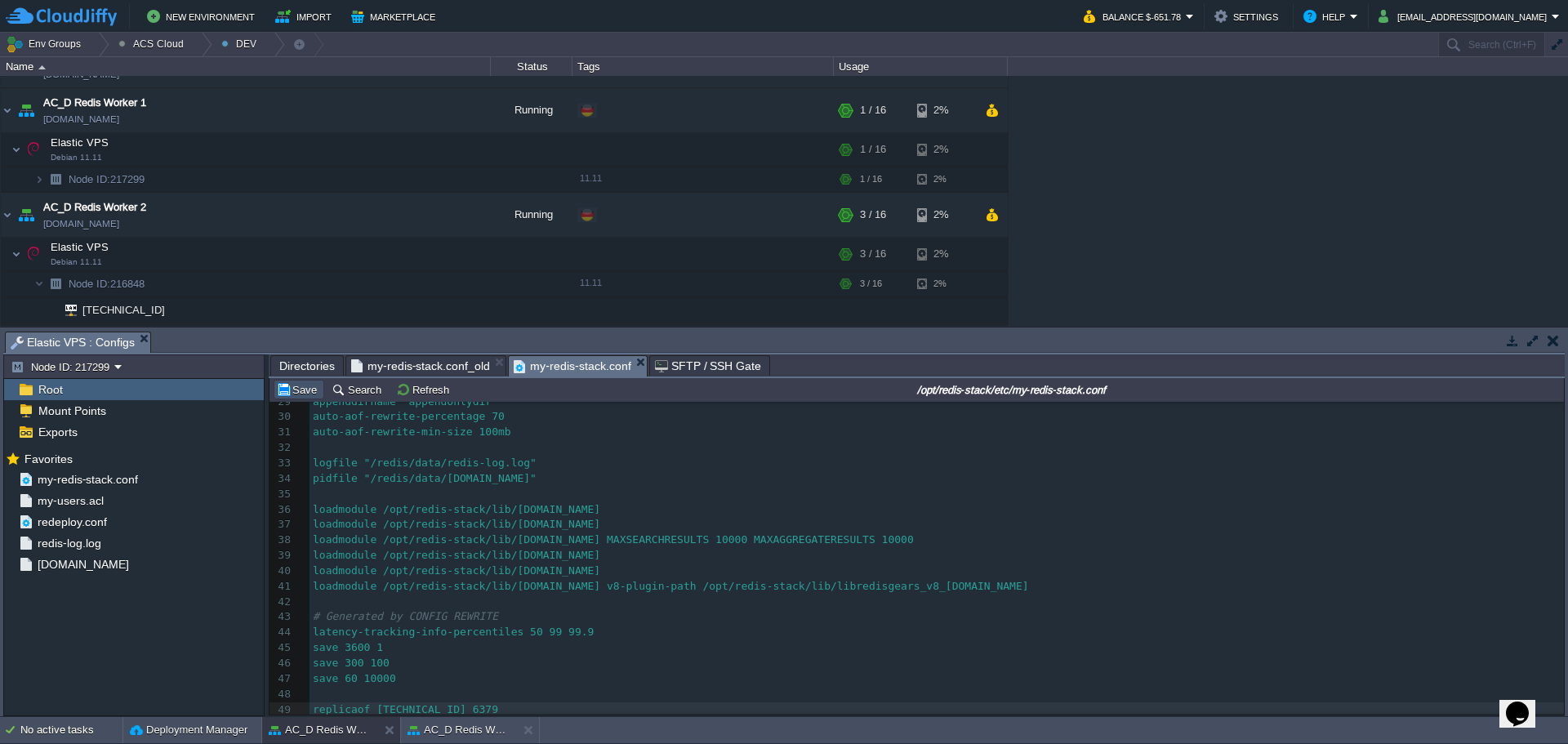
click at [305, 392] on button "Save" at bounding box center [299, 389] width 46 height 14
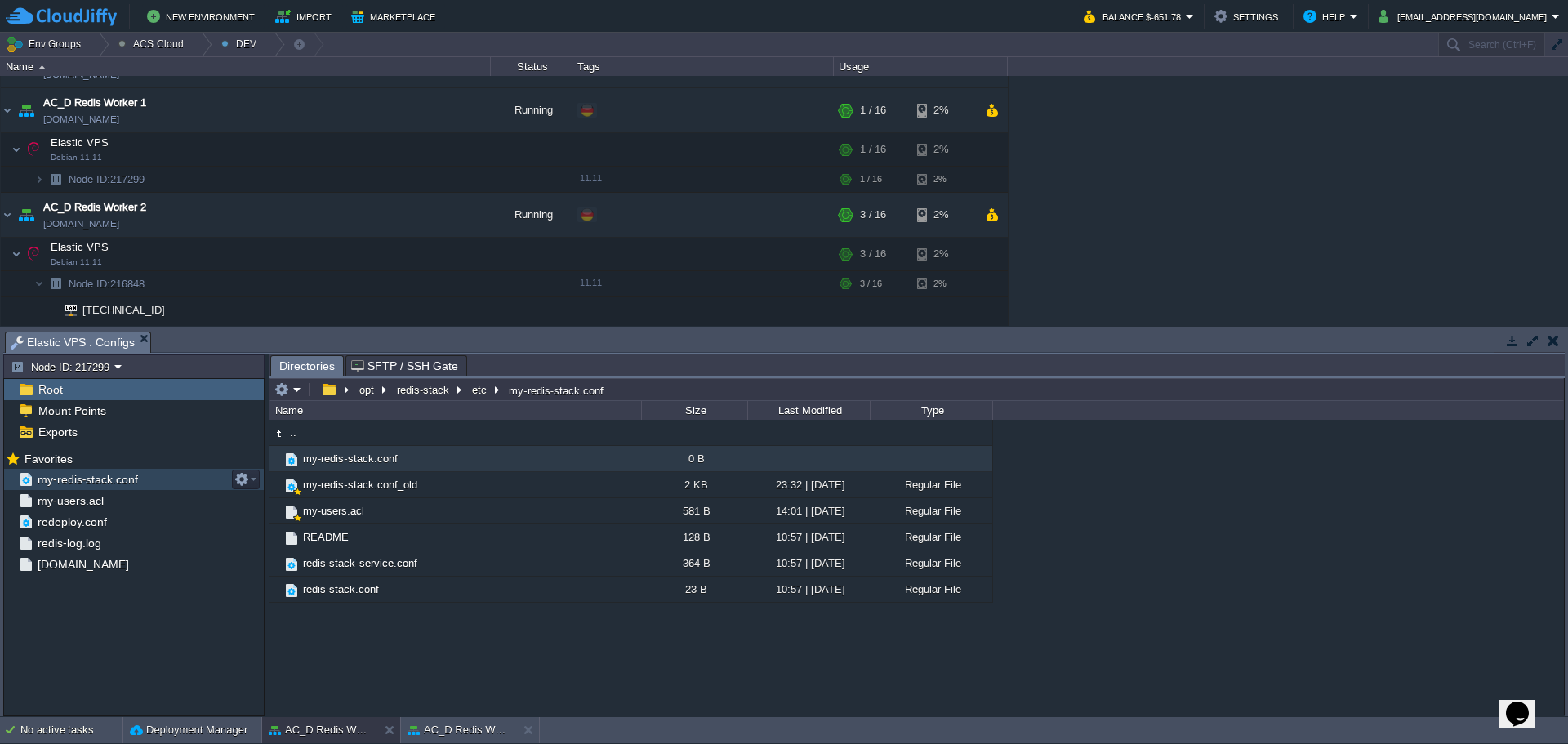
click at [112, 476] on span "my-redis-stack.conf" at bounding box center [88, 478] width 106 height 14
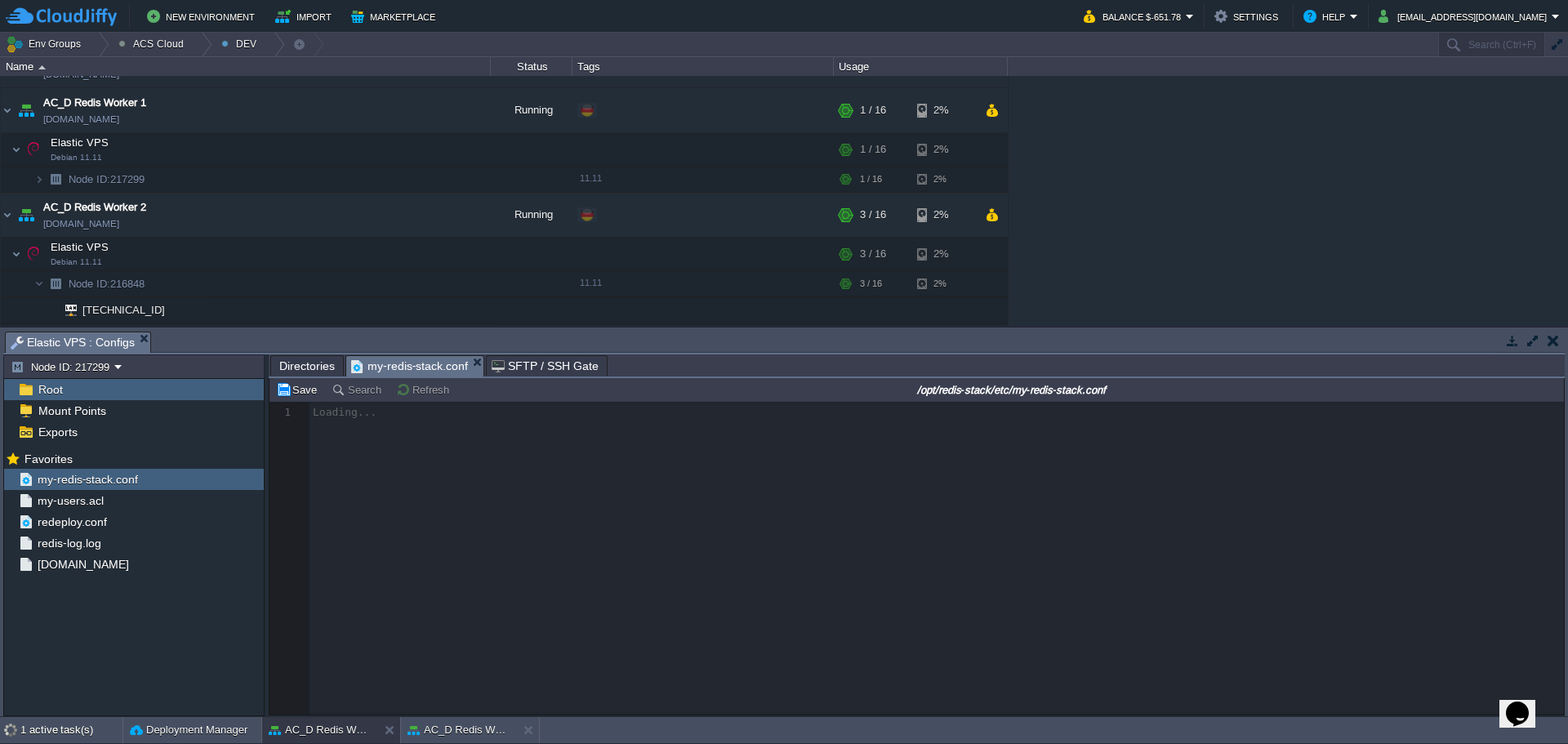
scroll to position [6, 0]
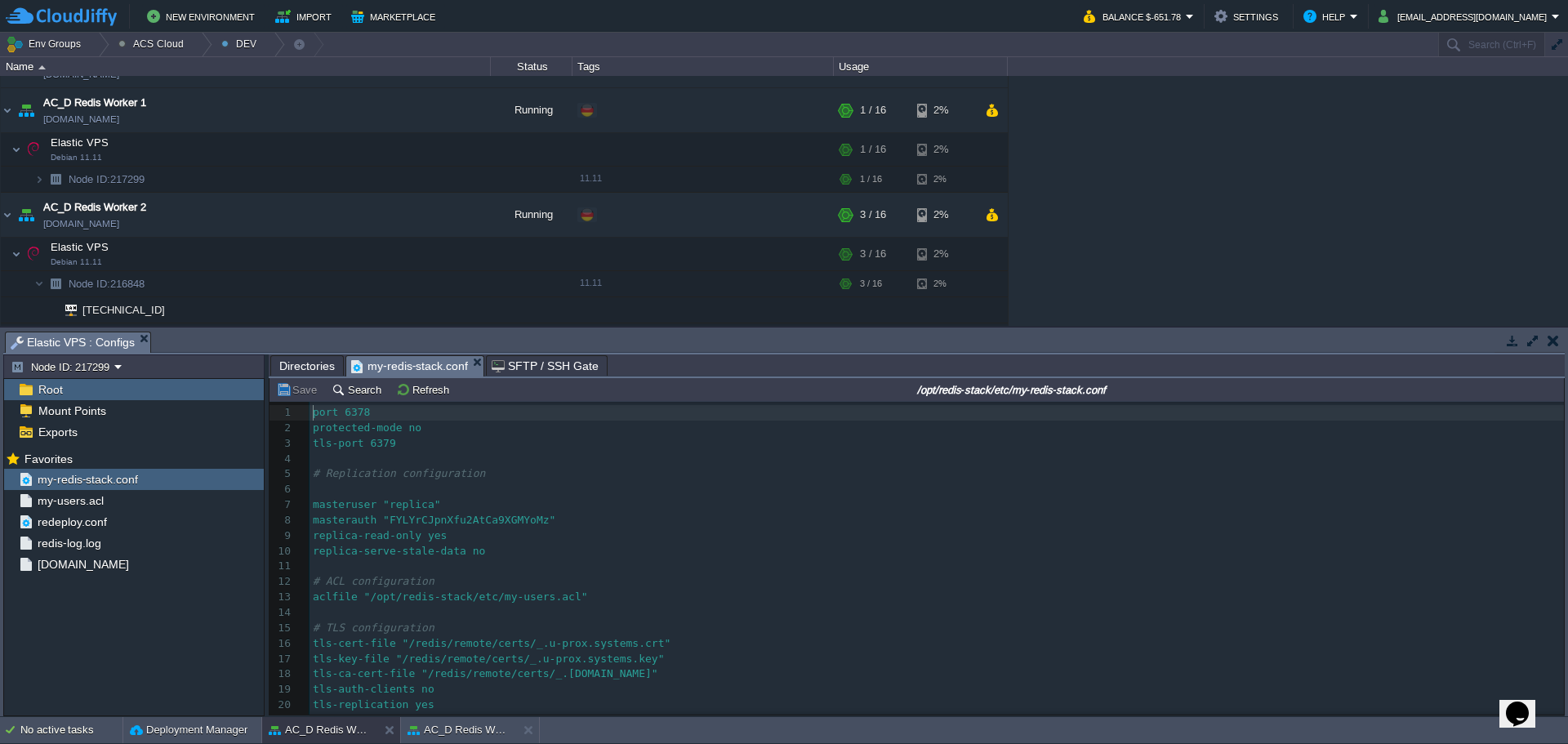
click at [296, 367] on span "Directories" at bounding box center [307, 366] width 56 height 19
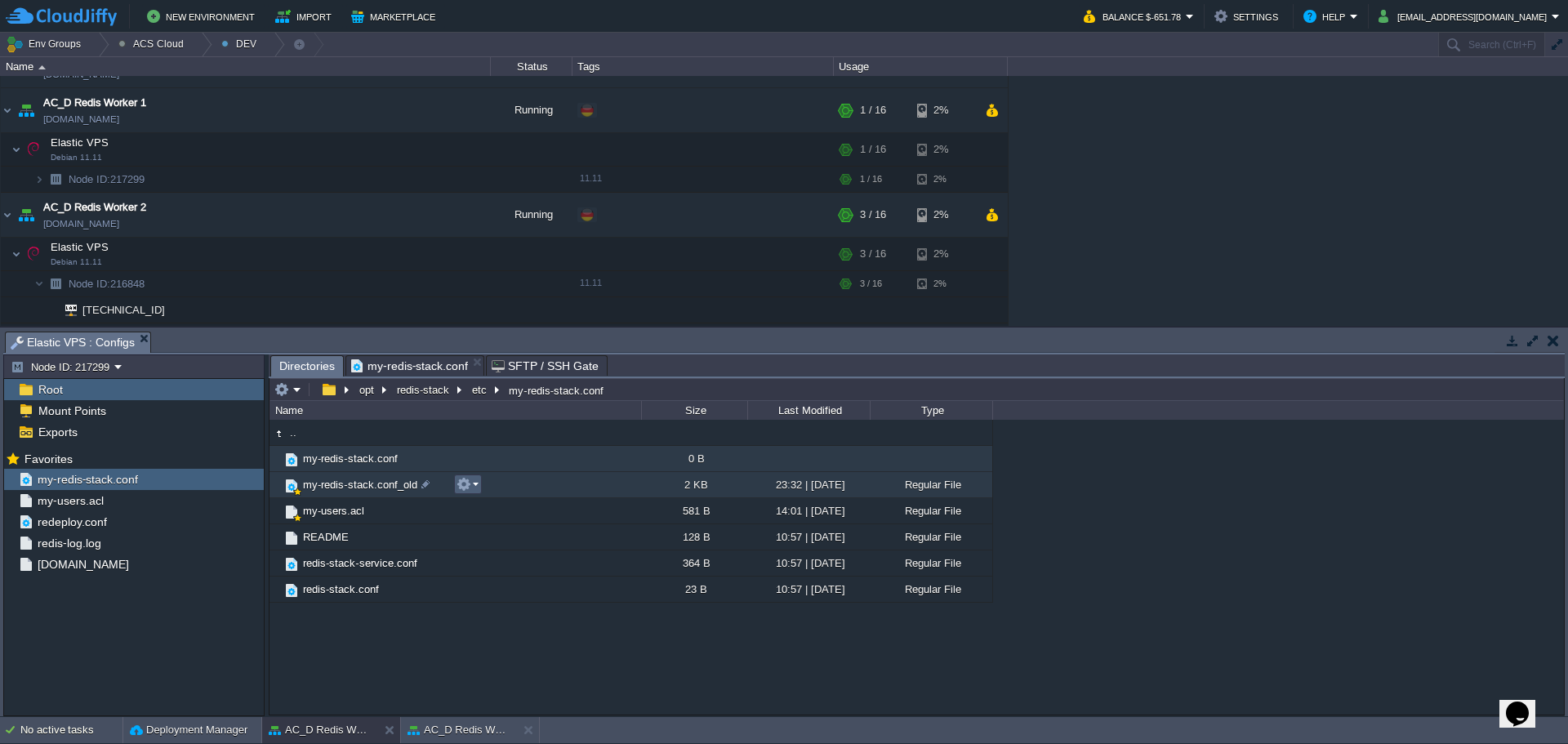
click at [477, 489] on em at bounding box center [467, 484] width 22 height 14
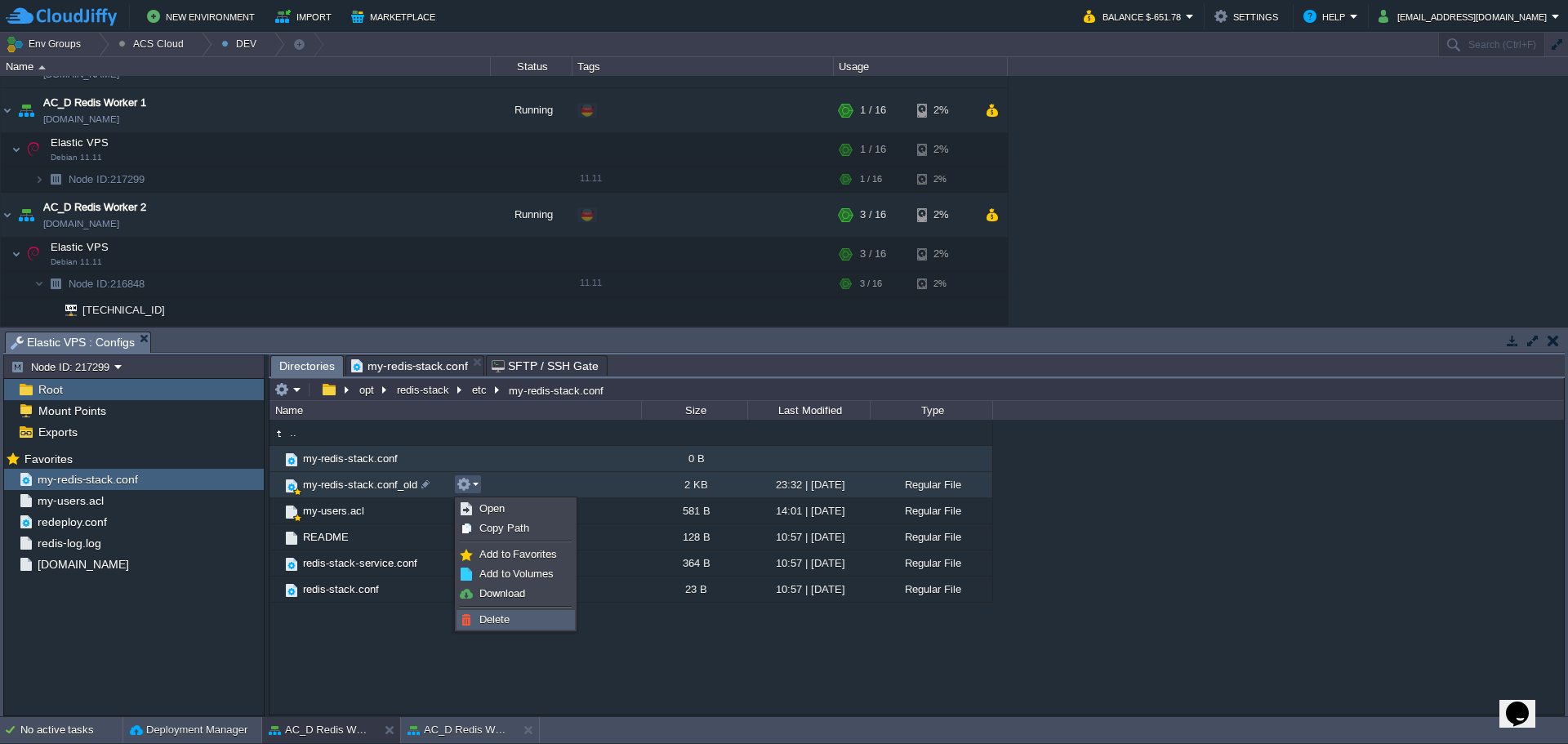
click at [479, 614] on span "Delete" at bounding box center [494, 619] width 30 height 13
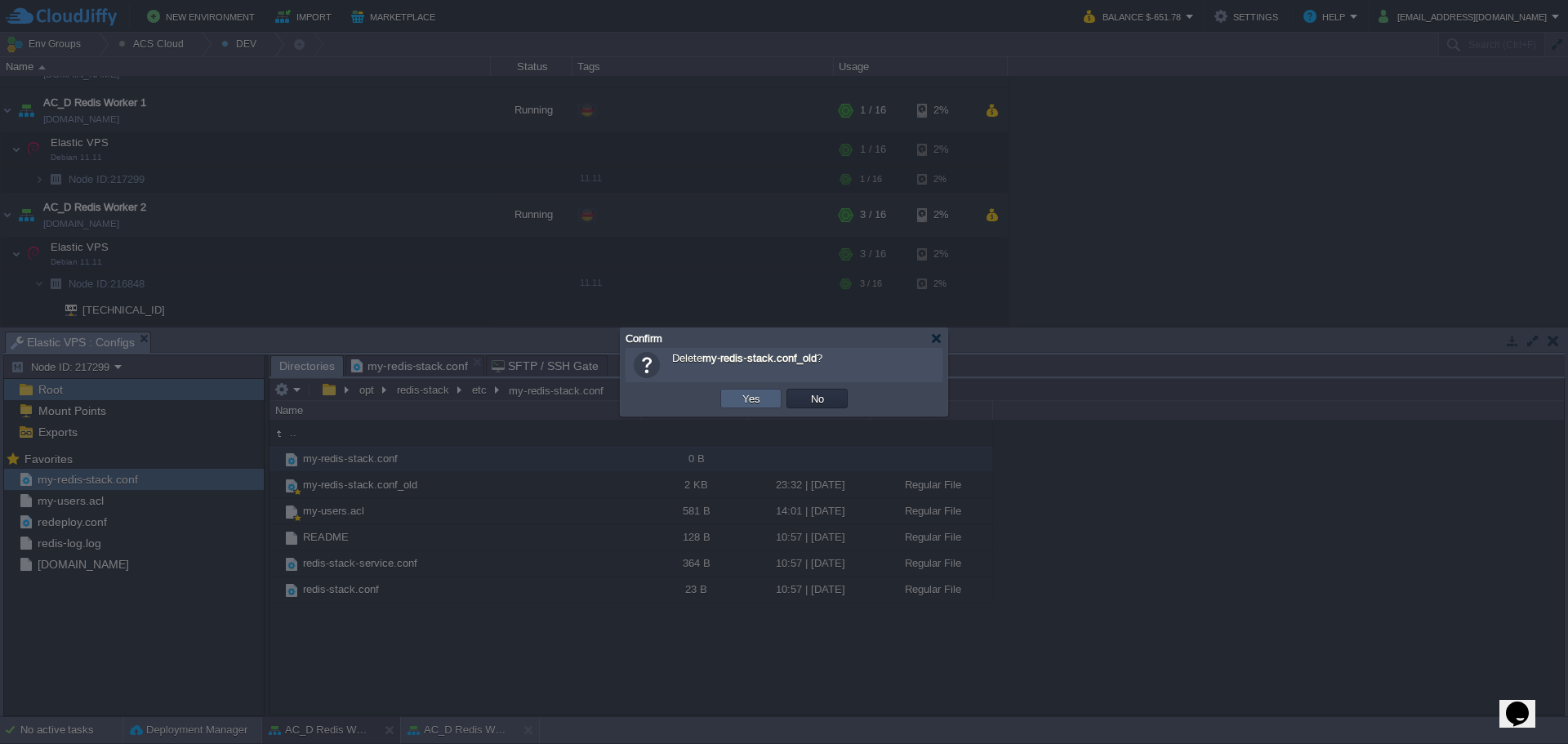
click at [760, 399] on button "Yes" at bounding box center [751, 398] width 28 height 14
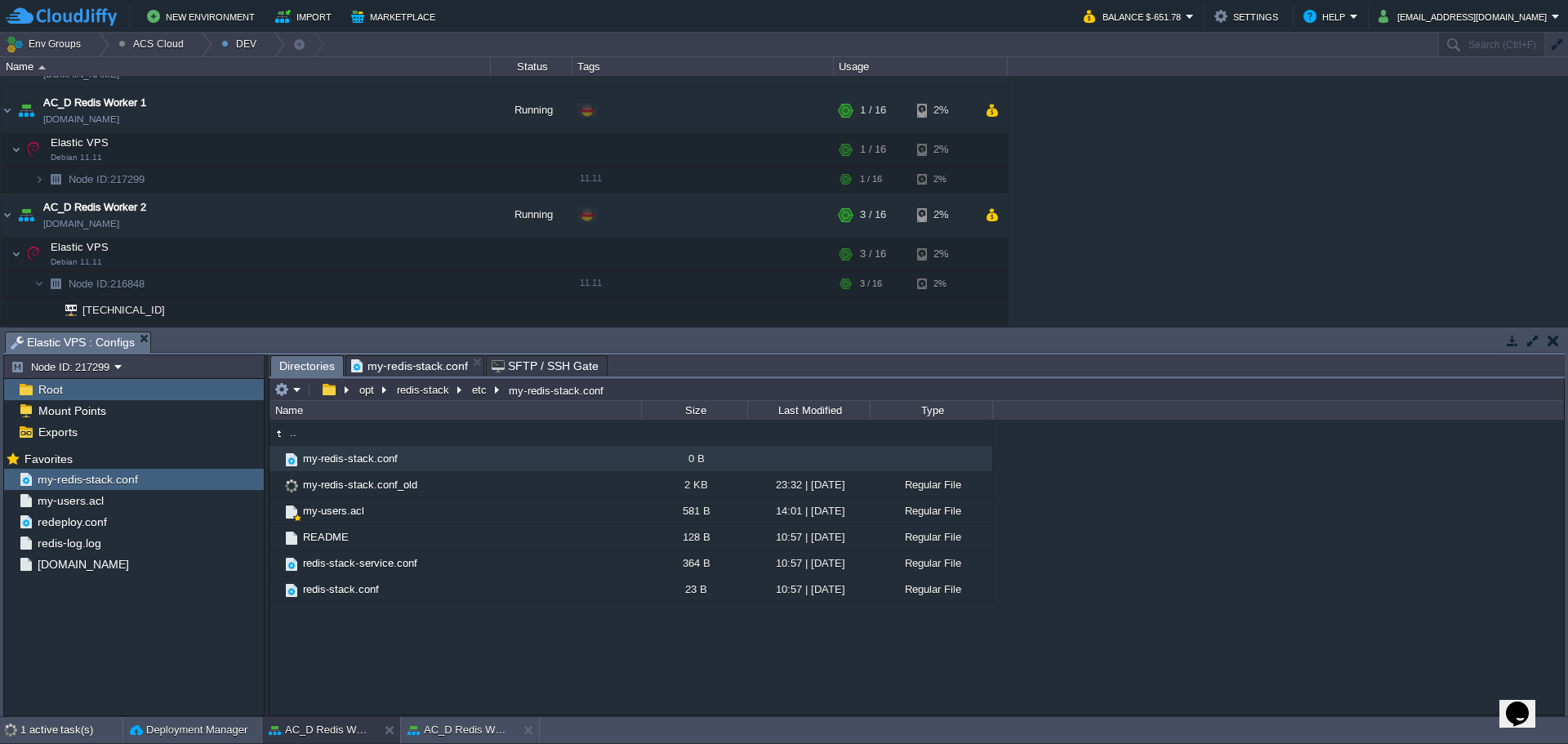
click at [433, 369] on span "my-redis-stack.conf" at bounding box center [409, 366] width 116 height 19
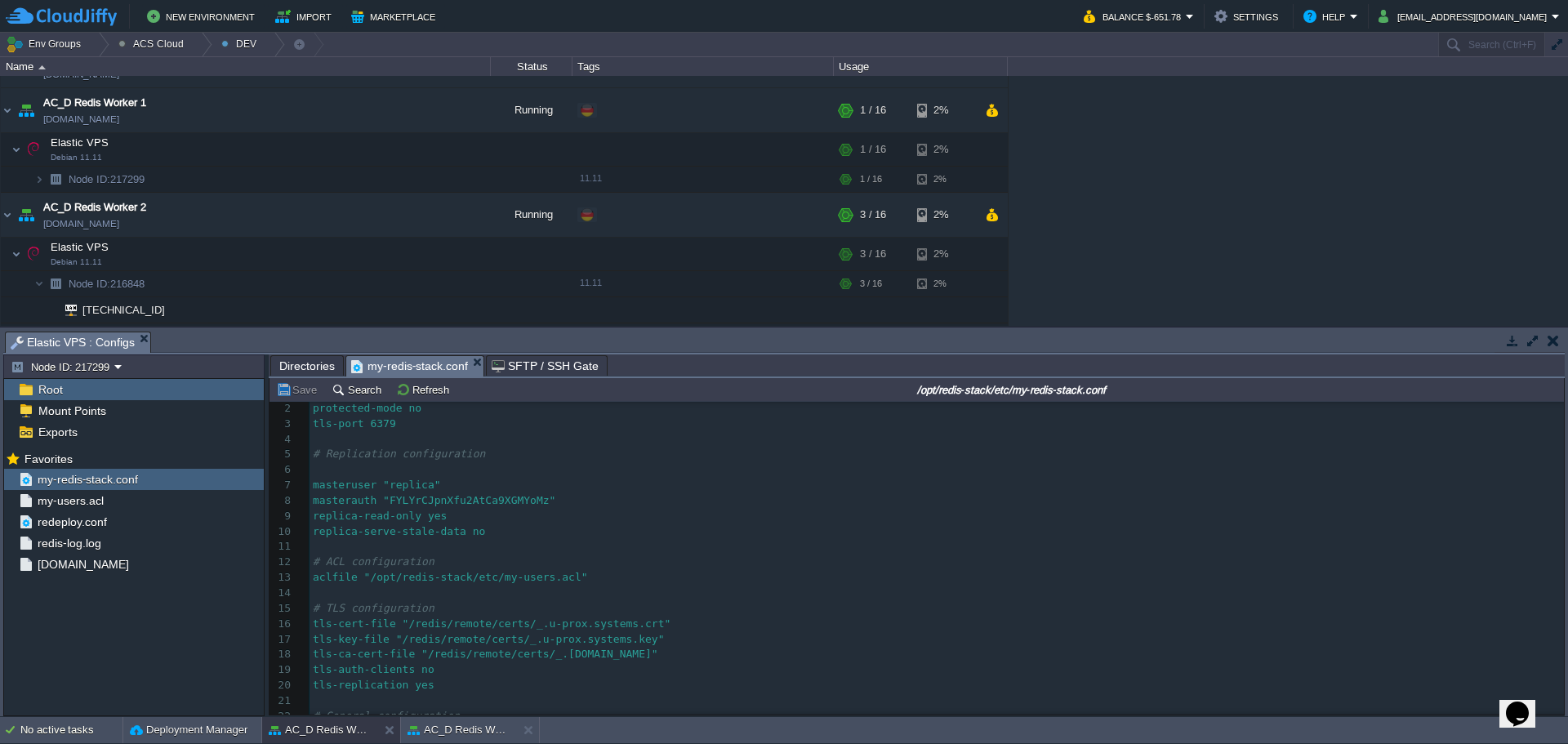
scroll to position [82, 0]
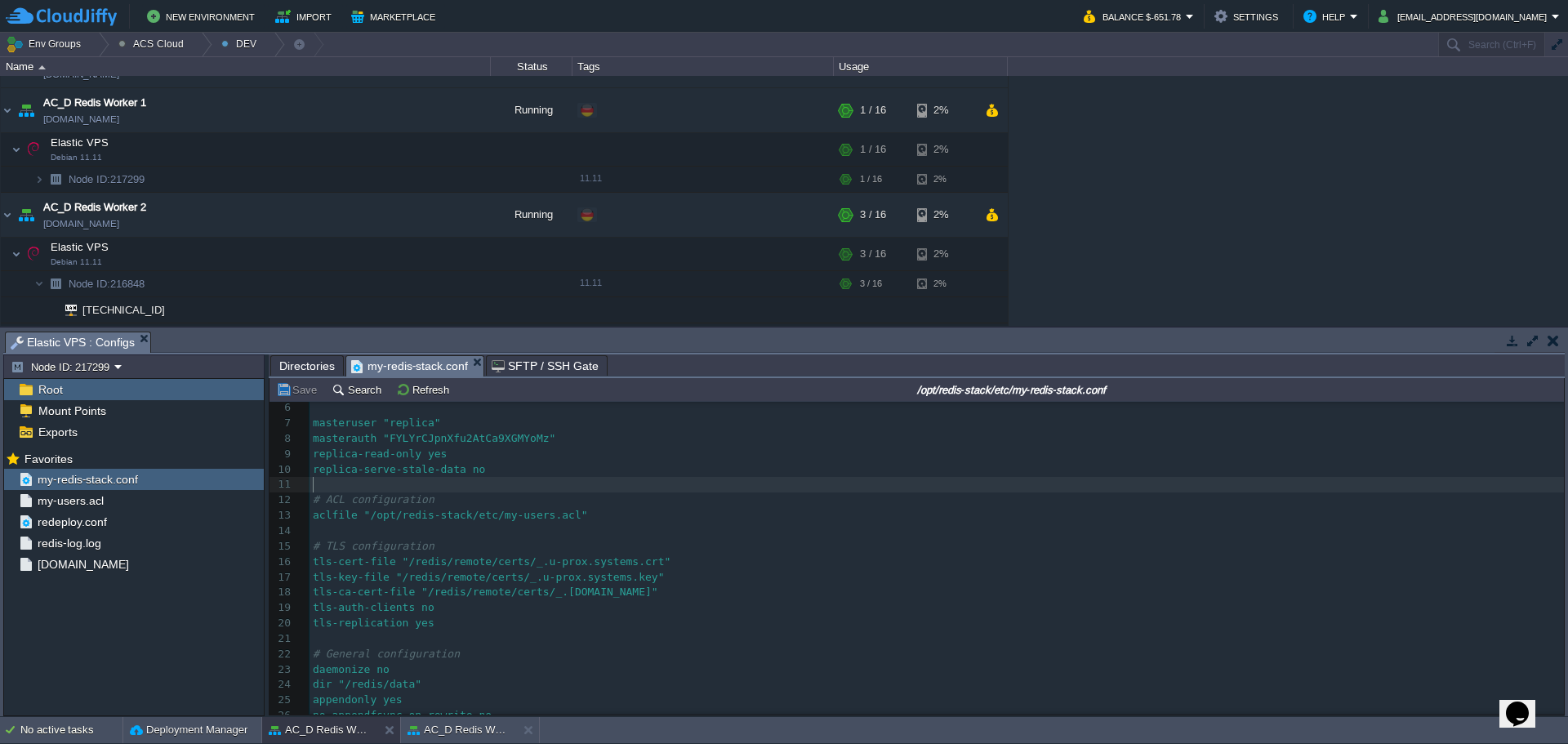
click at [801, 480] on pre "​" at bounding box center [937, 485] width 1254 height 15
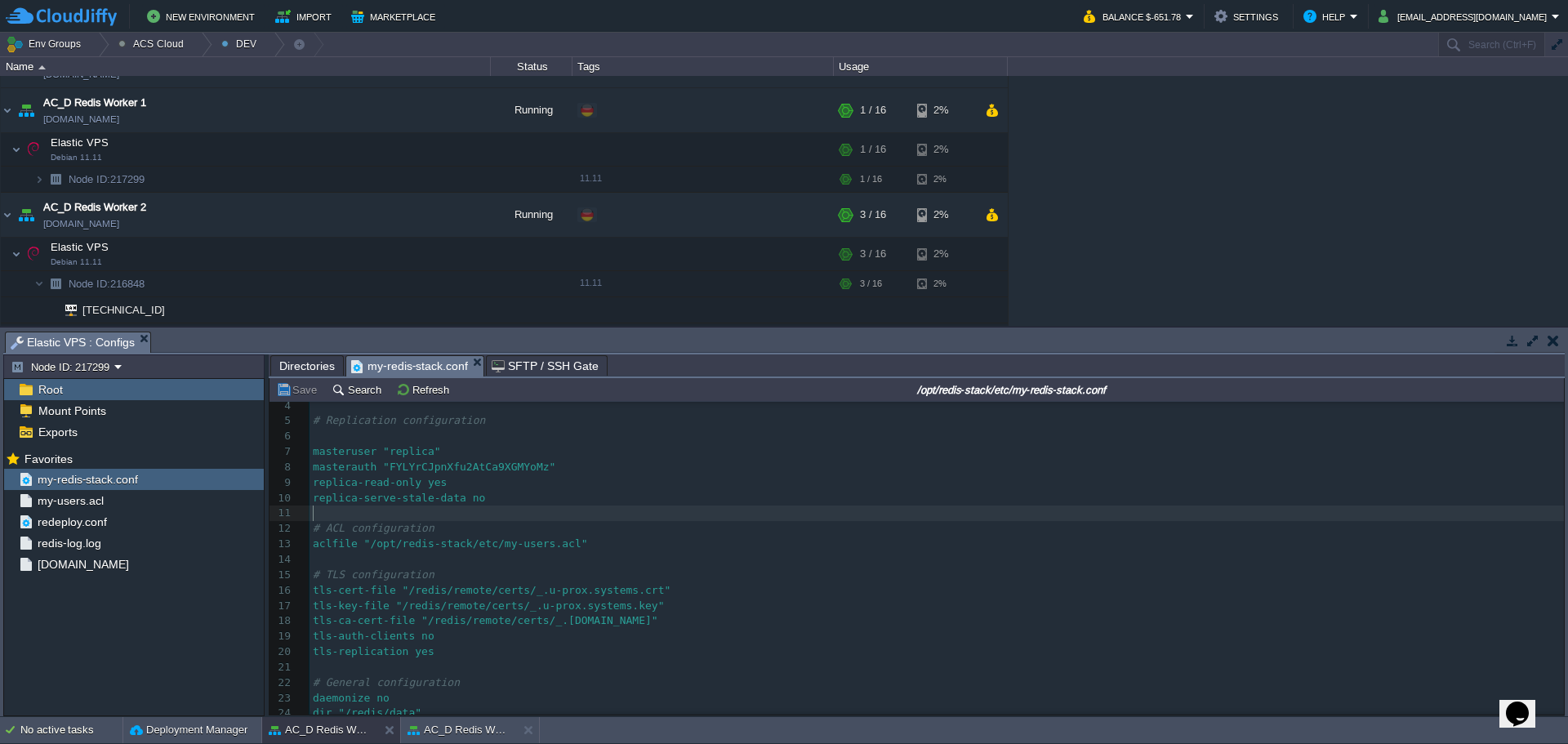
scroll to position [0, 0]
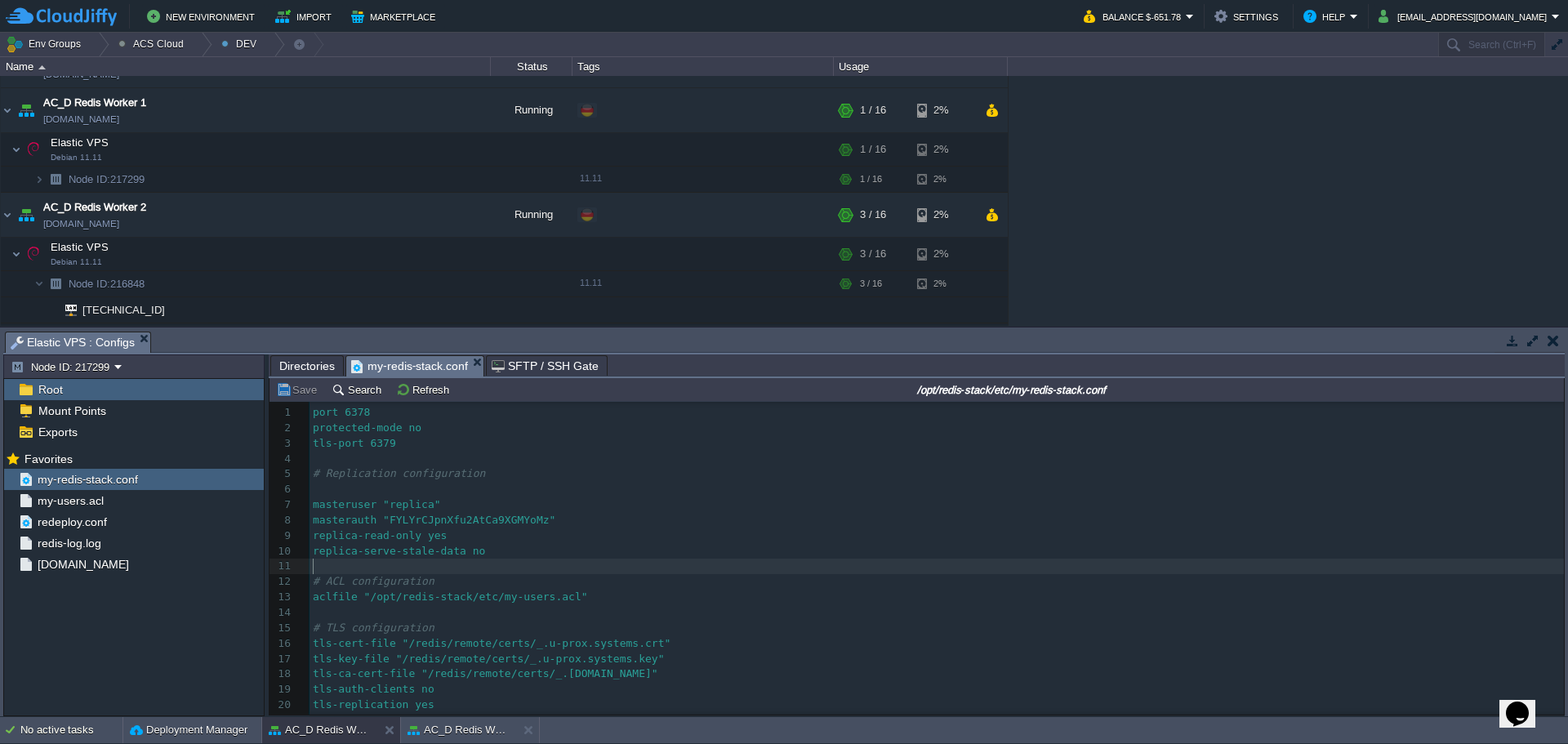
click at [312, 370] on span "Directories" at bounding box center [307, 366] width 56 height 19
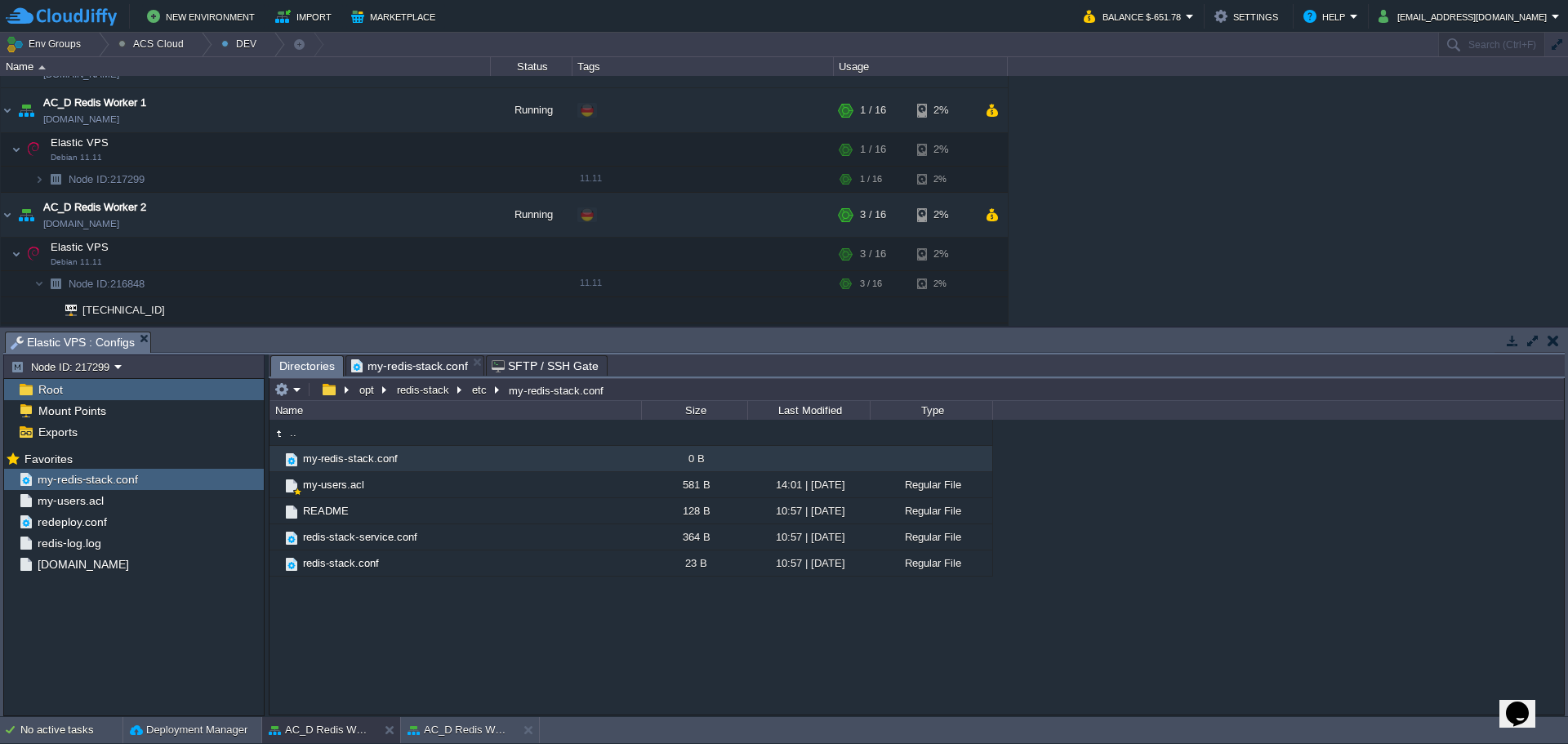
type input "/opt/redis-stack/etc/my-redis-stack.conf"
click at [623, 395] on input "/opt/redis-stack/etc/my-redis-stack.conf" at bounding box center [916, 390] width 1295 height 23
click at [634, 396] on input "/opt/redis-stack/etc/my-redis-stack.conf" at bounding box center [916, 390] width 1295 height 23
drag, startPoint x: 492, startPoint y: 392, endPoint x: 371, endPoint y: 396, distance: 121.1
click at [371, 396] on input "/opt/redis-stack/etc/my-redis-stack.conf" at bounding box center [916, 390] width 1295 height 23
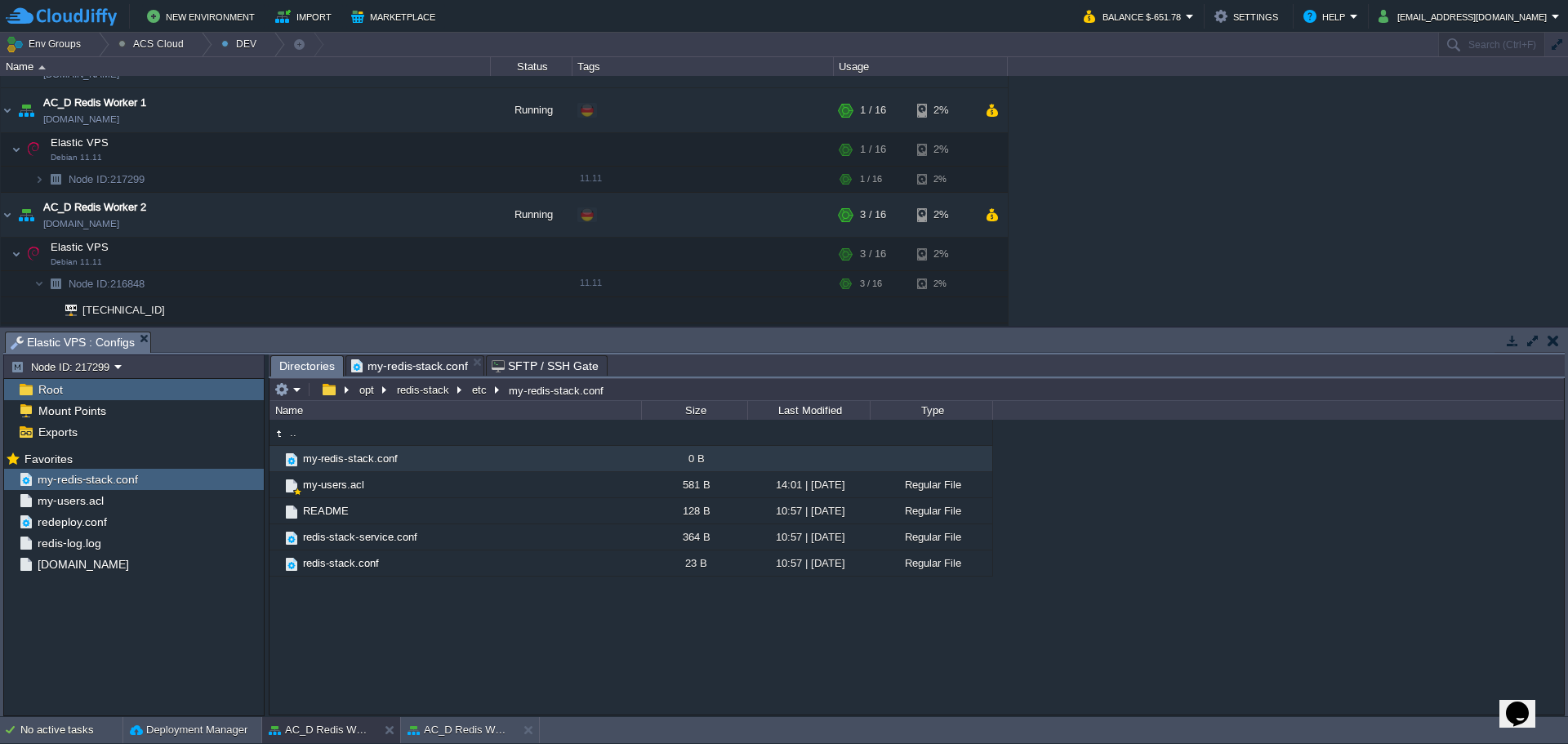
click at [444, 626] on div ".. my-redis-stack.conf 0 B my-users.acl 581 B 14:01 | [DATE] Regular File READM…" at bounding box center [916, 566] width 1295 height 294
click at [290, 391] on em at bounding box center [288, 389] width 27 height 14
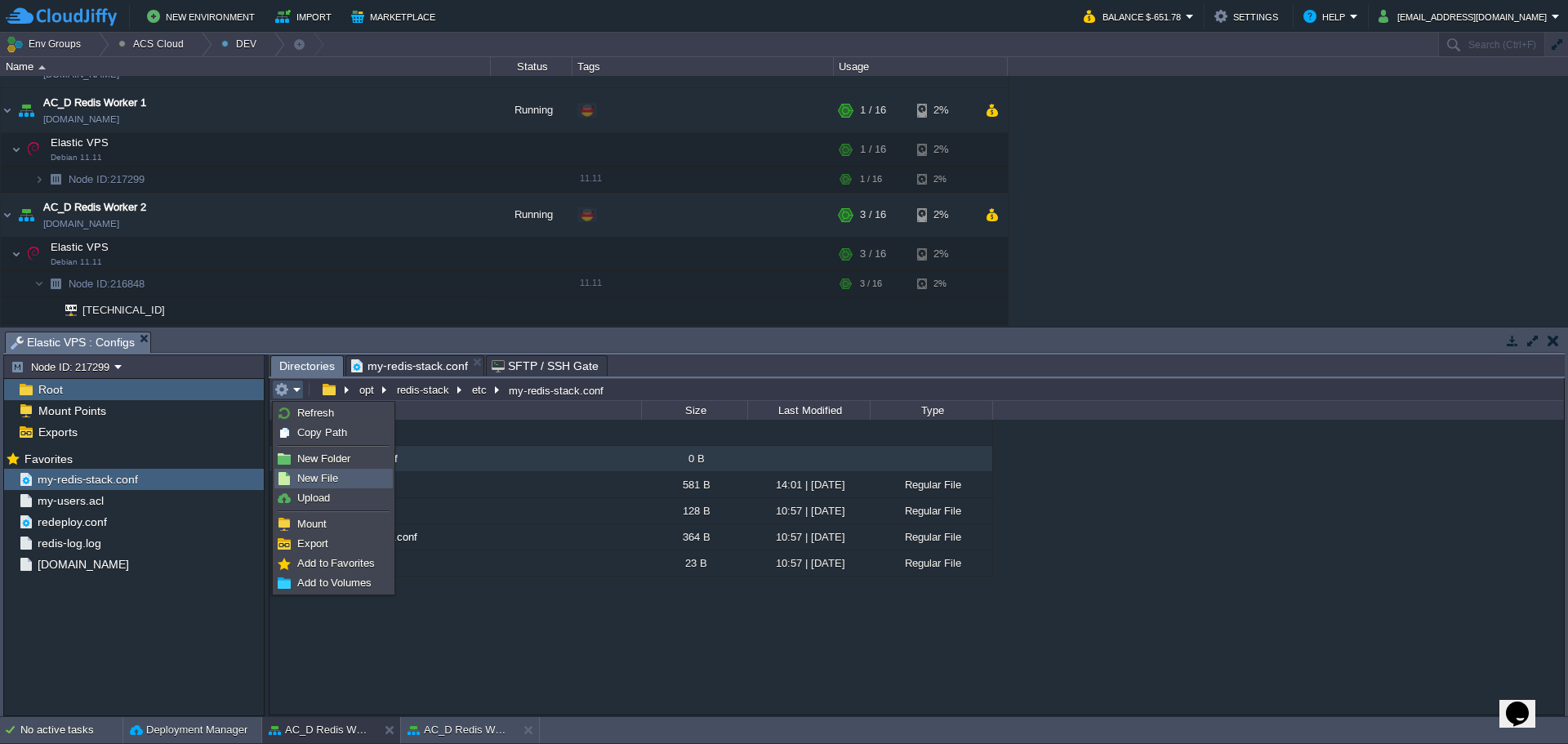
click at [333, 483] on span "New File" at bounding box center [318, 477] width 40 height 13
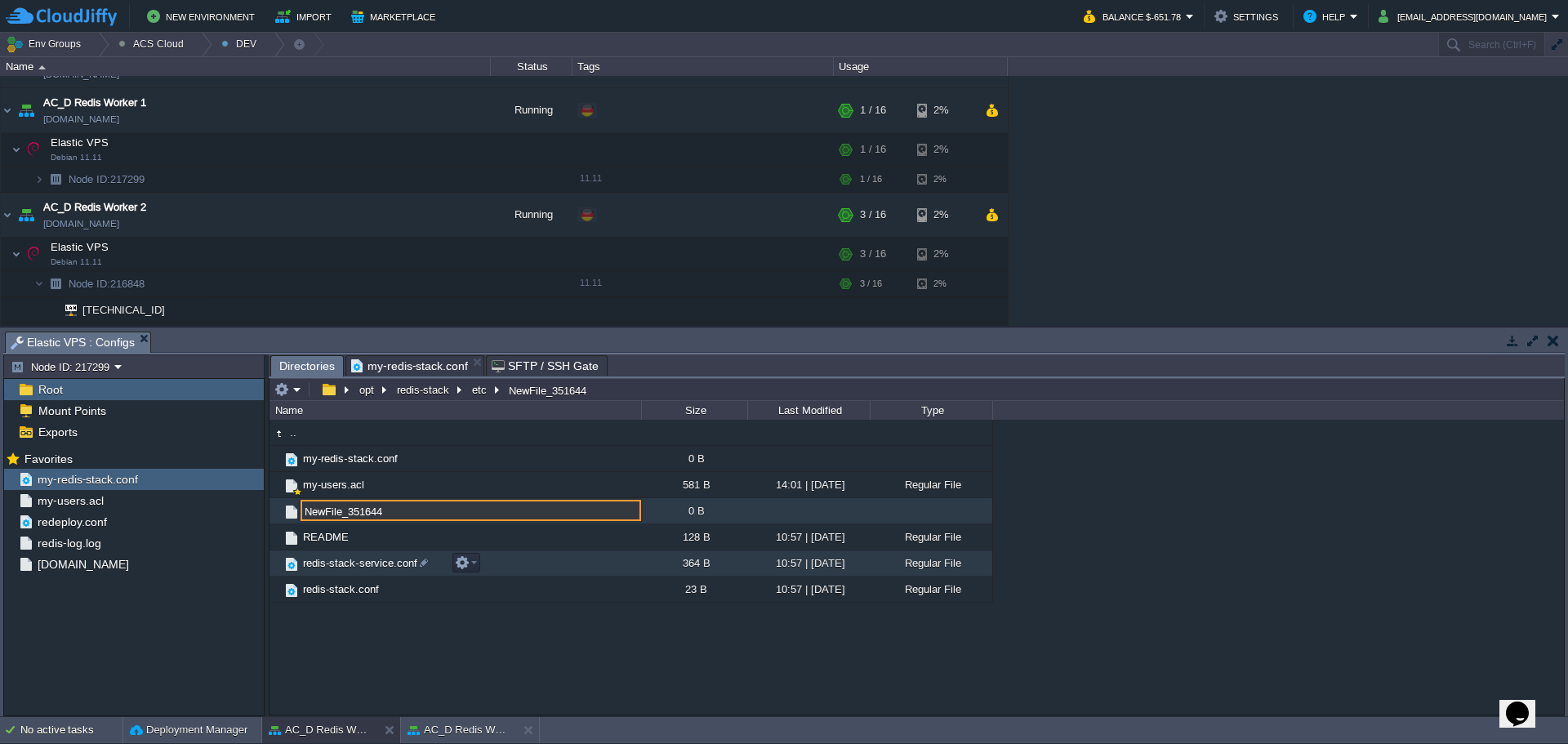
paste input "my-redis-stack.conf"
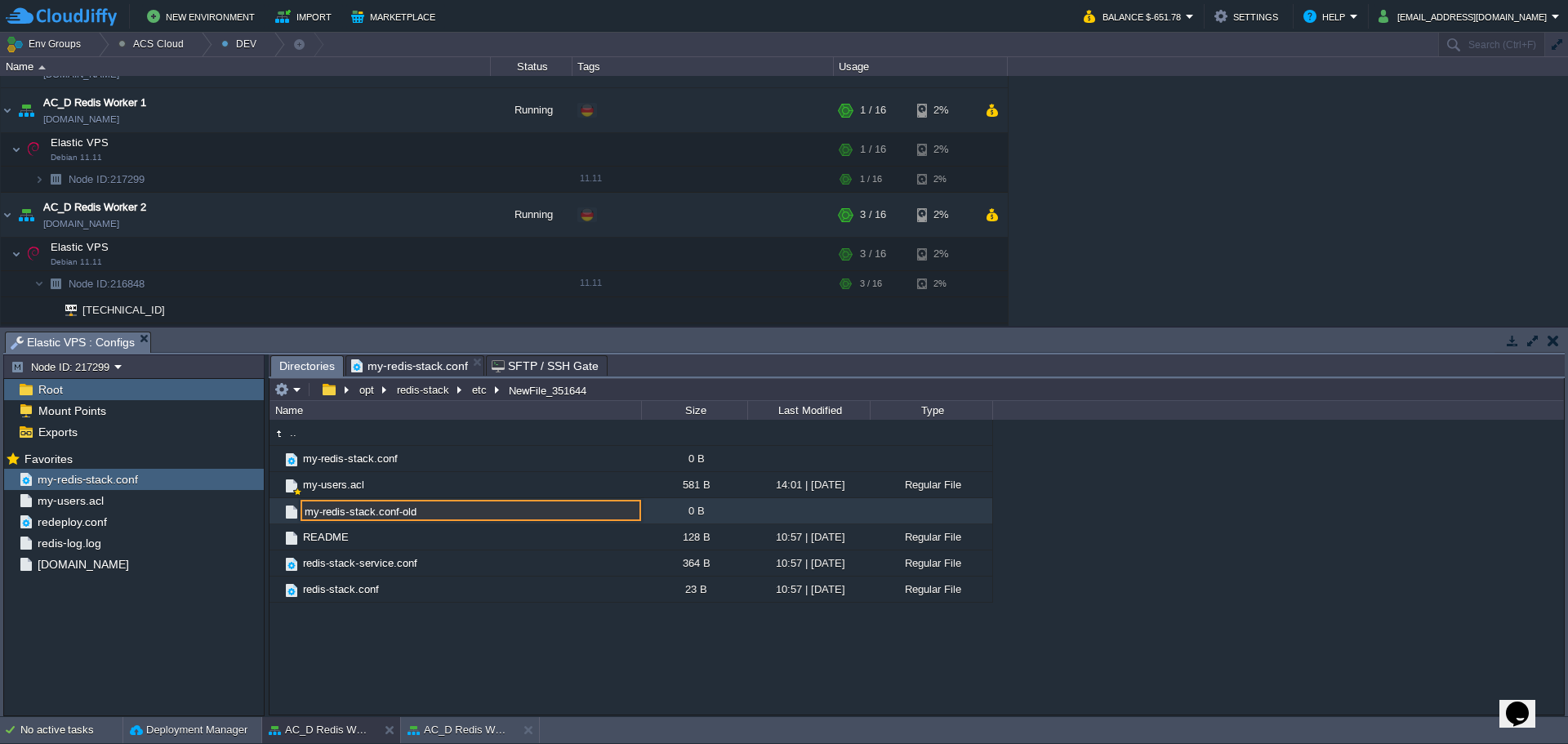
type input "my-redis-stack.conf-old"
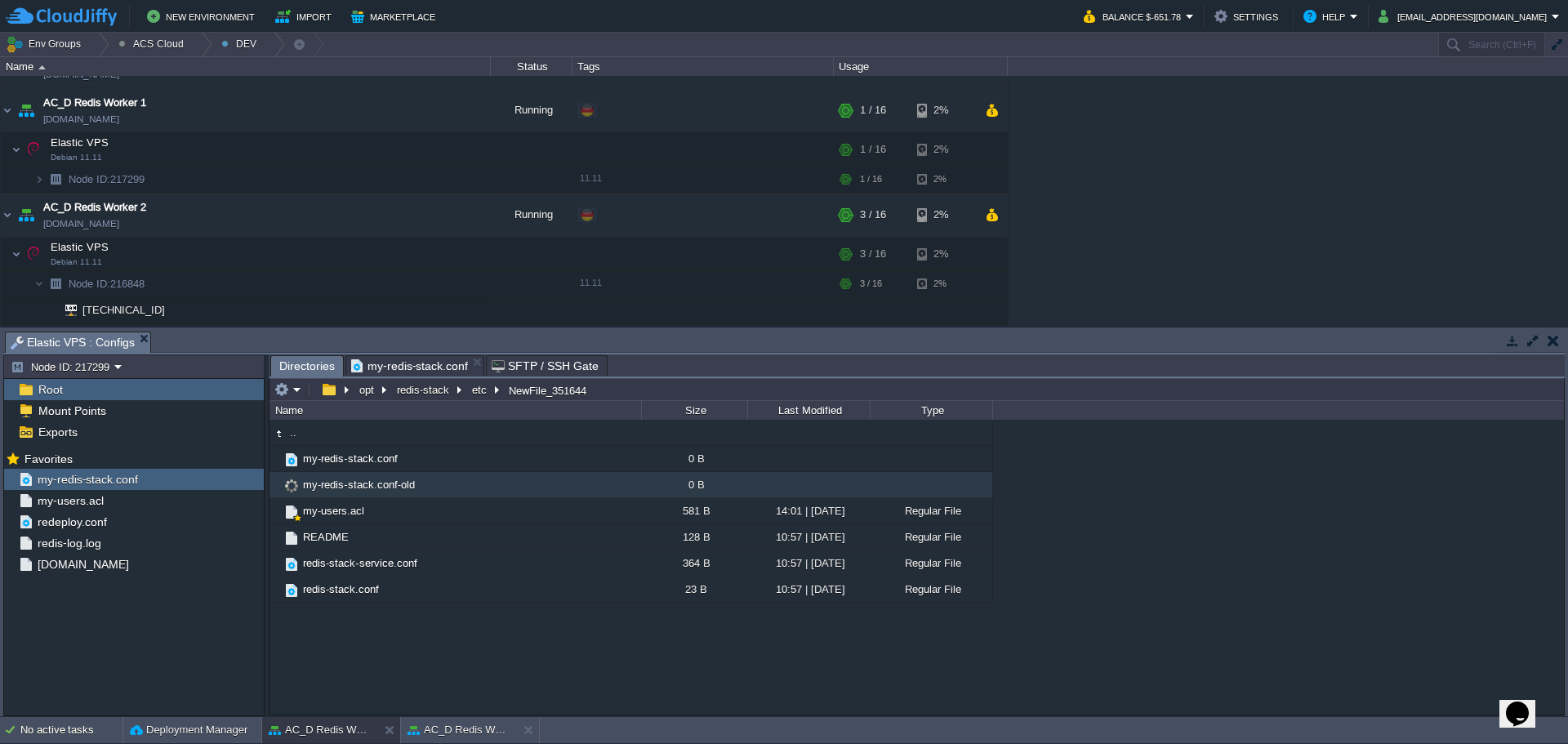
click at [422, 370] on span "my-redis-stack.conf" at bounding box center [409, 366] width 116 height 19
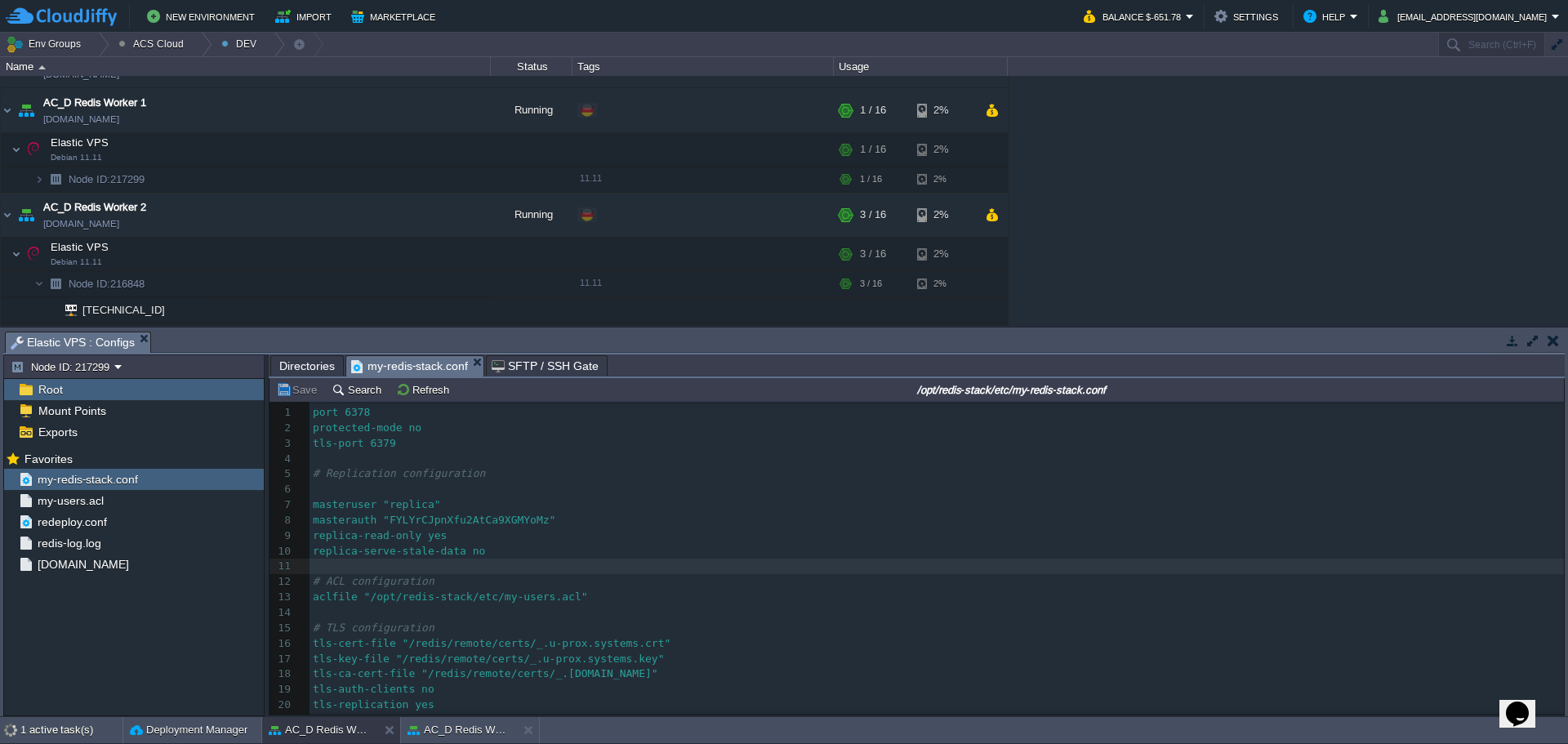
click at [558, 465] on pre "​" at bounding box center [937, 459] width 1254 height 15
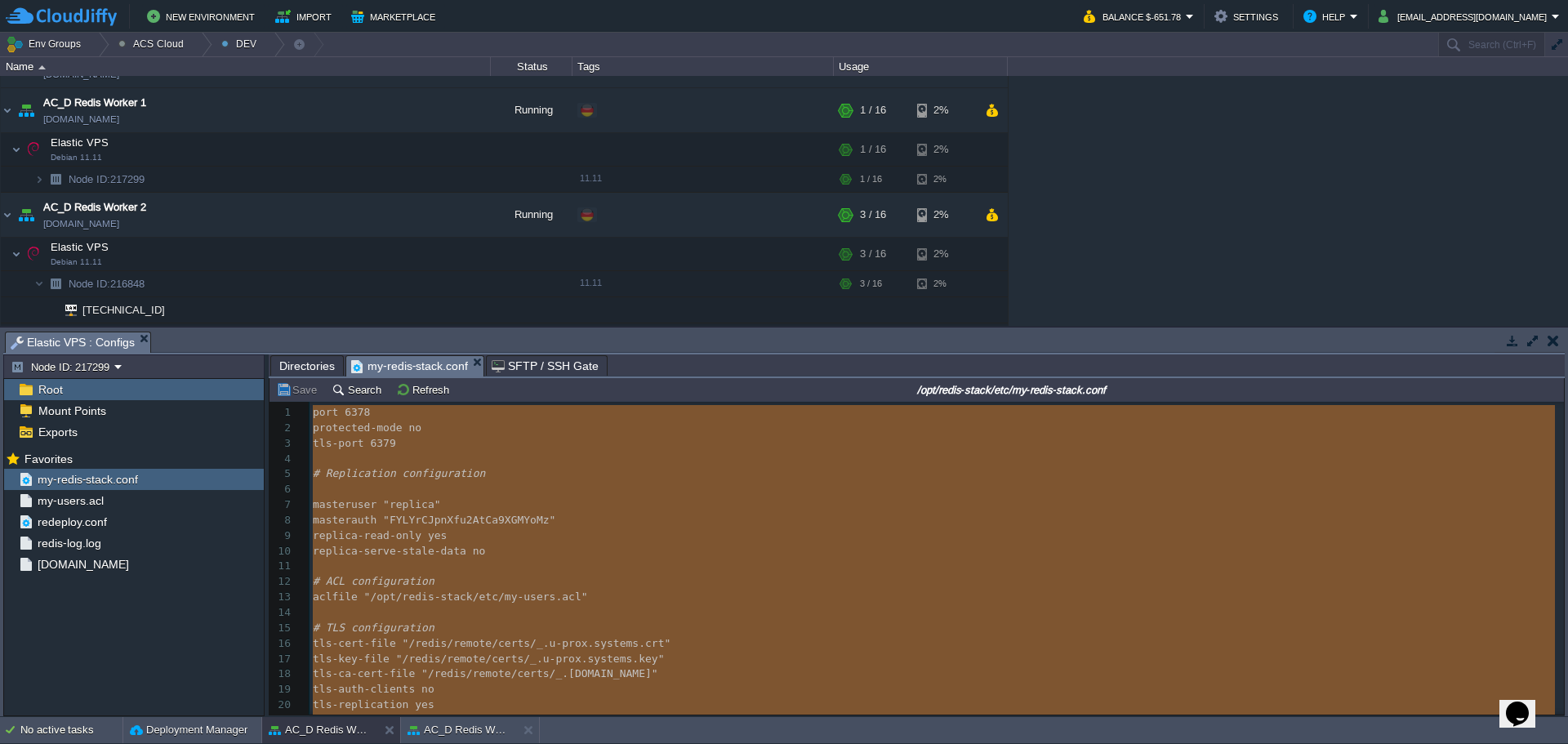
click at [306, 367] on span "Directories" at bounding box center [307, 366] width 56 height 19
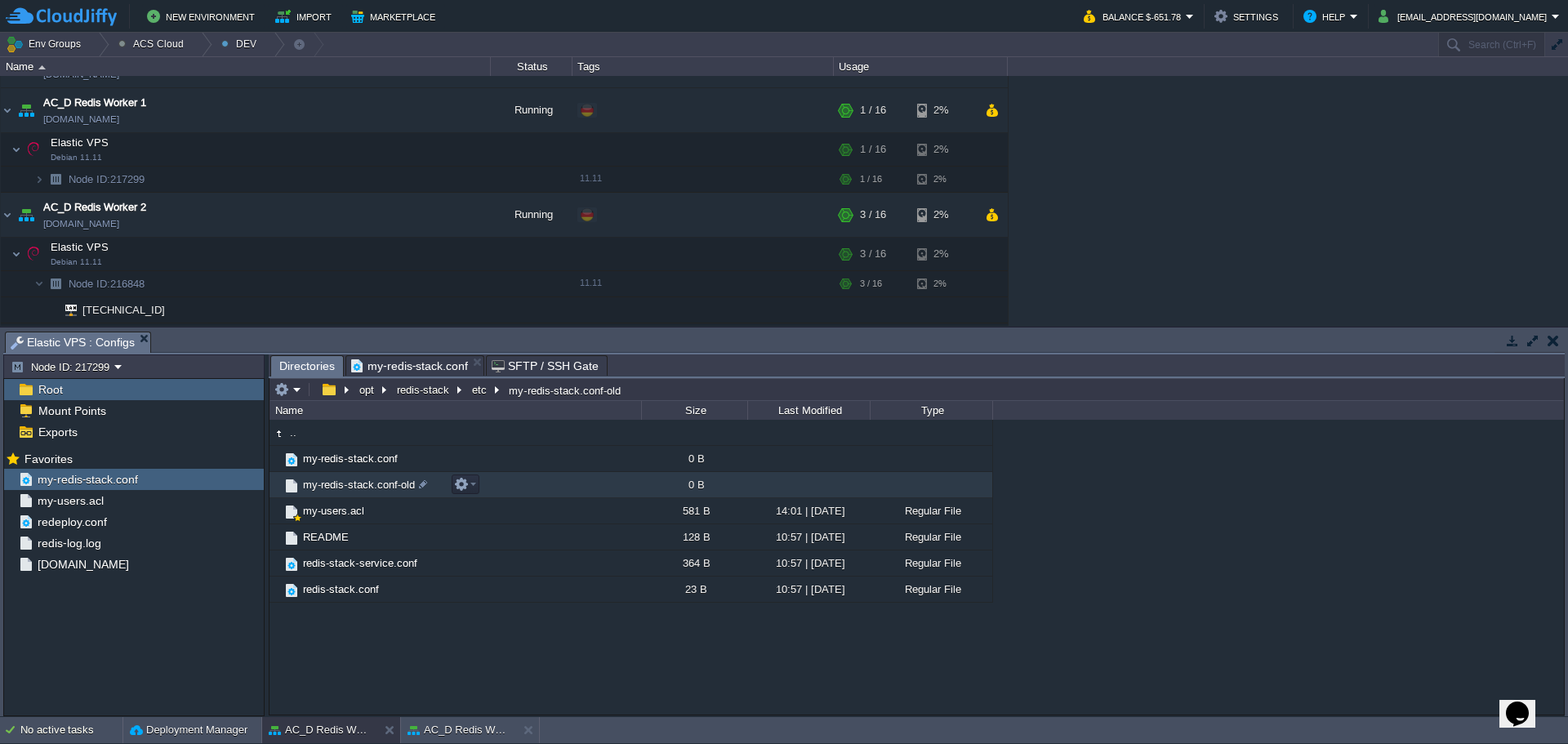
click at [383, 487] on span "my-redis-stack.conf-old" at bounding box center [358, 484] width 116 height 13
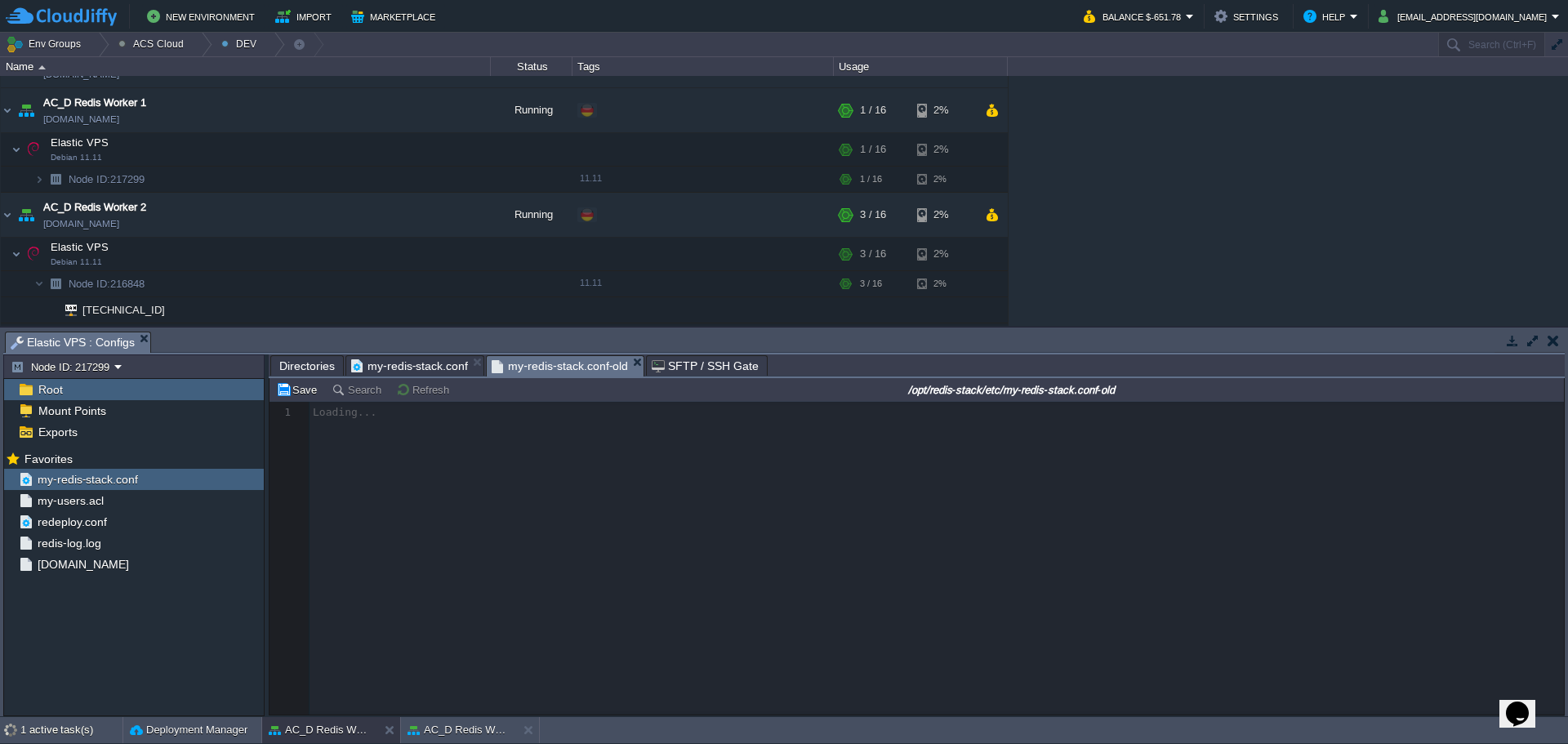
scroll to position [6, 0]
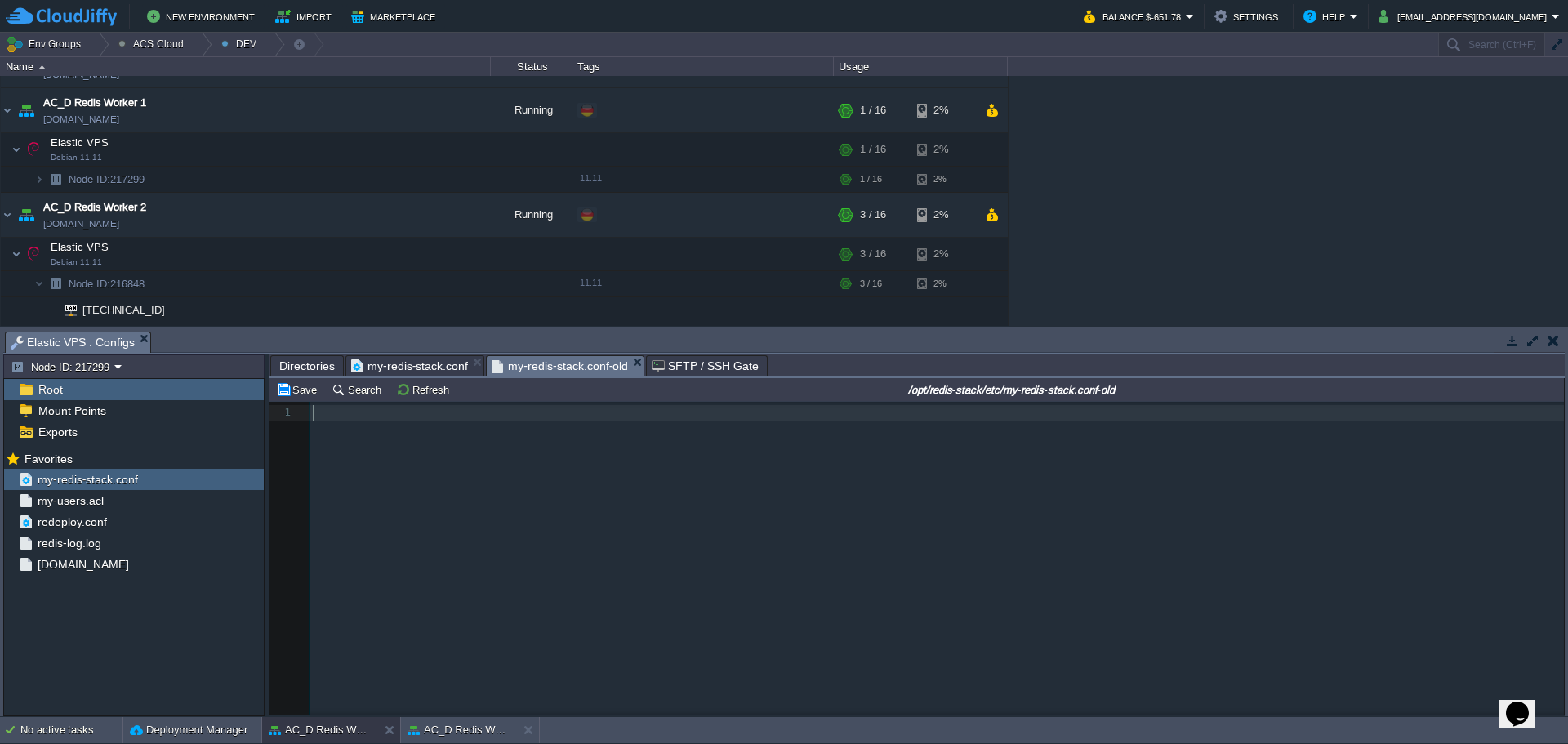
click at [627, 608] on div "1 1 ​" at bounding box center [929, 570] width 1319 height 337
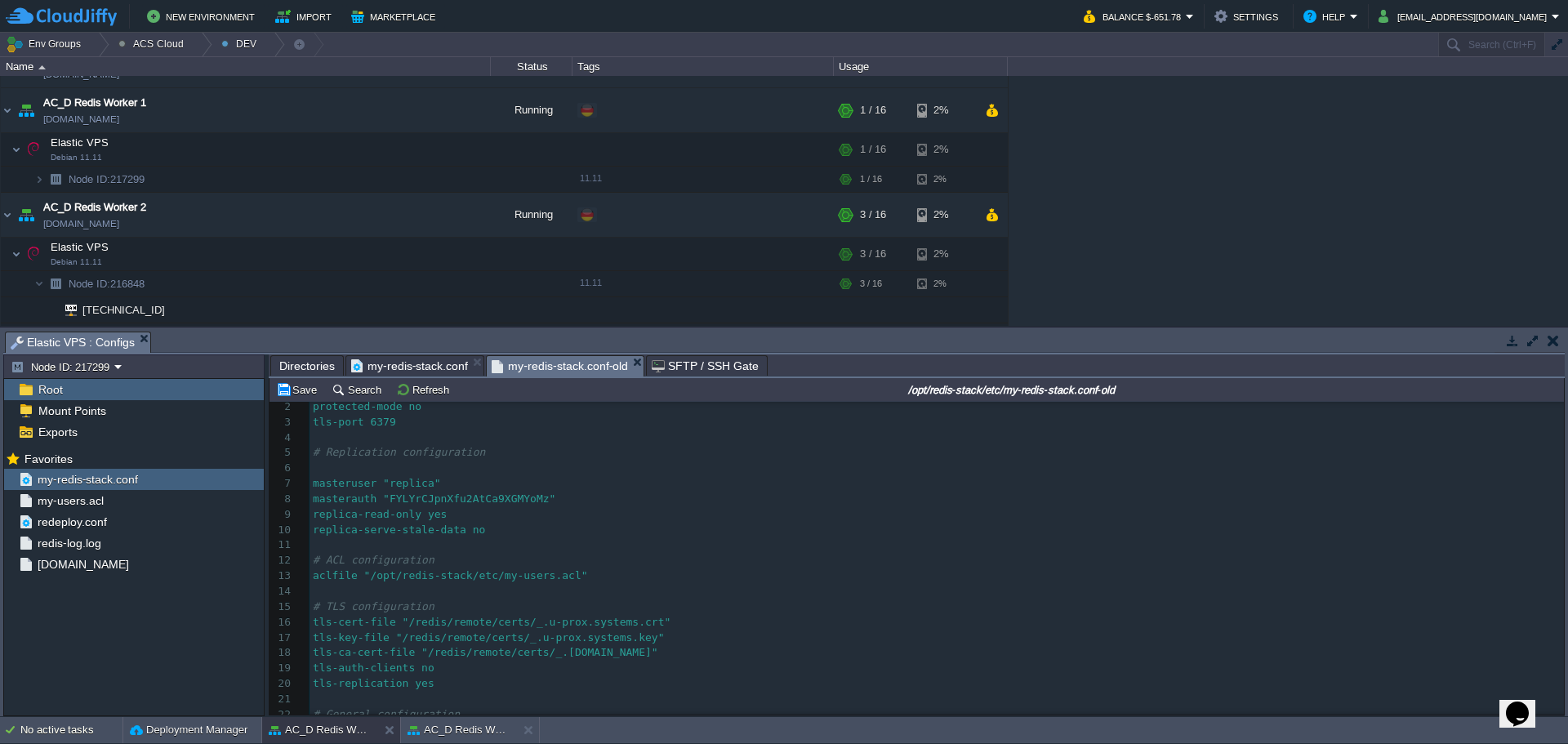
scroll to position [1, 0]
click at [389, 370] on span "my-redis-stack.conf" at bounding box center [409, 366] width 116 height 19
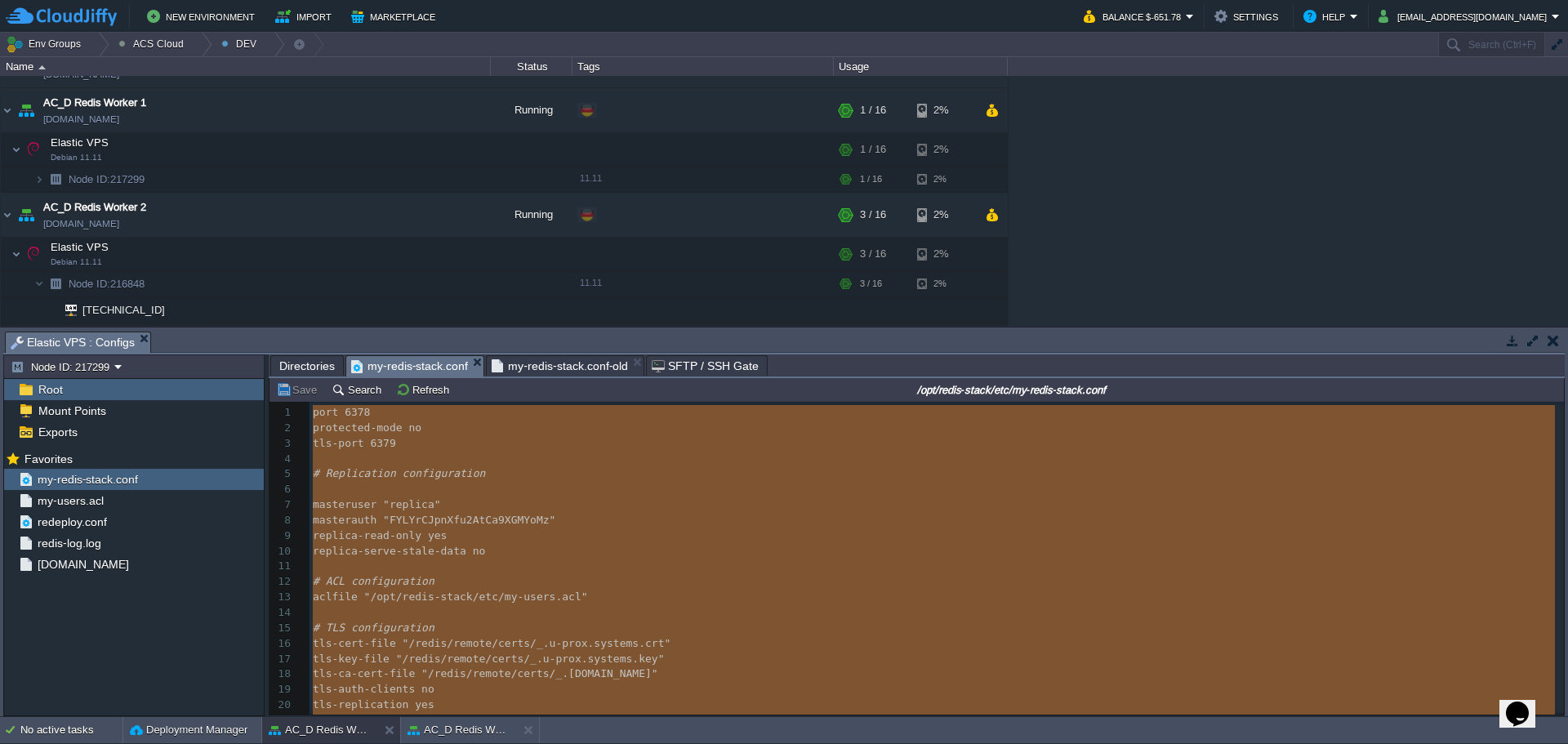
type textarea "-"
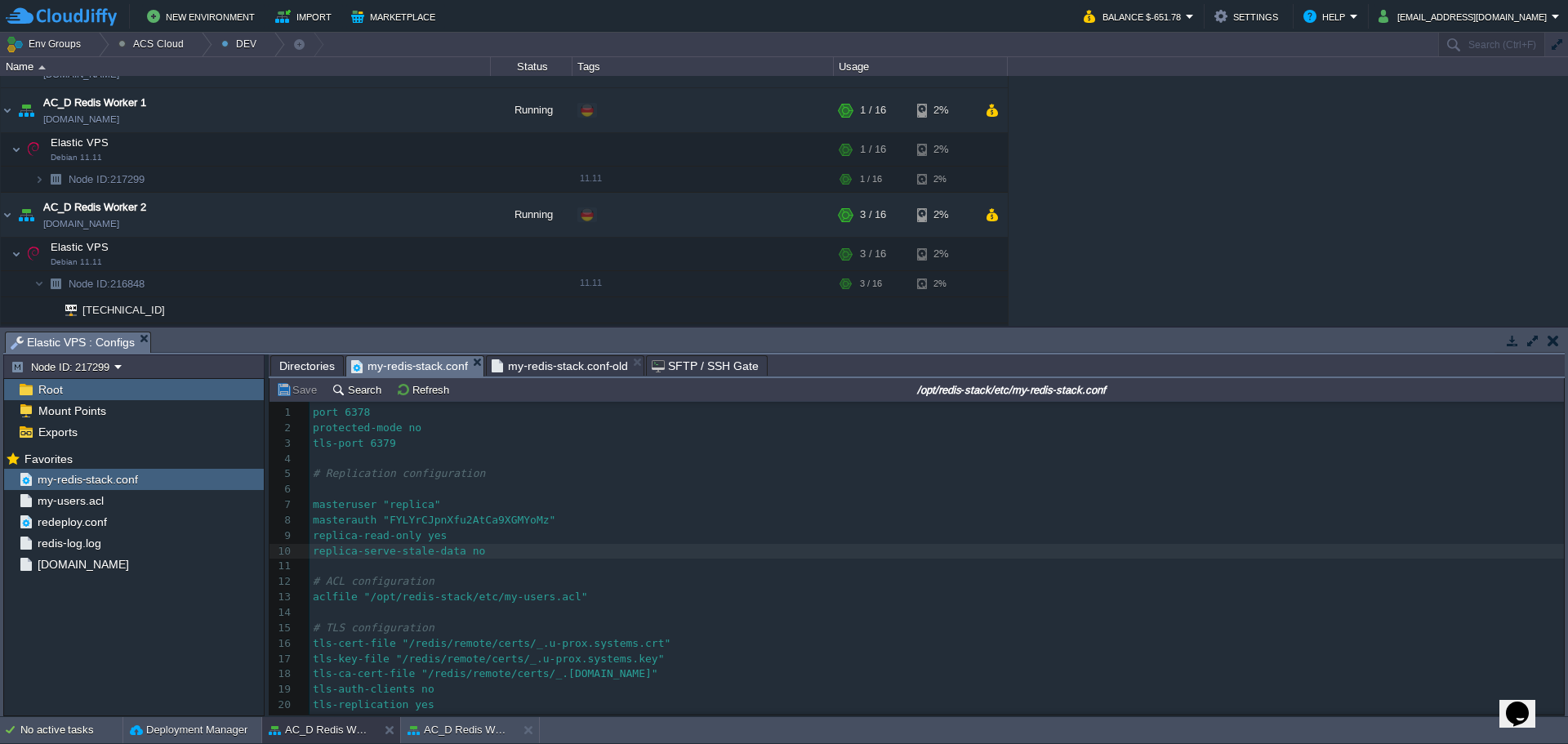
click at [581, 499] on pre "masteruser "replica"" at bounding box center [937, 505] width 1254 height 15
click at [623, 513] on pre "masteruser "replica"" at bounding box center [937, 505] width 1254 height 15
click at [630, 516] on pre "masterauth "FYLYrCJpnXfu2AtCa9XGMYoMz"" at bounding box center [937, 521] width 1254 height 15
click at [604, 517] on pre "masterauth "FYLYrCJpnXfu2AtCa9XGMYoMz"" at bounding box center [937, 521] width 1254 height 15
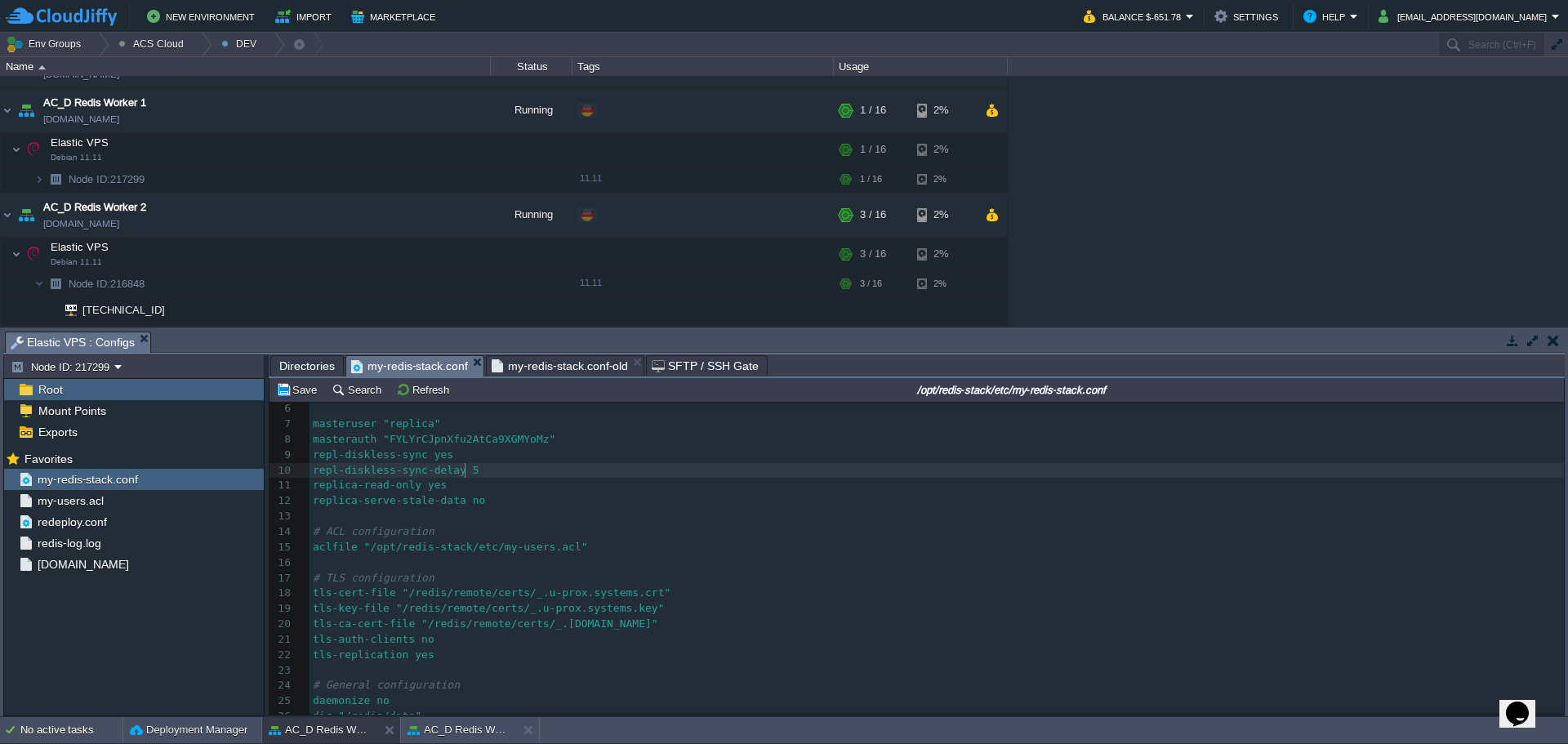
scroll to position [82, 0]
click at [488, 500] on pre "replica-serve-stale-data no" at bounding box center [937, 500] width 1254 height 15
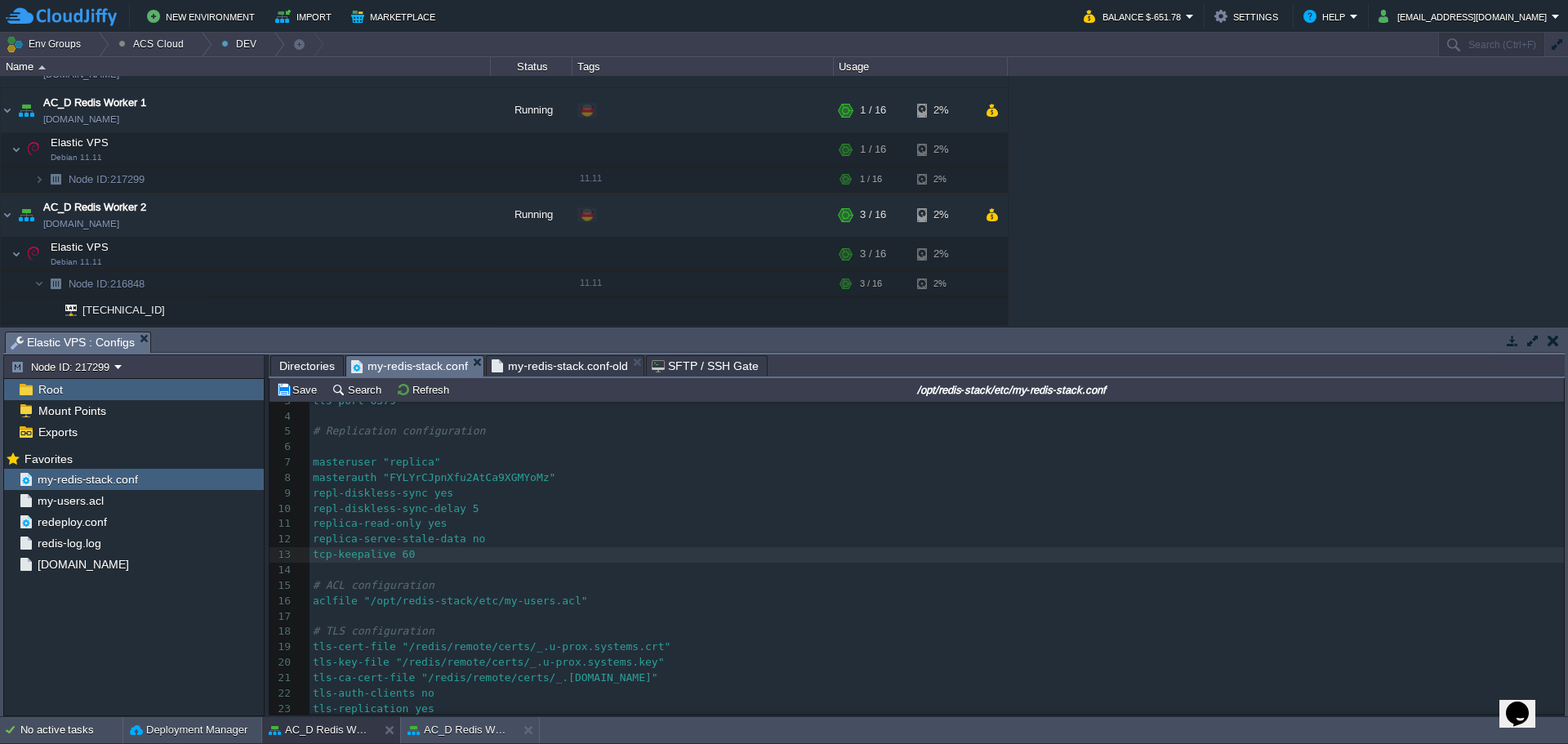
scroll to position [0, 0]
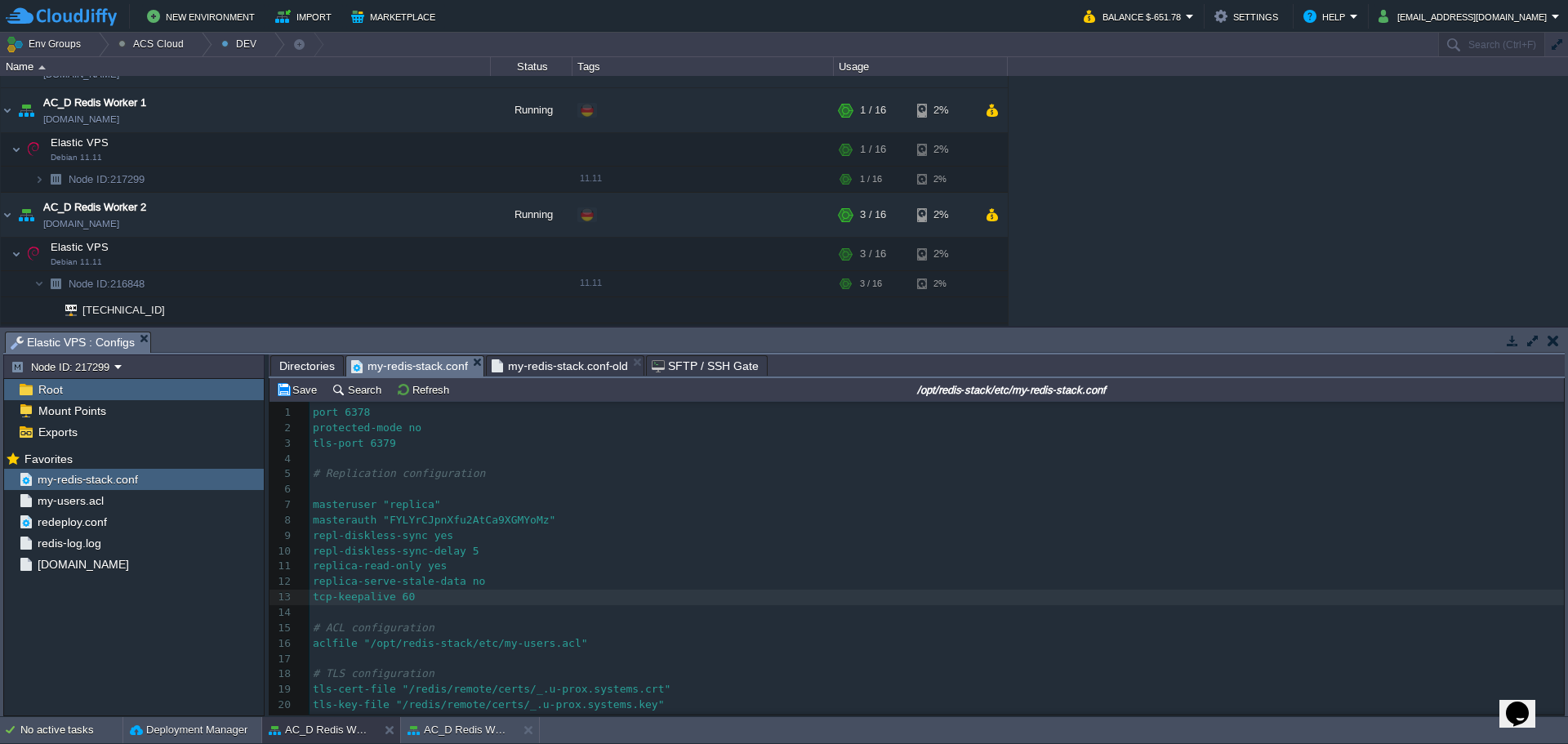
click at [826, 592] on pre "tcp-keepalive 60" at bounding box center [937, 598] width 1254 height 15
click at [382, 732] on div at bounding box center [389, 730] width 22 height 26
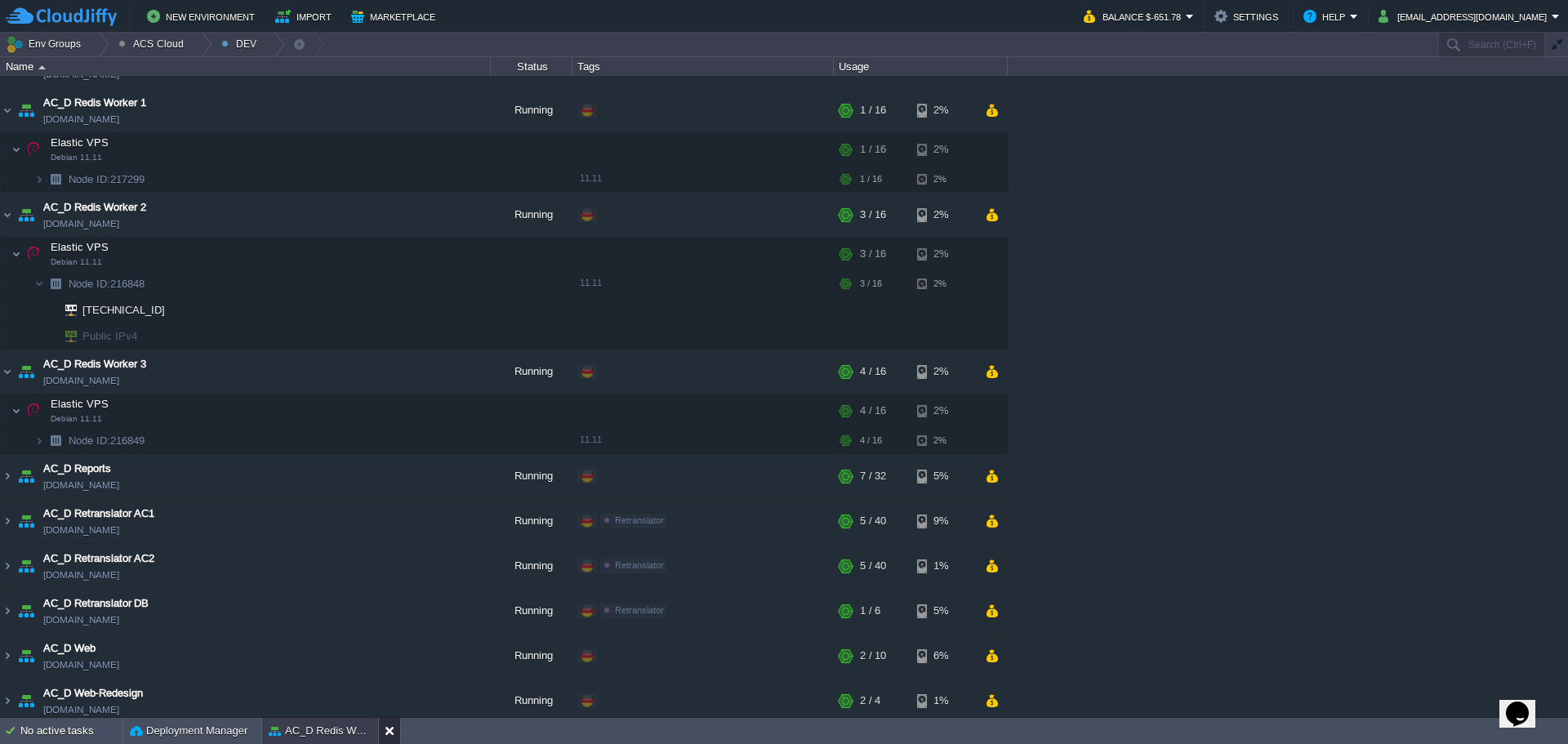
click at [383, 732] on div at bounding box center [389, 731] width 22 height 26
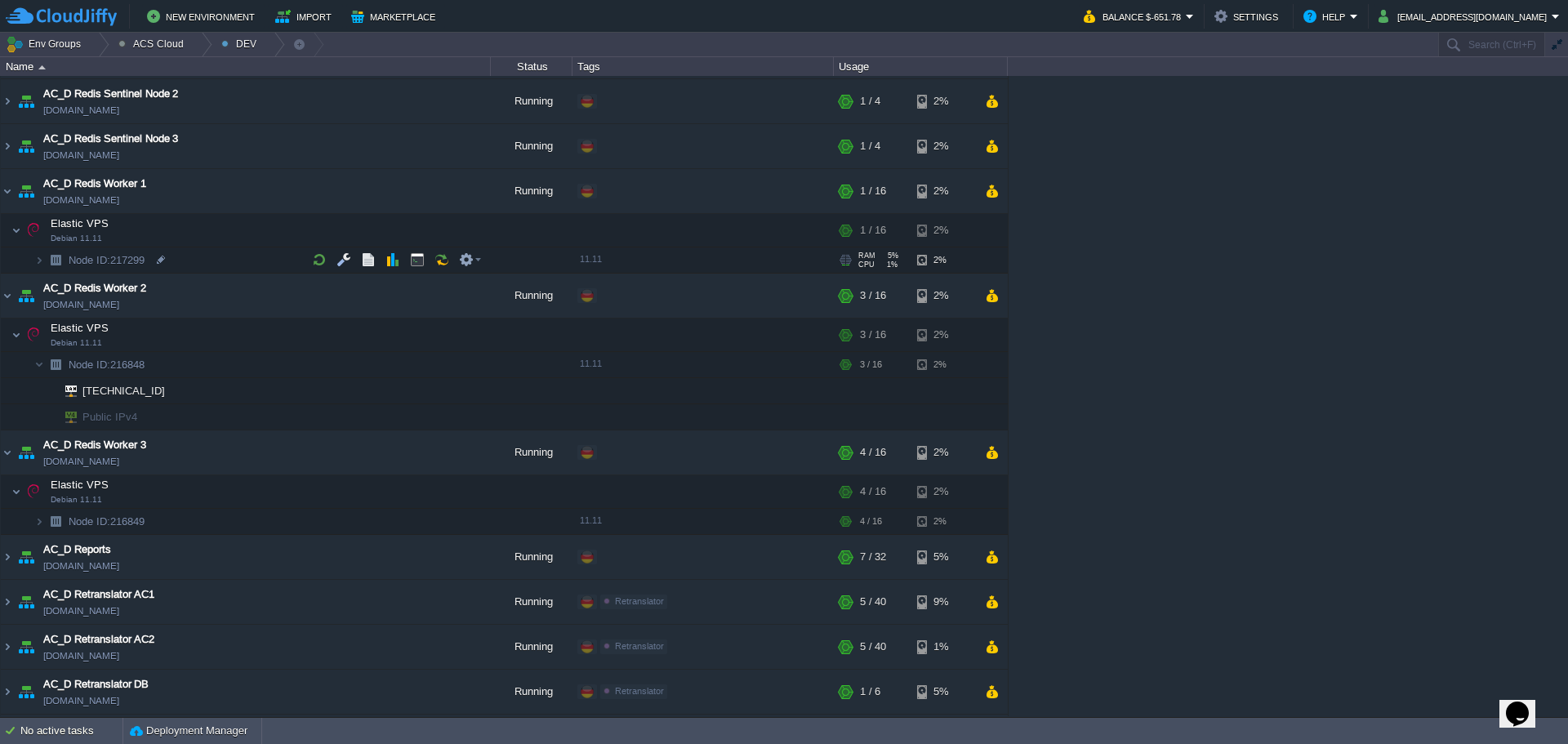
scroll to position [1164, 0]
click at [343, 224] on button "button" at bounding box center [344, 231] width 14 height 14
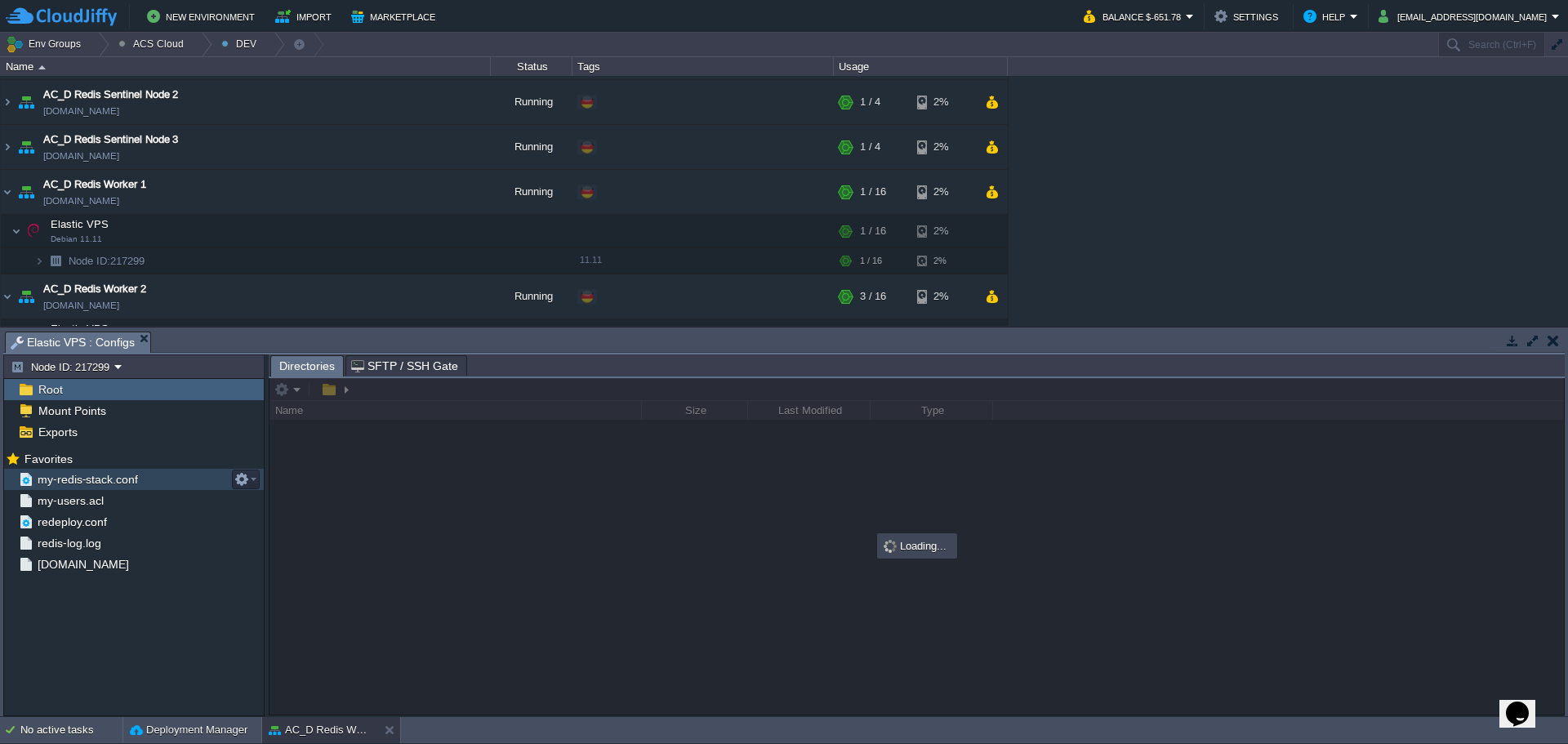
click at [111, 483] on span "my-redis-stack.conf" at bounding box center [88, 478] width 106 height 14
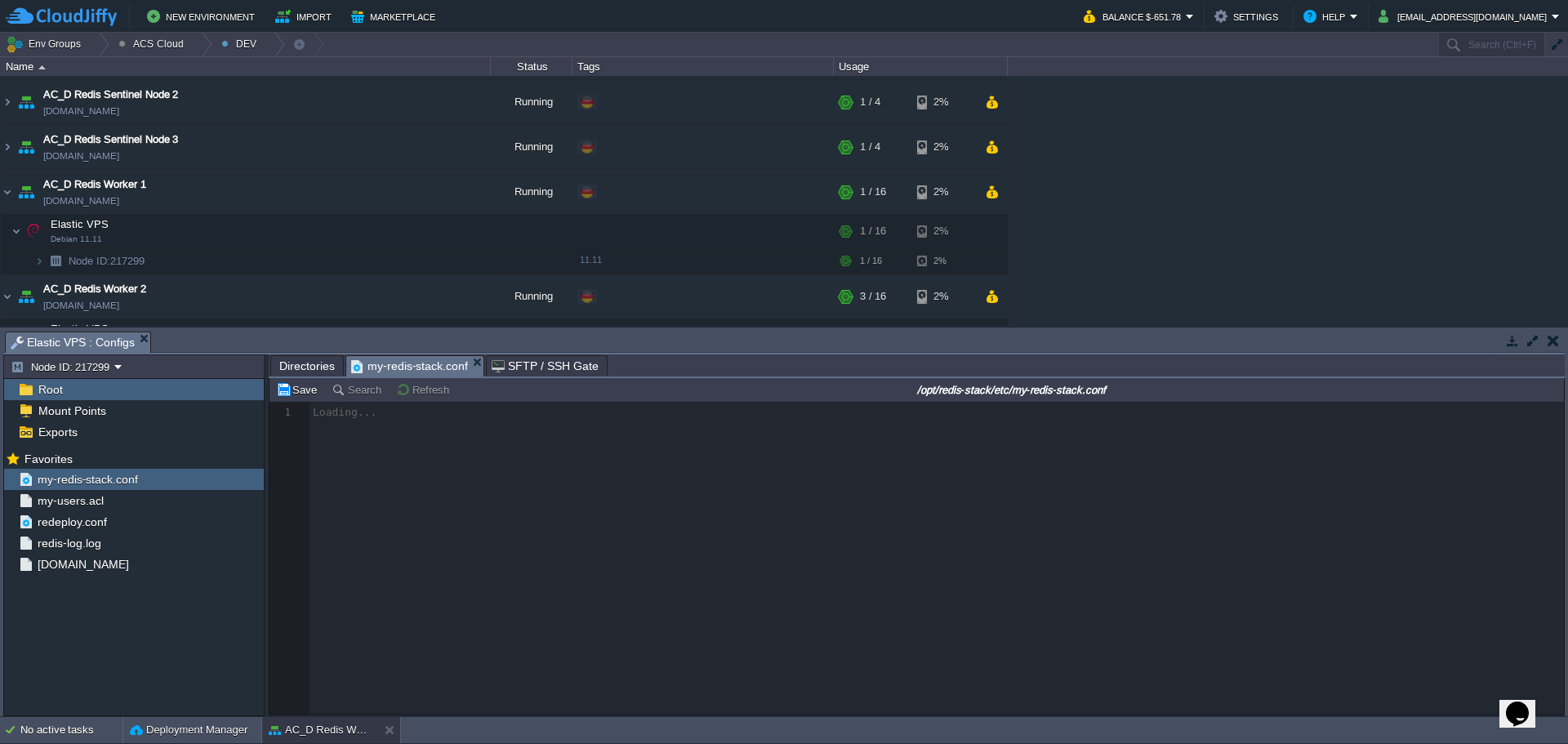
scroll to position [6, 0]
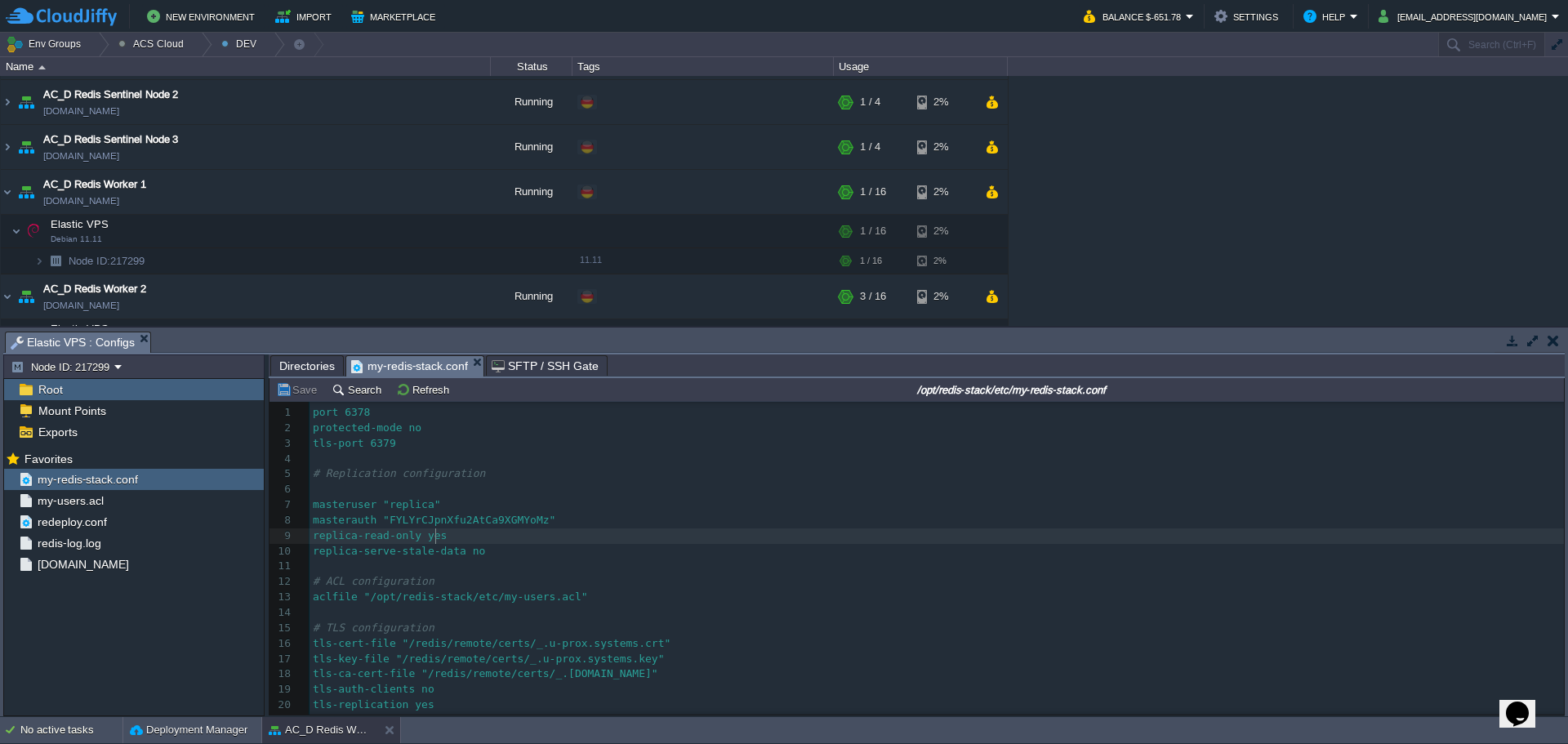
click at [485, 539] on pre "replica-read-only yes" at bounding box center [937, 536] width 1254 height 15
click at [494, 553] on pre "replica-serve-stale-data no" at bounding box center [937, 552] width 1254 height 15
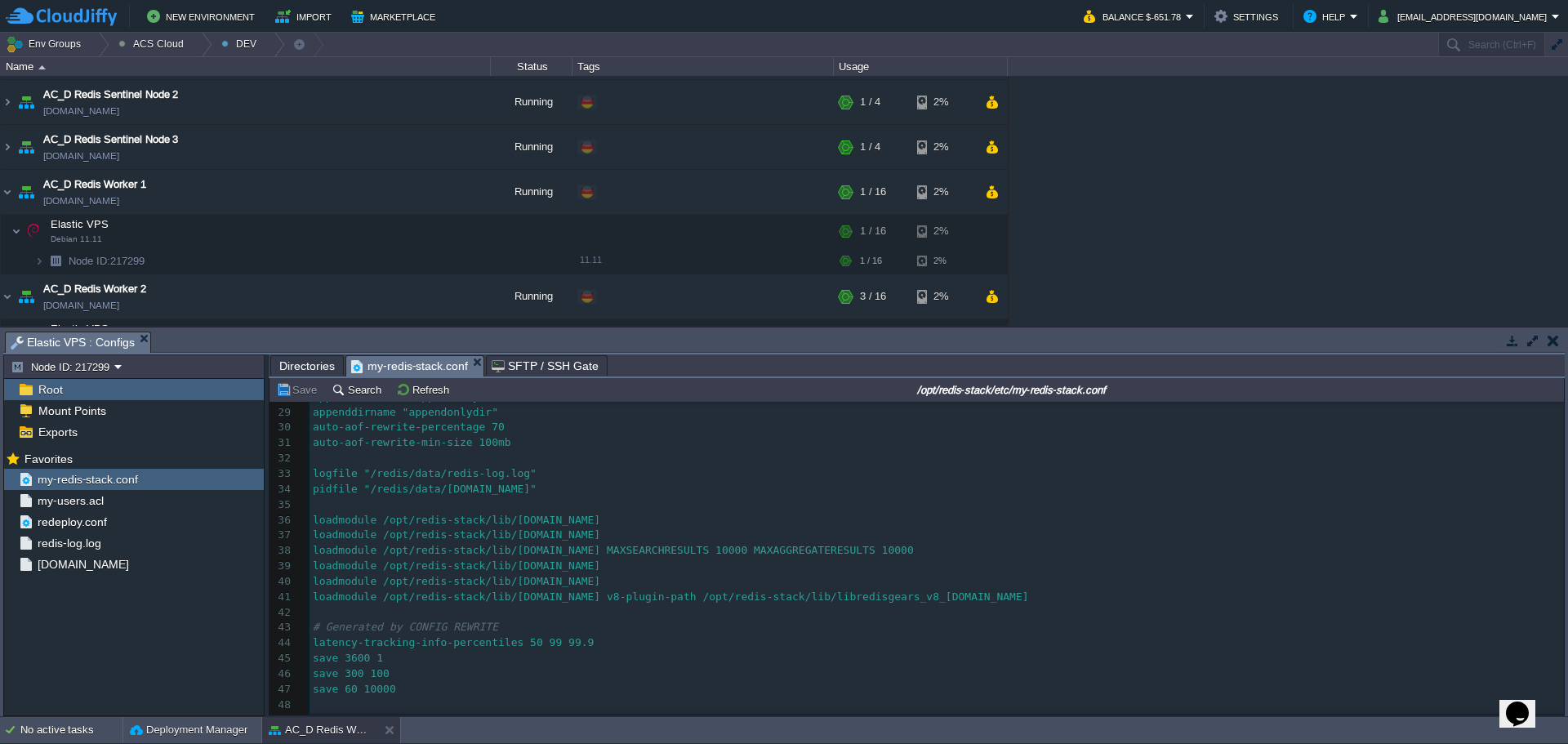
scroll to position [447, 0]
click at [573, 706] on pre "replicaof [TECHNICAL_ID] 6379" at bounding box center [937, 710] width 1254 height 15
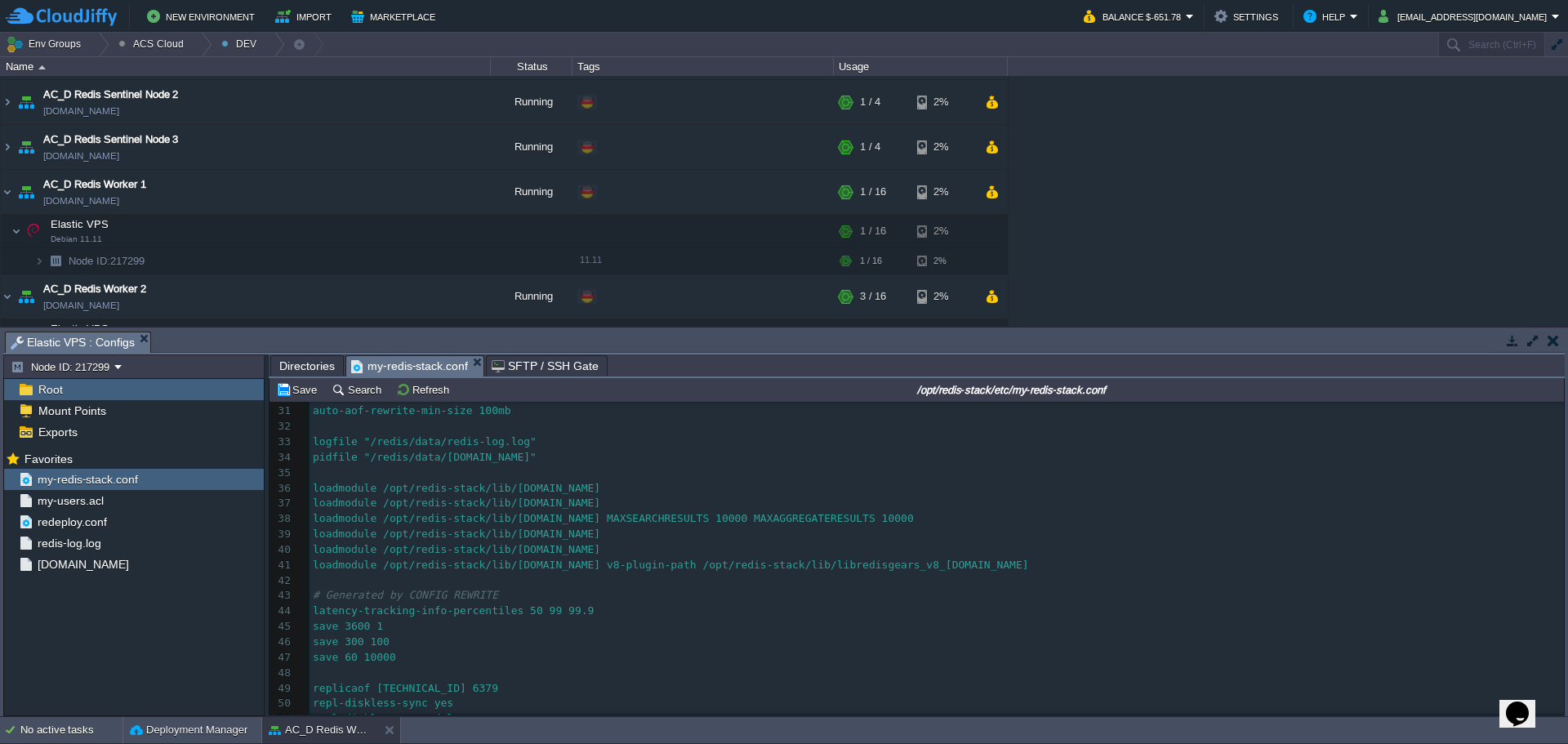
scroll to position [494, 0]
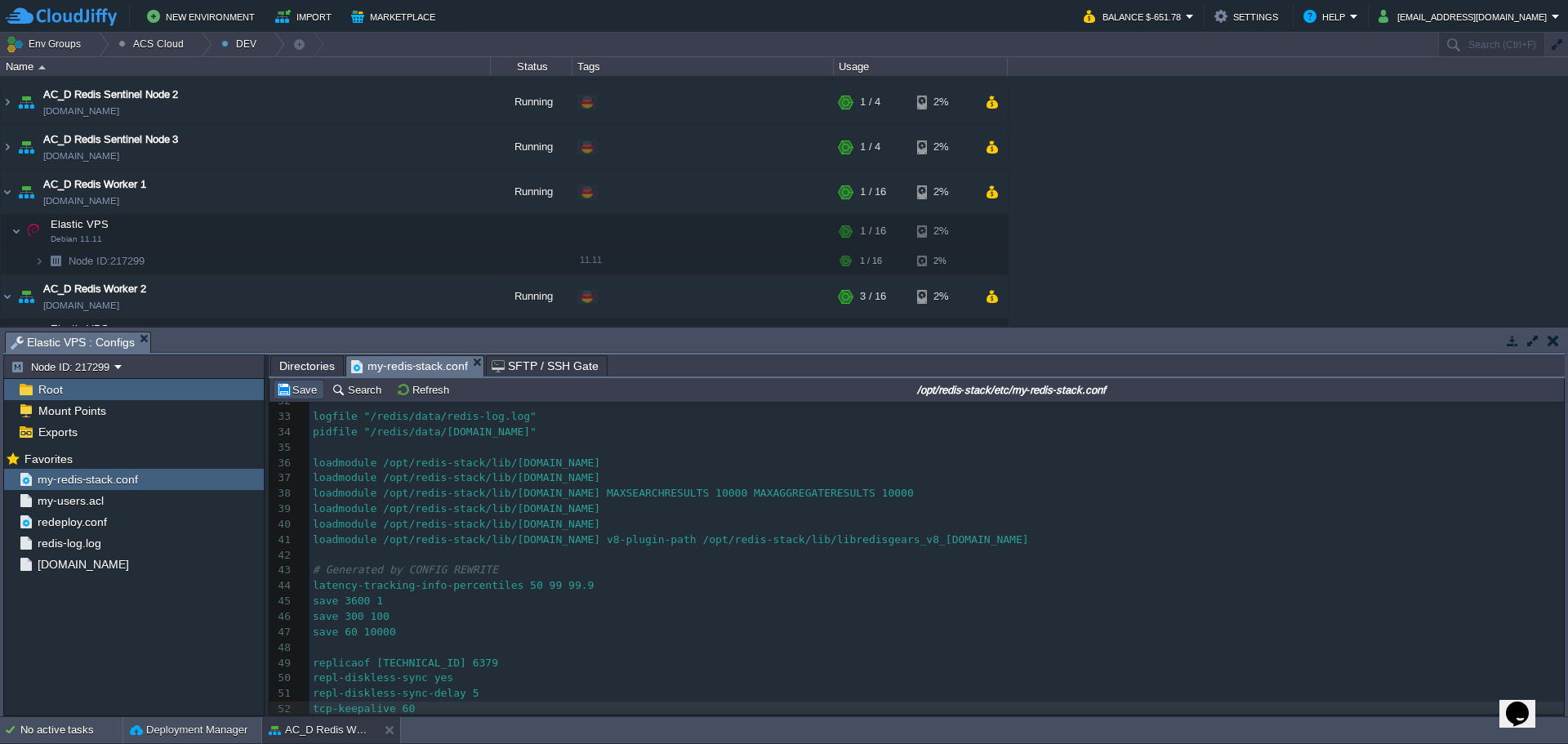
click at [298, 385] on button "Save" at bounding box center [299, 389] width 46 height 14
click at [390, 735] on button at bounding box center [393, 730] width 16 height 16
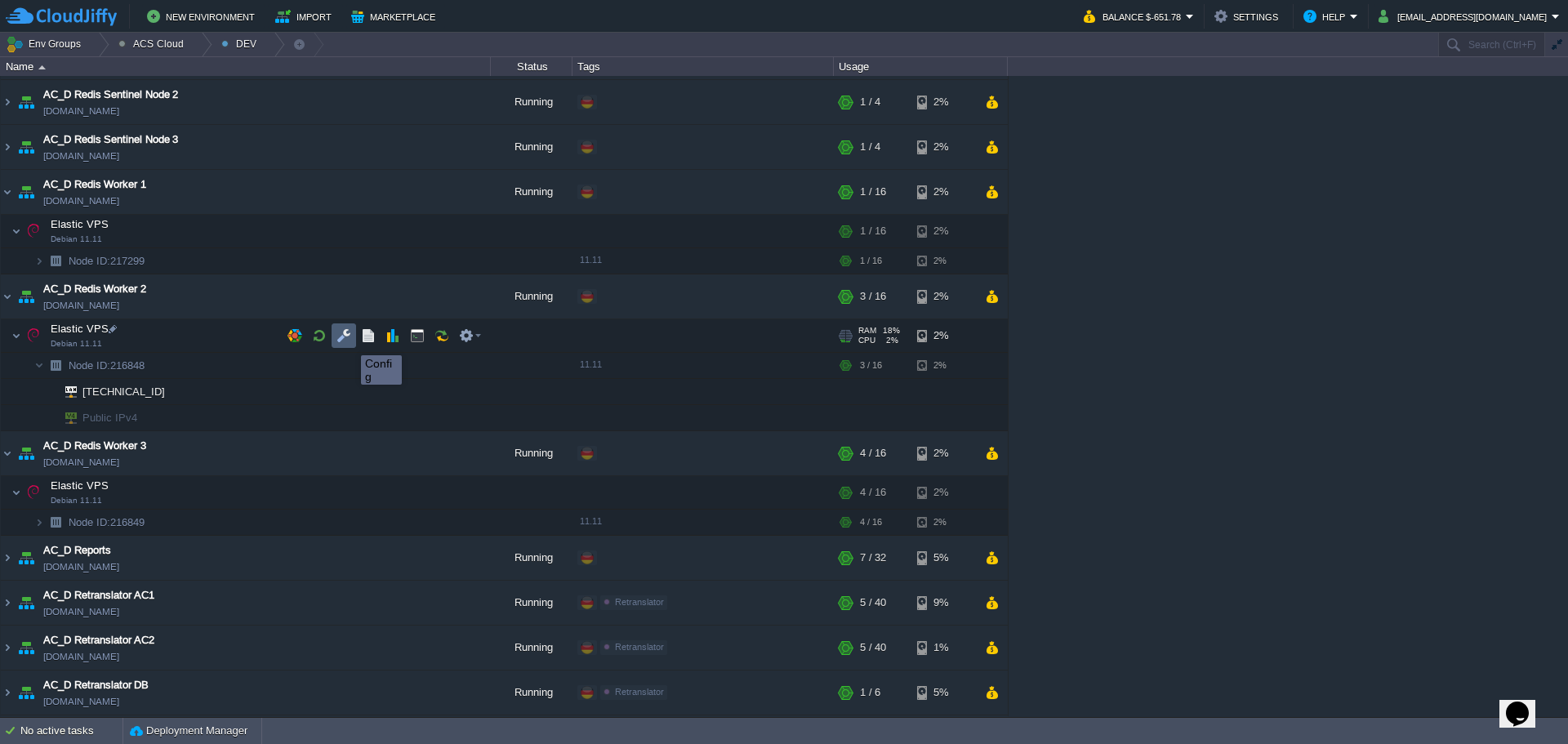
click at [343, 340] on button "button" at bounding box center [344, 335] width 14 height 14
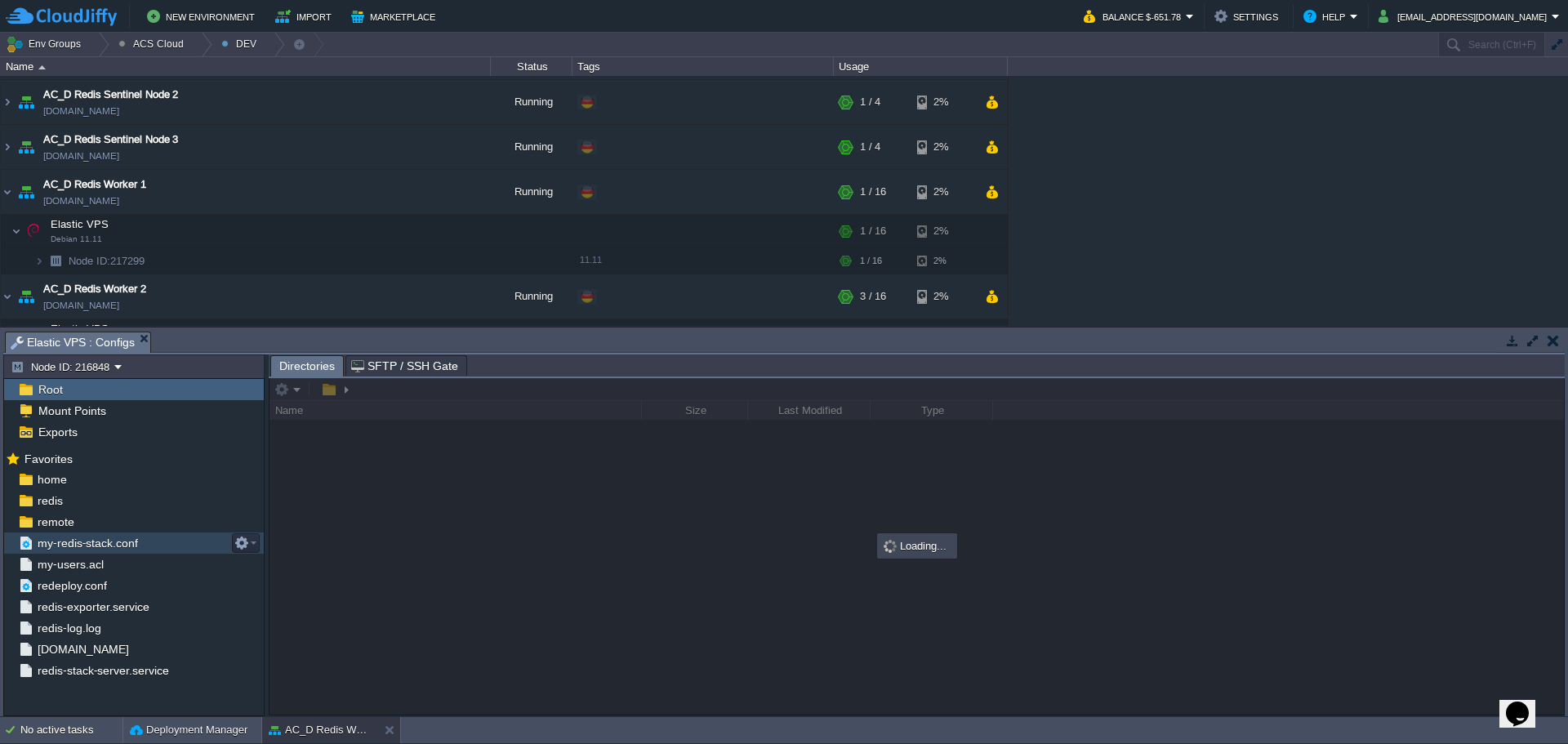
click at [115, 545] on span "my-redis-stack.conf" at bounding box center [88, 543] width 106 height 14
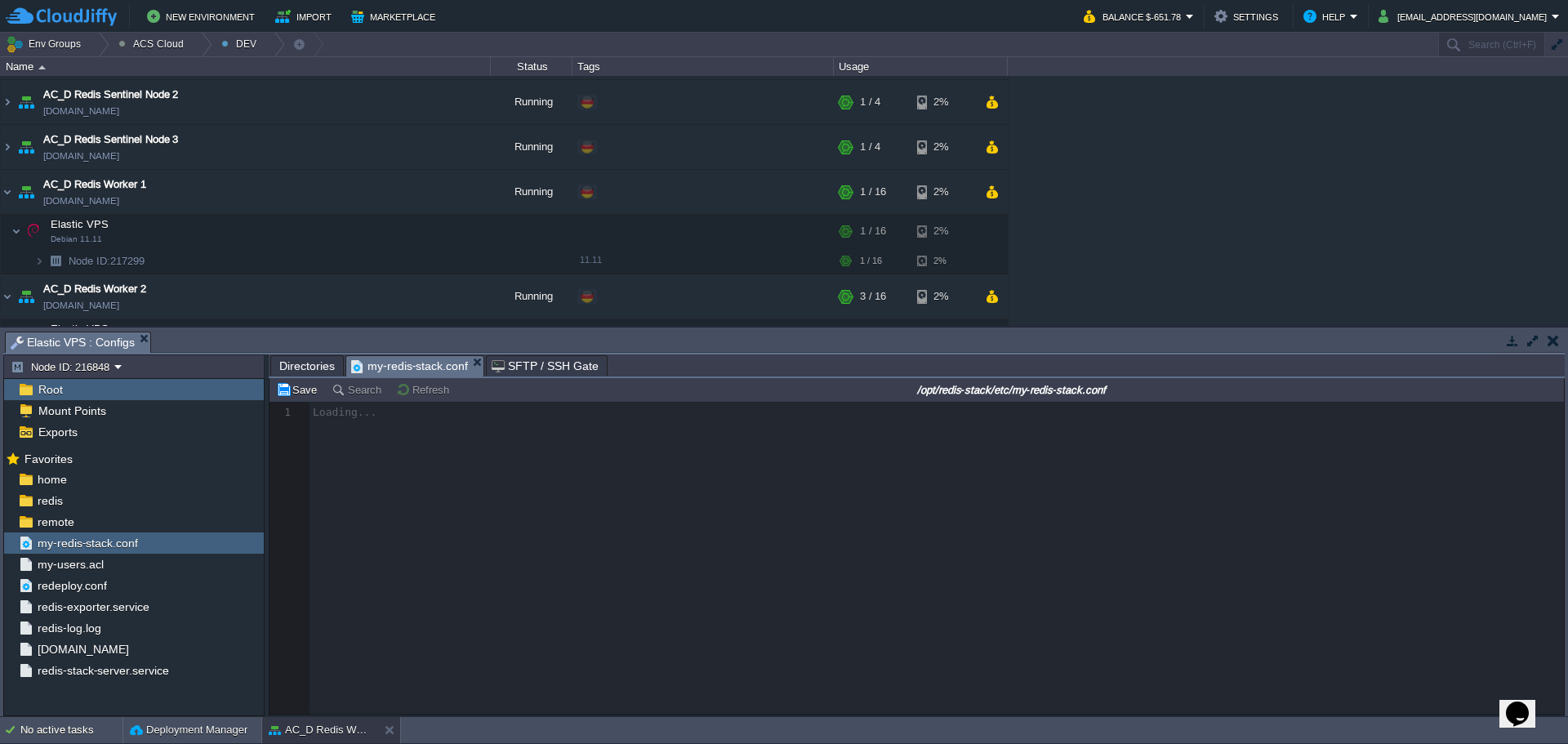
click at [1168, 399] on input "/opt/redis-stack/etc/my-redis-stack.conf" at bounding box center [1012, 390] width 1099 height 19
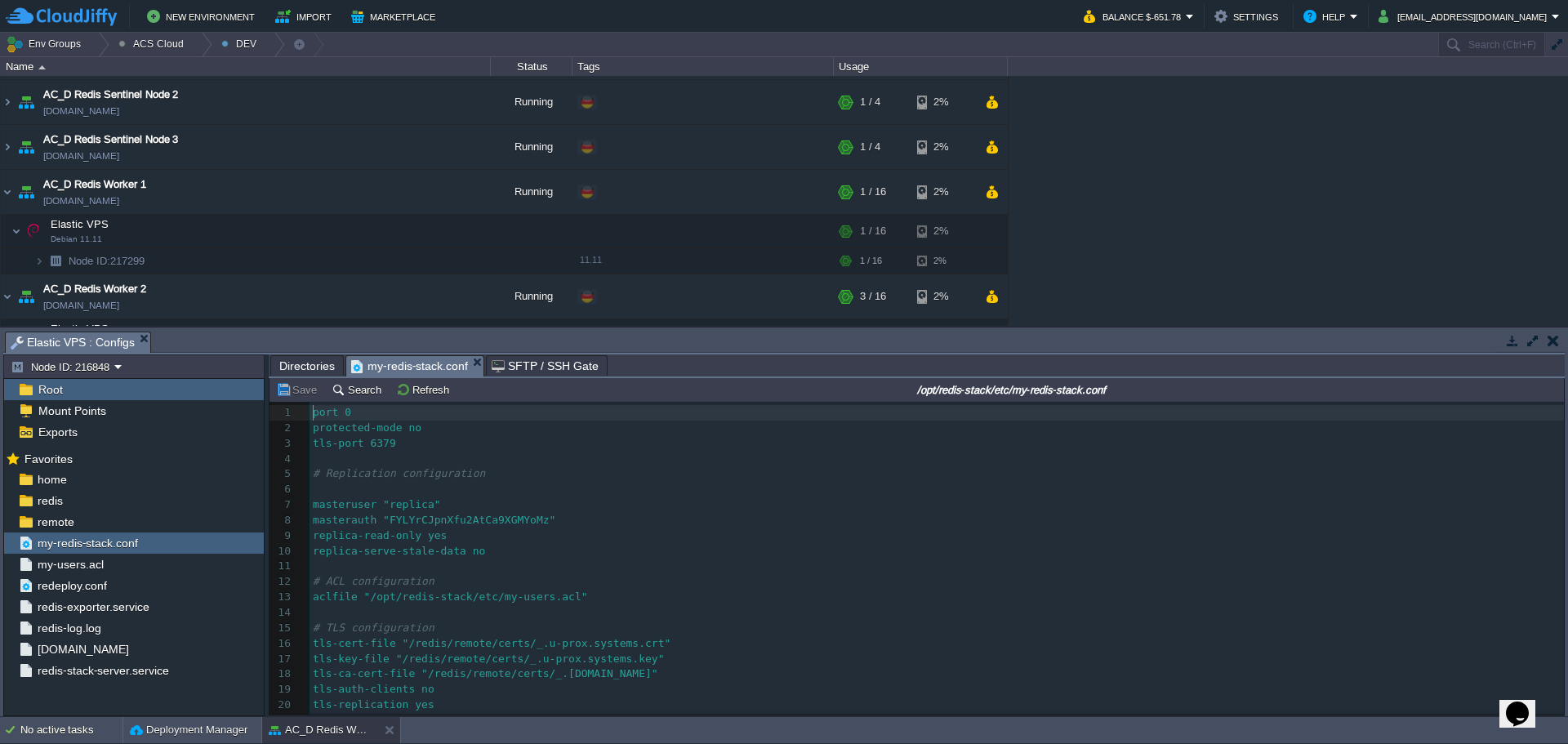
type textarea "port 0"
click at [311, 371] on span "Directories" at bounding box center [307, 366] width 56 height 19
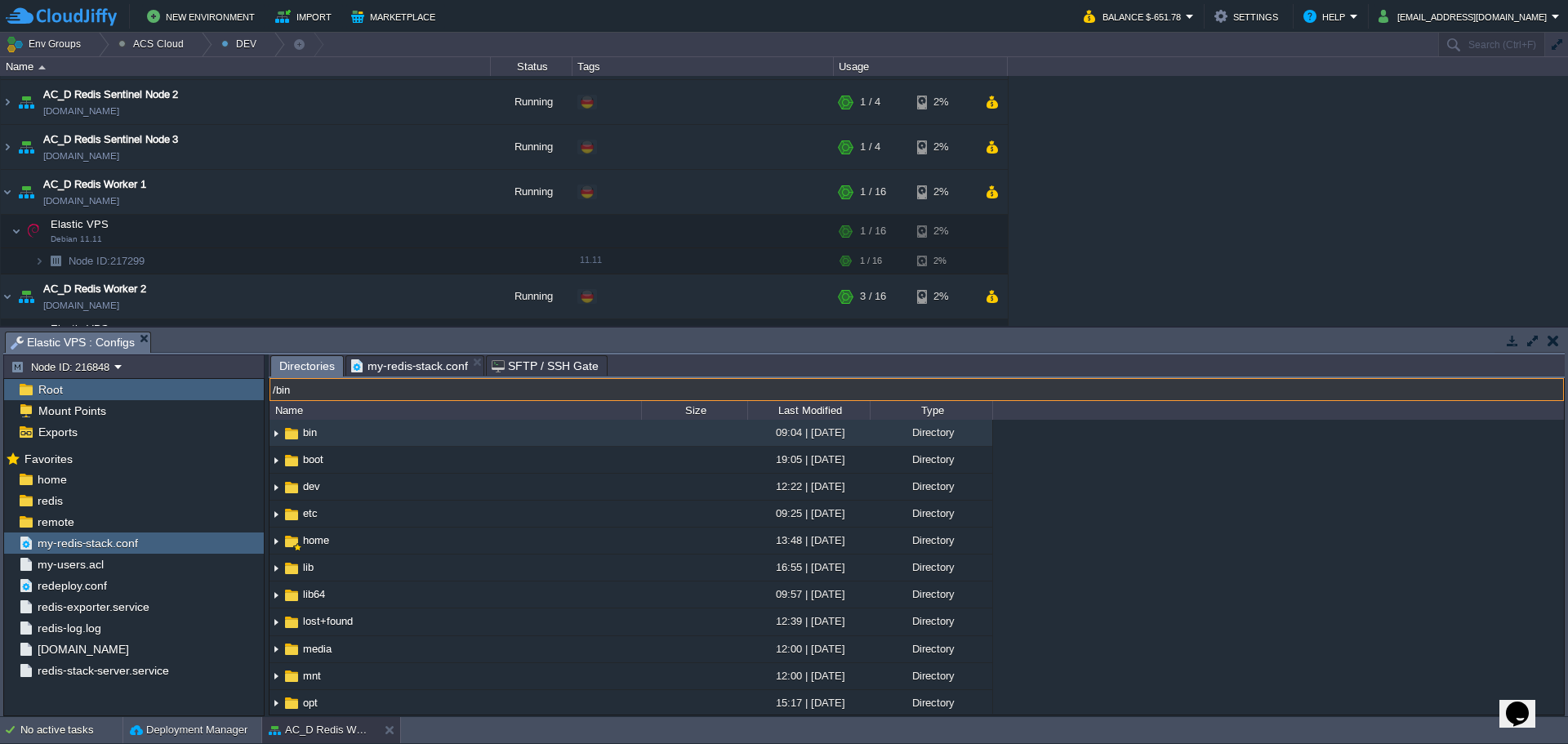
click at [587, 392] on input "/bin" at bounding box center [916, 390] width 1295 height 23
paste input "port 0"
type input "/bin"
click at [414, 370] on span "my-redis-stack.conf" at bounding box center [409, 366] width 116 height 19
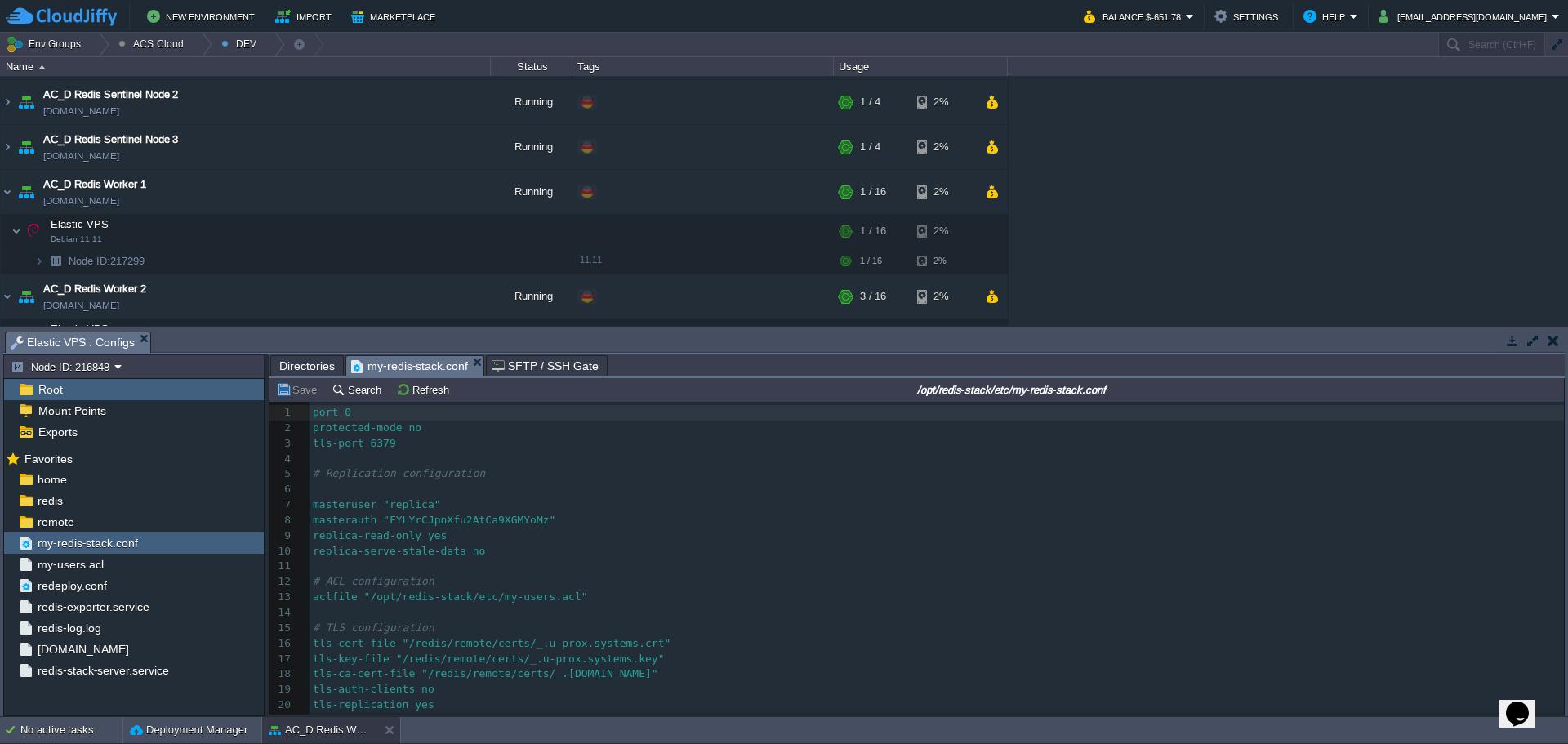
click at [1022, 394] on input "/opt/redis-stack/etc/my-redis-stack.conf" at bounding box center [1012, 390] width 1099 height 19
click at [292, 365] on span "Directories" at bounding box center [307, 366] width 56 height 19
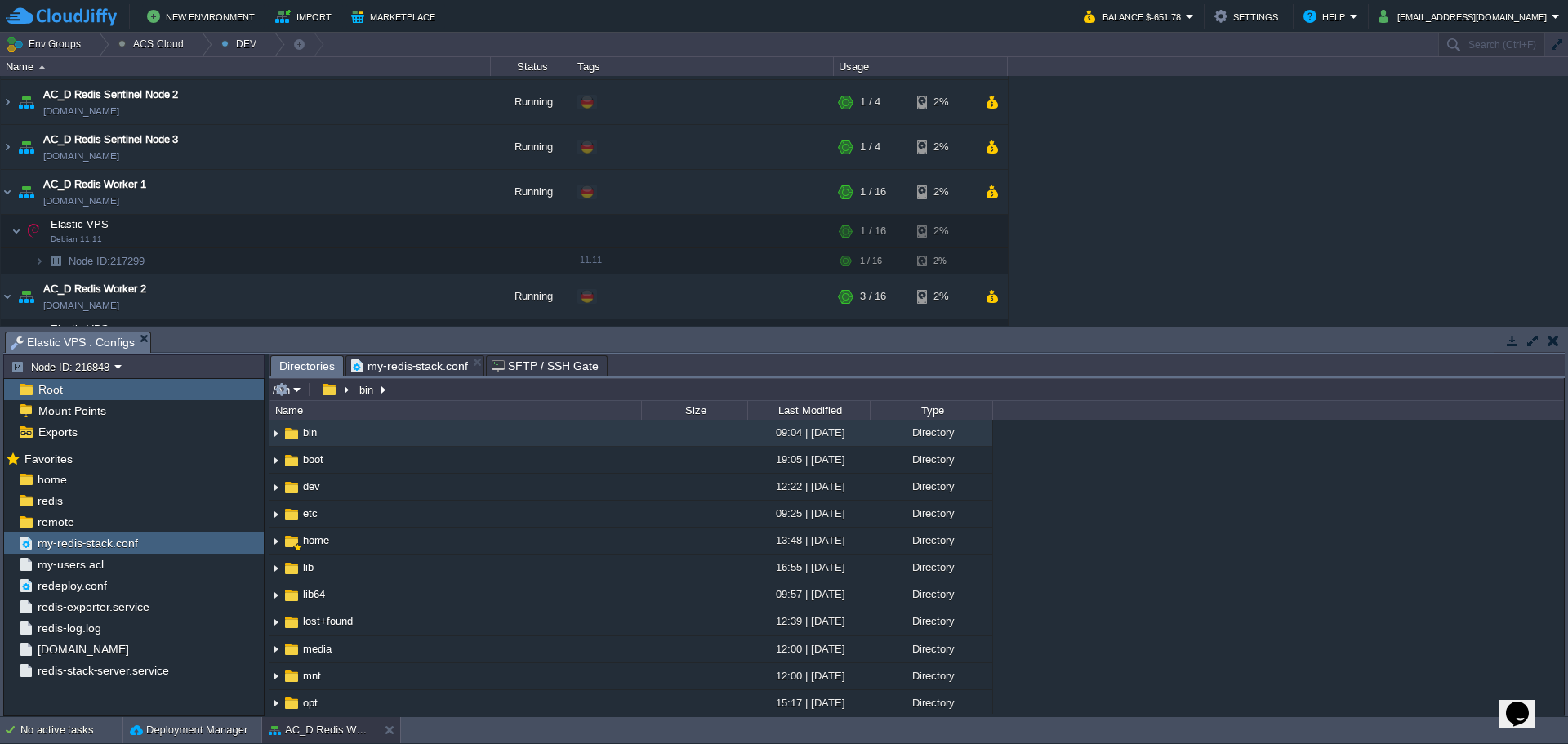
click at [527, 395] on input "/bin" at bounding box center [916, 390] width 1295 height 23
paste input "opt/redis-stack/etc/my-redis-stack.conf"
drag, startPoint x: 512, startPoint y: 392, endPoint x: 371, endPoint y: 393, distance: 141.0
click at [371, 393] on input "/opt/redis-stack/etc/my-redis-stack.conf" at bounding box center [916, 390] width 1295 height 23
type input "/opt/redis-stack/etc/"
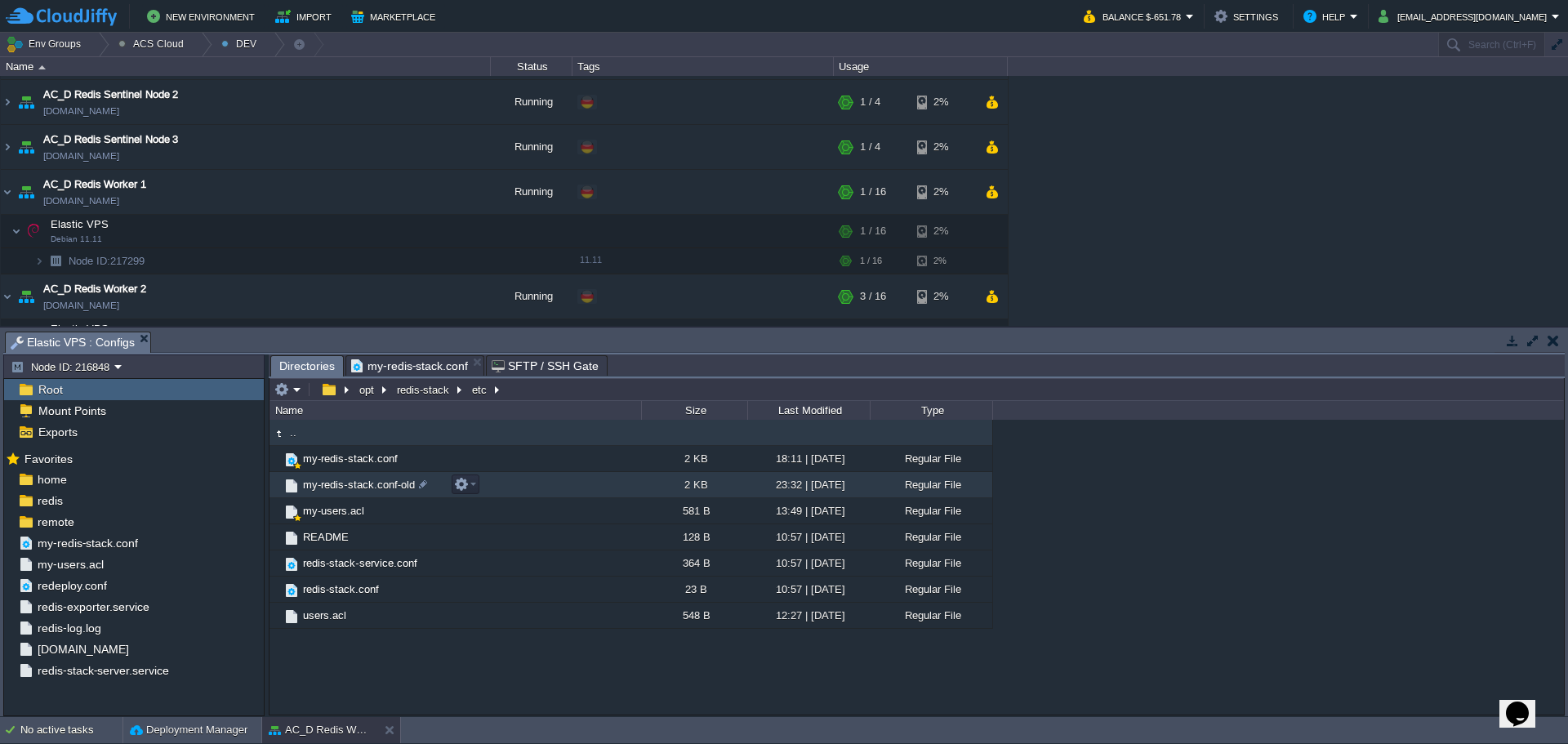
click at [385, 488] on span "my-redis-stack.conf-old" at bounding box center [358, 484] width 116 height 13
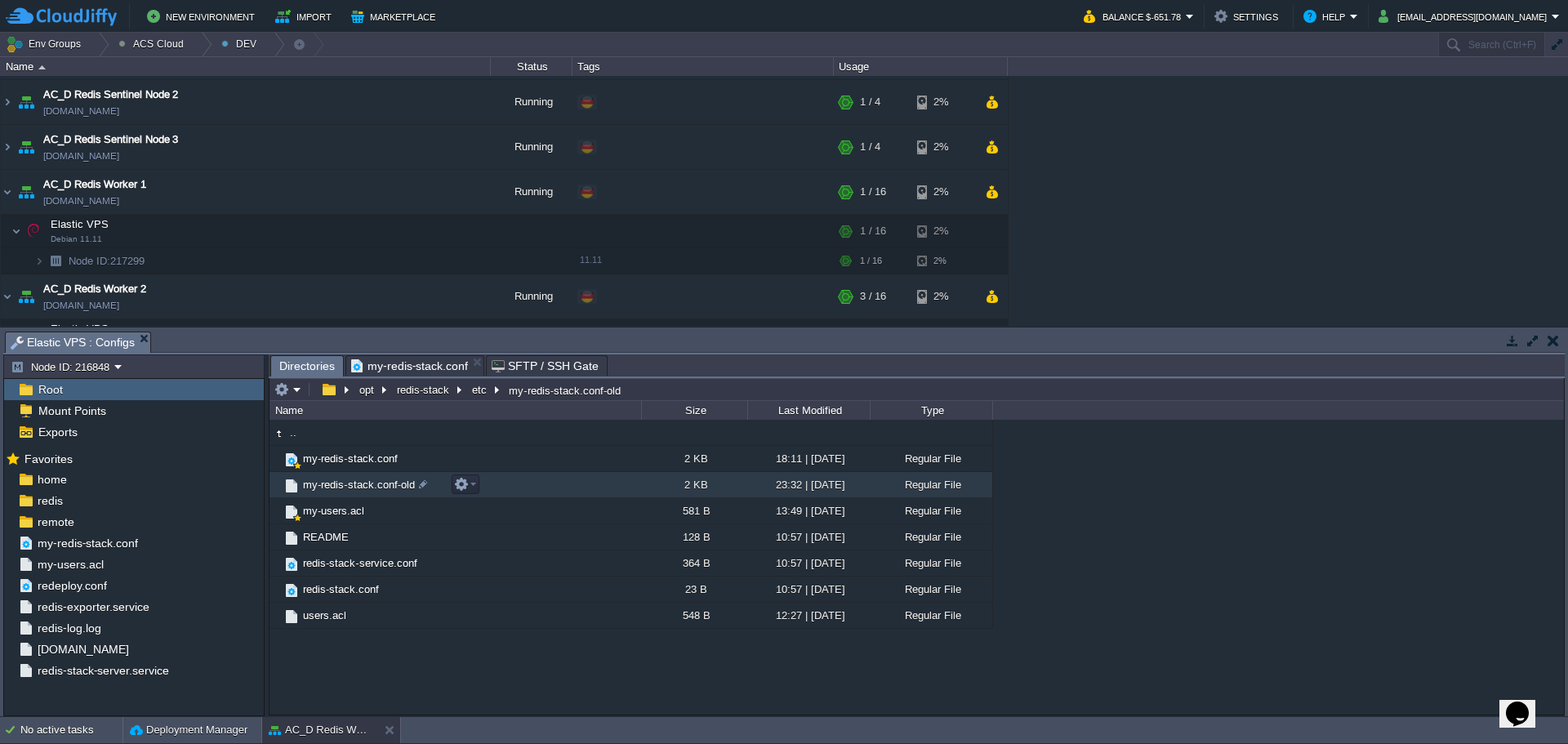
click at [385, 488] on span "my-redis-stack.conf-old" at bounding box center [358, 484] width 116 height 13
click at [425, 370] on span "my-redis-stack.conf" at bounding box center [409, 366] width 116 height 19
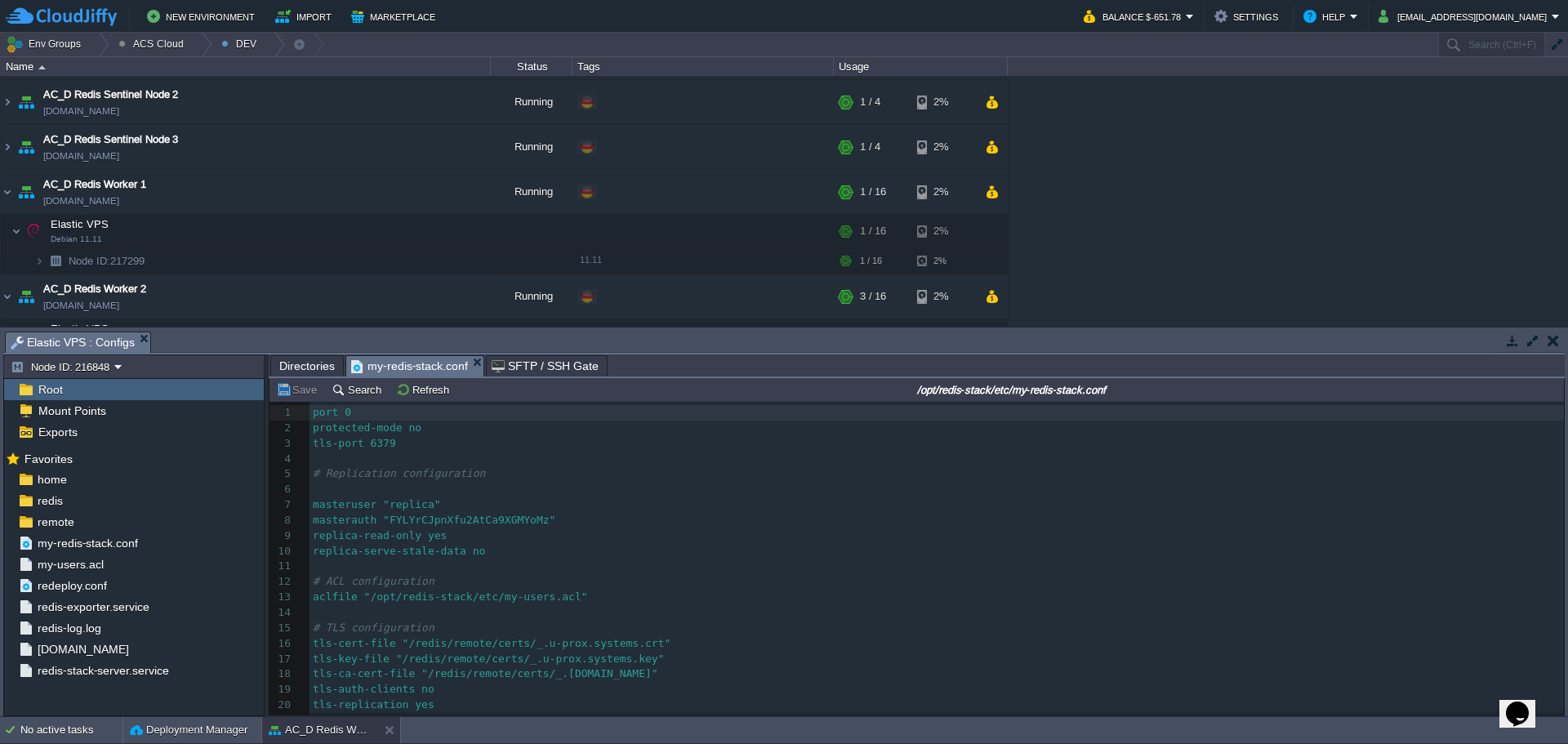
click at [353, 415] on div "47 1 port 0 2 protected-mode no 3 tls-port 6379 4 ​ 5 # Replication configurati…" at bounding box center [937, 635] width 1254 height 461
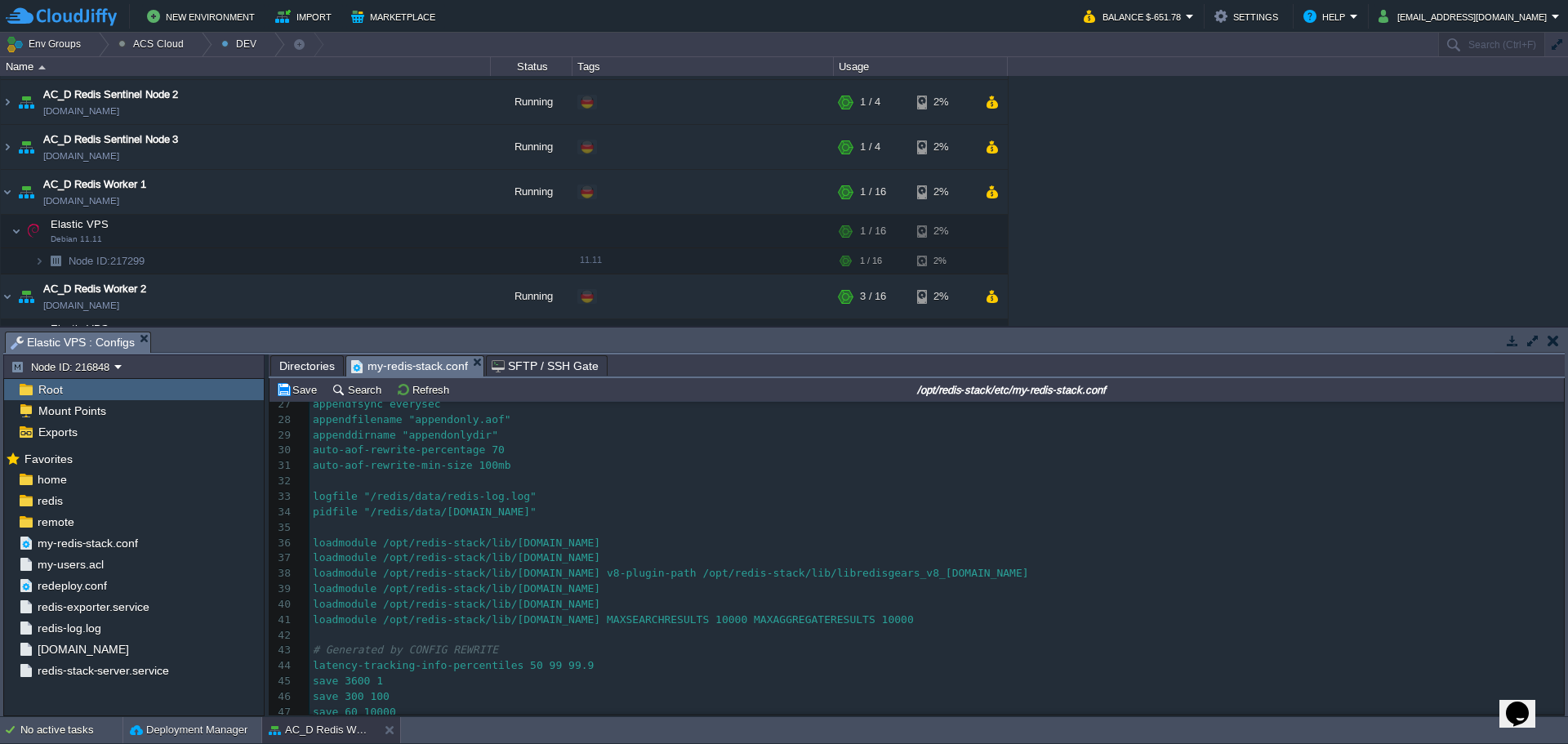
scroll to position [417, 0]
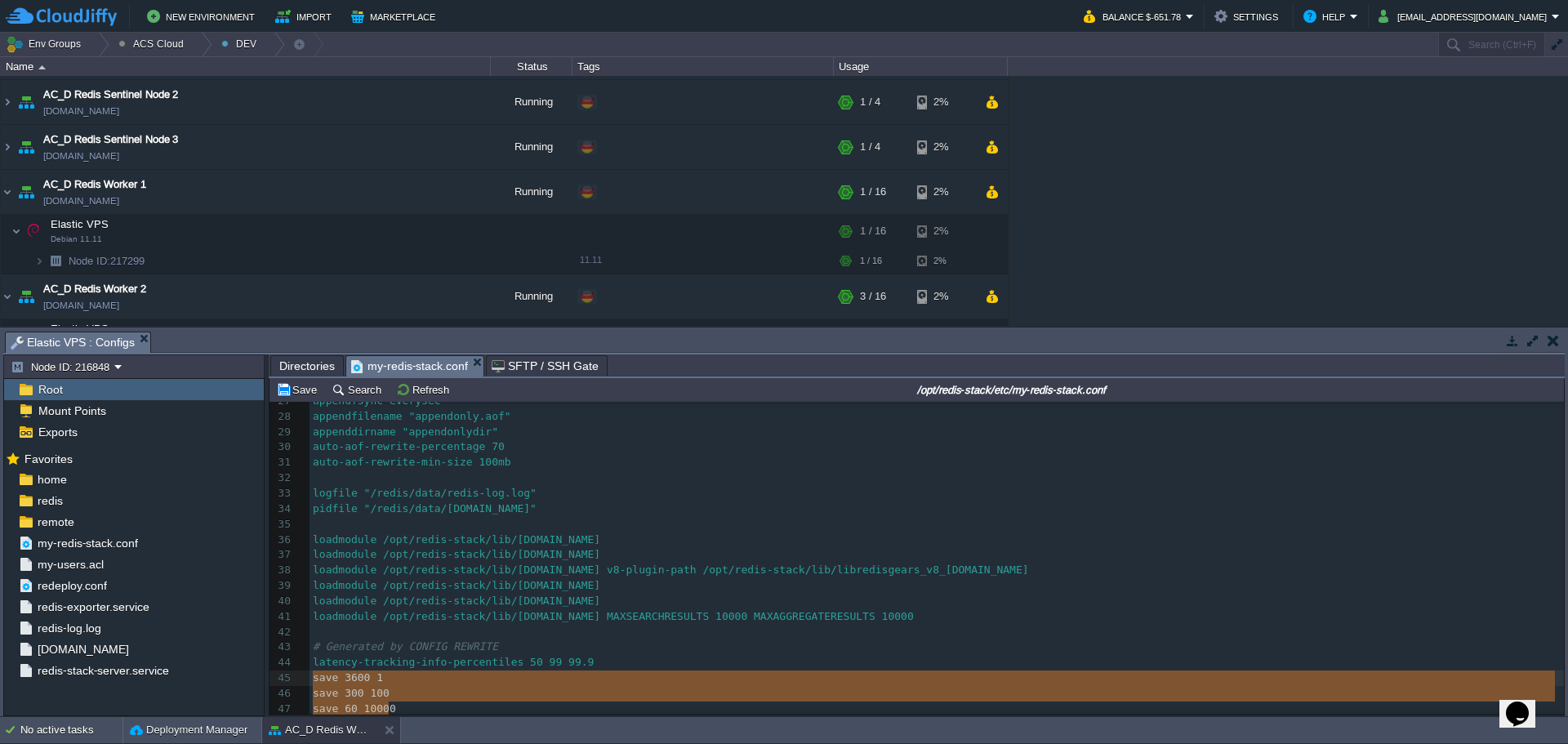
type textarea "latency-tracking-info-percentiles 50 99 99.9 save 3600 1 save 300 100 save 60 1…"
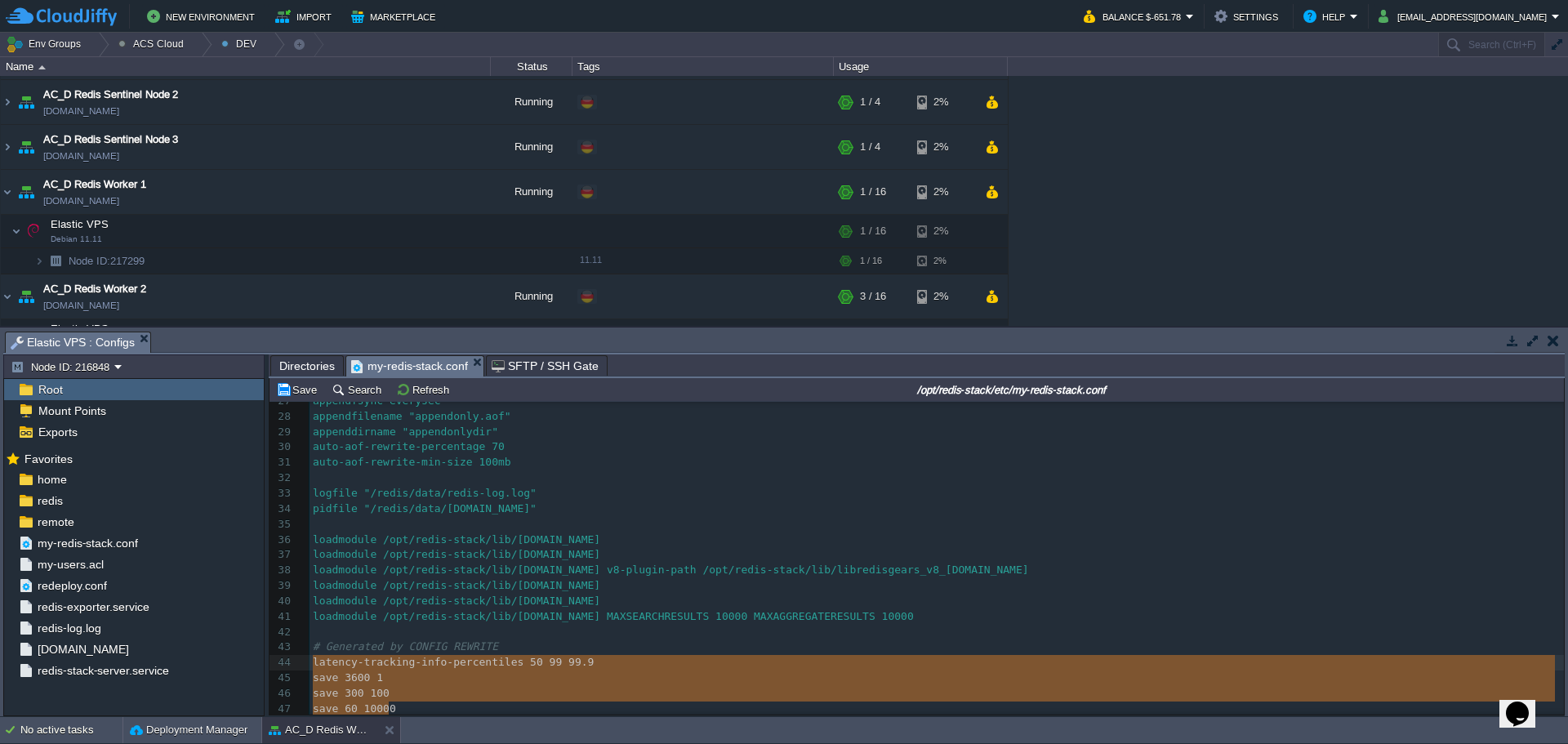
drag, startPoint x: 403, startPoint y: 704, endPoint x: 293, endPoint y: 666, distance: 116.4
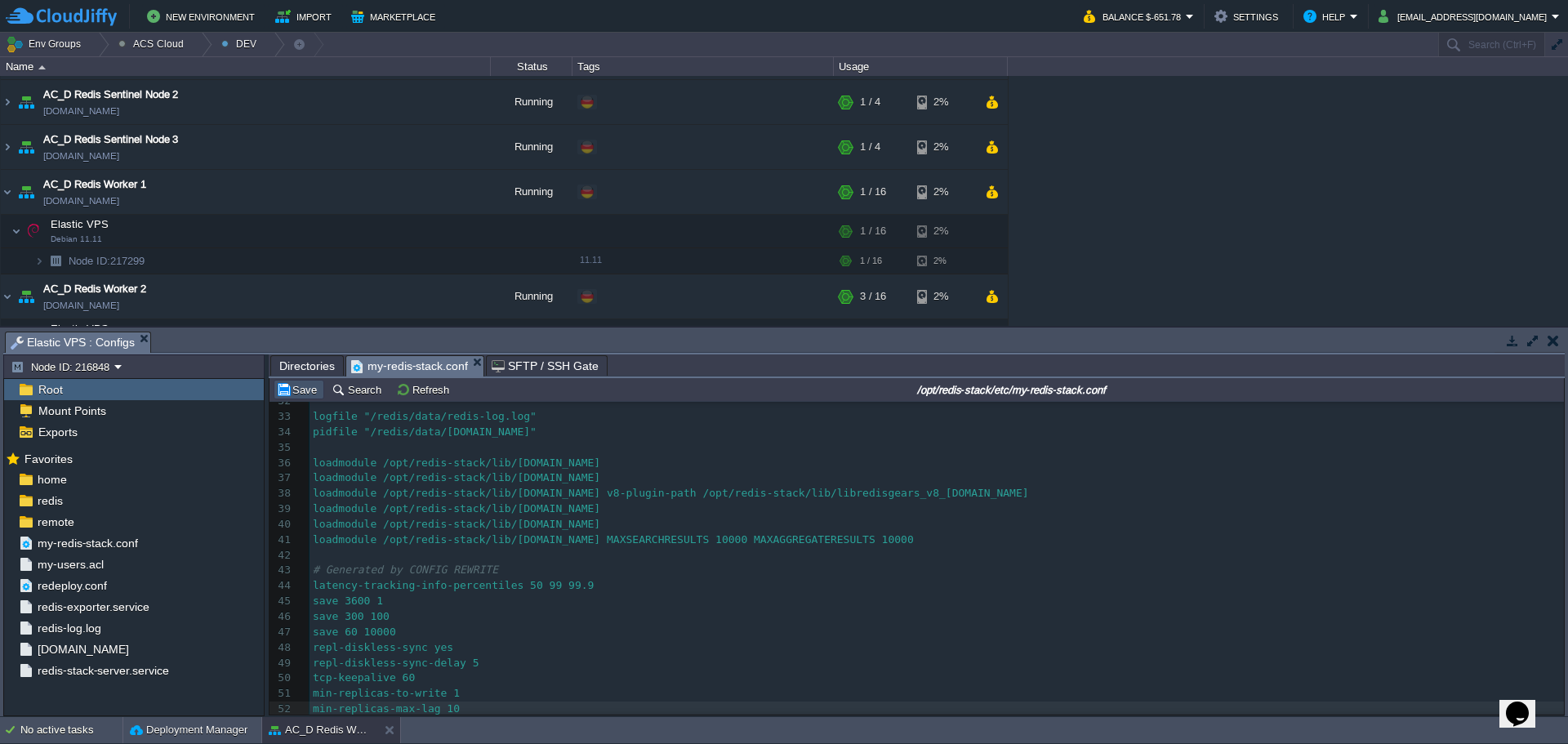
click at [301, 397] on button "Save" at bounding box center [299, 389] width 46 height 14
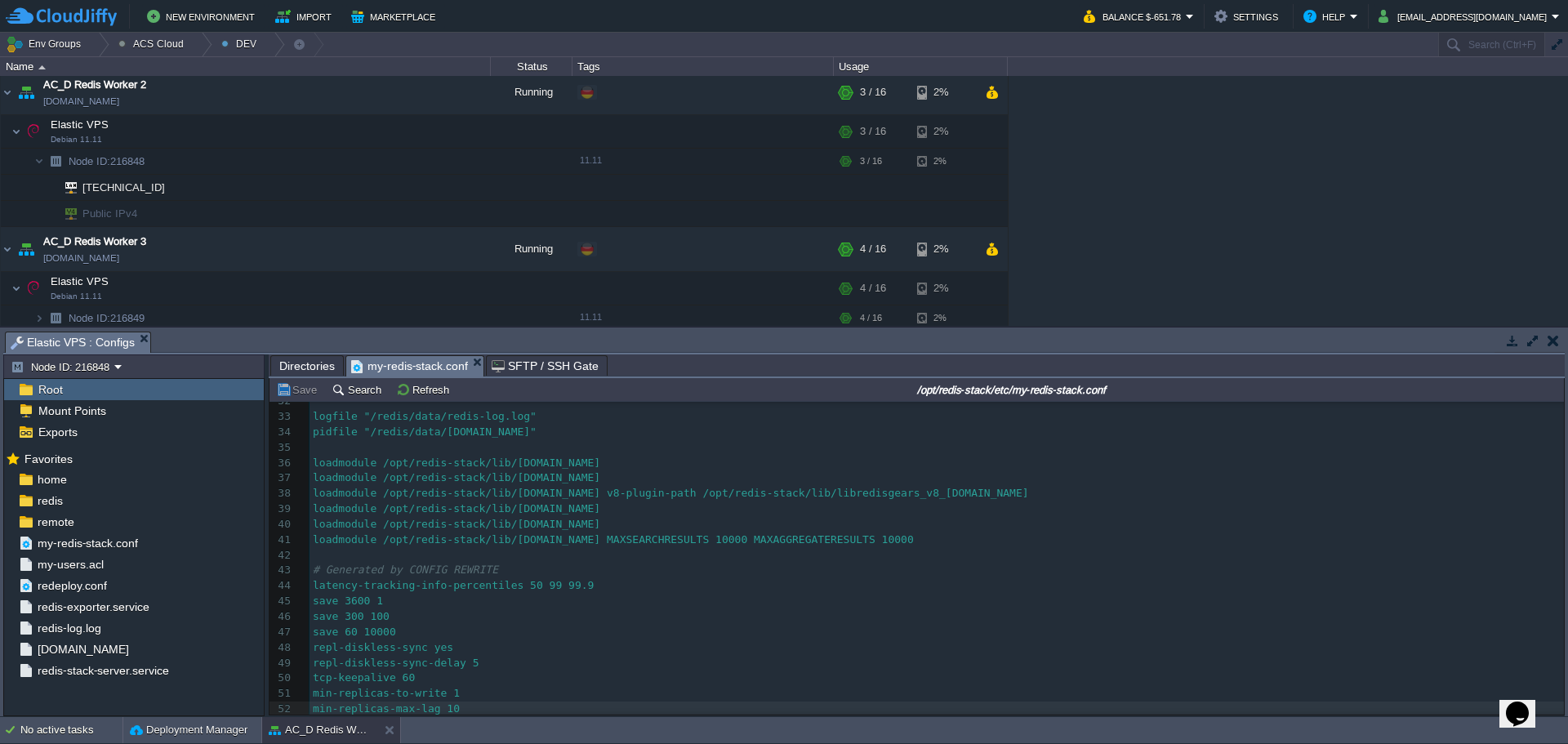
scroll to position [1409, 0]
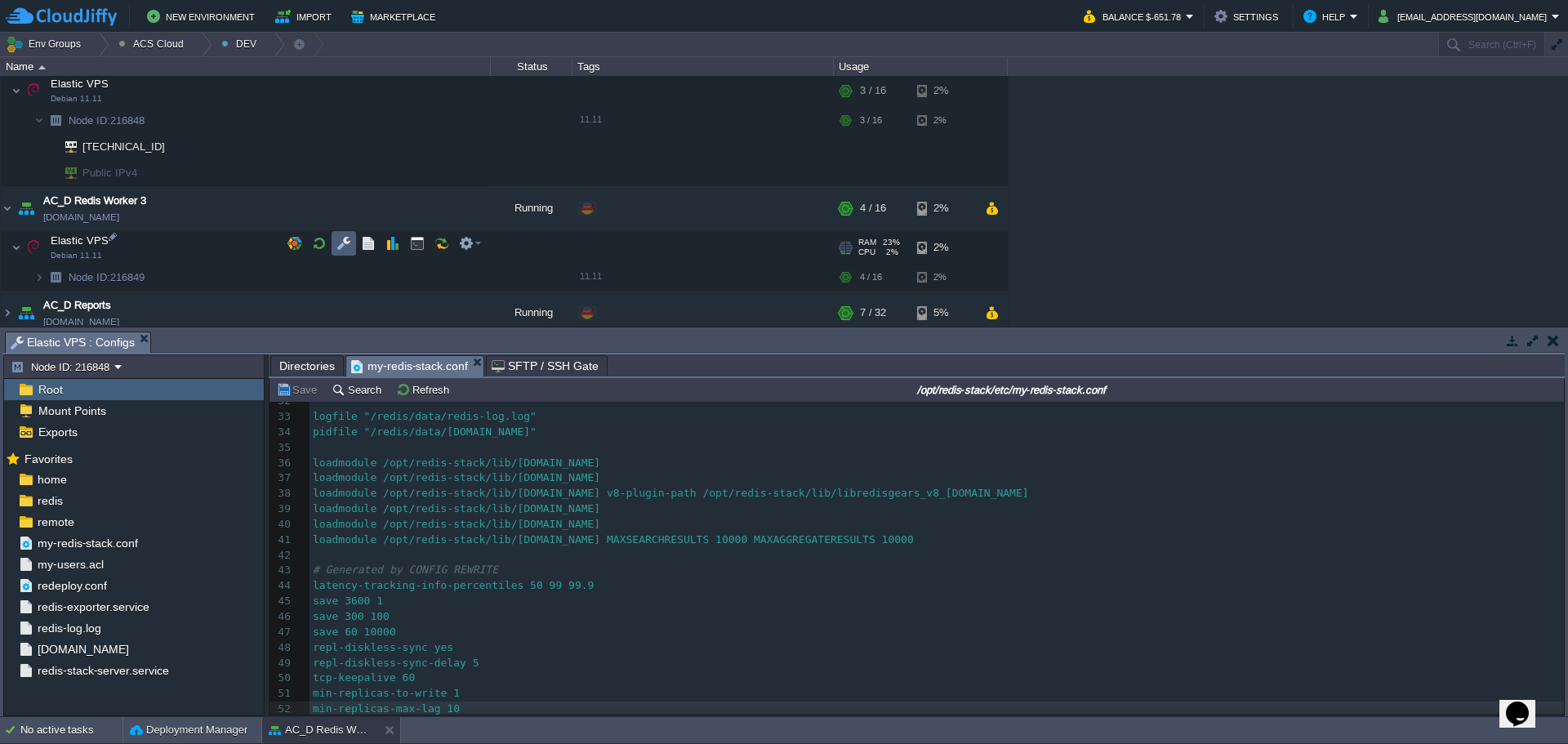
click at [339, 244] on button "button" at bounding box center [344, 243] width 14 height 14
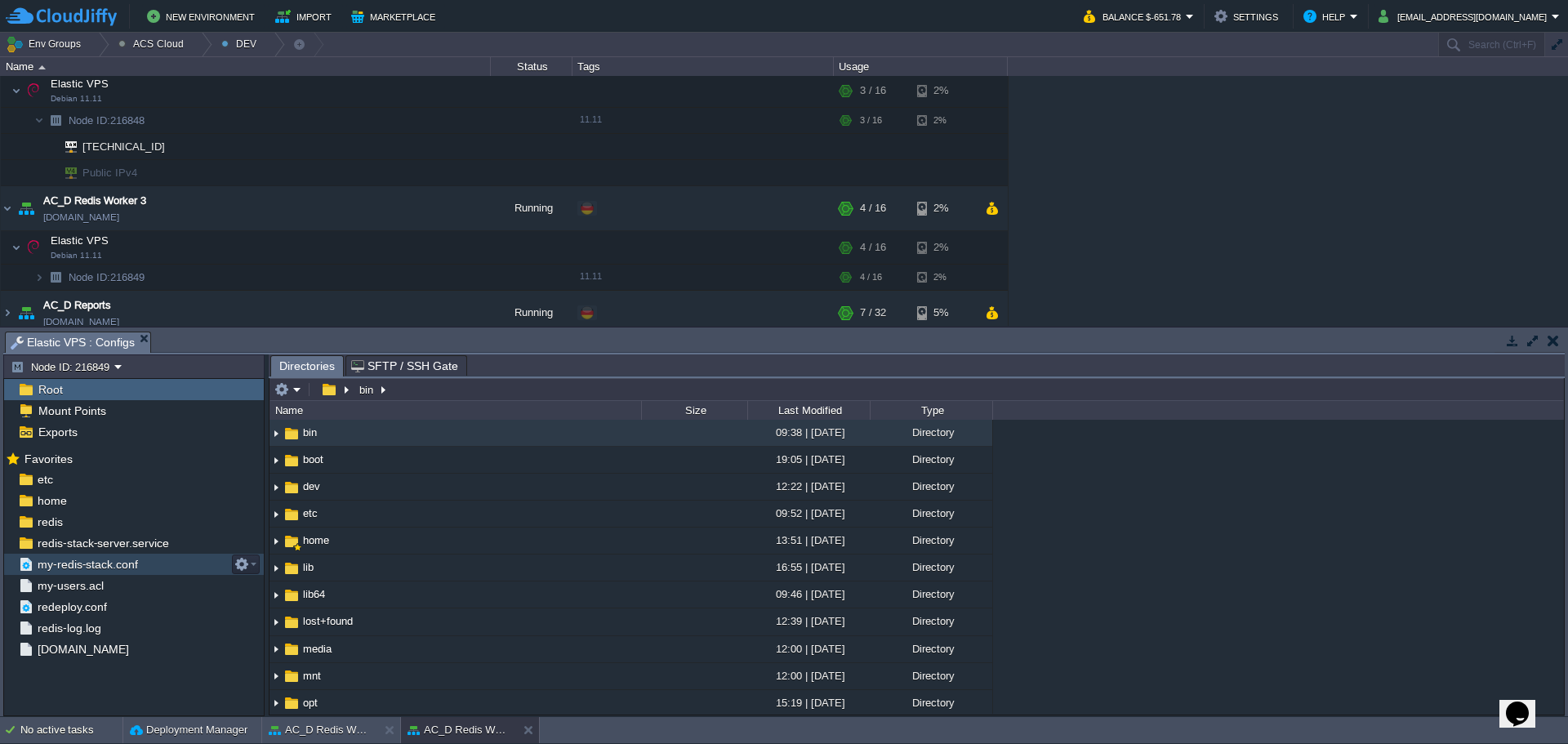
click at [127, 569] on span "my-redis-stack.conf" at bounding box center [88, 564] width 106 height 14
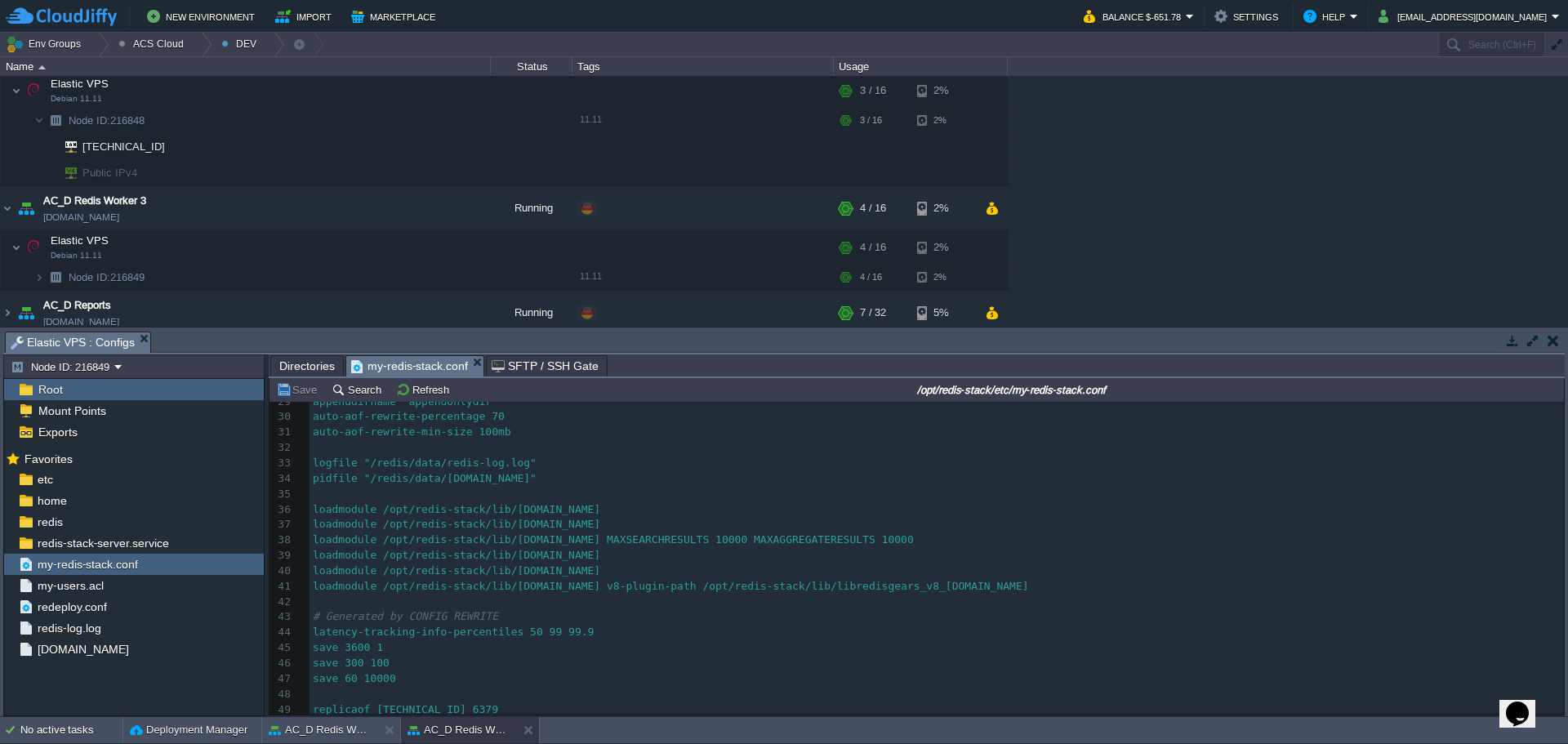
scroll to position [448, 0]
click at [546, 703] on pre "replicaof [TECHNICAL_ID] 6379" at bounding box center [937, 710] width 1254 height 15
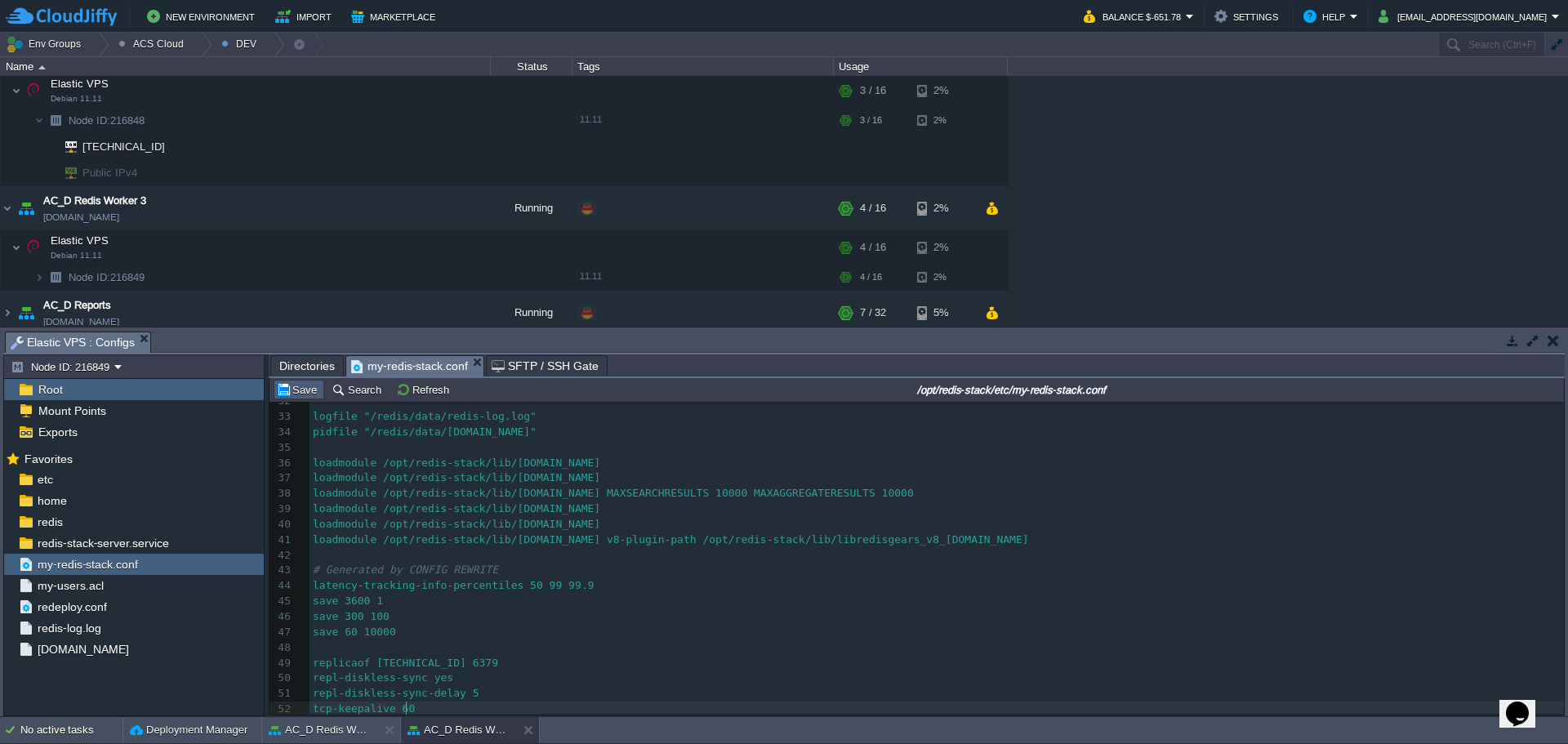
click at [309, 399] on td "Save" at bounding box center [298, 390] width 51 height 19
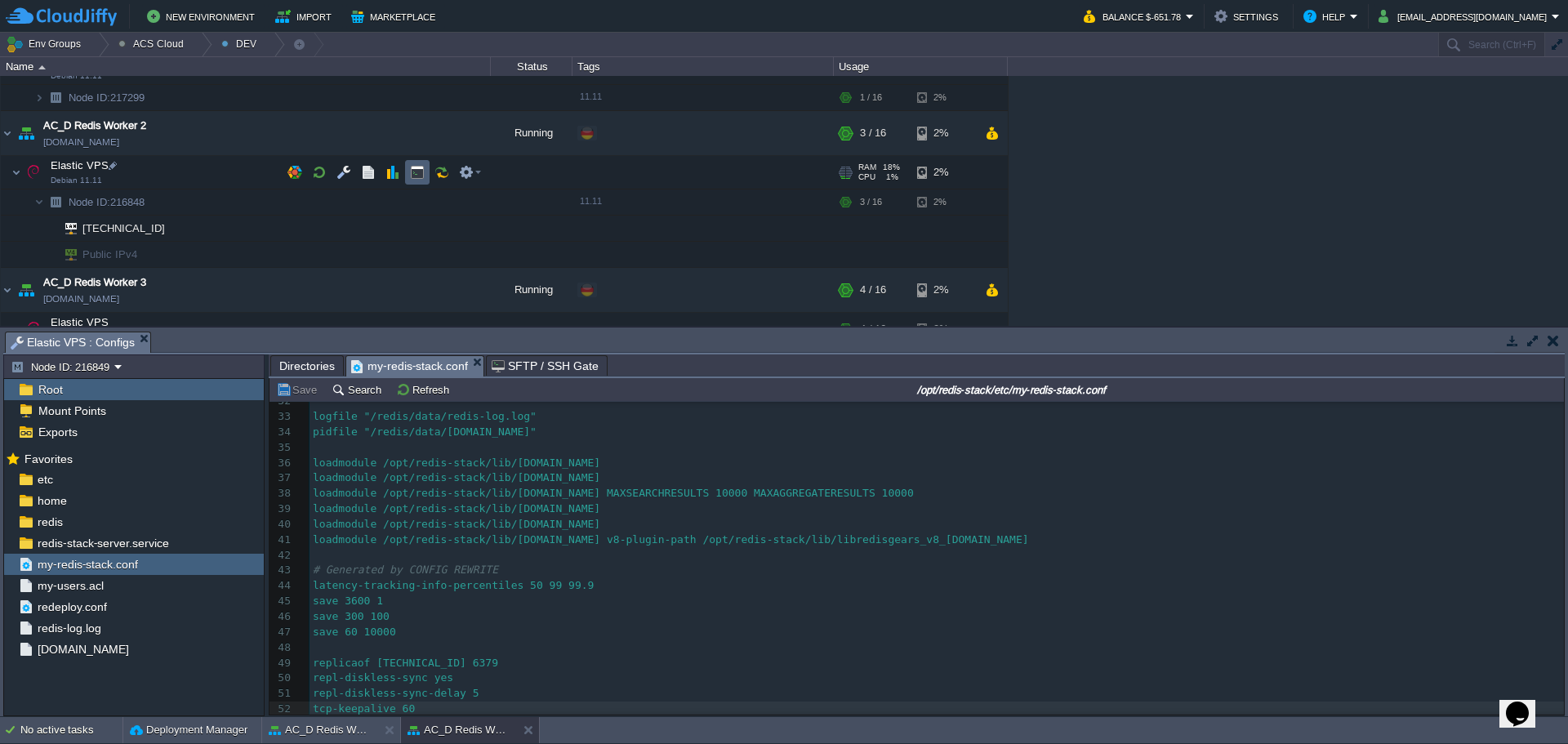
drag, startPoint x: 419, startPoint y: 172, endPoint x: 436, endPoint y: 186, distance: 22.0
click at [419, 172] on button "button" at bounding box center [417, 171] width 14 height 14
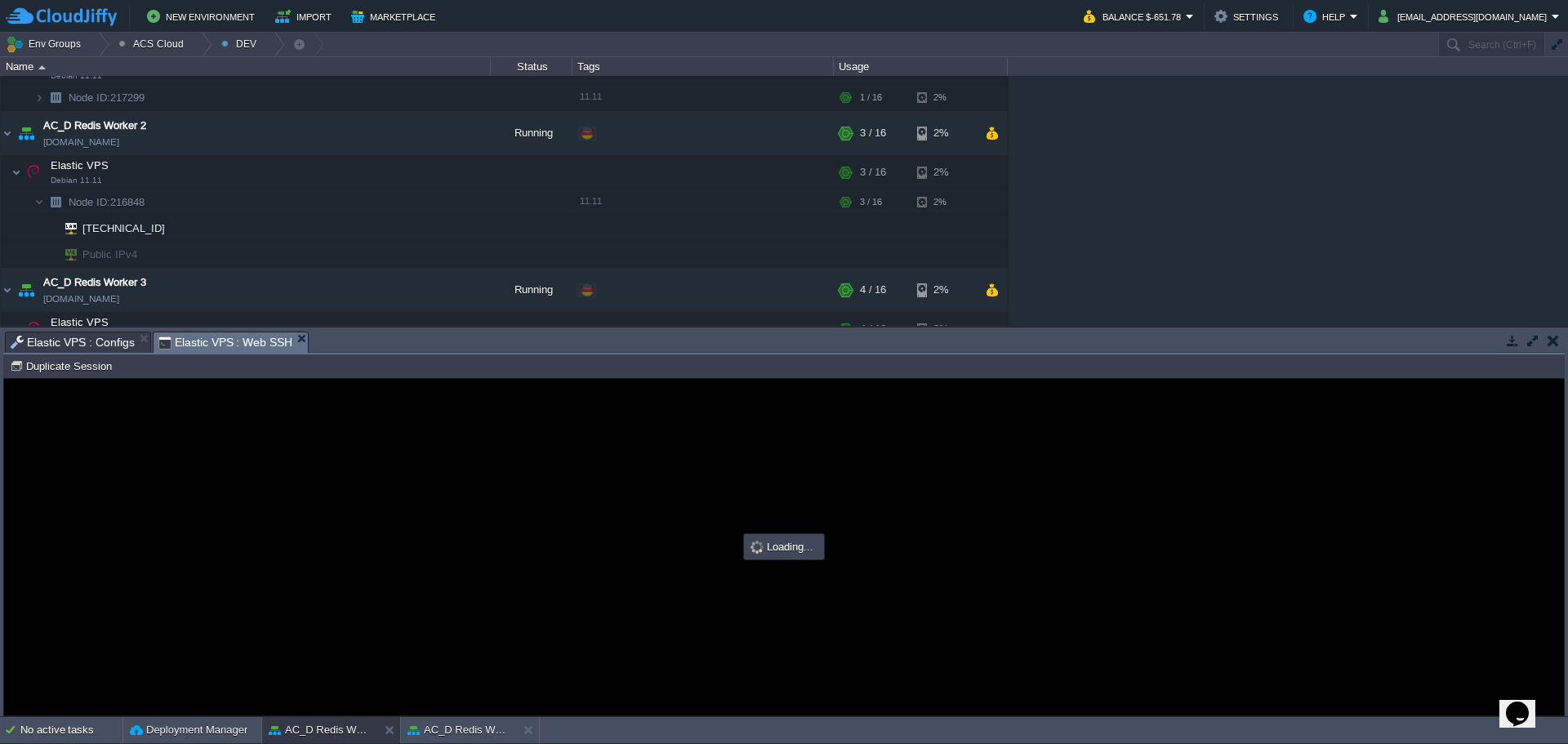
scroll to position [0, 0]
type input "#000000"
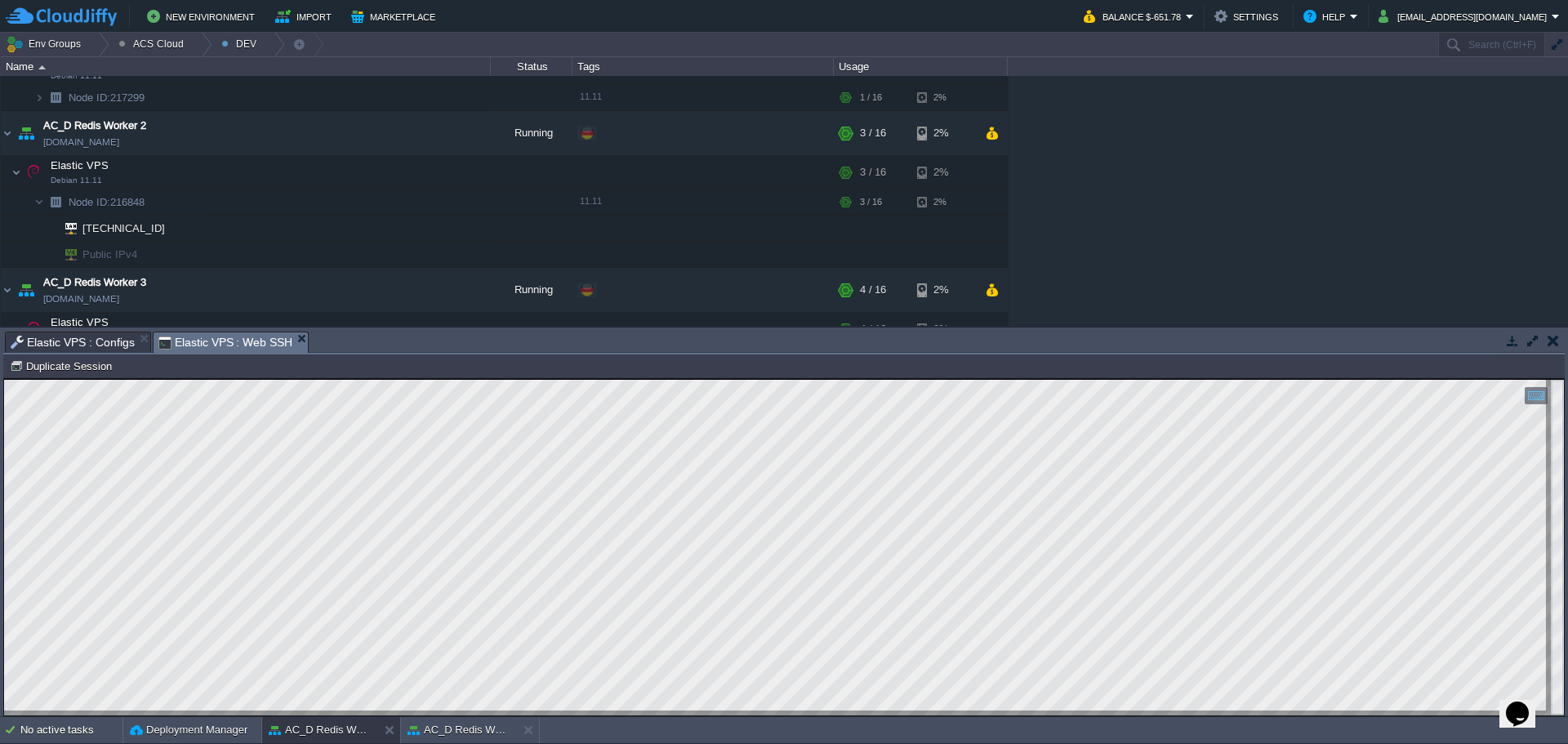
click at [4, 379] on html "Copy: Ctrl + Shift + C Paste: Ctrl + V Settings: Ctrl + Shift + Alt 0" at bounding box center [784, 379] width 1560 height 0
click at [418, 171] on button "button" at bounding box center [417, 171] width 14 height 14
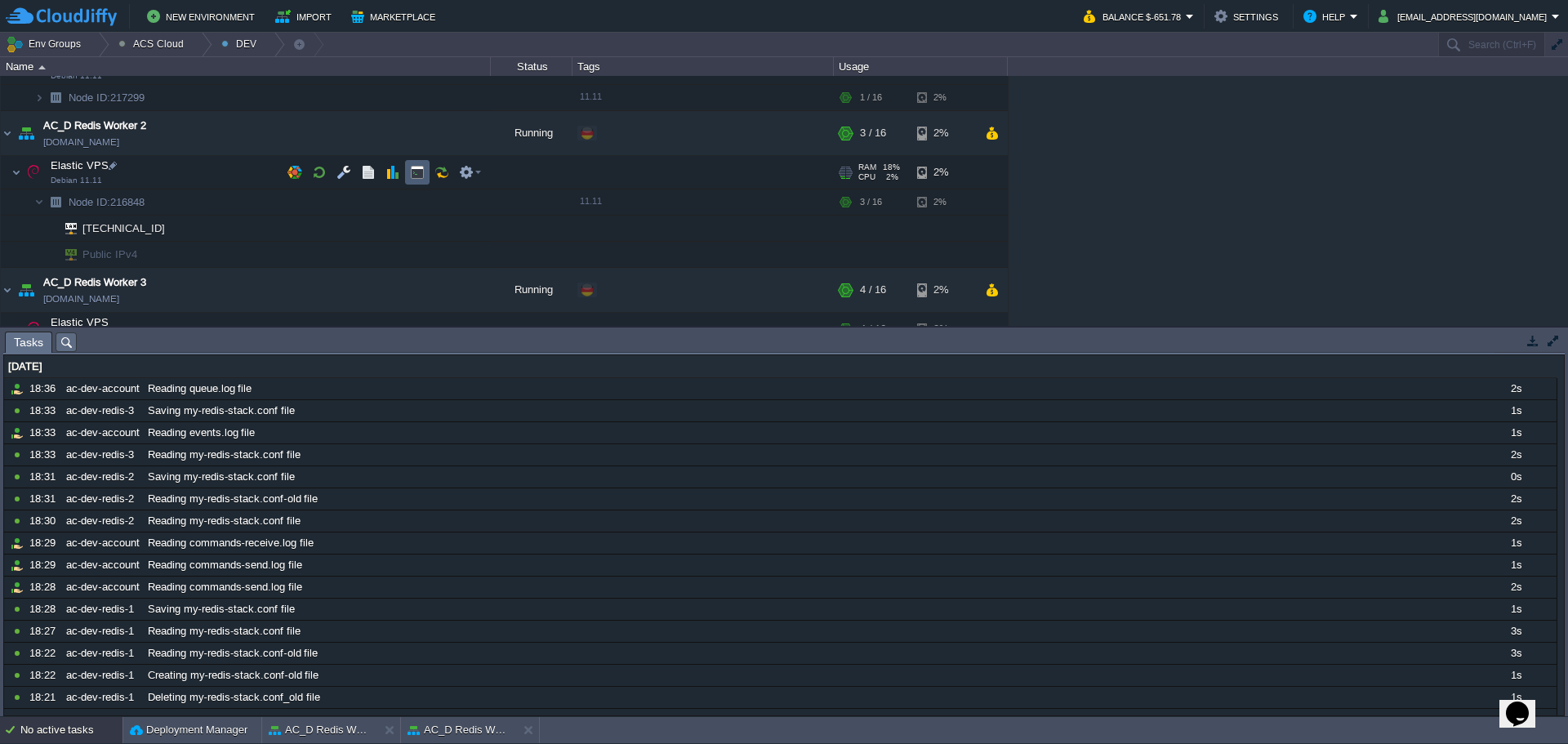
click at [417, 172] on button "button" at bounding box center [417, 171] width 14 height 14
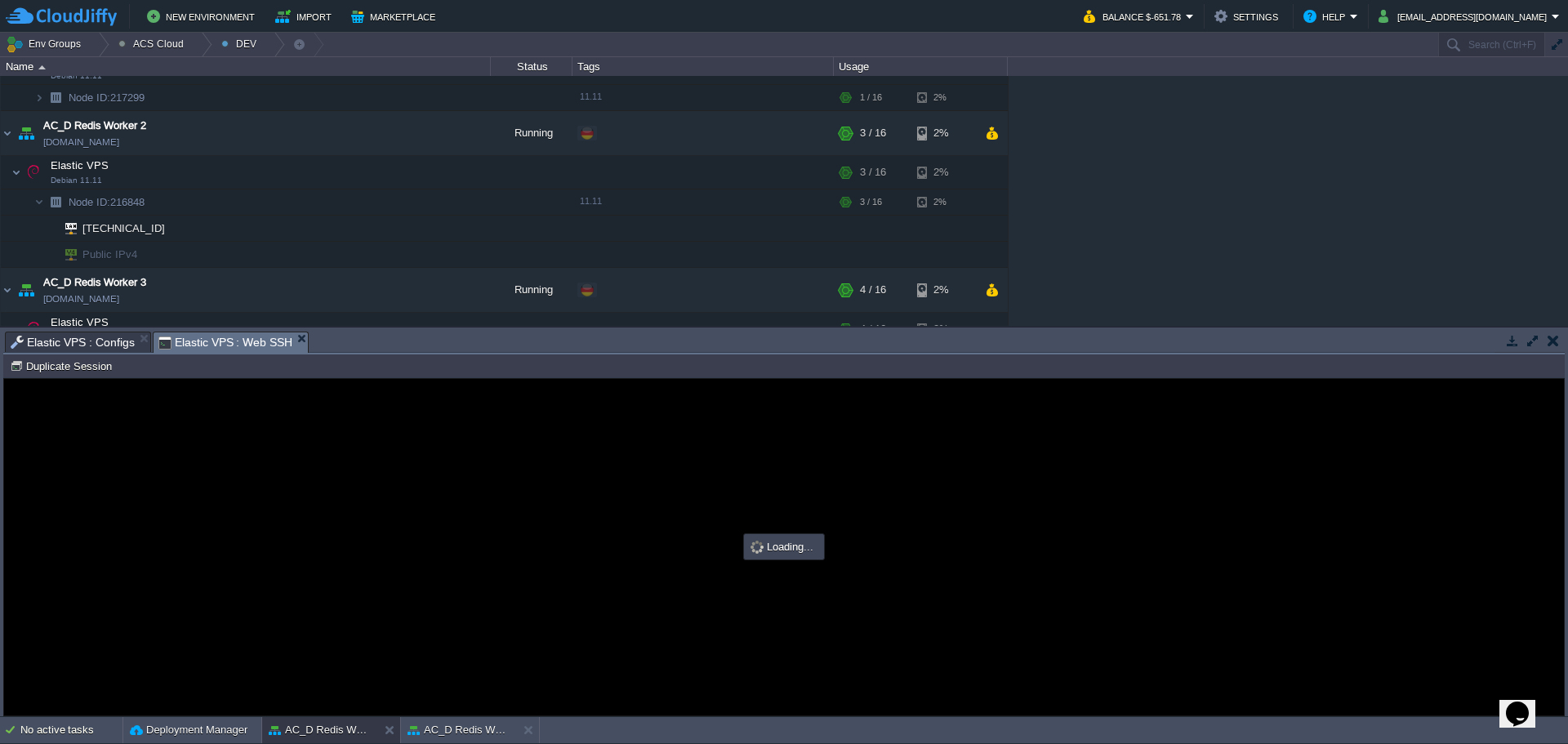
type input "#000000"
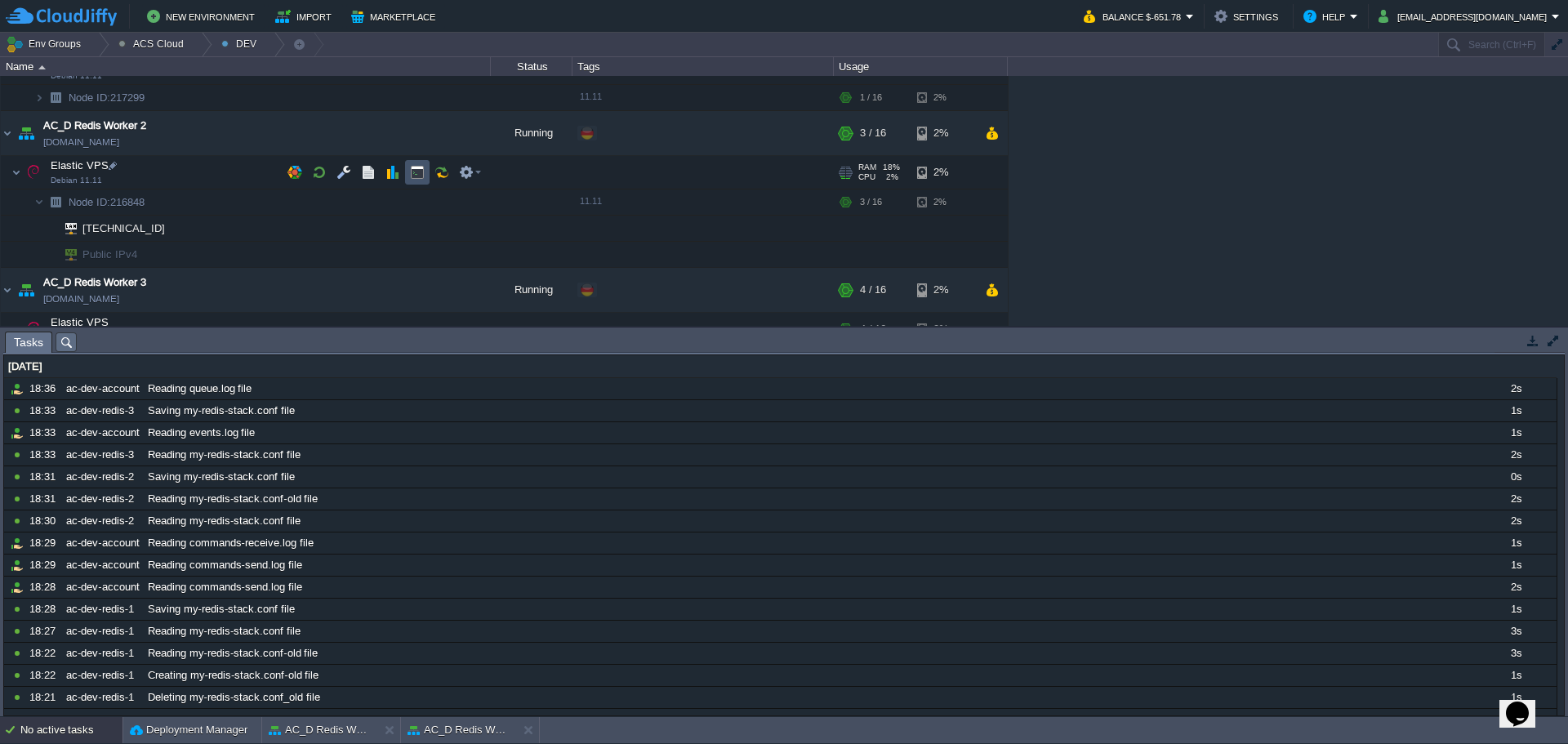
click at [412, 174] on button "button" at bounding box center [417, 171] width 14 height 14
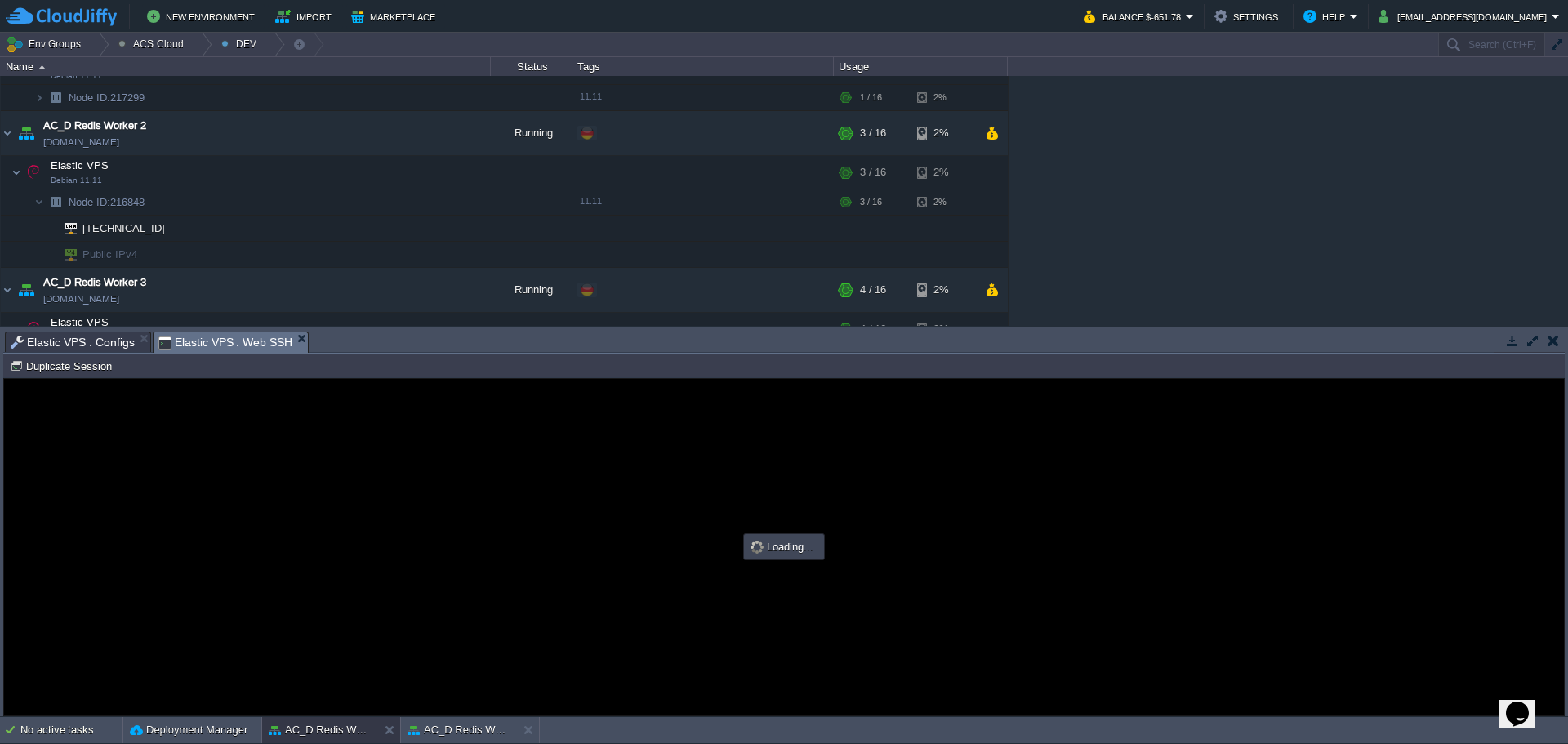
type input "#000000"
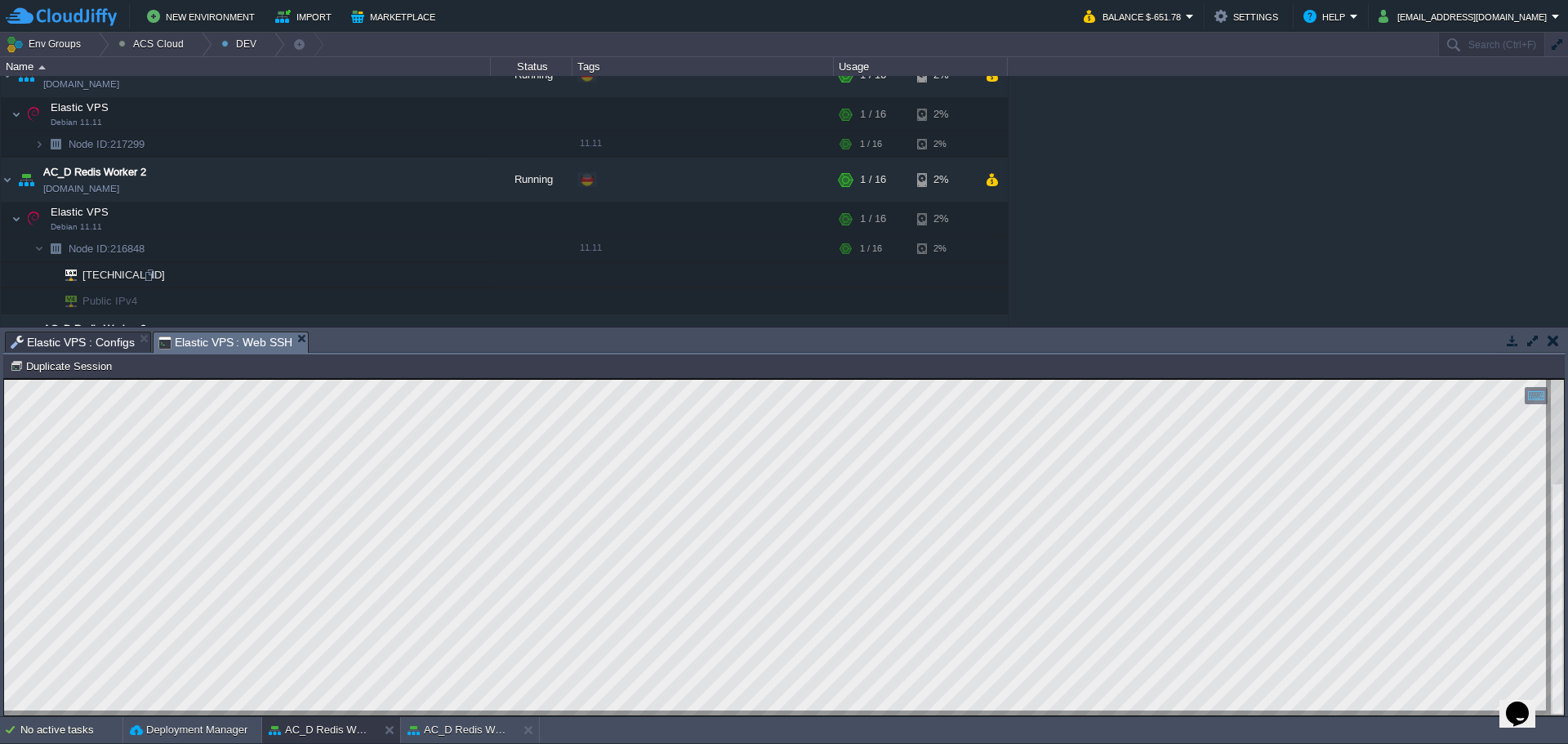
scroll to position [1245, 0]
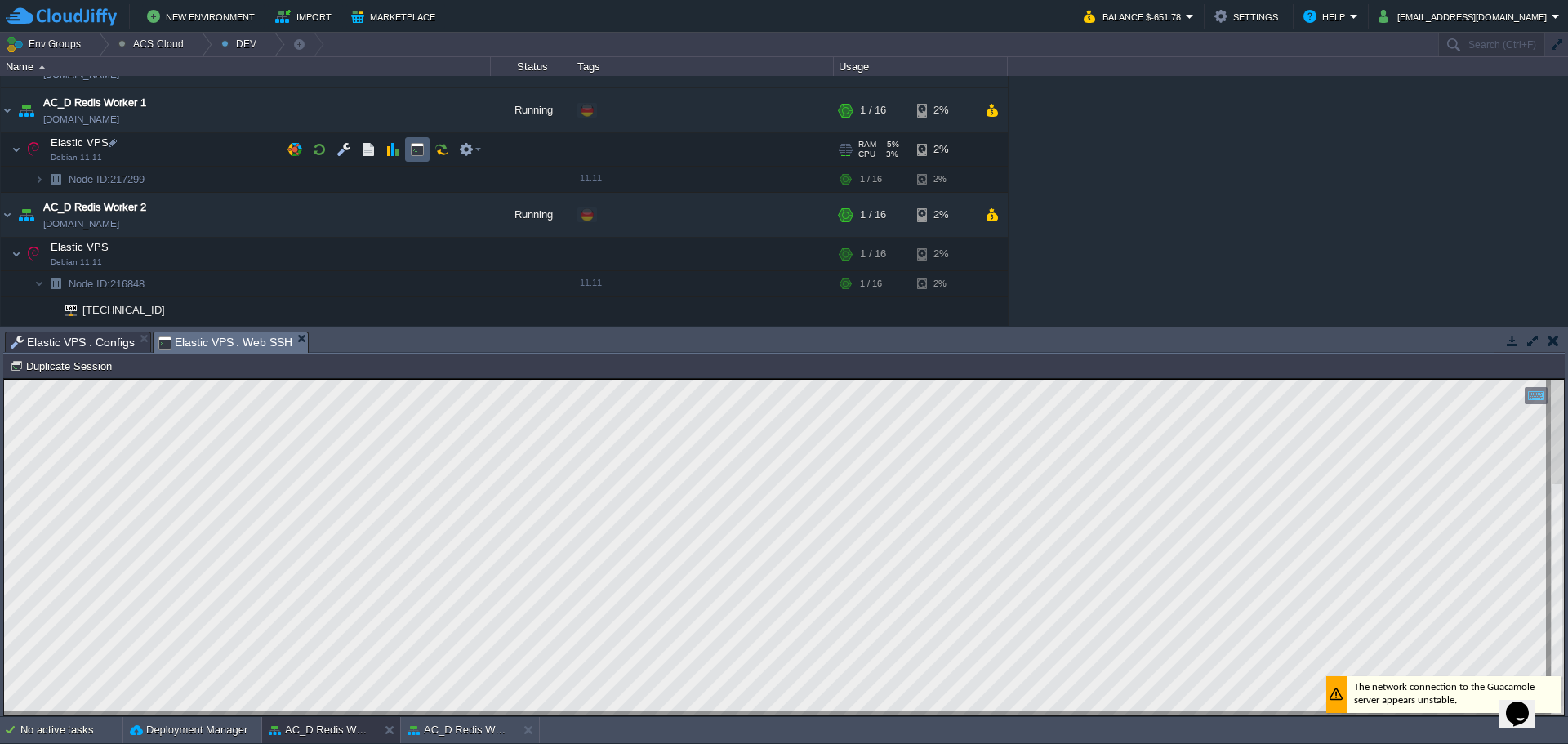
click at [412, 148] on button "button" at bounding box center [417, 149] width 14 height 14
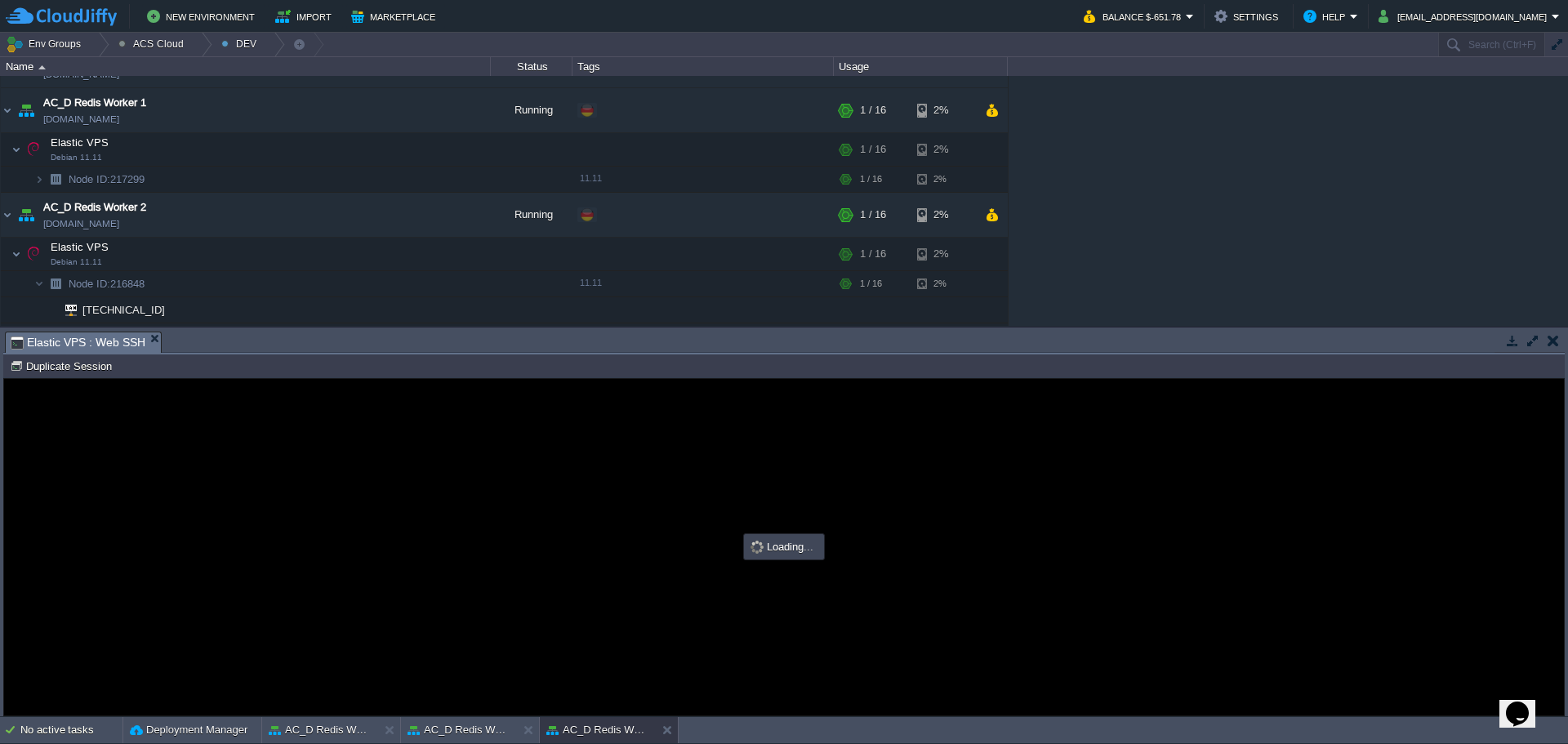
scroll to position [0, 0]
type input "#000000"
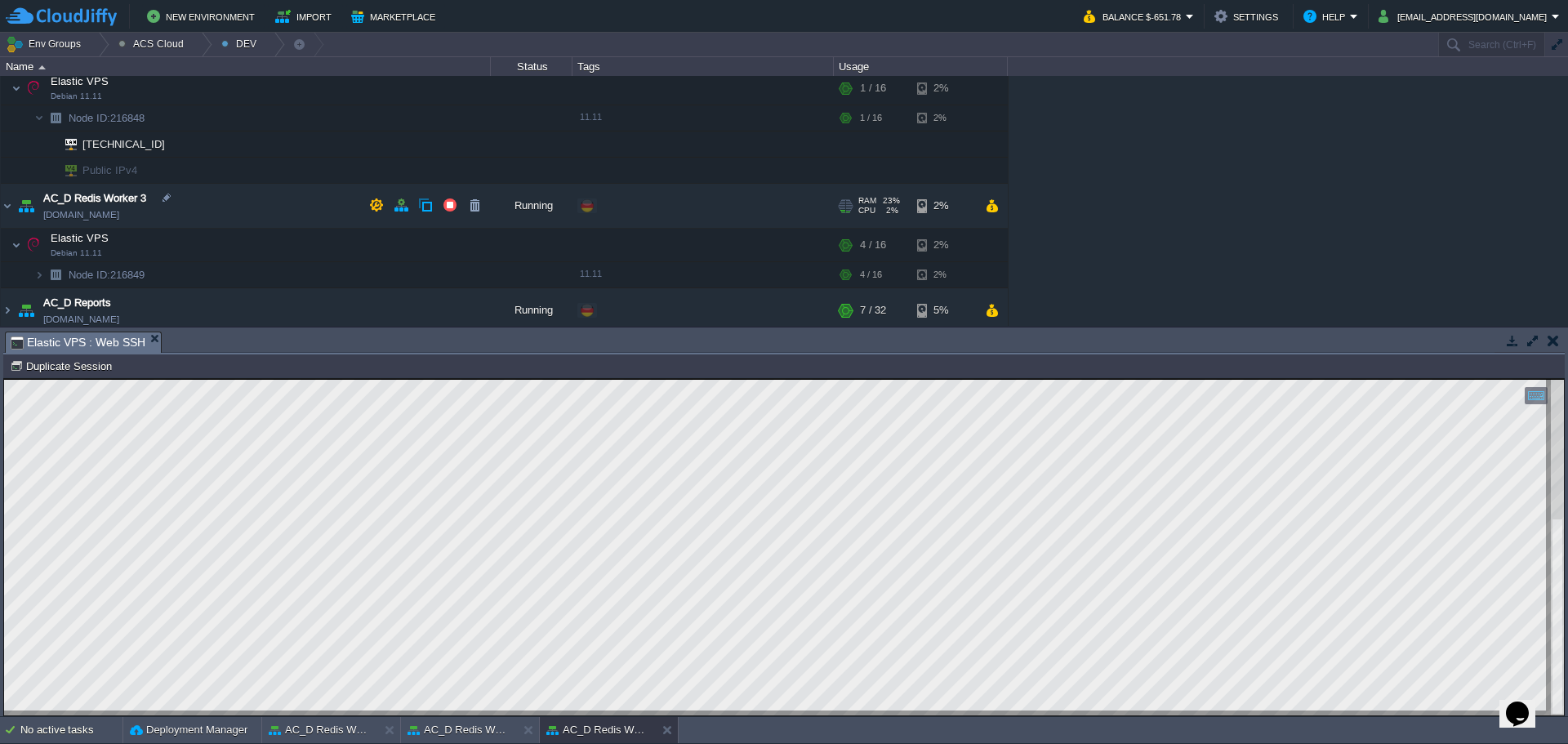
scroll to position [1491, 0]
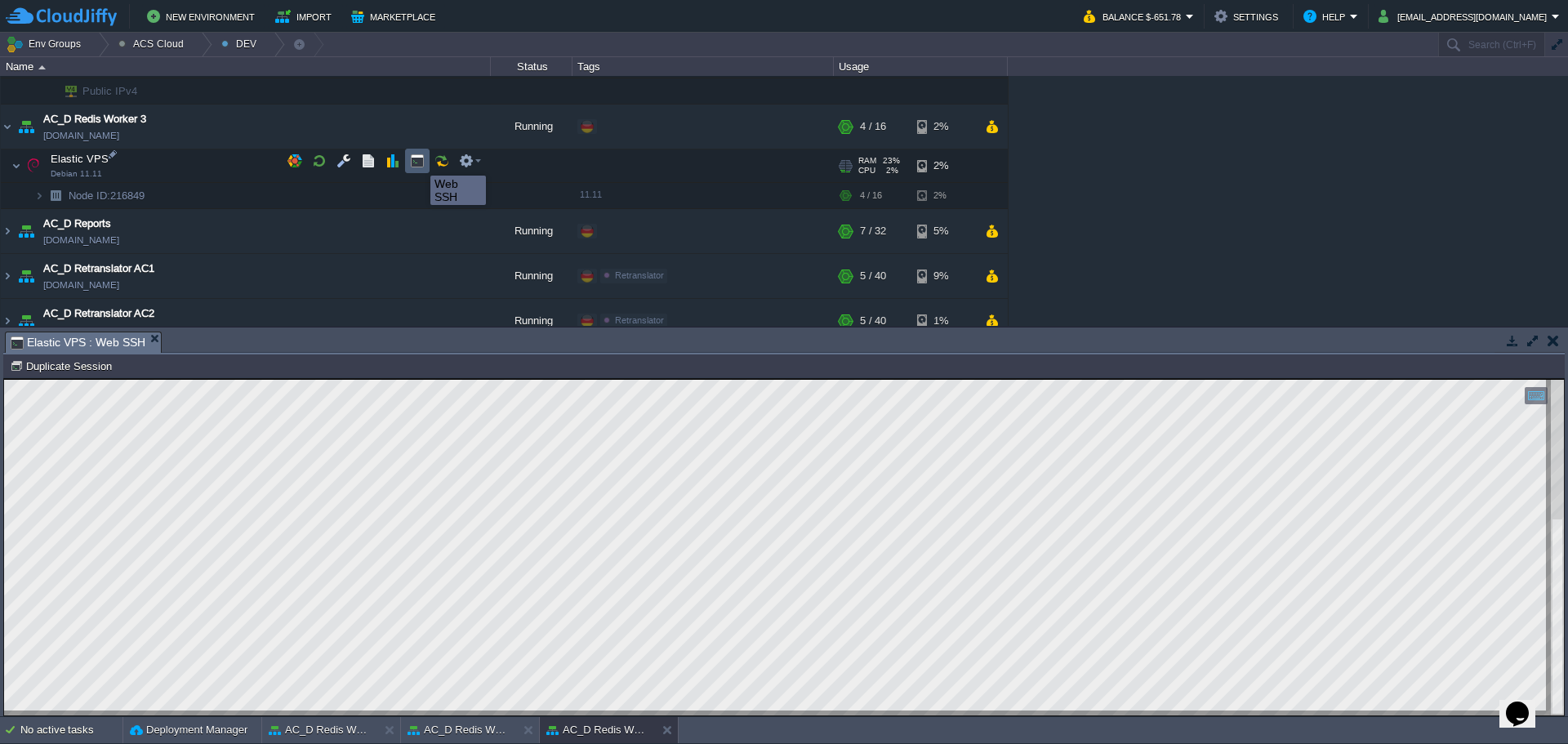
click at [418, 161] on button "button" at bounding box center [417, 161] width 14 height 14
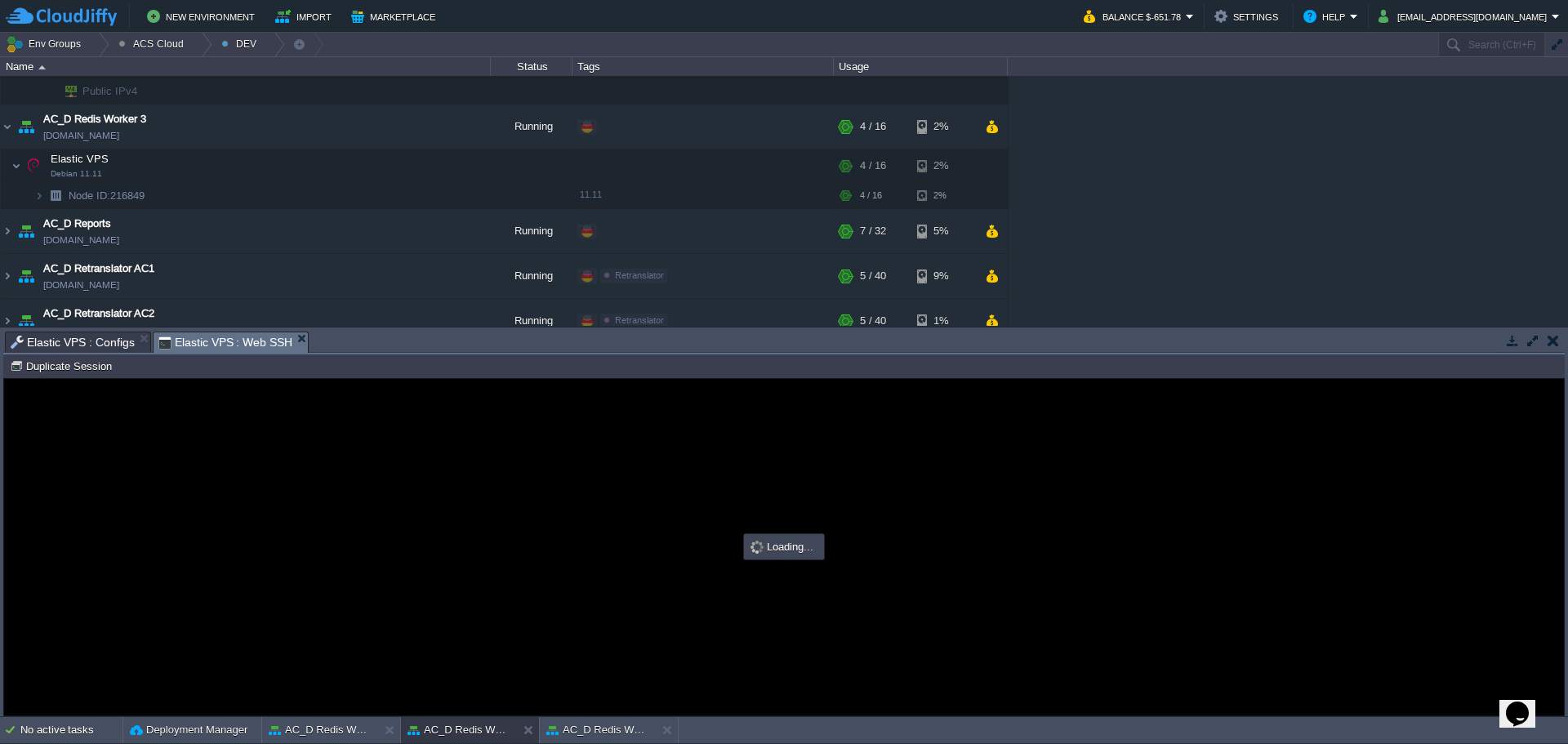
scroll to position [0, 0]
type input "#000000"
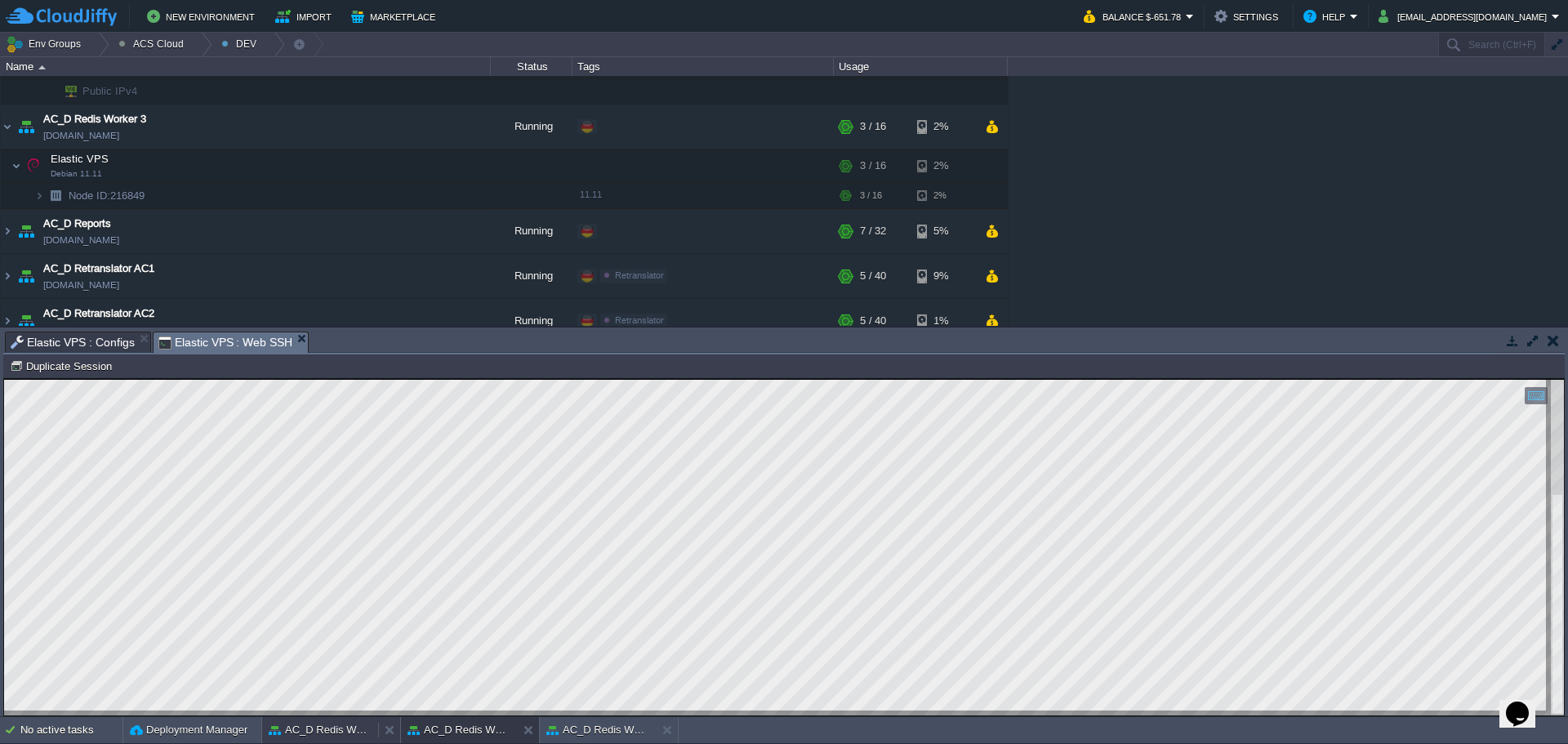
click at [337, 734] on button "AC_D Redis Worker 2" at bounding box center [320, 730] width 103 height 16
click at [676, 738] on div at bounding box center [666, 730] width 22 height 26
click at [529, 731] on button at bounding box center [531, 730] width 16 height 16
click at [386, 732] on button at bounding box center [393, 730] width 16 height 16
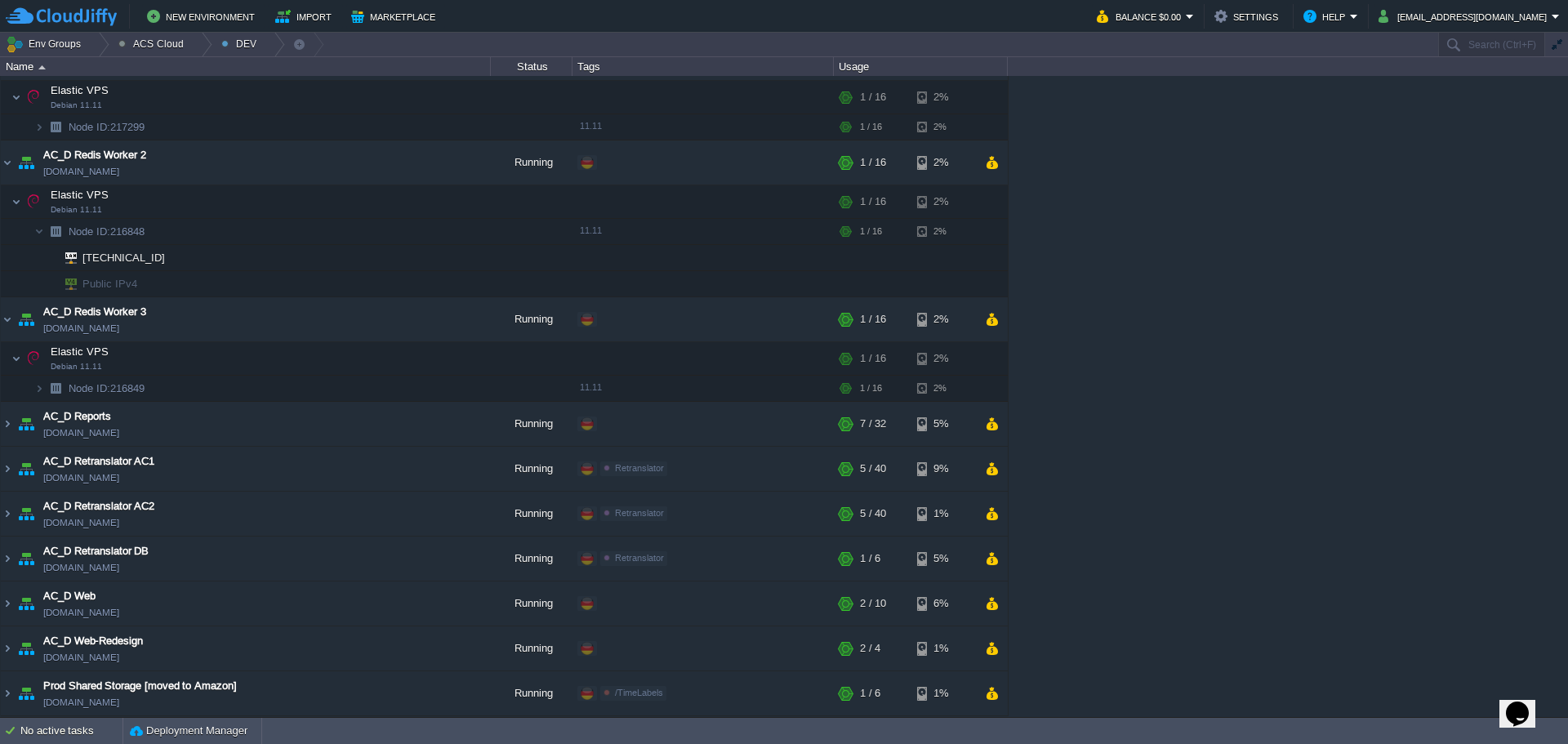
scroll to position [1297, 0]
